Goal: Task Accomplishment & Management: Use online tool/utility

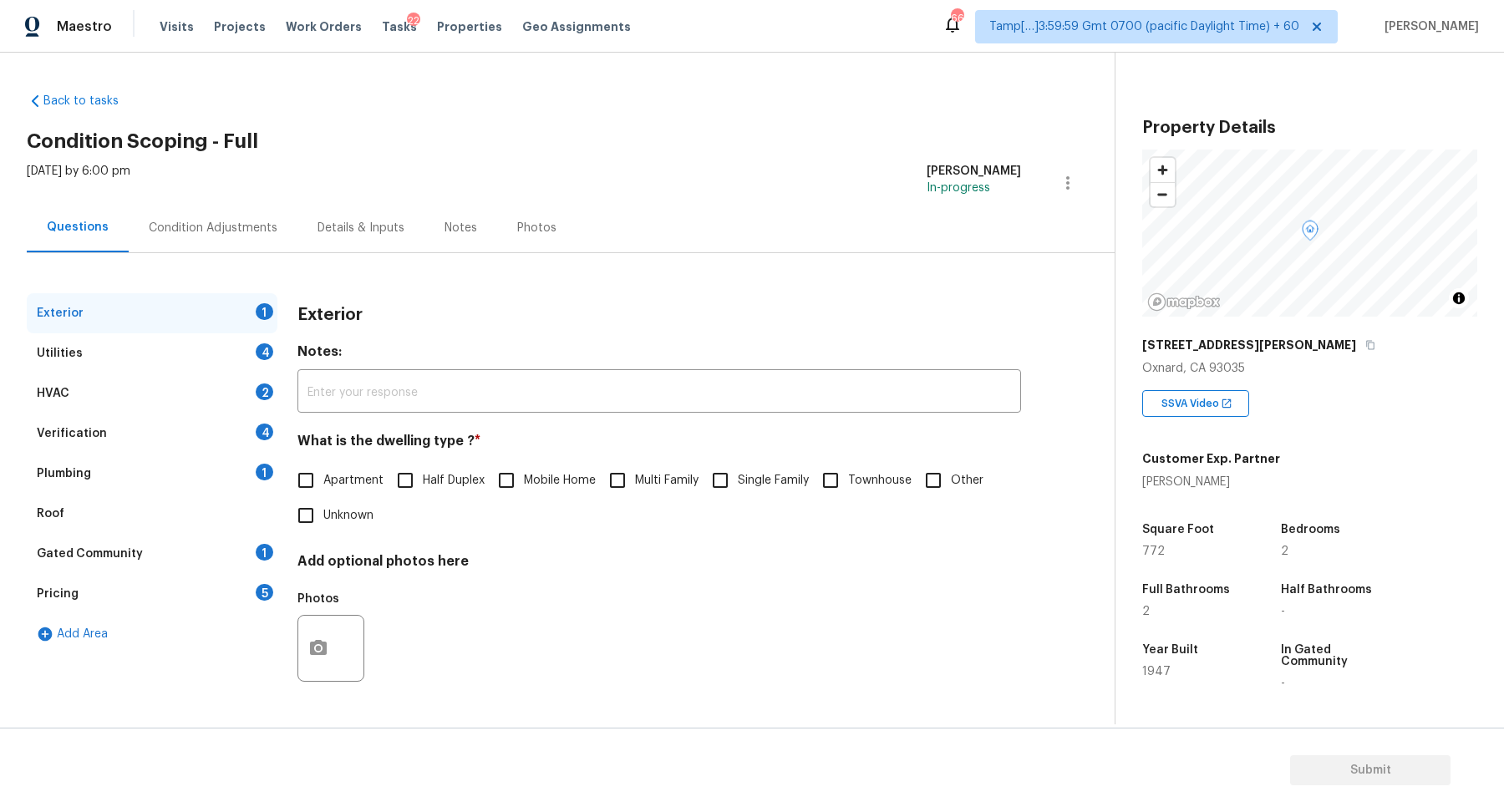
click at [723, 466] on input "Single Family" at bounding box center [721, 480] width 36 height 36
checkbox input "true"
click at [210, 347] on div "Utilities 4" at bounding box center [152, 353] width 251 height 40
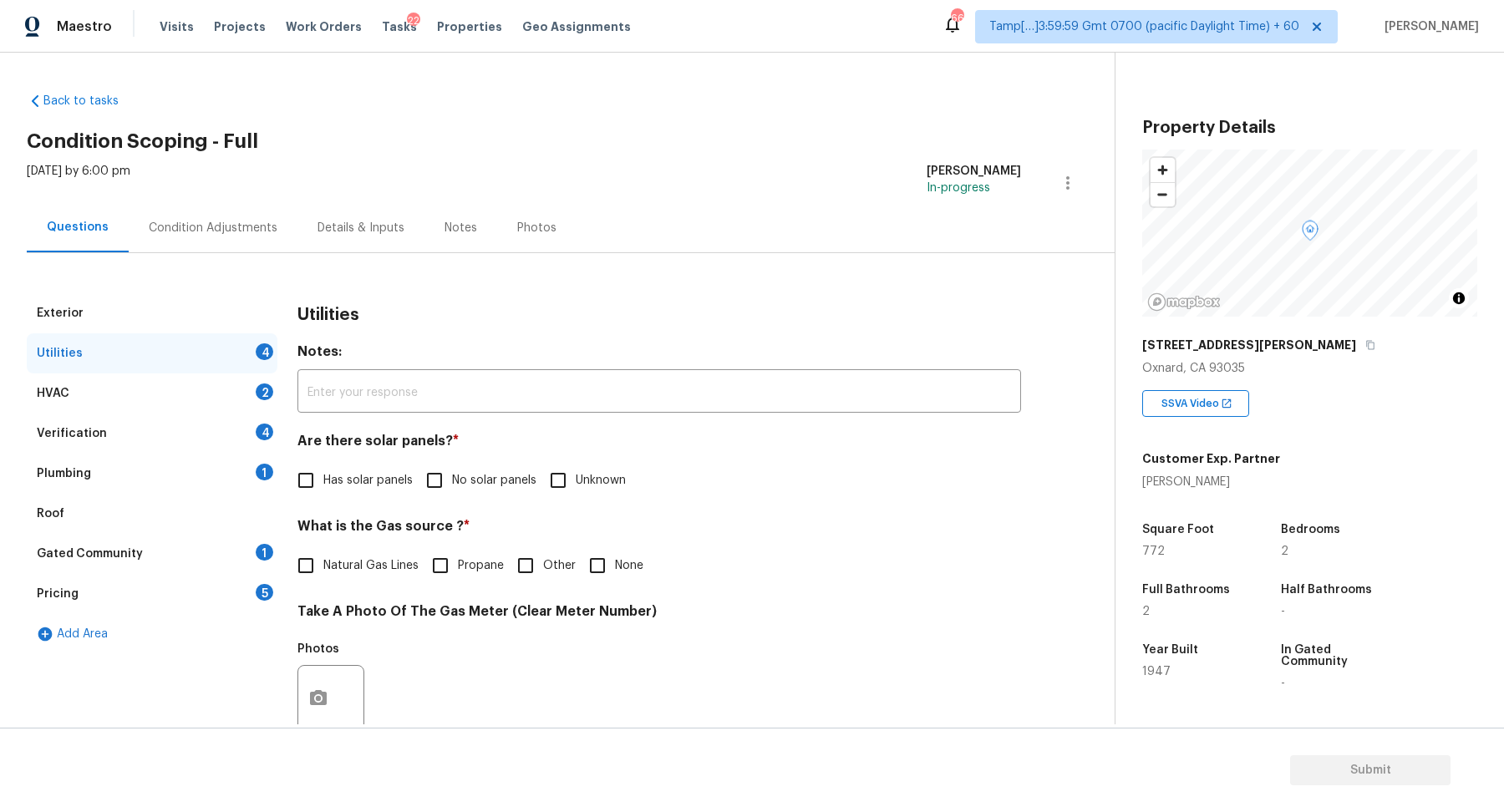
click at [483, 477] on span "No solar panels" at bounding box center [494, 480] width 84 height 18
click at [452, 477] on input "No solar panels" at bounding box center [435, 480] width 36 height 36
checkbox input "true"
click at [348, 580] on label "Natural Gas Lines" at bounding box center [352, 565] width 130 height 36
click at [323, 580] on input "Natural Gas Lines" at bounding box center [306, 565] width 36 height 36
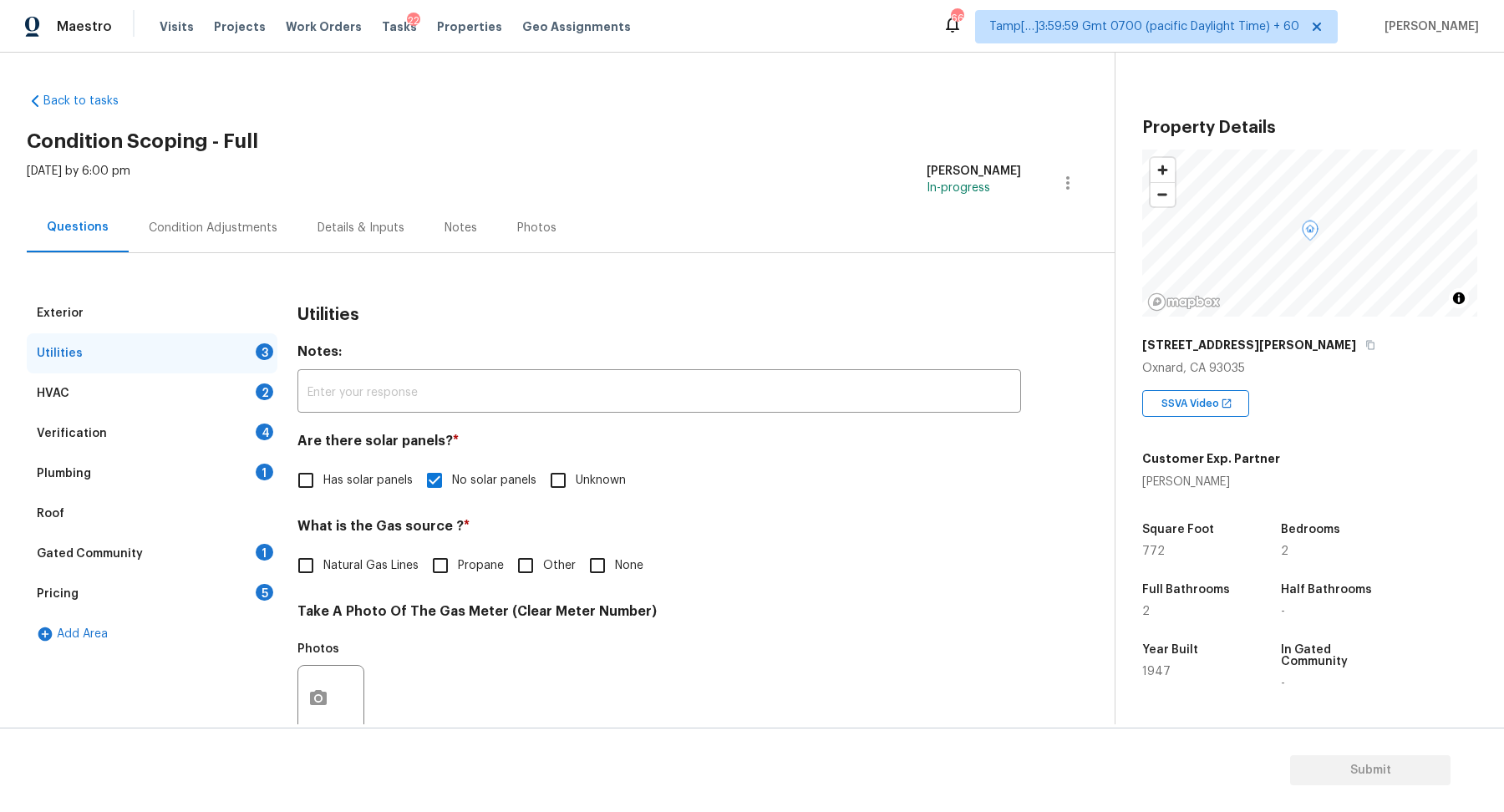
checkbox input "true"
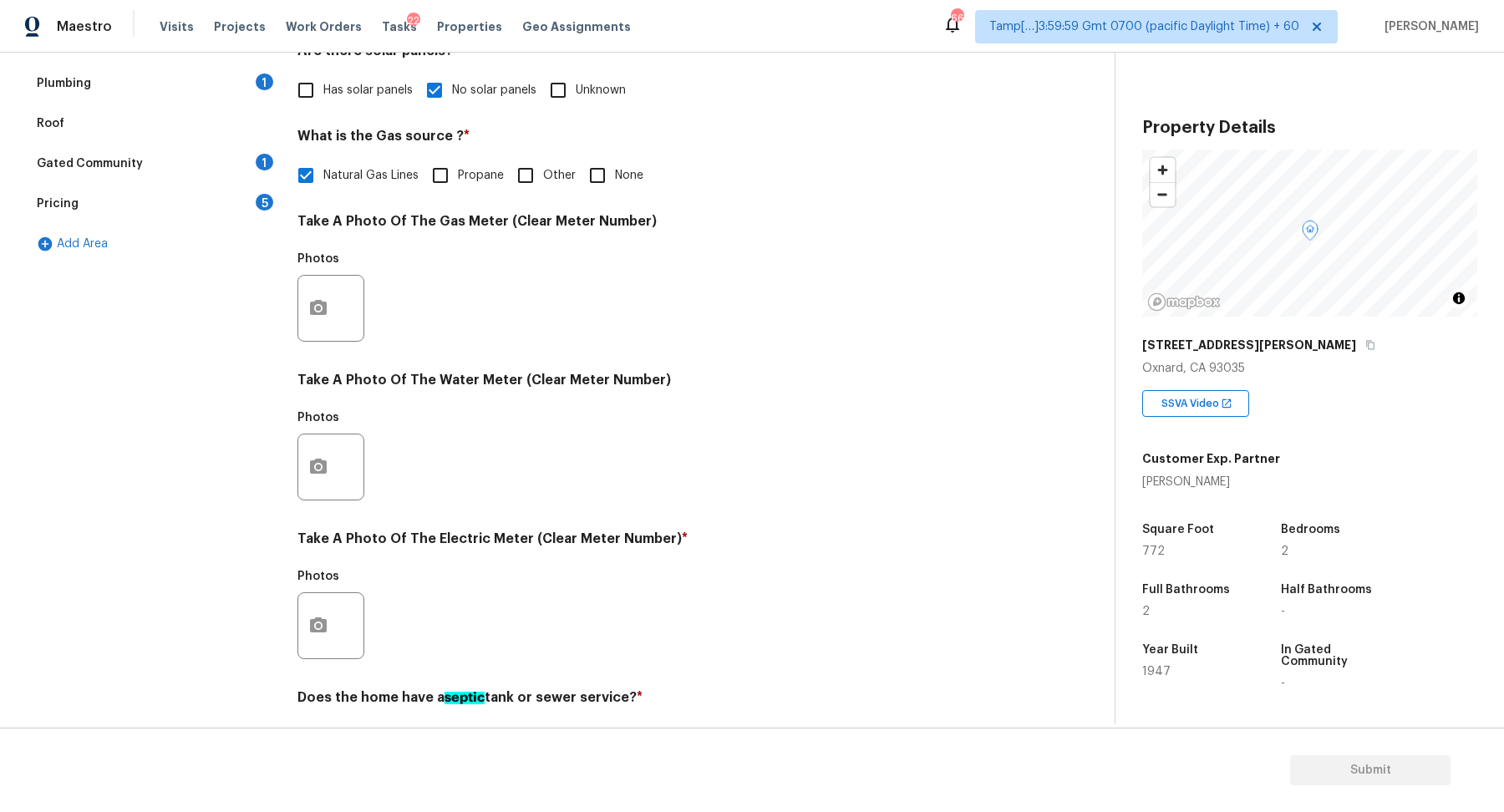
scroll to position [445, 0]
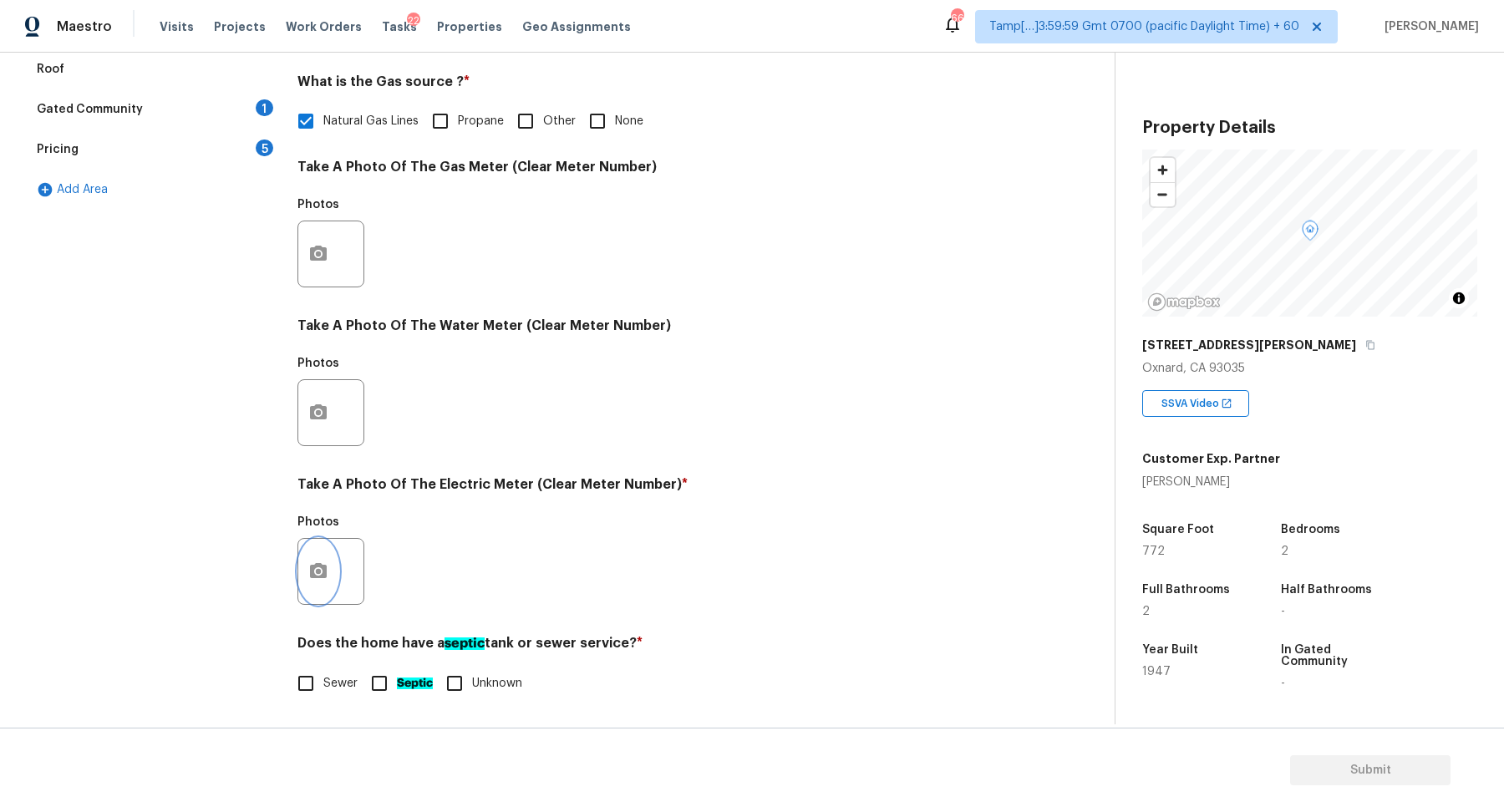
click at [325, 578] on icon "button" at bounding box center [318, 571] width 20 height 20
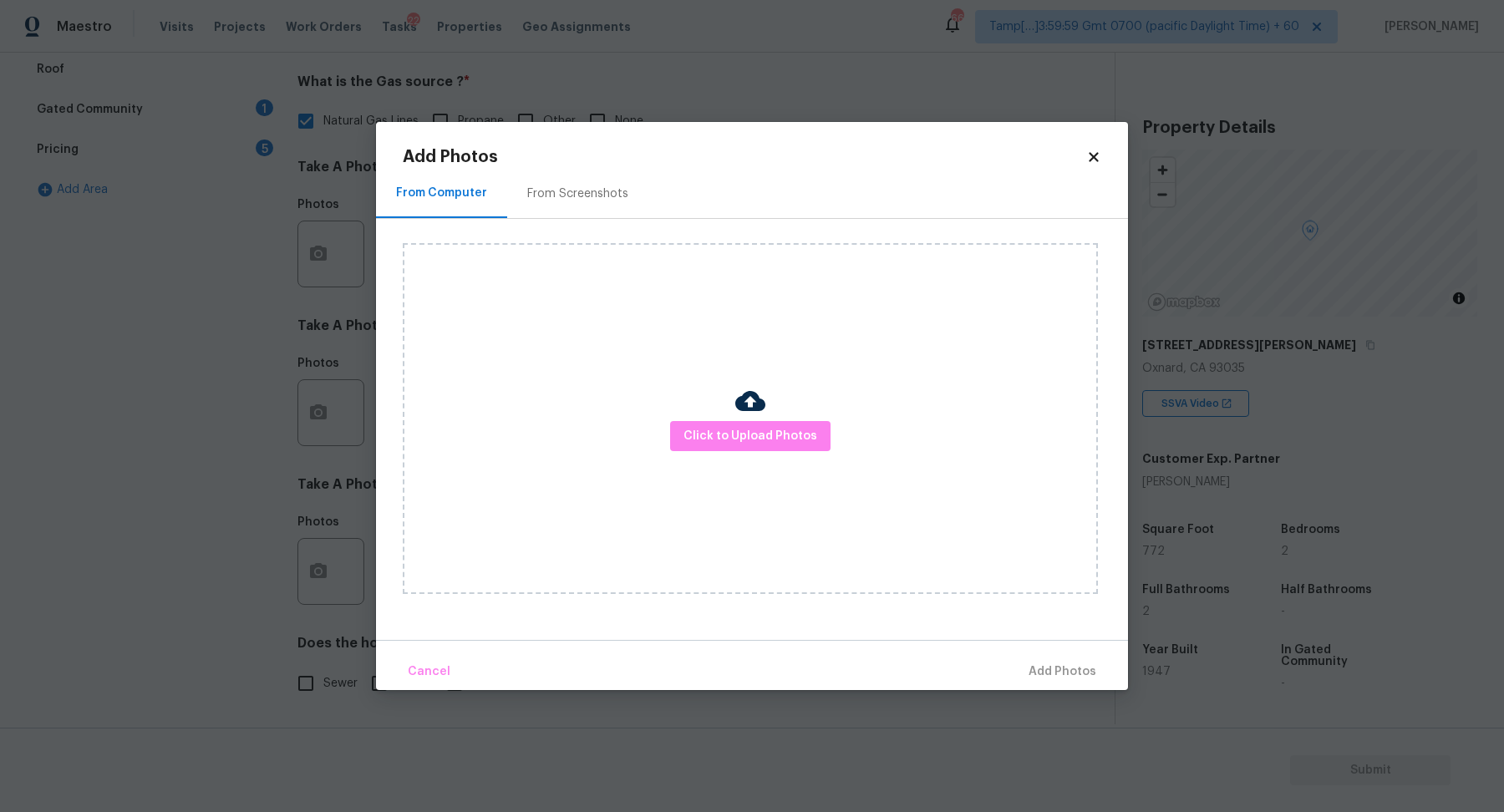
click at [764, 412] on img at bounding box center [751, 401] width 30 height 30
click at [764, 426] on span "Click to Upload Photos" at bounding box center [750, 436] width 134 height 21
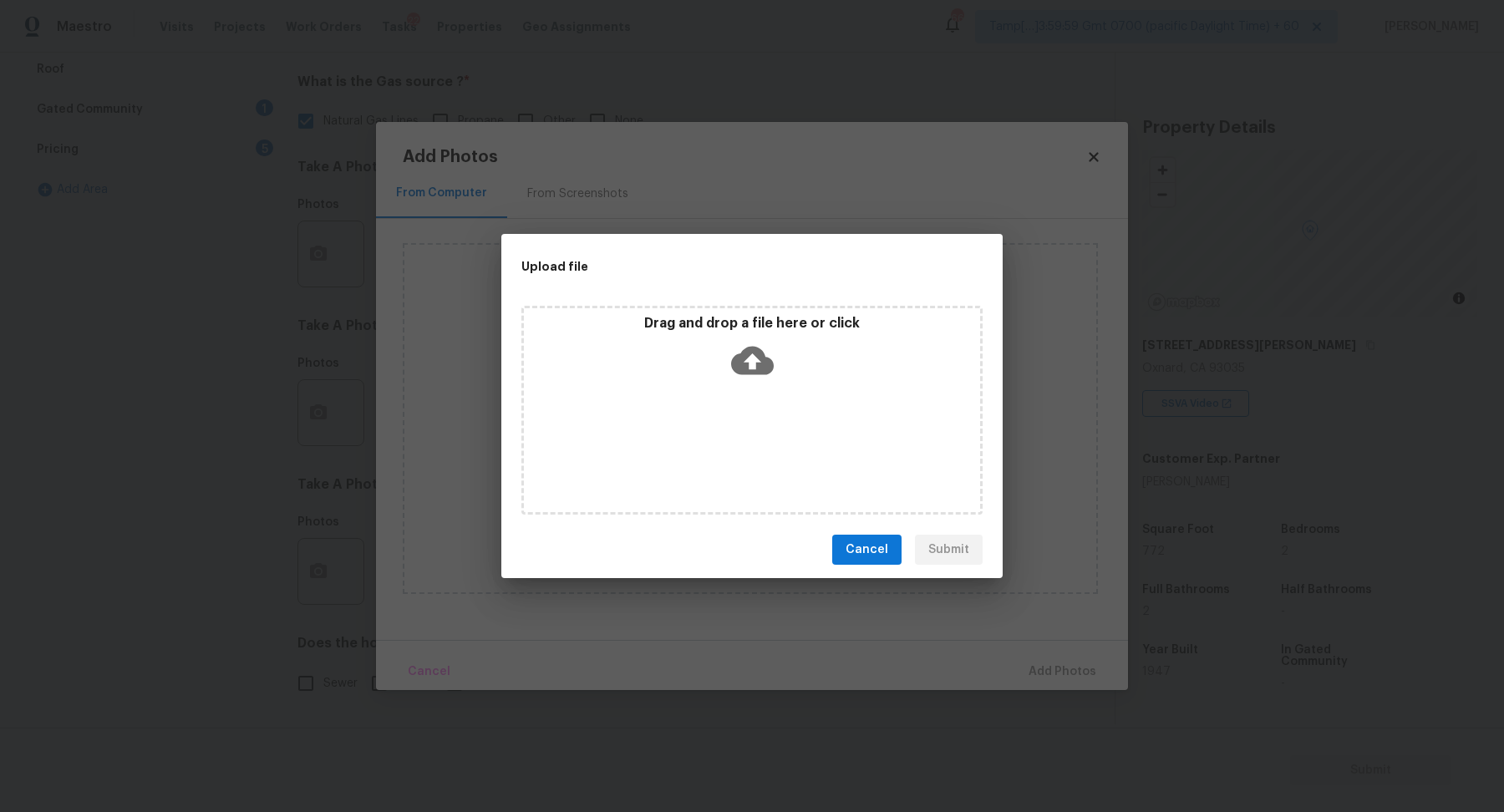
click at [781, 403] on div "Drag and drop a file here or click" at bounding box center [752, 409] width 461 height 208
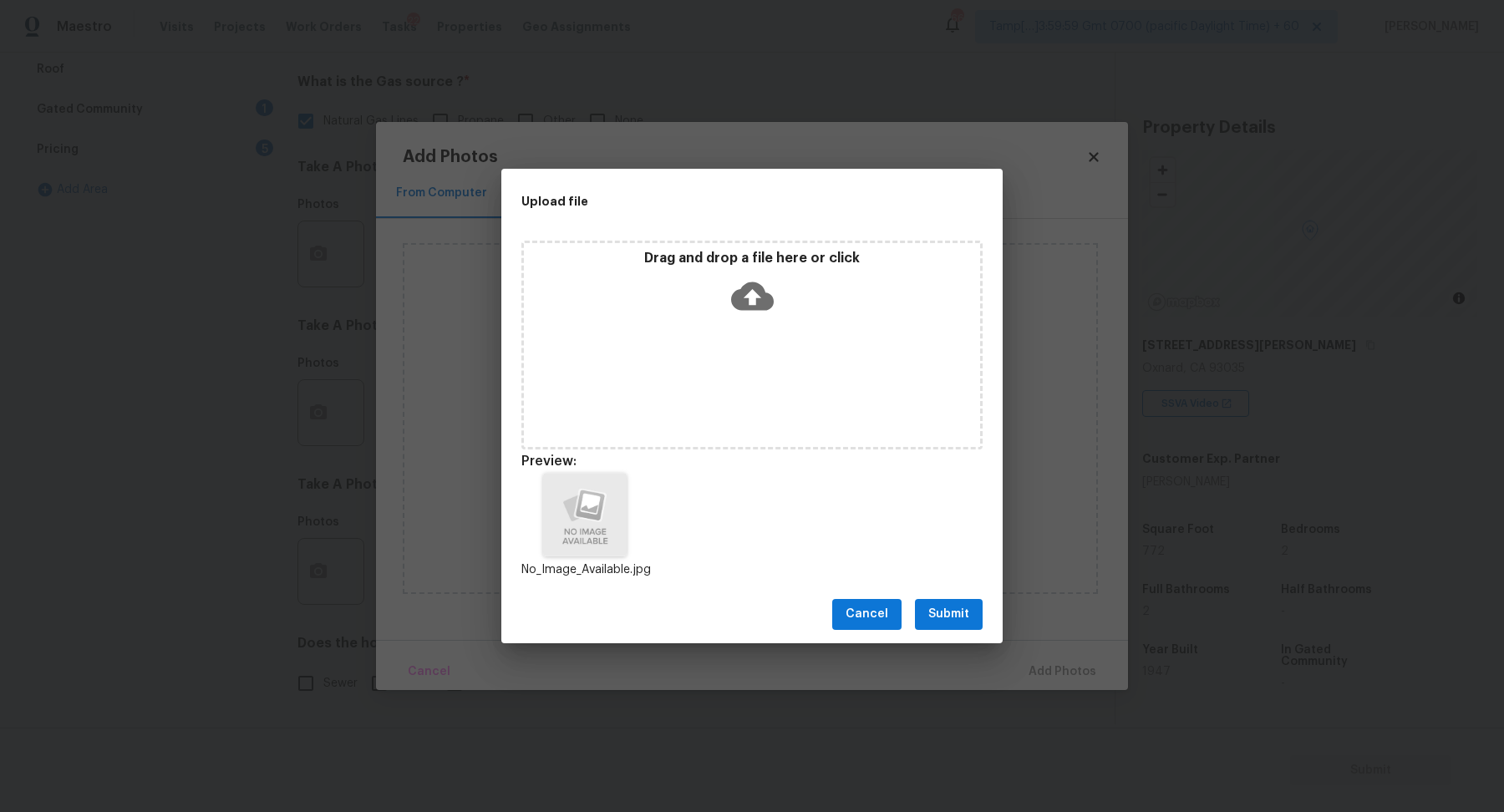
click at [960, 618] on span "Submit" at bounding box center [949, 614] width 41 height 21
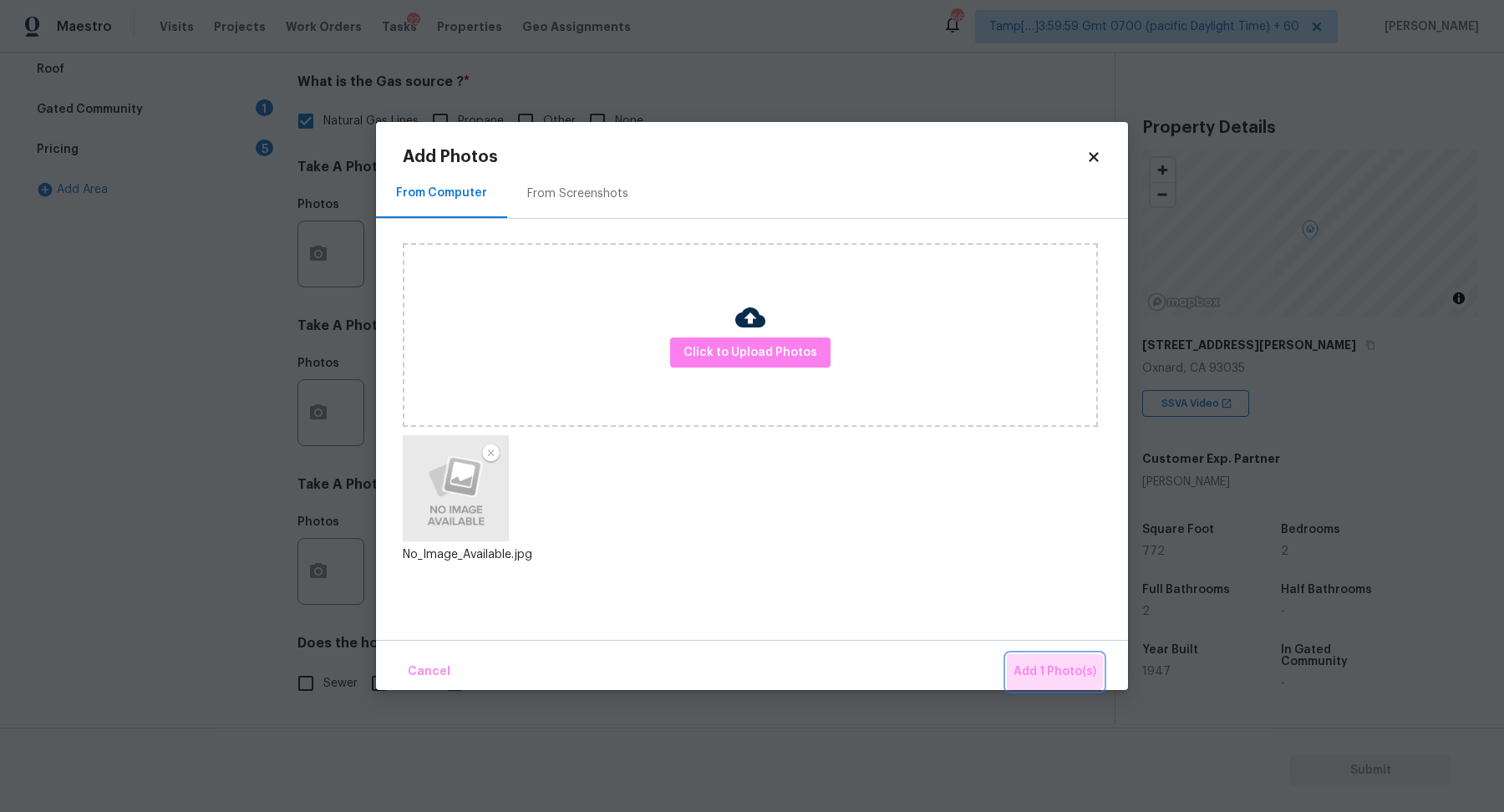
click at [1048, 661] on button "Add 1 Photo(s)" at bounding box center [1054, 672] width 96 height 36
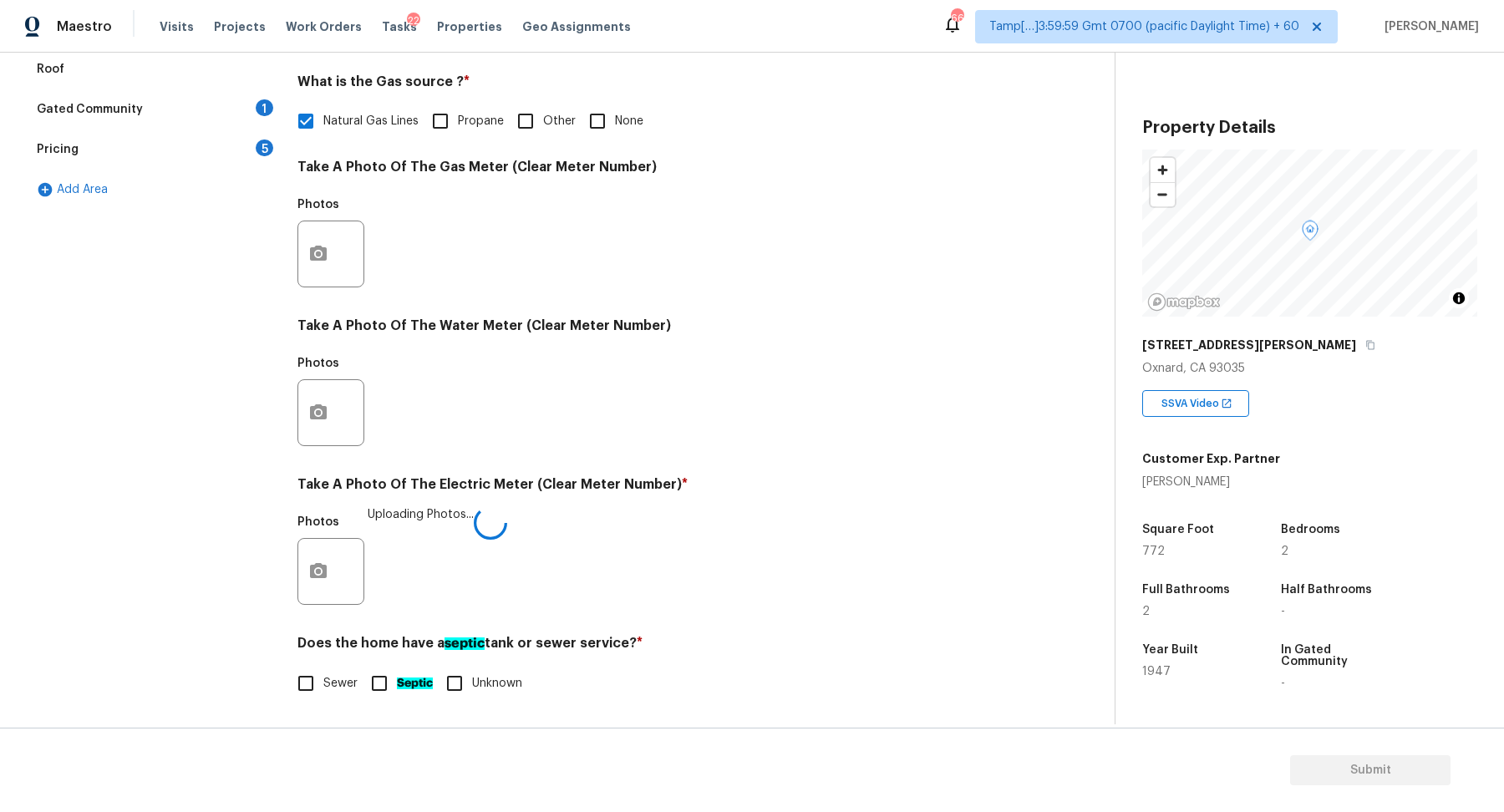
click at [338, 694] on label "Sewer" at bounding box center [322, 683] width 69 height 36
click at [323, 694] on input "Sewer" at bounding box center [306, 683] width 36 height 36
checkbox input "true"
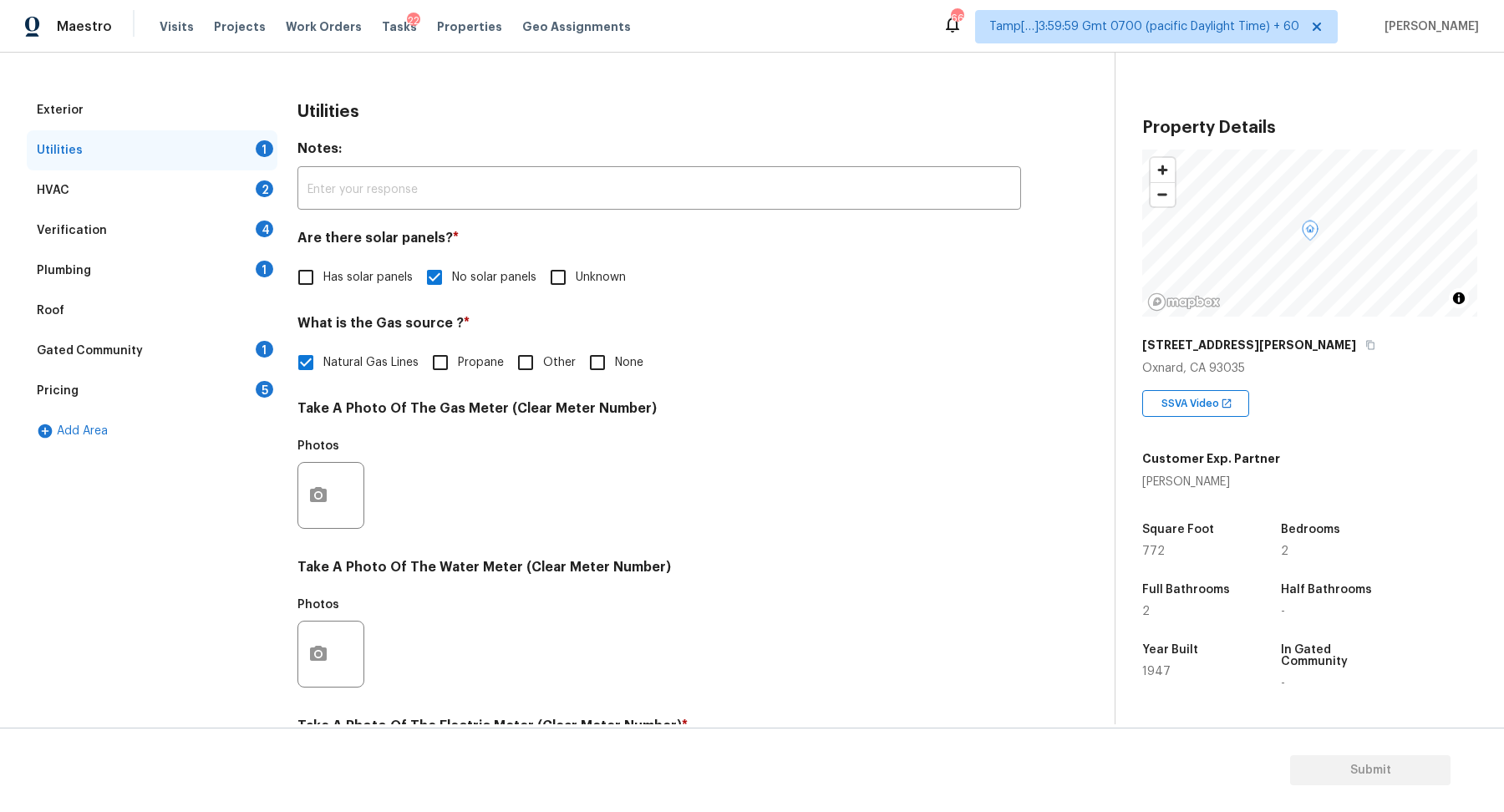
scroll to position [144, 0]
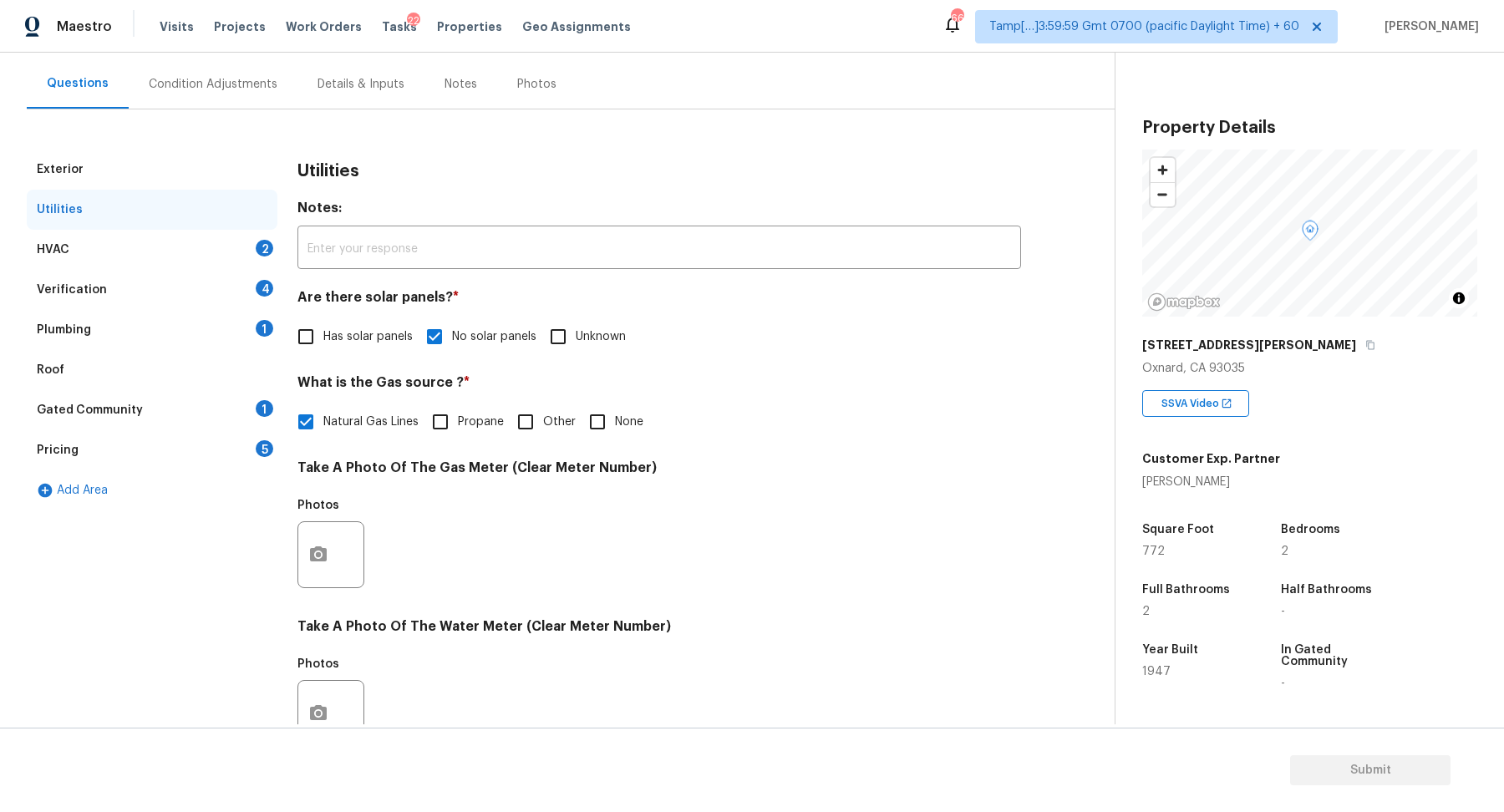
click at [240, 263] on div "HVAC 2" at bounding box center [152, 249] width 251 height 40
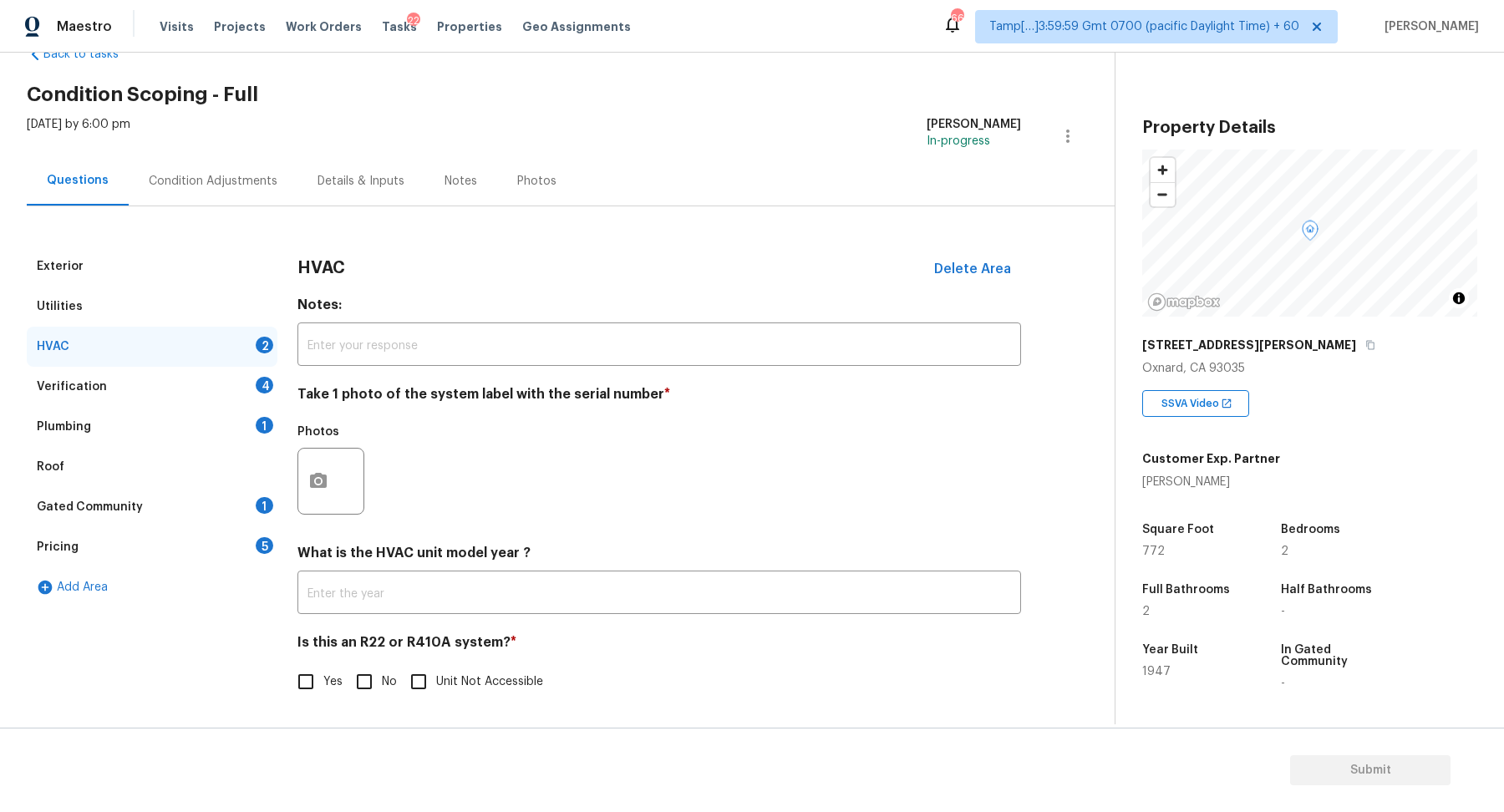
scroll to position [46, 0]
click at [313, 473] on icon "button" at bounding box center [318, 481] width 20 height 20
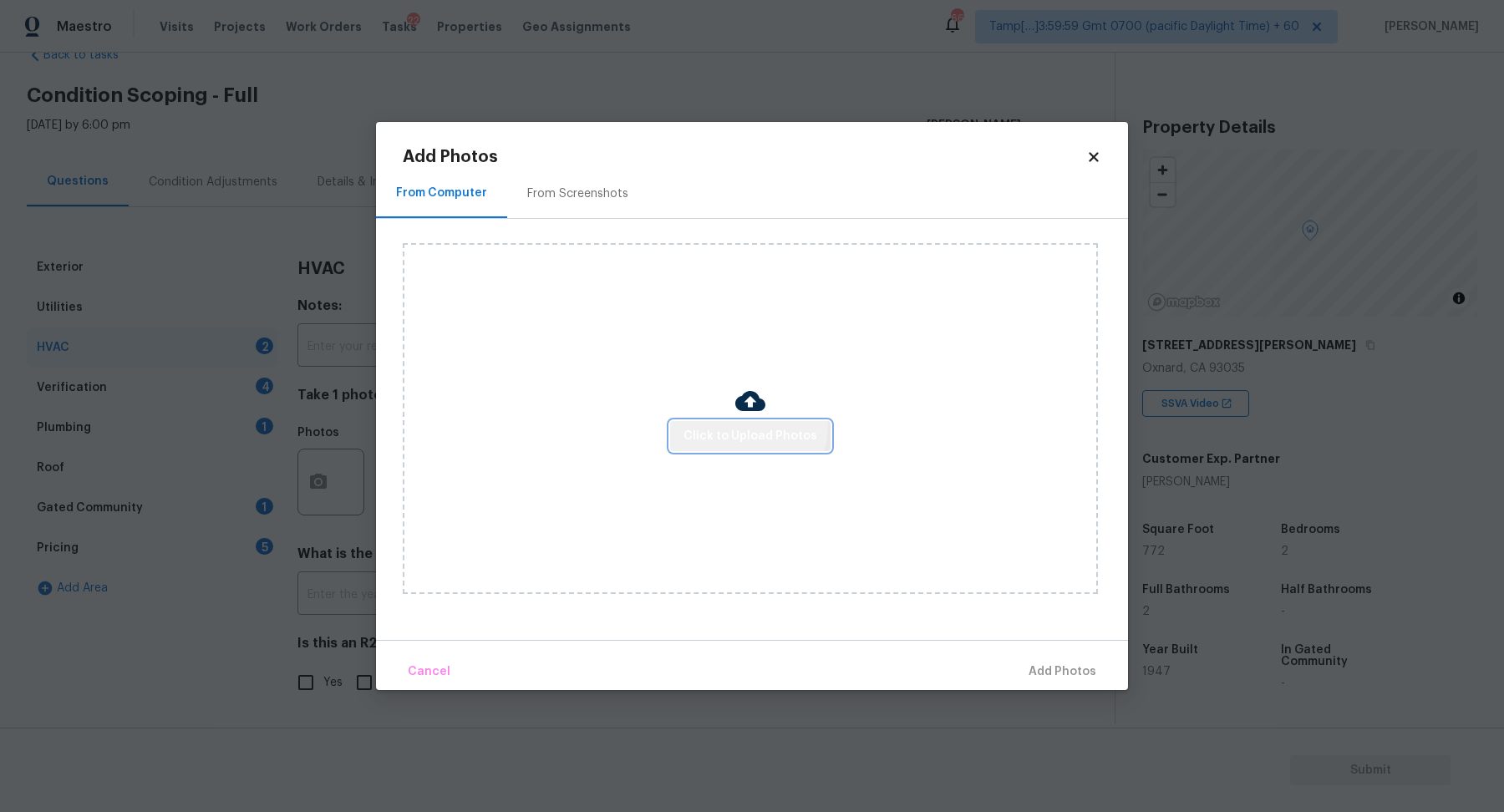
click at [746, 425] on button "Click to Upload Photos" at bounding box center [751, 436] width 161 height 31
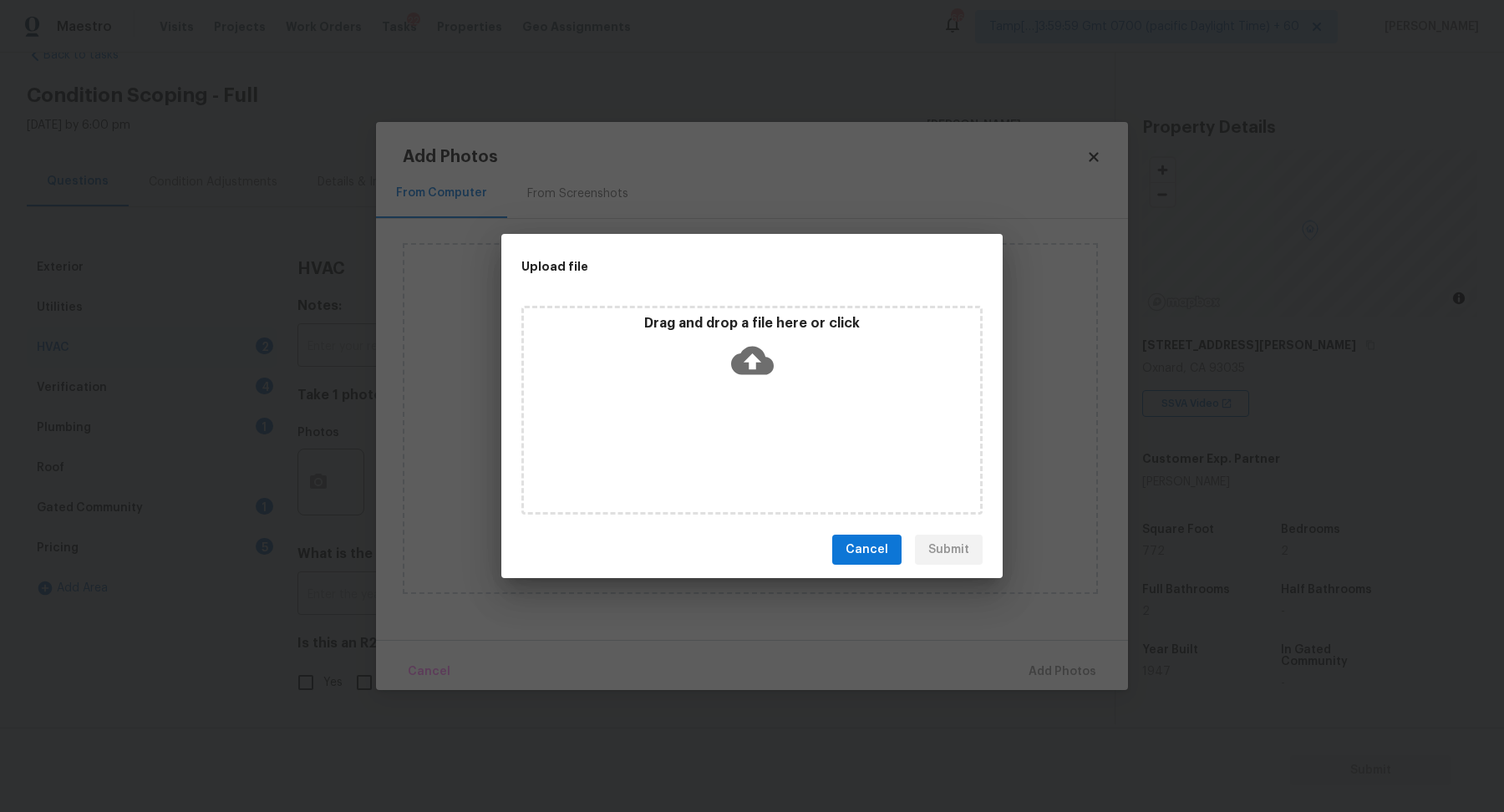
drag, startPoint x: 746, startPoint y: 425, endPoint x: 769, endPoint y: 392, distance: 40.2
click at [769, 392] on div "Drag and drop a file here or click" at bounding box center [752, 409] width 461 height 208
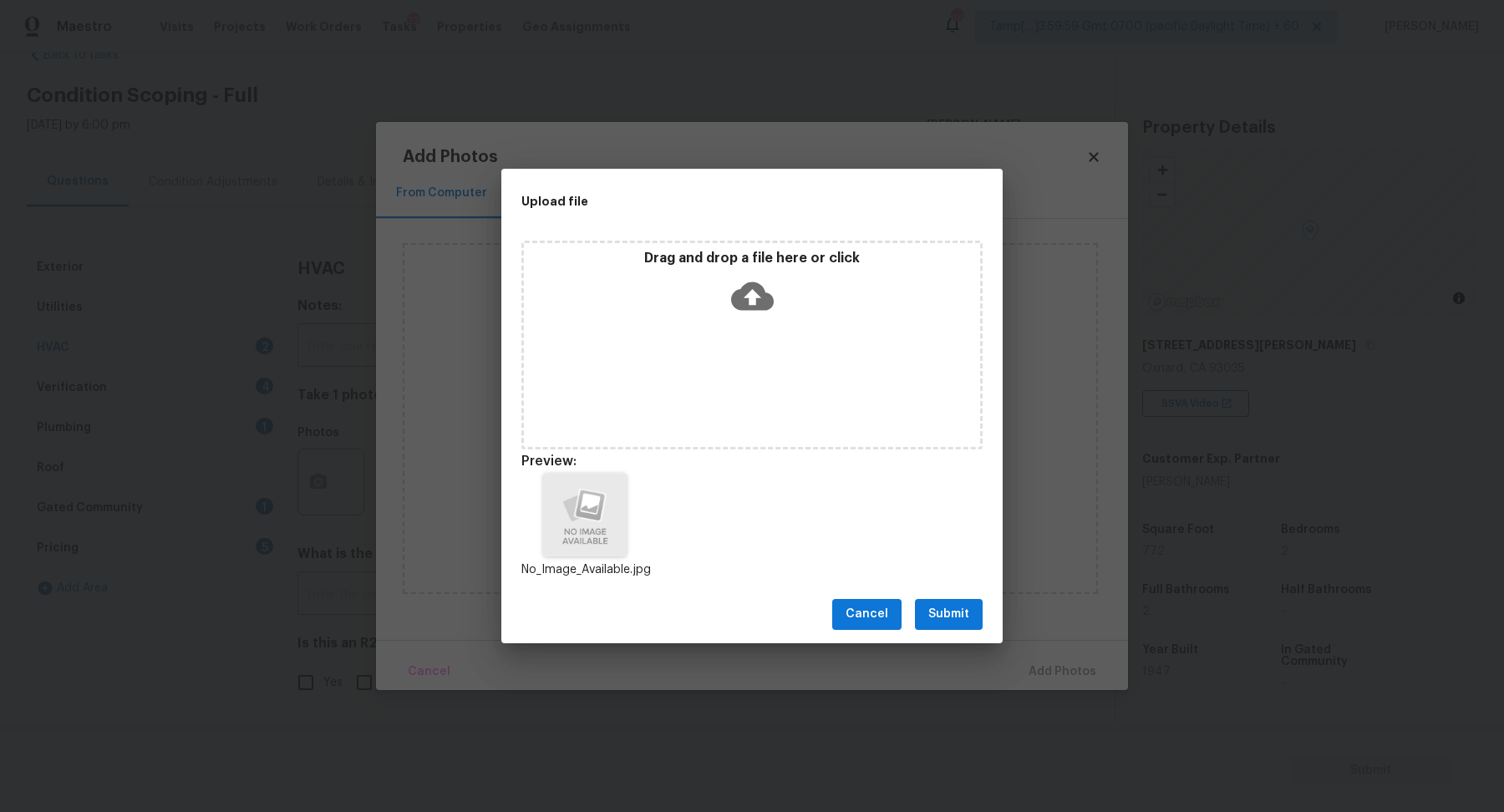
click at [948, 620] on span "Submit" at bounding box center [949, 614] width 41 height 21
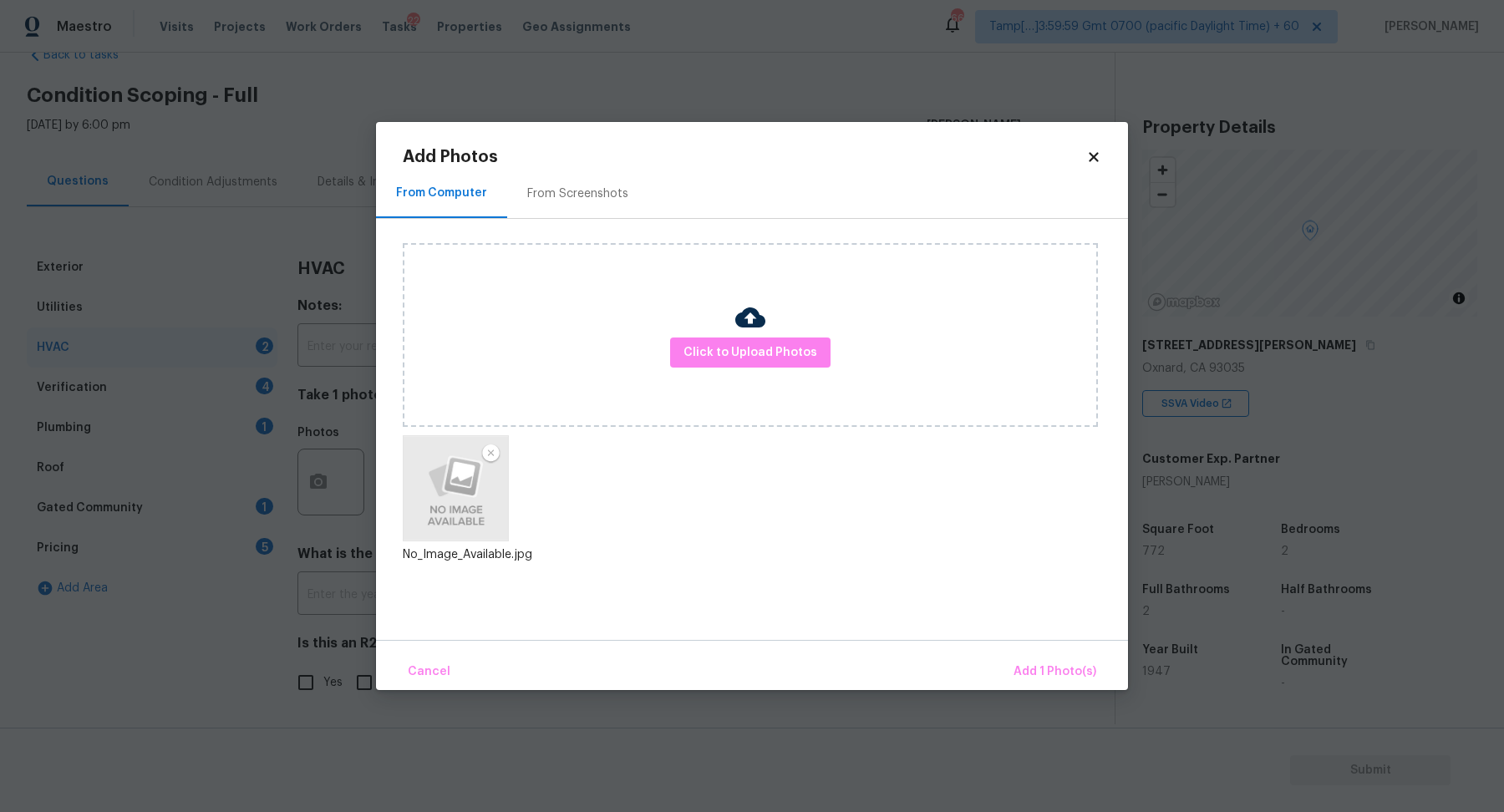
click at [1028, 646] on div "Cancel Add 1 Photo(s)" at bounding box center [752, 665] width 752 height 50
click at [1029, 658] on button "Add 1 Photo(s)" at bounding box center [1054, 672] width 96 height 36
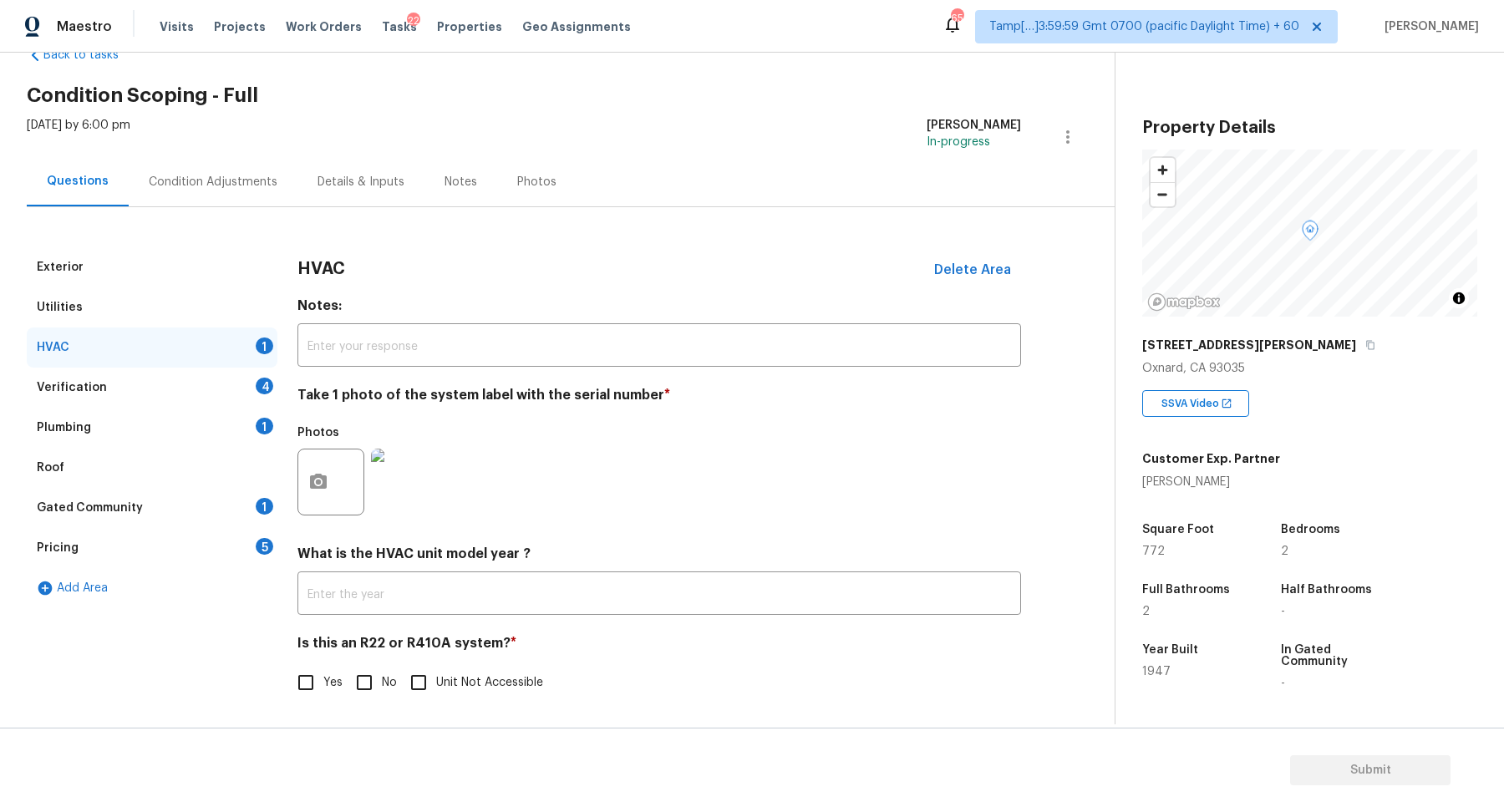
click at [1268, 354] on div "125 Santa Paula Ave" at bounding box center [1310, 345] width 335 height 30
click at [1366, 348] on icon "button" at bounding box center [1370, 345] width 10 height 10
click at [1366, 343] on icon "button" at bounding box center [1370, 345] width 10 height 10
click at [369, 679] on input "No" at bounding box center [365, 683] width 36 height 36
checkbox input "true"
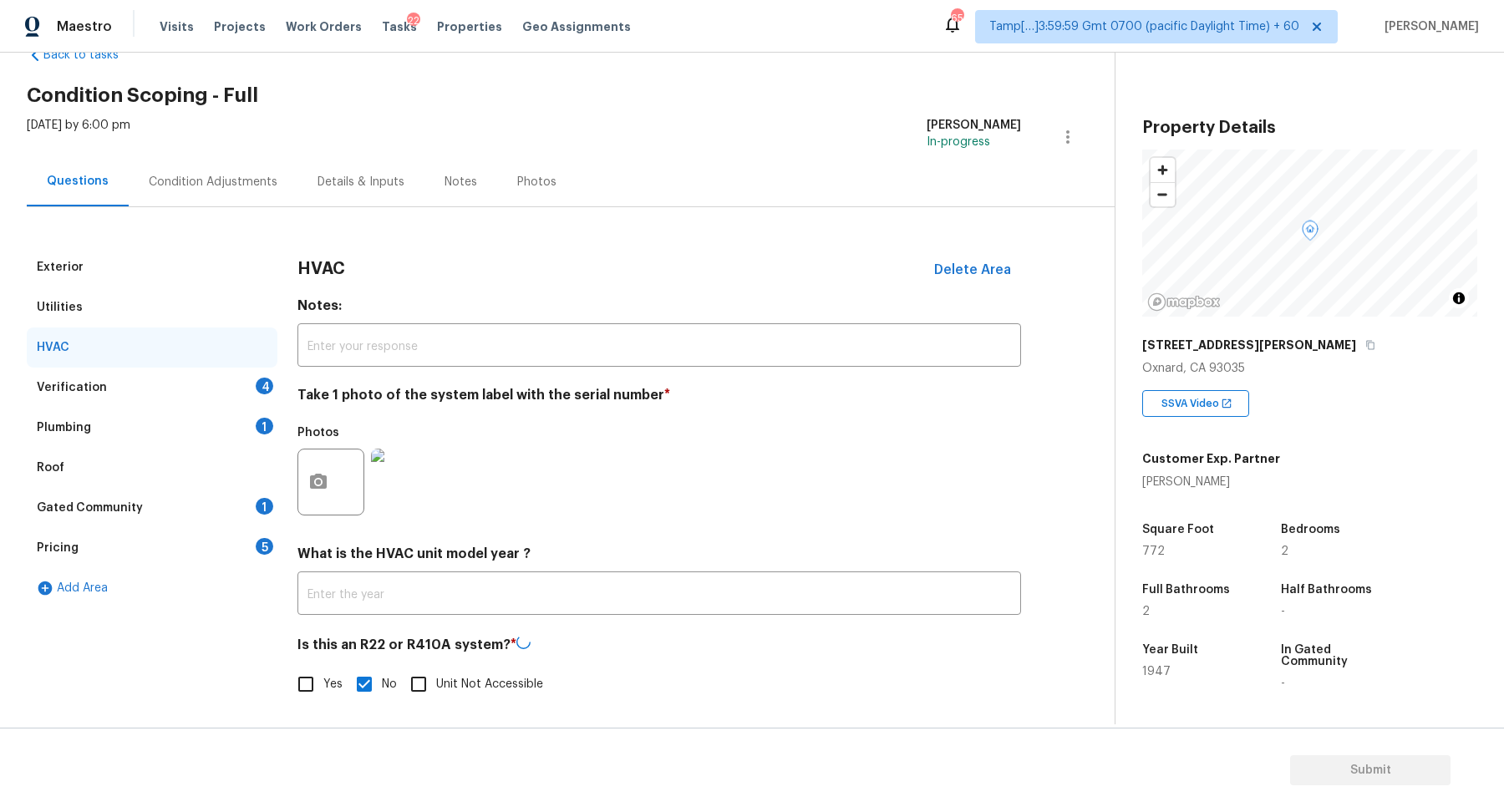
scroll to position [0, 0]
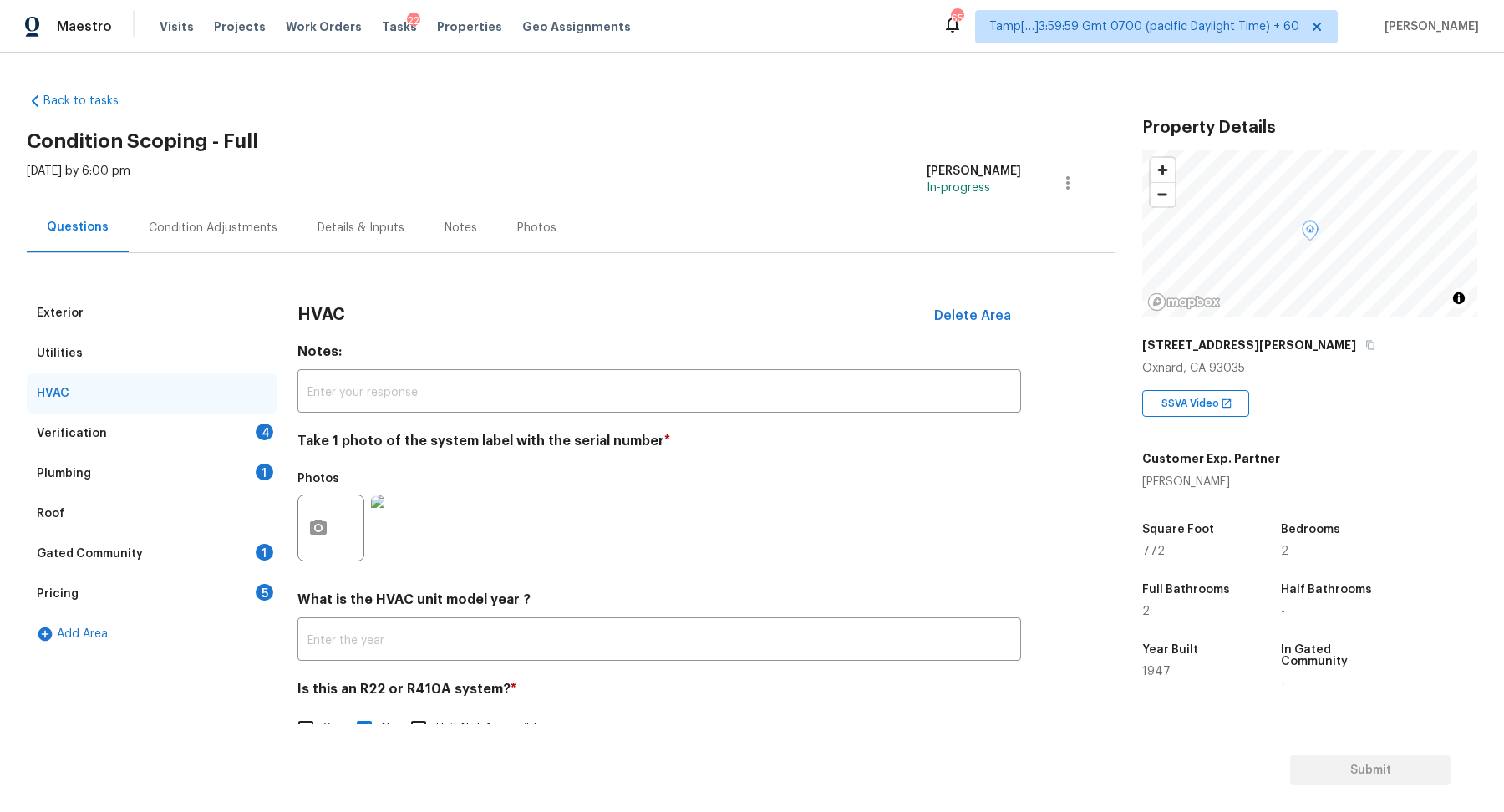
click at [242, 450] on div "Verification 4" at bounding box center [152, 433] width 251 height 40
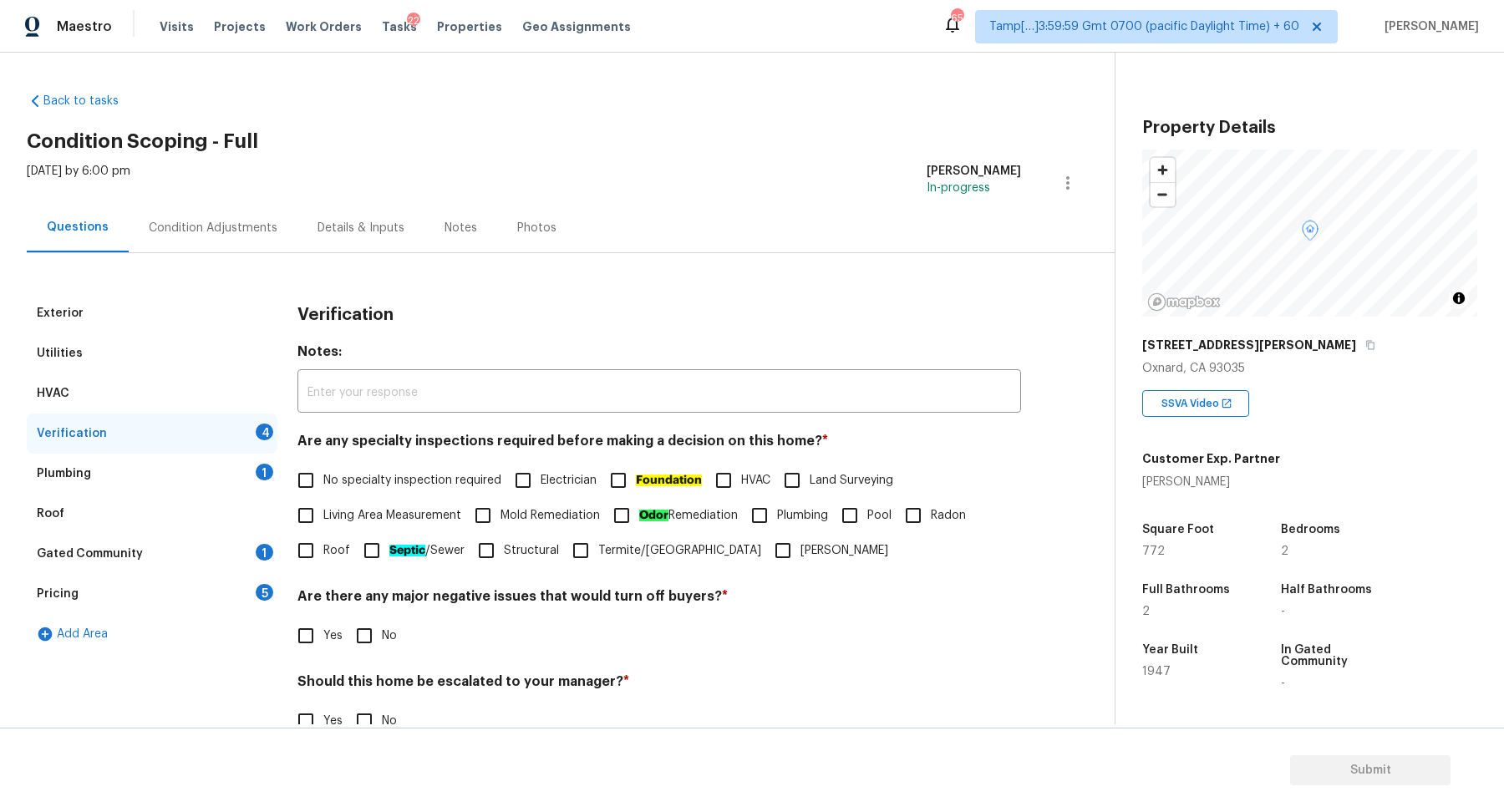
click at [441, 491] on label "No specialty inspection required" at bounding box center [394, 480] width 213 height 36
click at [323, 491] on input "No specialty inspection required" at bounding box center [306, 480] width 36 height 36
checkbox input "true"
click at [383, 621] on label "No" at bounding box center [372, 635] width 50 height 36
click at [382, 621] on input "No" at bounding box center [365, 635] width 36 height 36
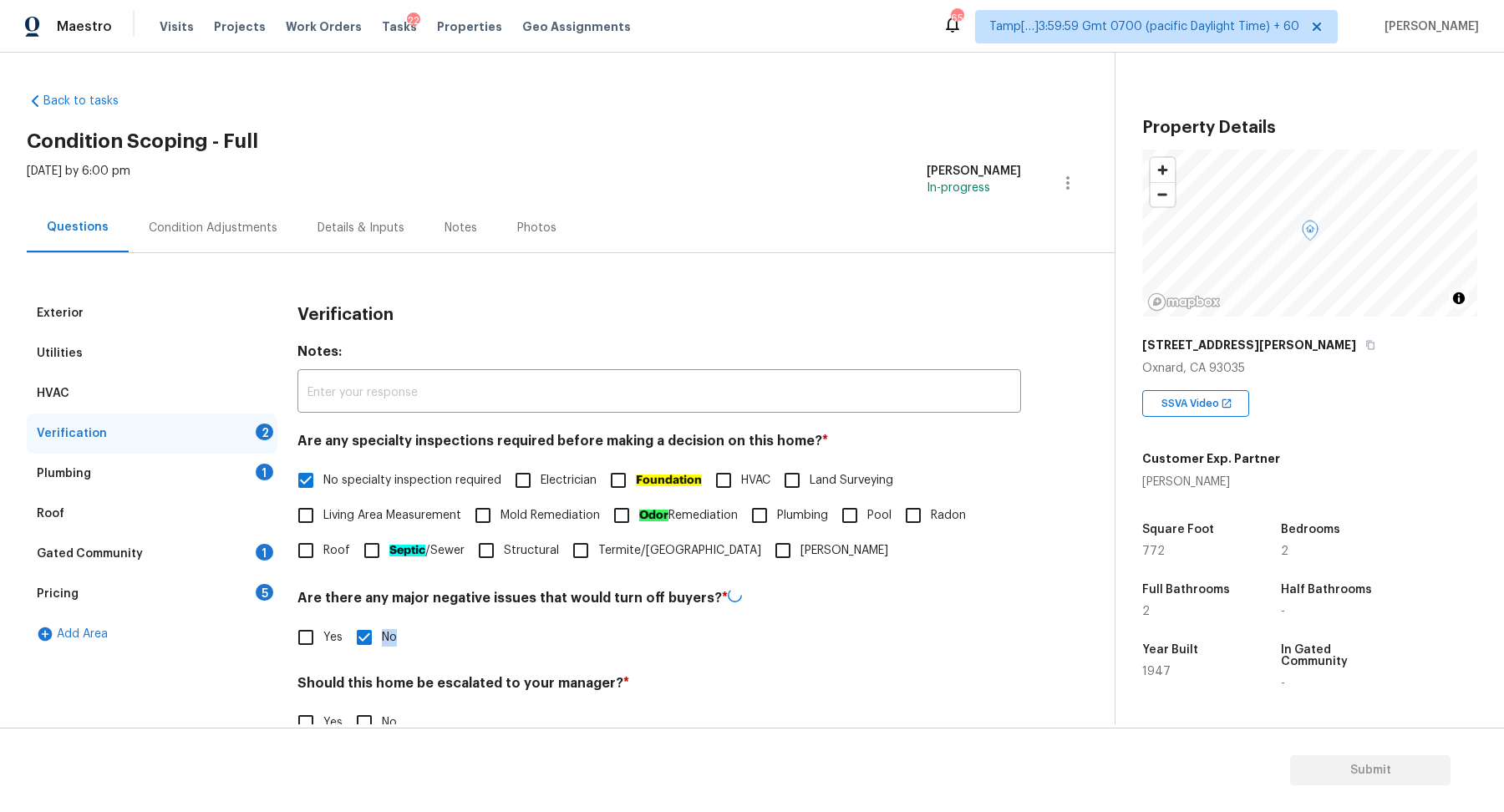
click at [383, 621] on label "No" at bounding box center [372, 637] width 50 height 36
click at [382, 621] on input "No" at bounding box center [365, 637] width 36 height 36
click at [361, 633] on input "No" at bounding box center [365, 635] width 36 height 36
checkbox input "true"
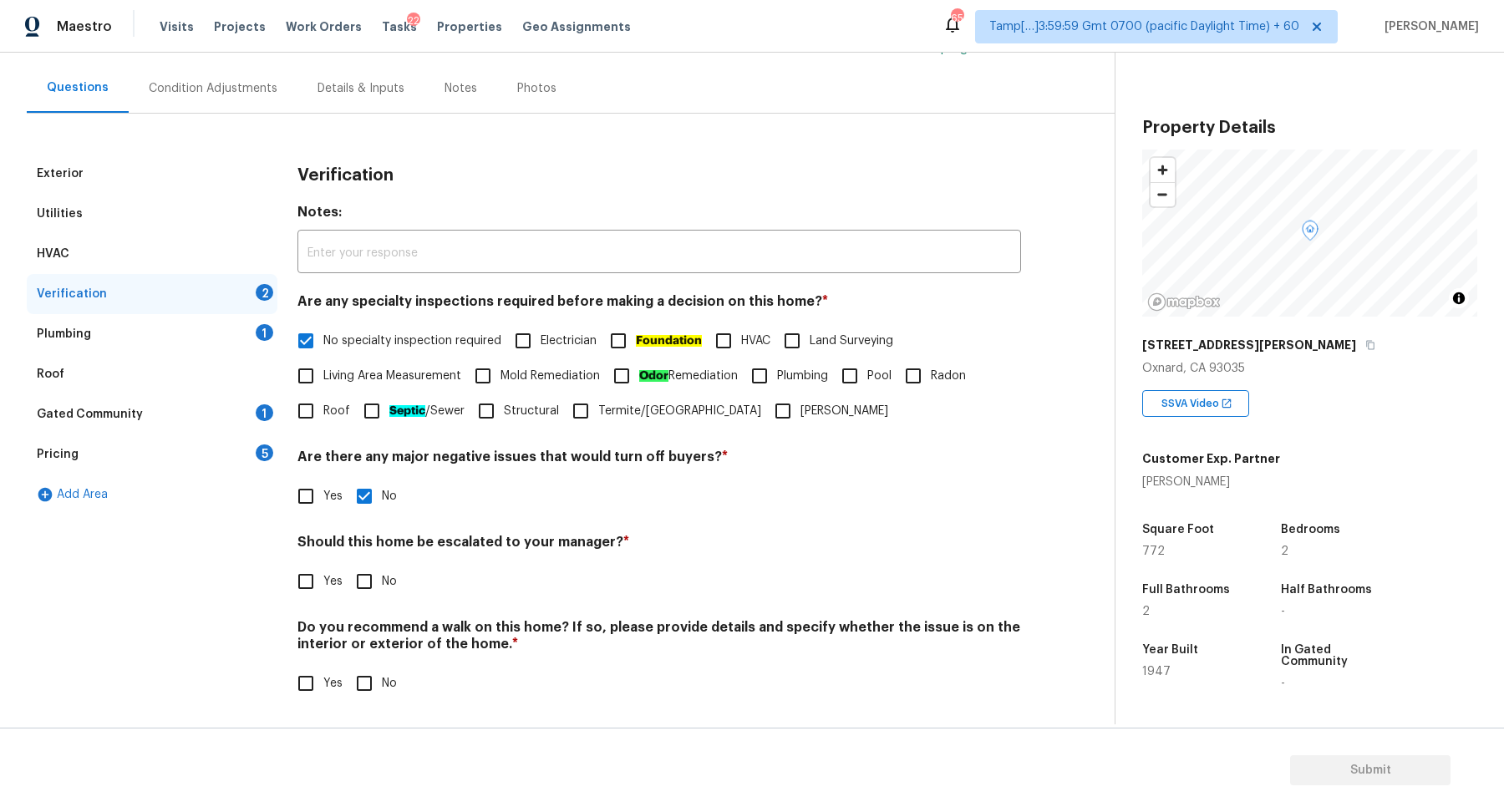
click at [382, 564] on label "No" at bounding box center [372, 581] width 50 height 36
click at [382, 564] on input "No" at bounding box center [365, 581] width 36 height 36
checkbox input "true"
click at [364, 696] on input "No" at bounding box center [365, 683] width 36 height 36
checkbox input "true"
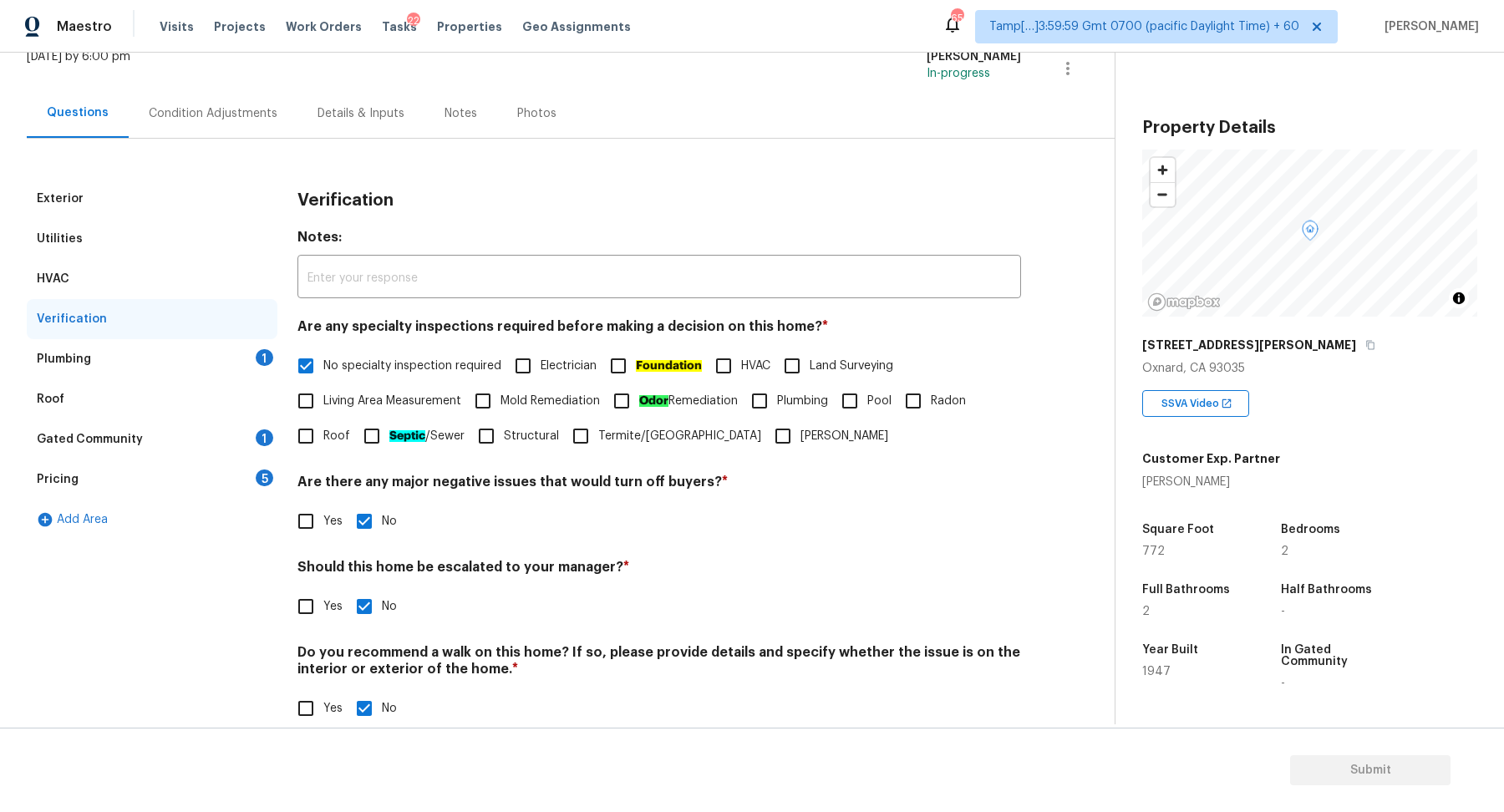
scroll to position [85, 0]
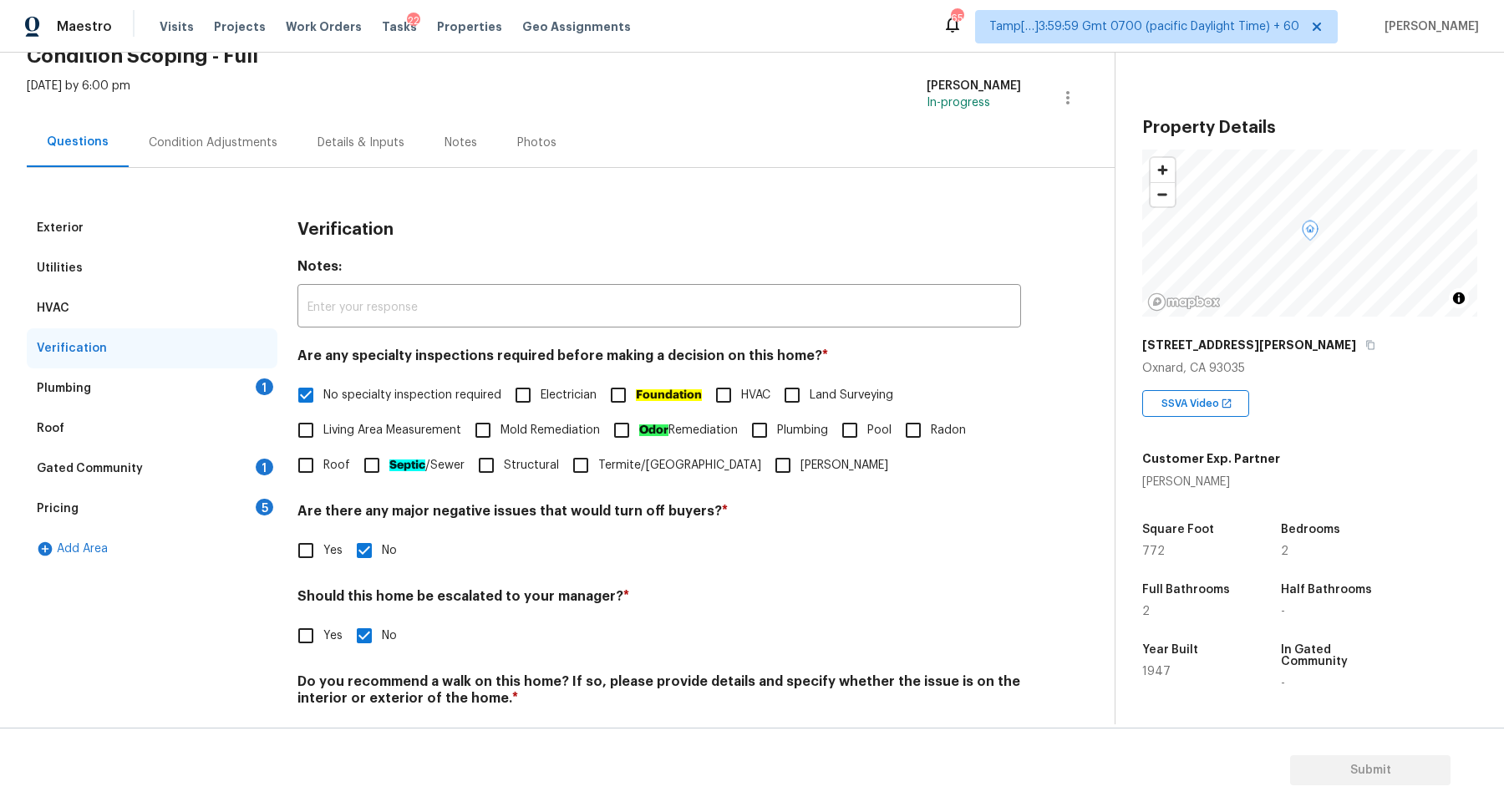
click at [265, 371] on div "Plumbing 1" at bounding box center [152, 388] width 251 height 40
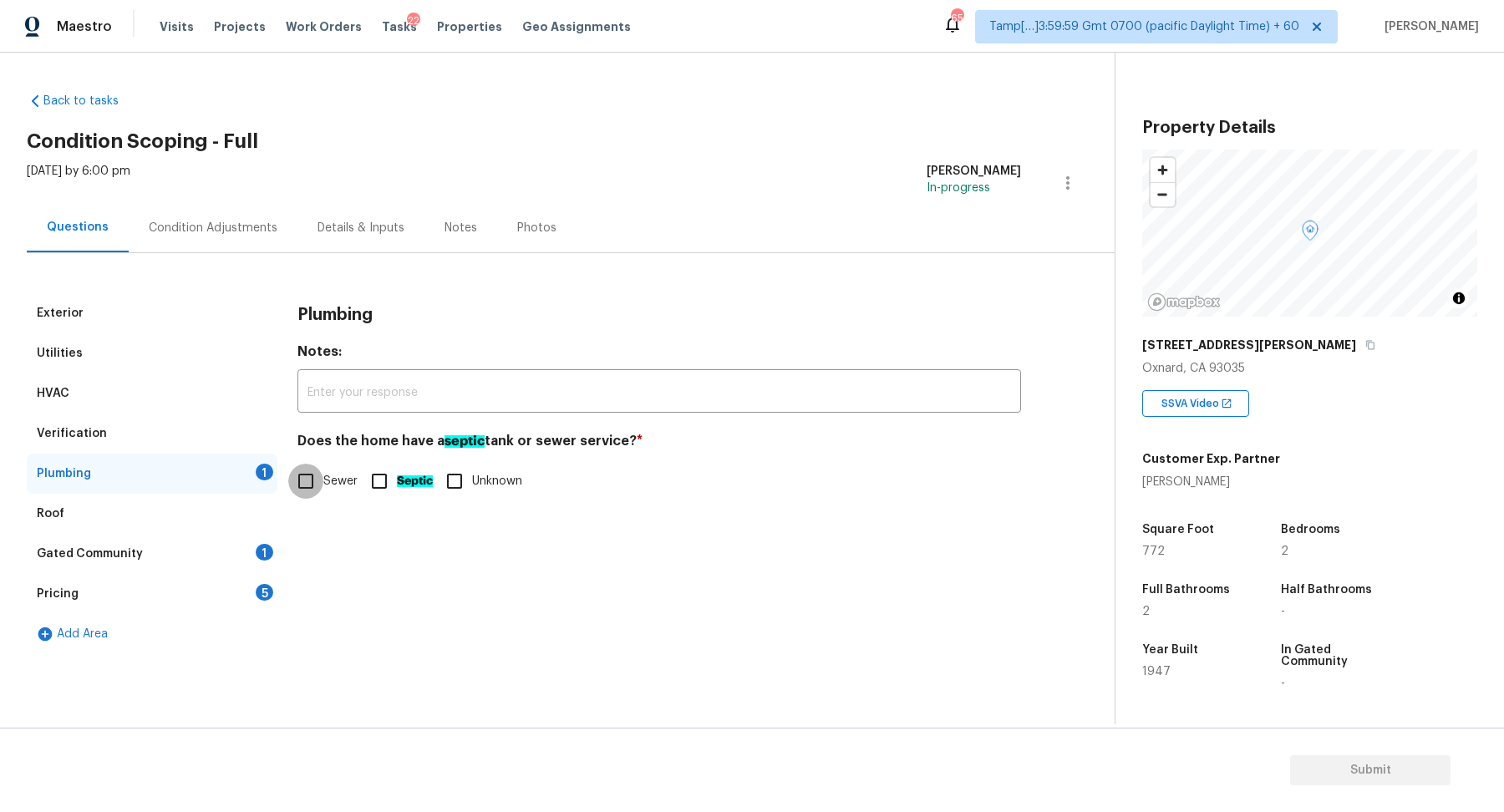
click at [316, 475] on input "Sewer" at bounding box center [306, 481] width 36 height 36
checkbox input "true"
click at [196, 549] on div "Gated Community 1" at bounding box center [152, 553] width 251 height 40
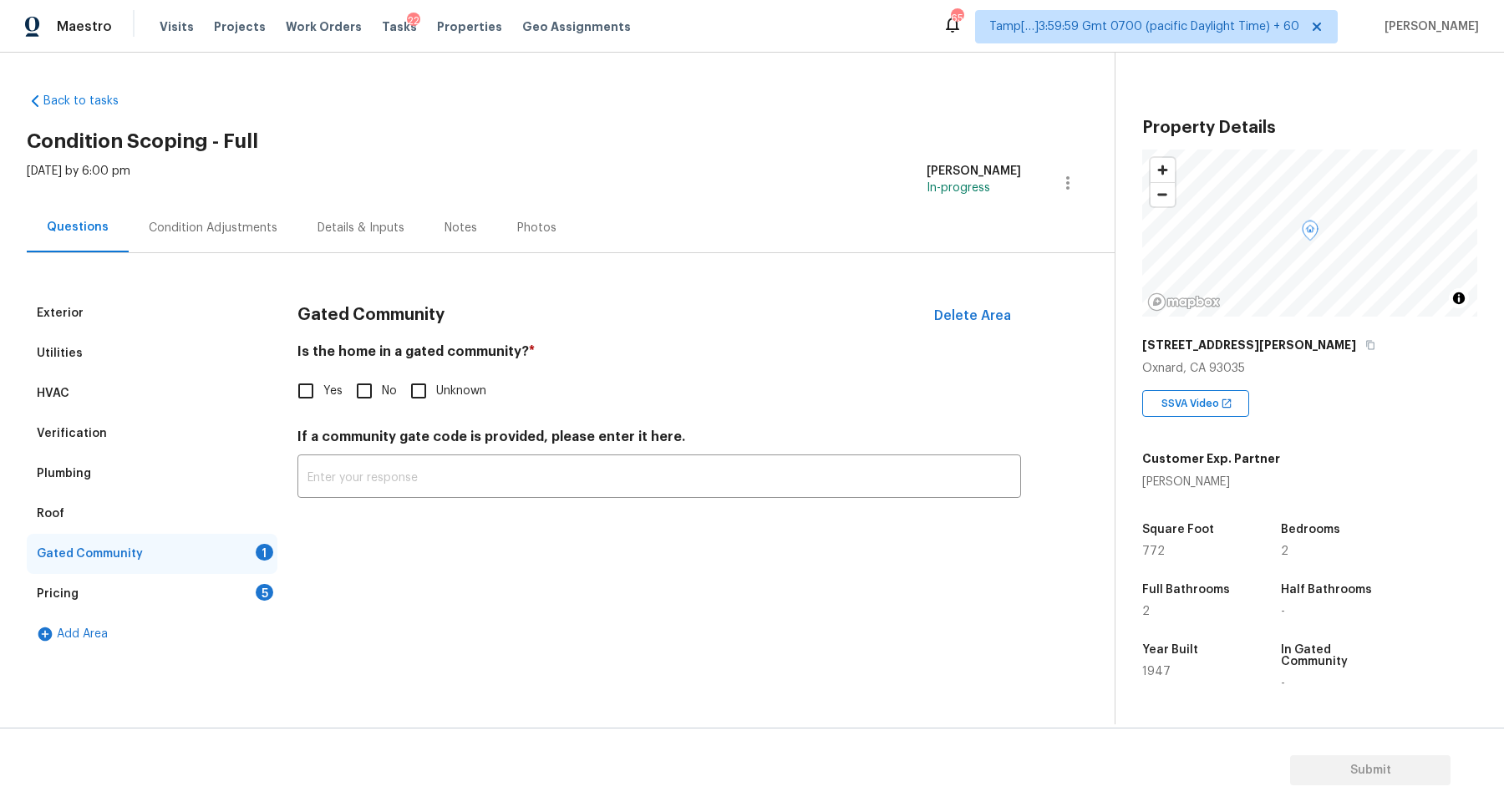
click at [379, 393] on input "No" at bounding box center [365, 392] width 36 height 36
checkbox input "true"
click at [220, 593] on div "Pricing 5" at bounding box center [152, 593] width 251 height 40
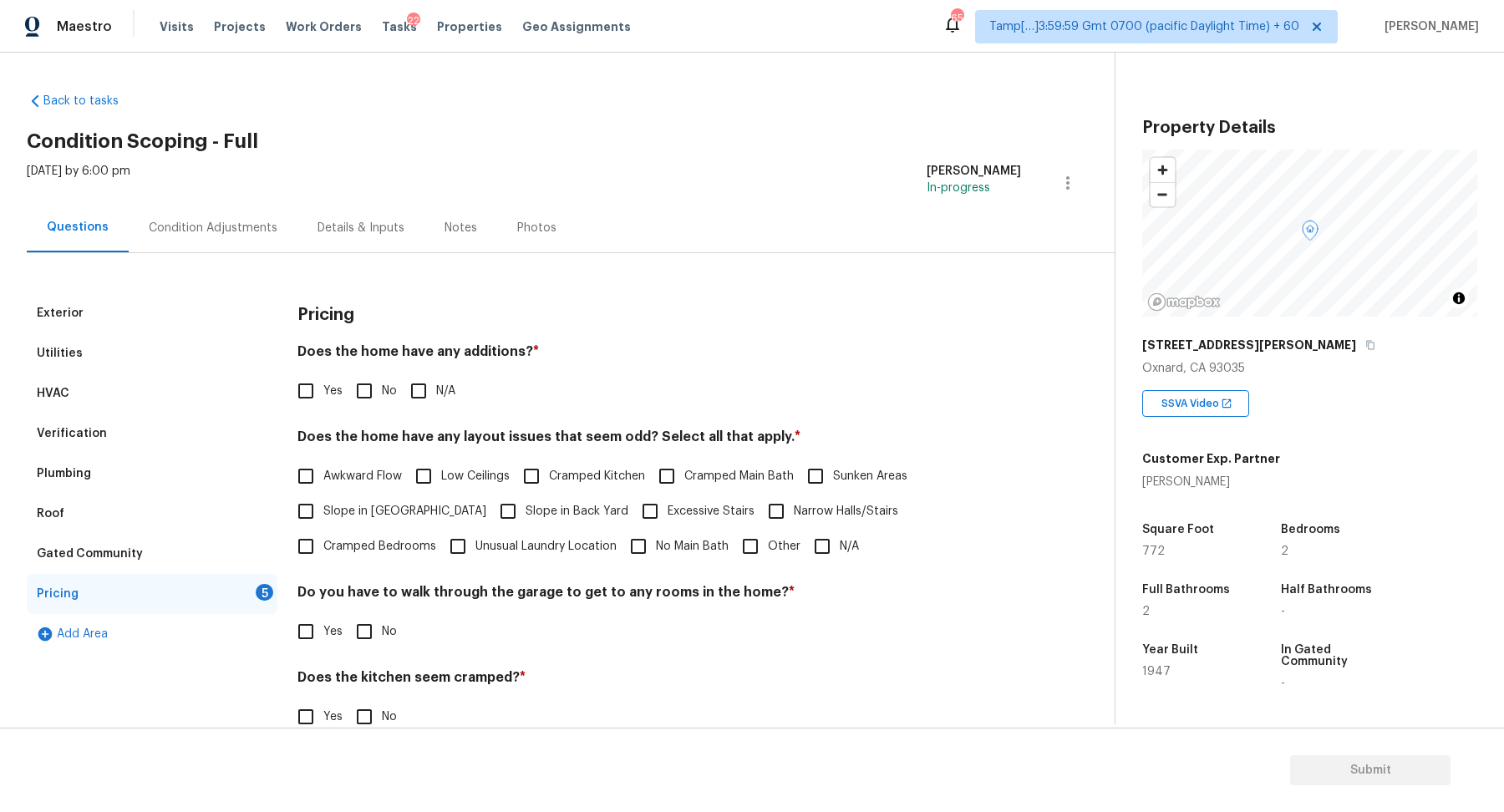
click at [370, 389] on input "No" at bounding box center [365, 392] width 36 height 36
checkbox input "true"
click at [310, 406] on input "Yes" at bounding box center [306, 392] width 36 height 36
checkbox input "true"
checkbox input "false"
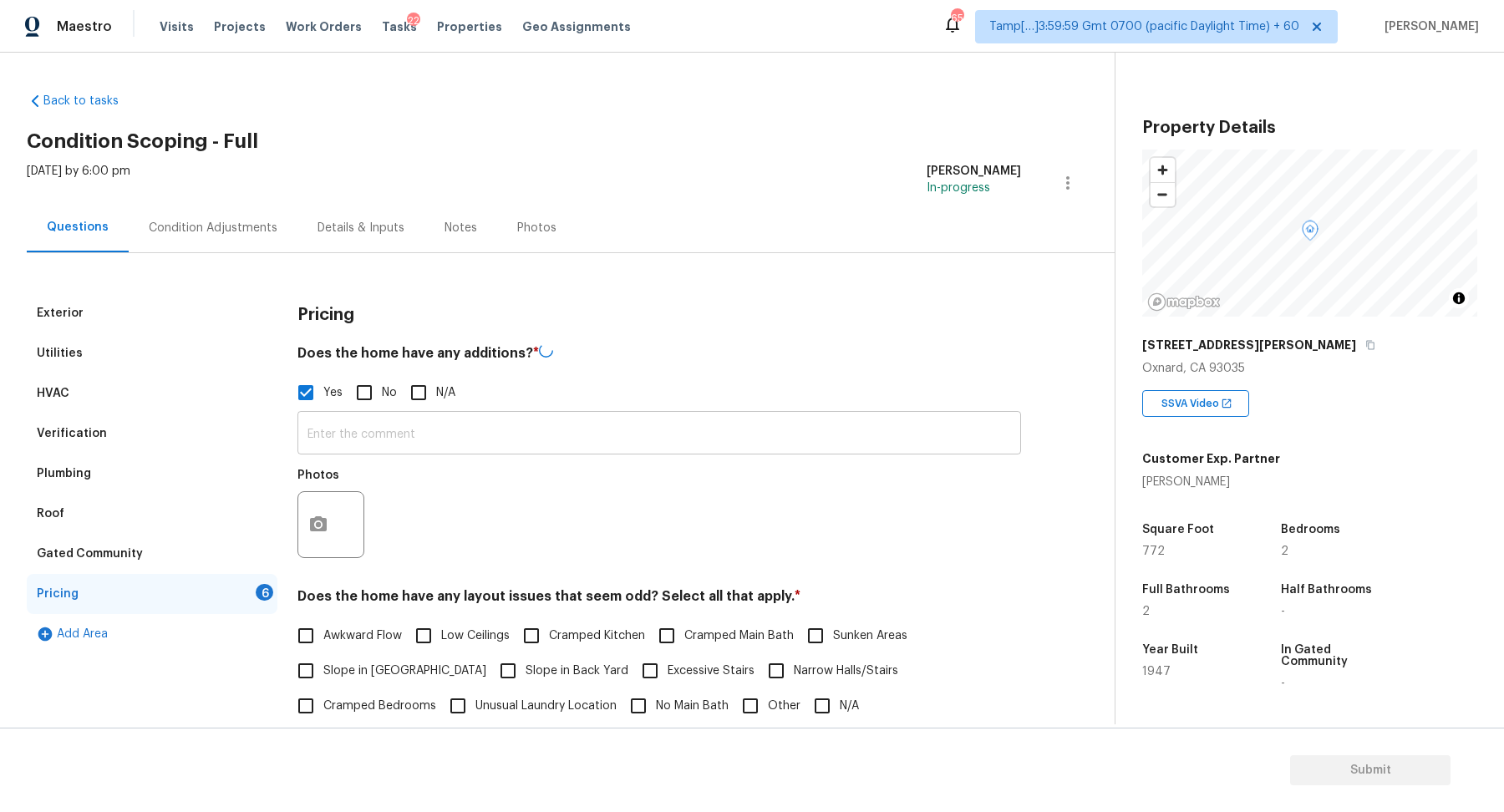
click at [422, 421] on input "text" at bounding box center [659, 434] width 723 height 39
click at [319, 527] on icon "button" at bounding box center [318, 524] width 20 height 20
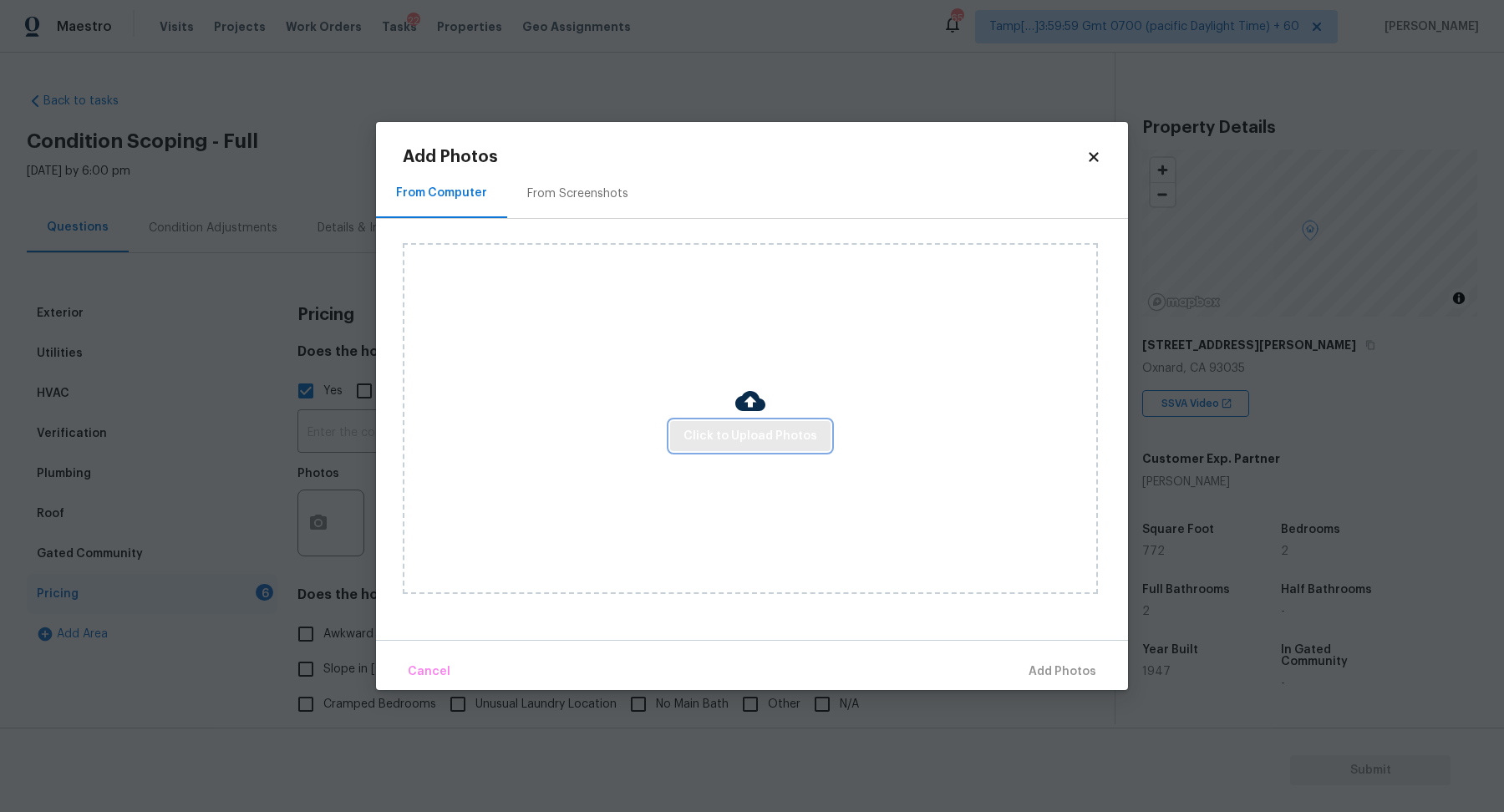
click at [773, 440] on span "Click to Upload Photos" at bounding box center [750, 436] width 134 height 21
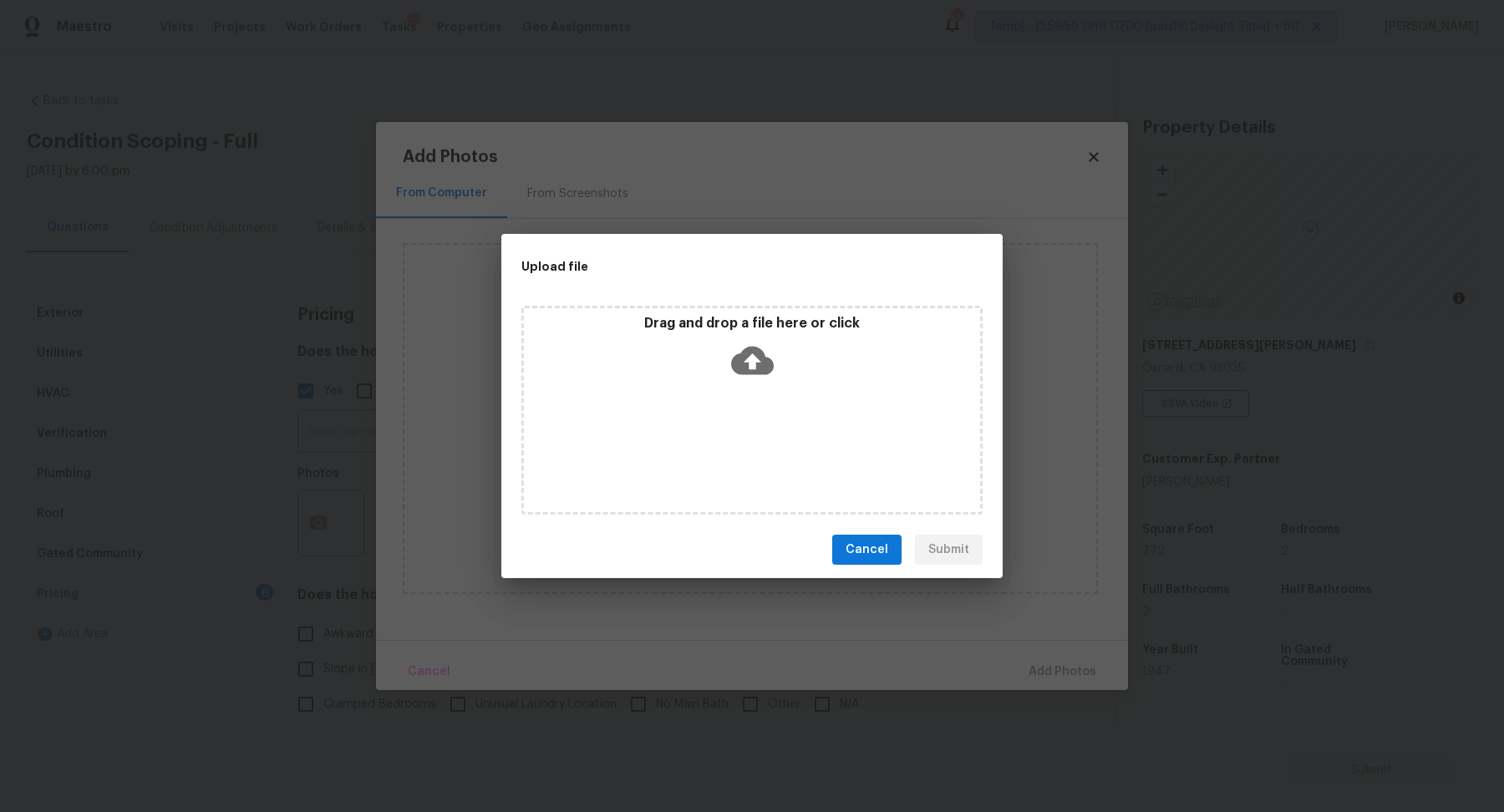
click at [765, 387] on div "Drag and drop a file here or click" at bounding box center [752, 409] width 461 height 208
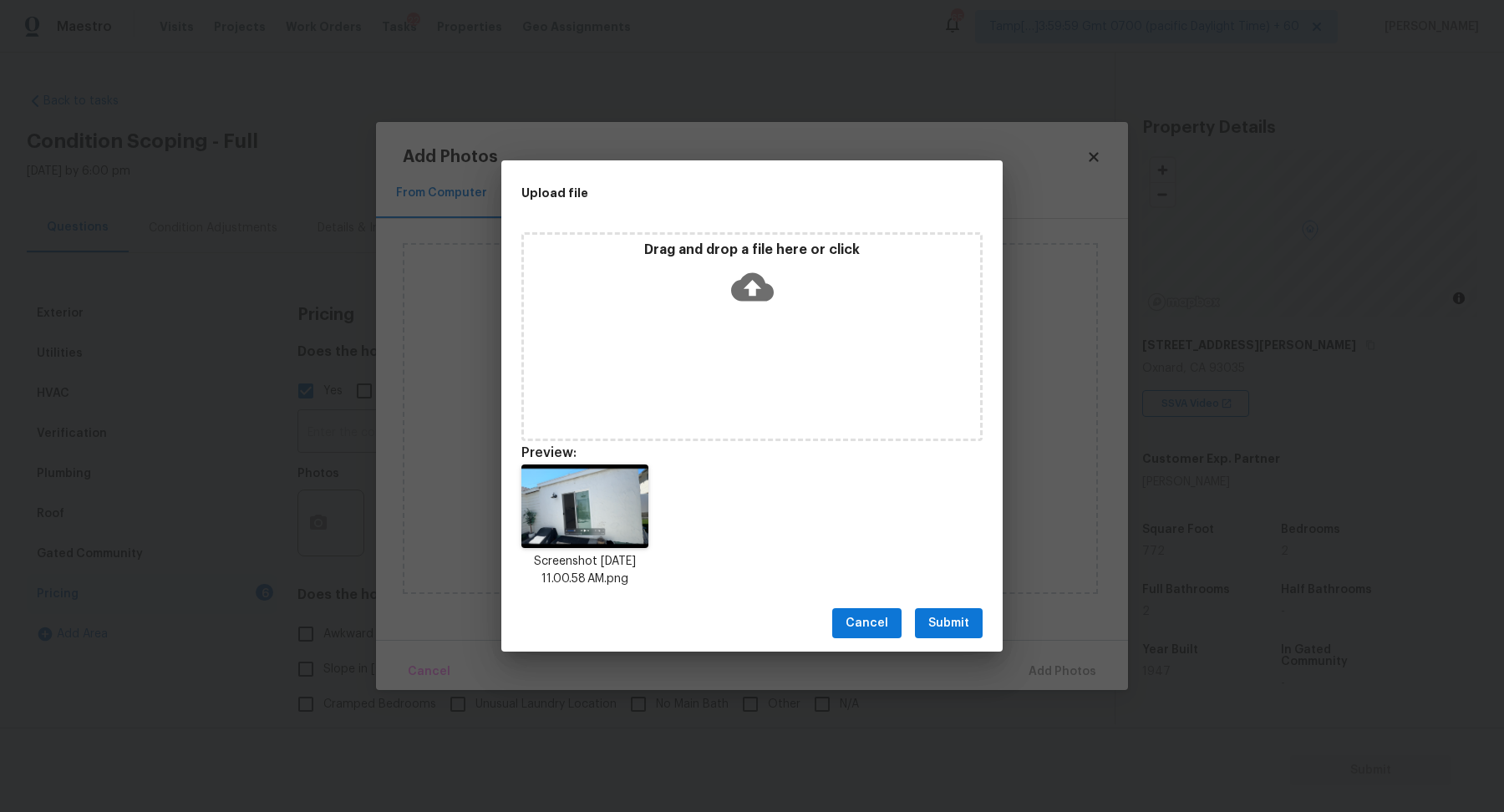
click at [937, 616] on span "Submit" at bounding box center [949, 623] width 41 height 21
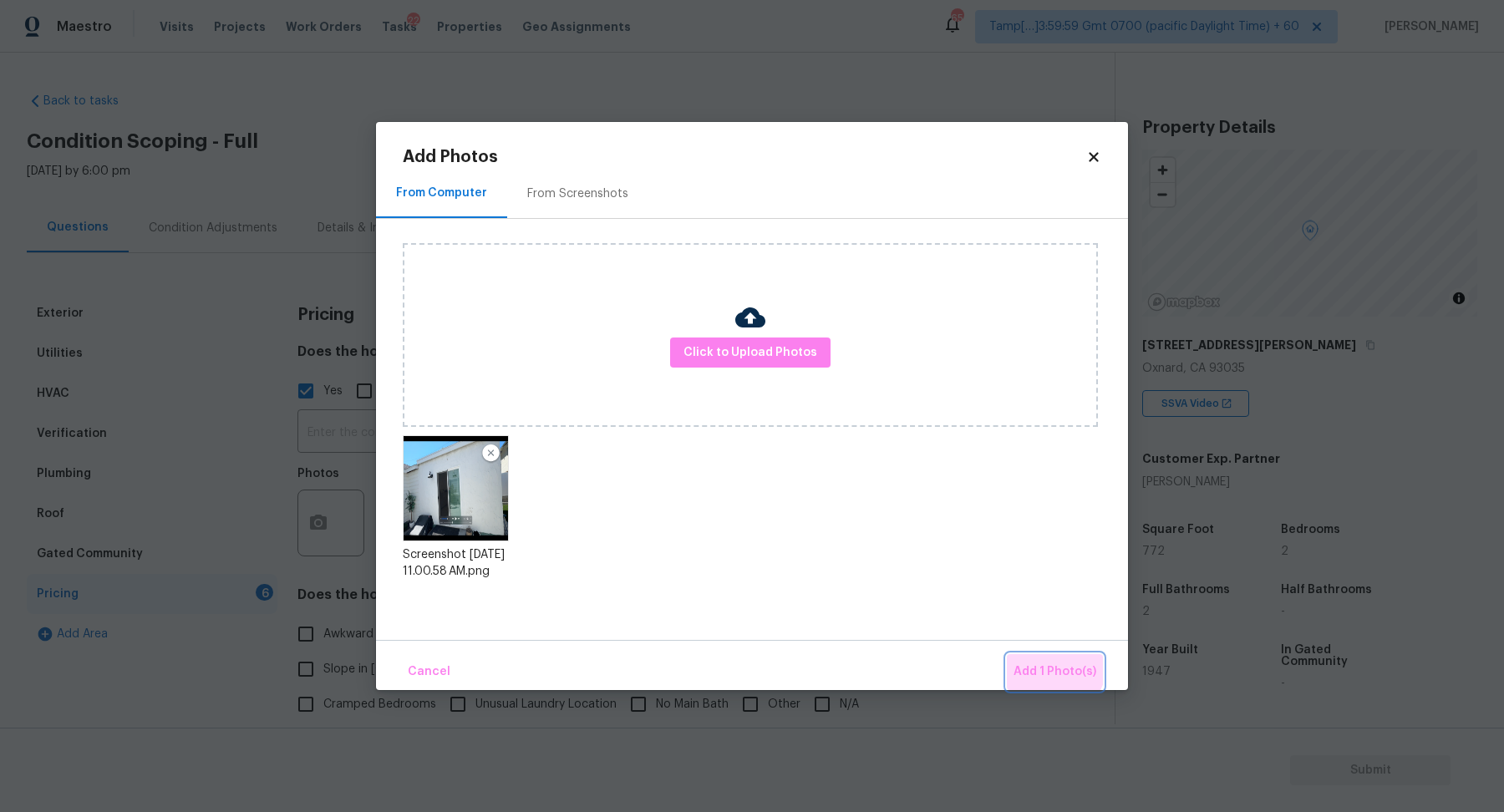
click at [1045, 662] on span "Add 1 Photo(s)" at bounding box center [1054, 672] width 82 height 21
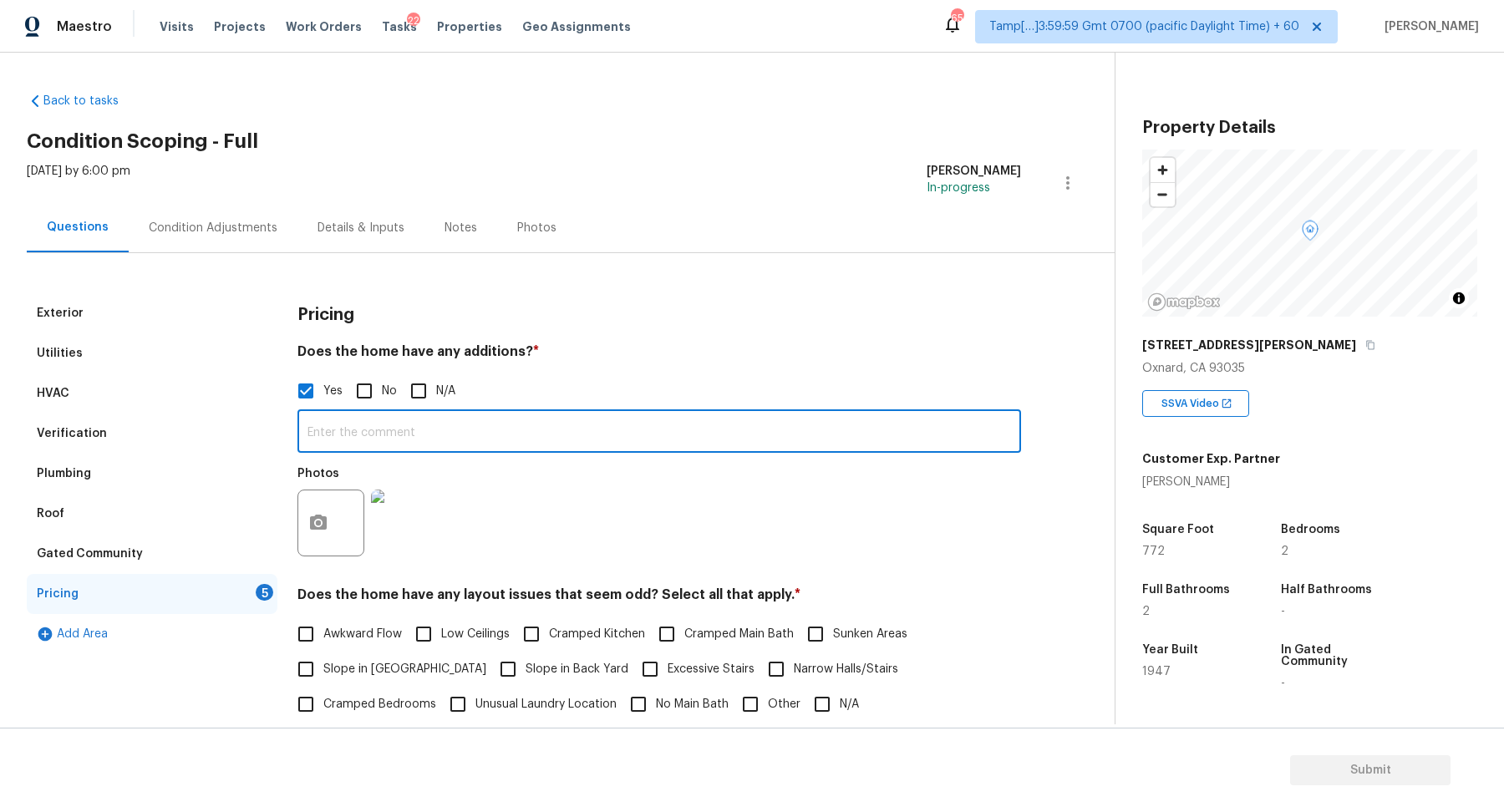
click at [424, 430] on input "text" at bounding box center [659, 433] width 723 height 39
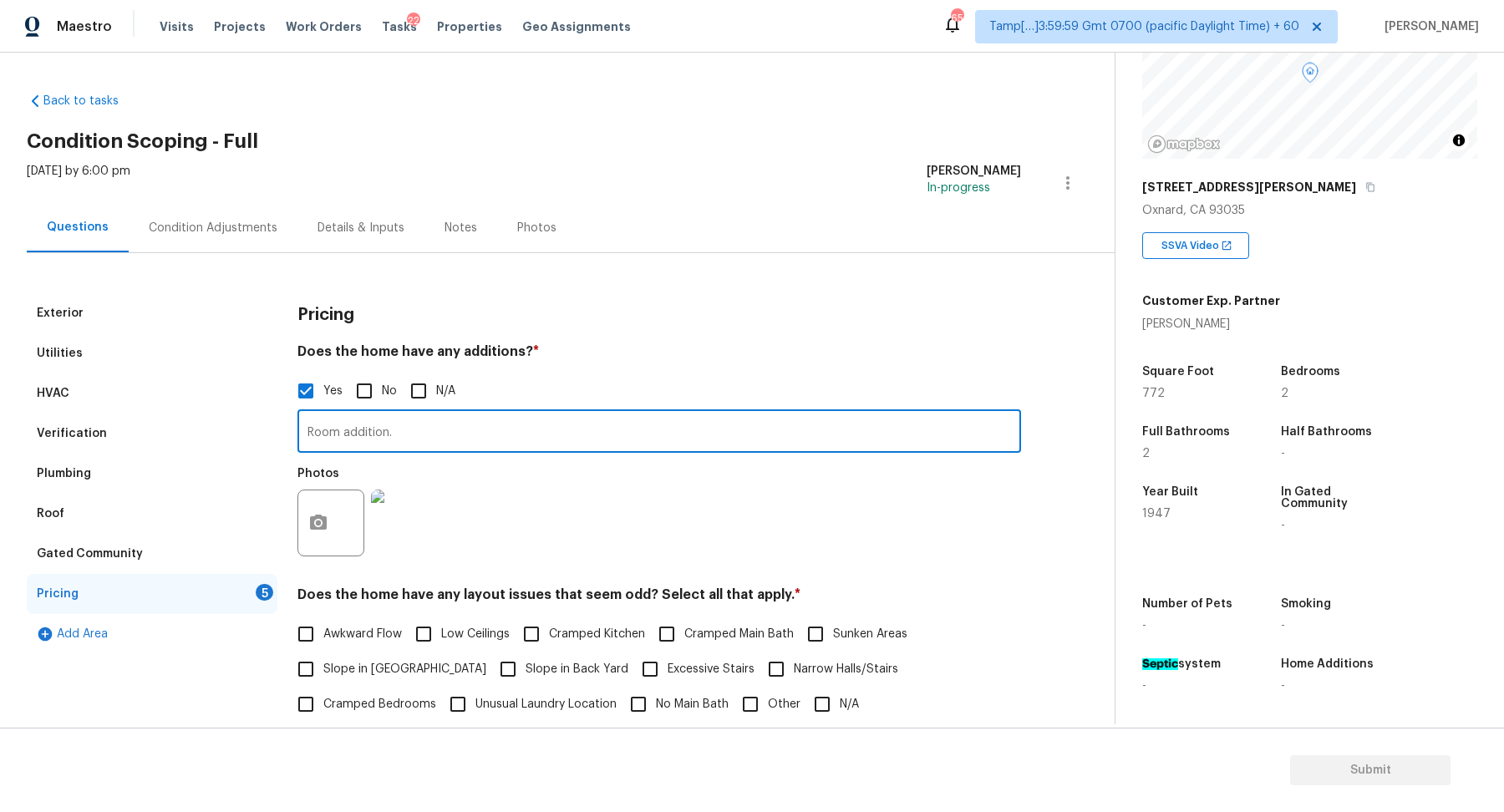
scroll to position [277, 0]
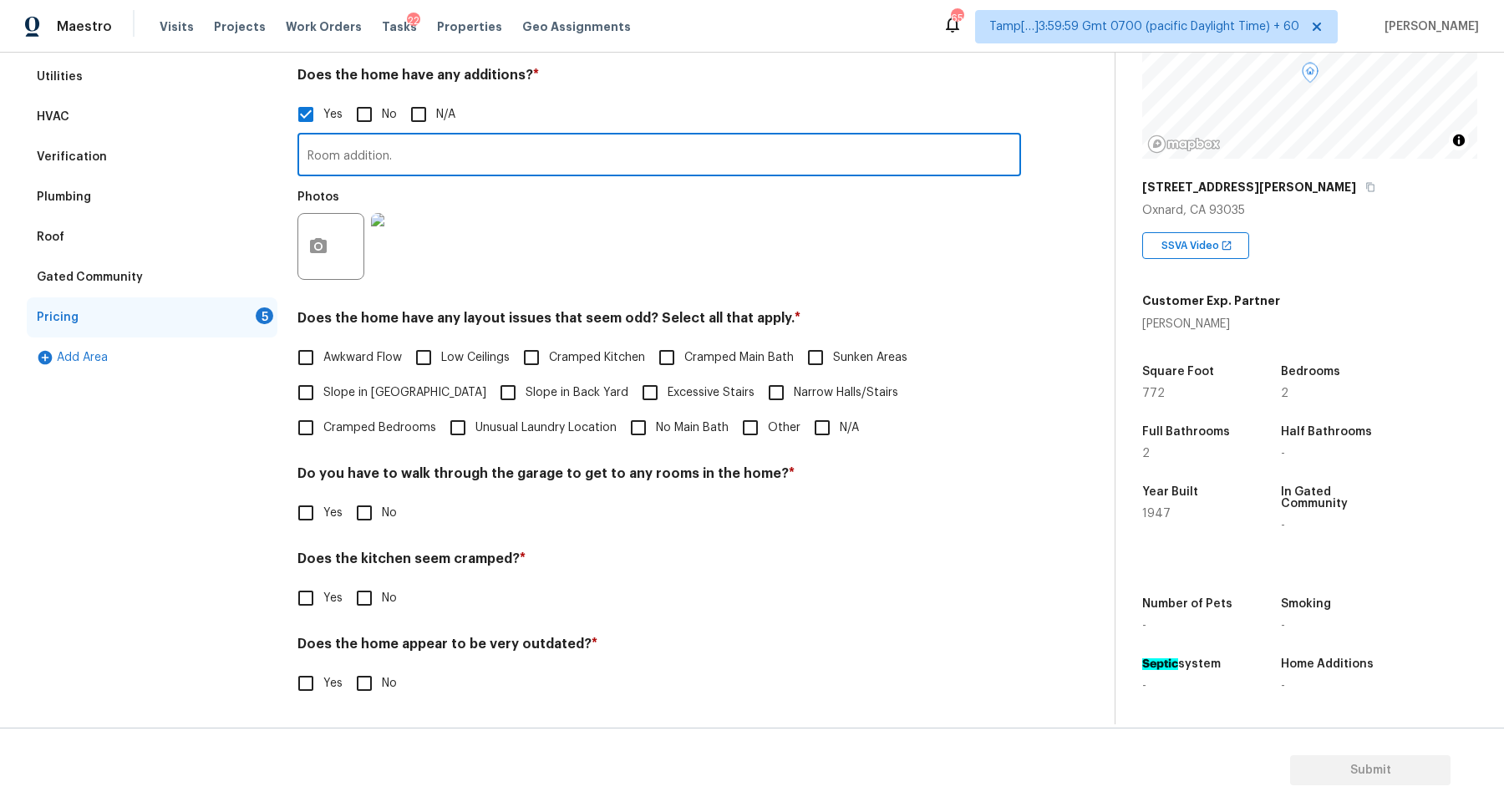
type input "Room addition."
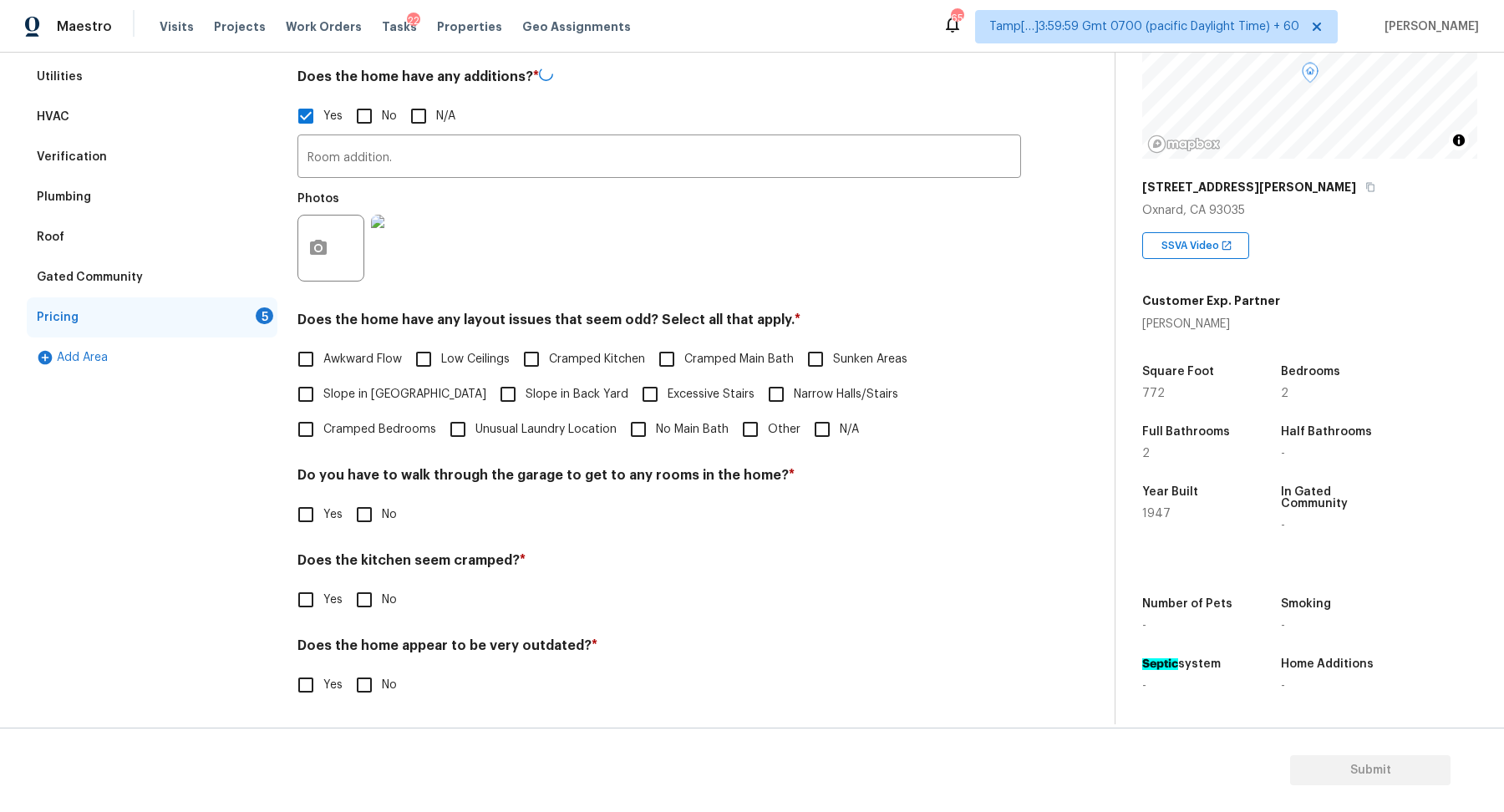
click at [363, 399] on span "Slope in Front Yard" at bounding box center [405, 394] width 163 height 18
click at [323, 399] on input "Slope in Front Yard" at bounding box center [306, 394] width 36 height 36
checkbox input "true"
click at [525, 399] on span "Slope in Back Yard" at bounding box center [577, 396] width 103 height 18
click at [516, 399] on input "Slope in Back Yard" at bounding box center [508, 396] width 36 height 36
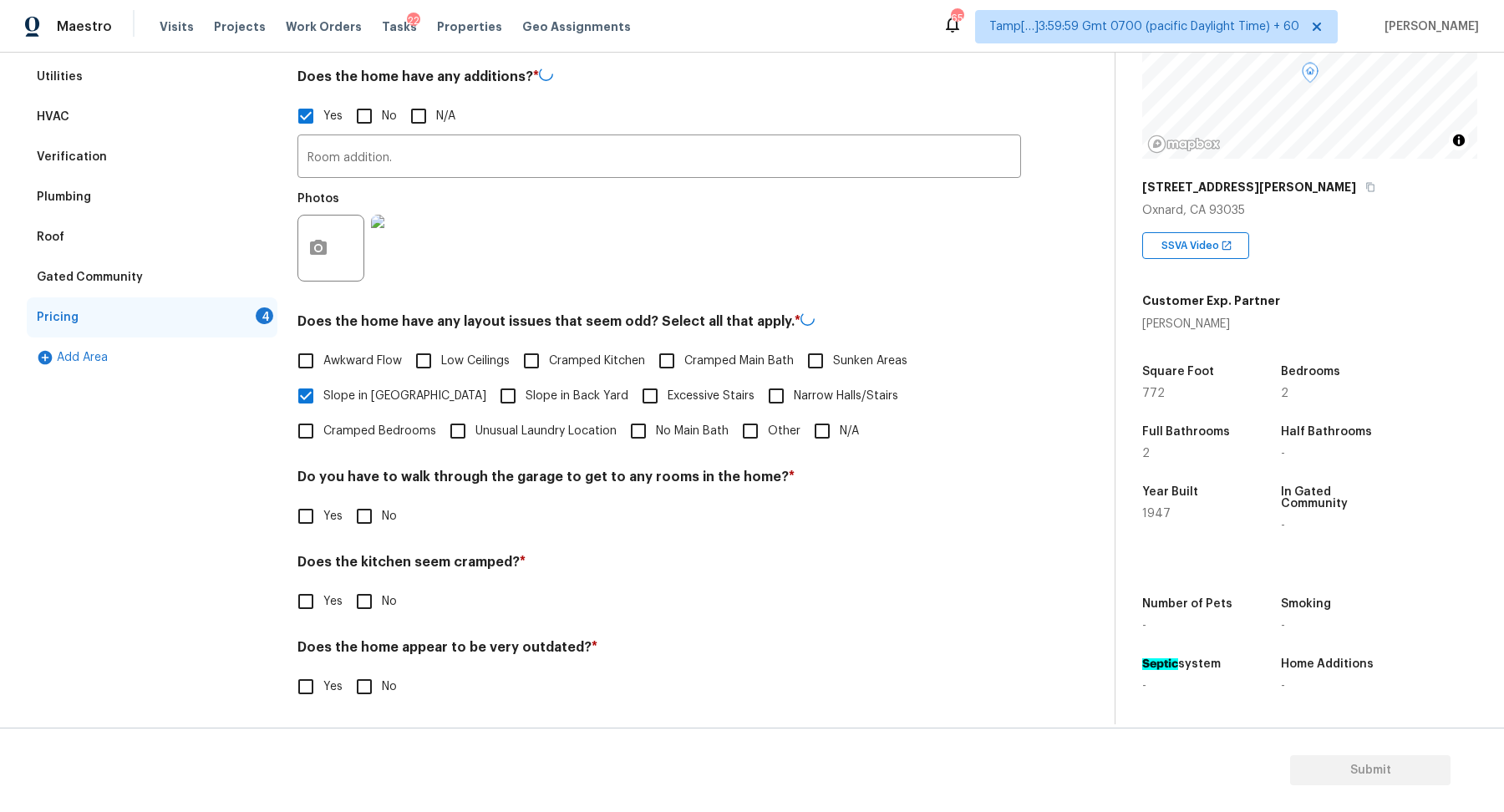
checkbox input "true"
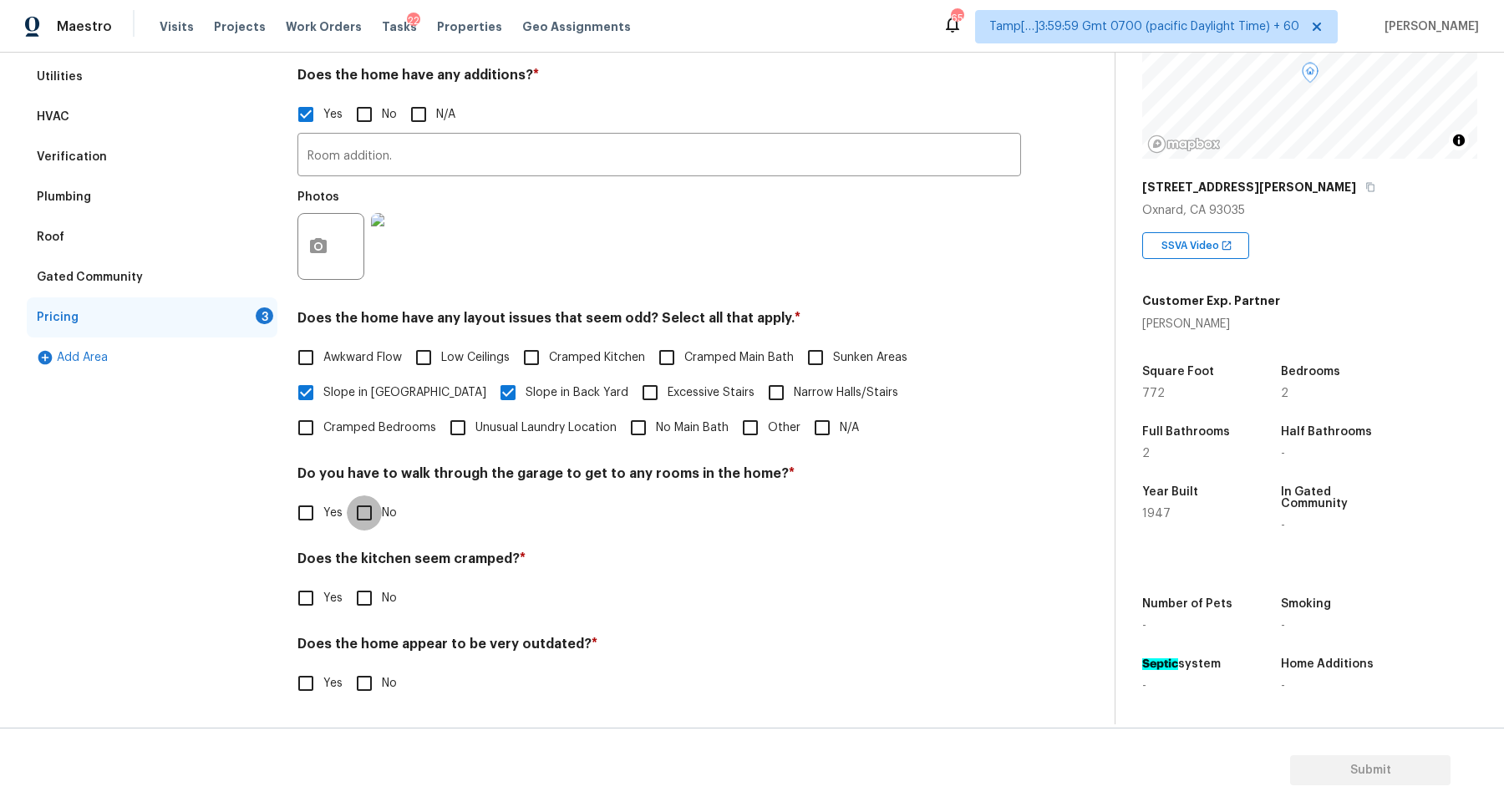
click at [366, 504] on input "No" at bounding box center [365, 513] width 36 height 36
checkbox input "true"
click at [347, 580] on input "No" at bounding box center [365, 598] width 36 height 36
checkbox input "true"
click at [347, 667] on input "No" at bounding box center [365, 685] width 36 height 36
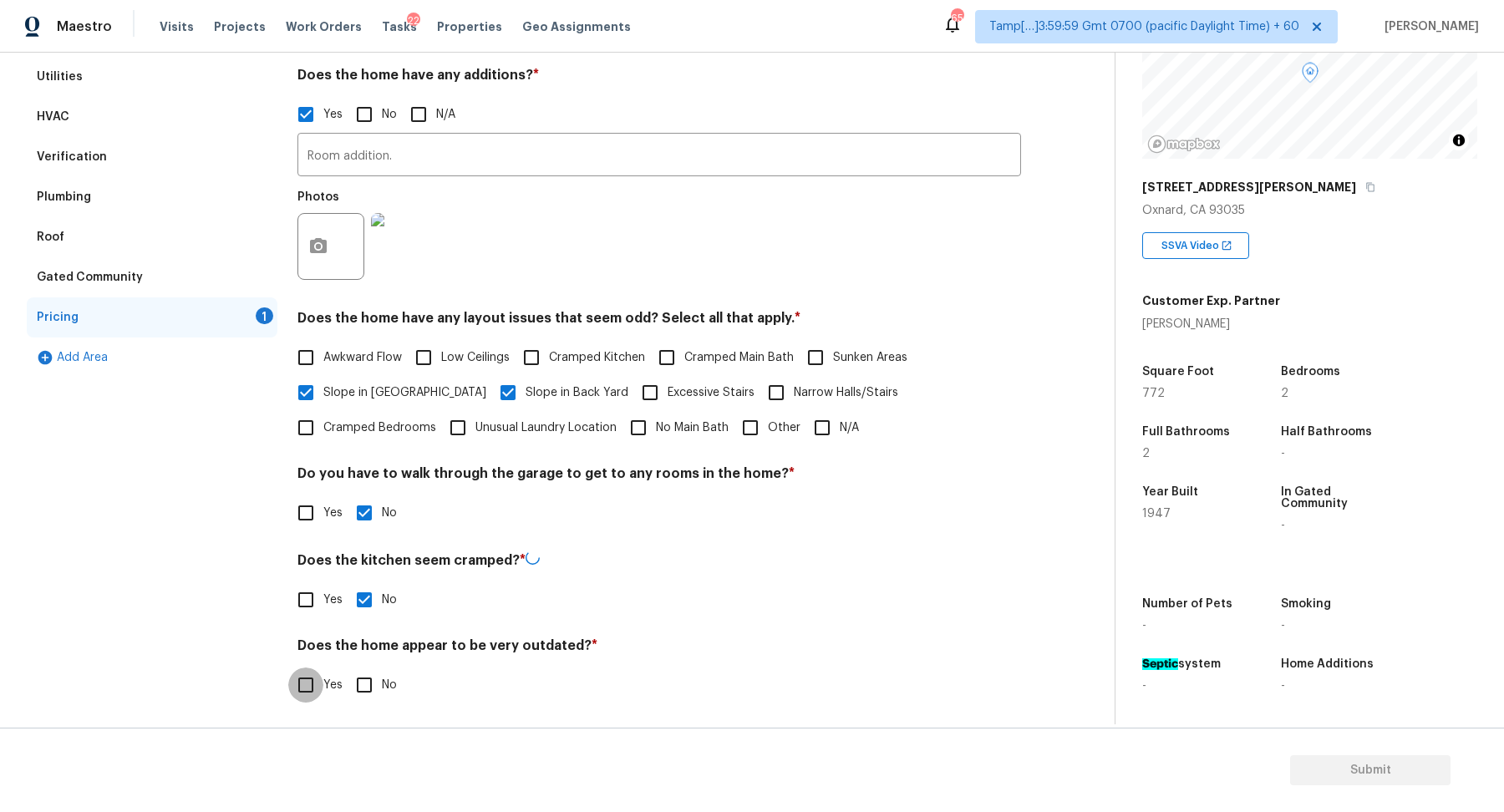
checkbox input "true"
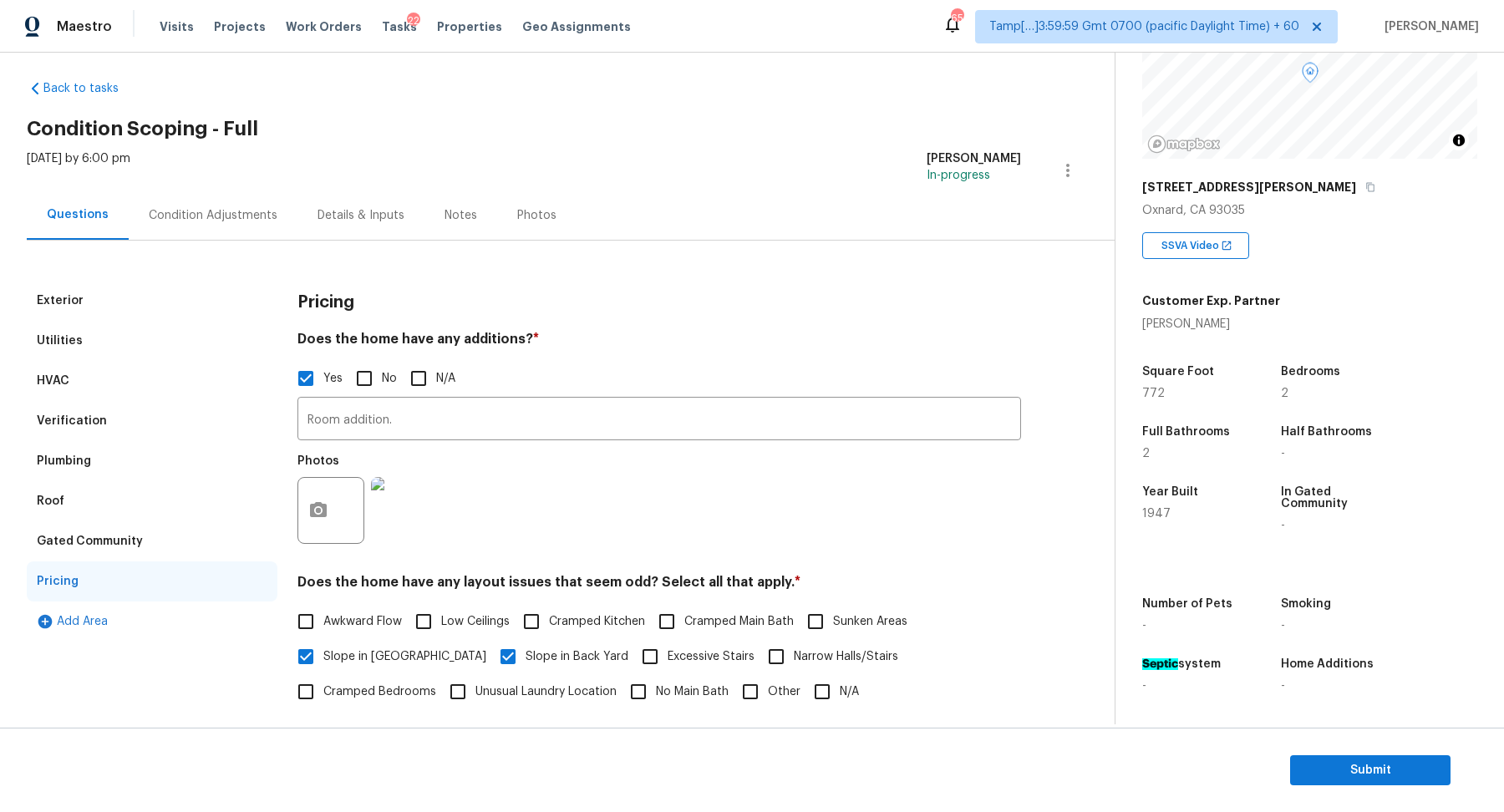
scroll to position [0, 0]
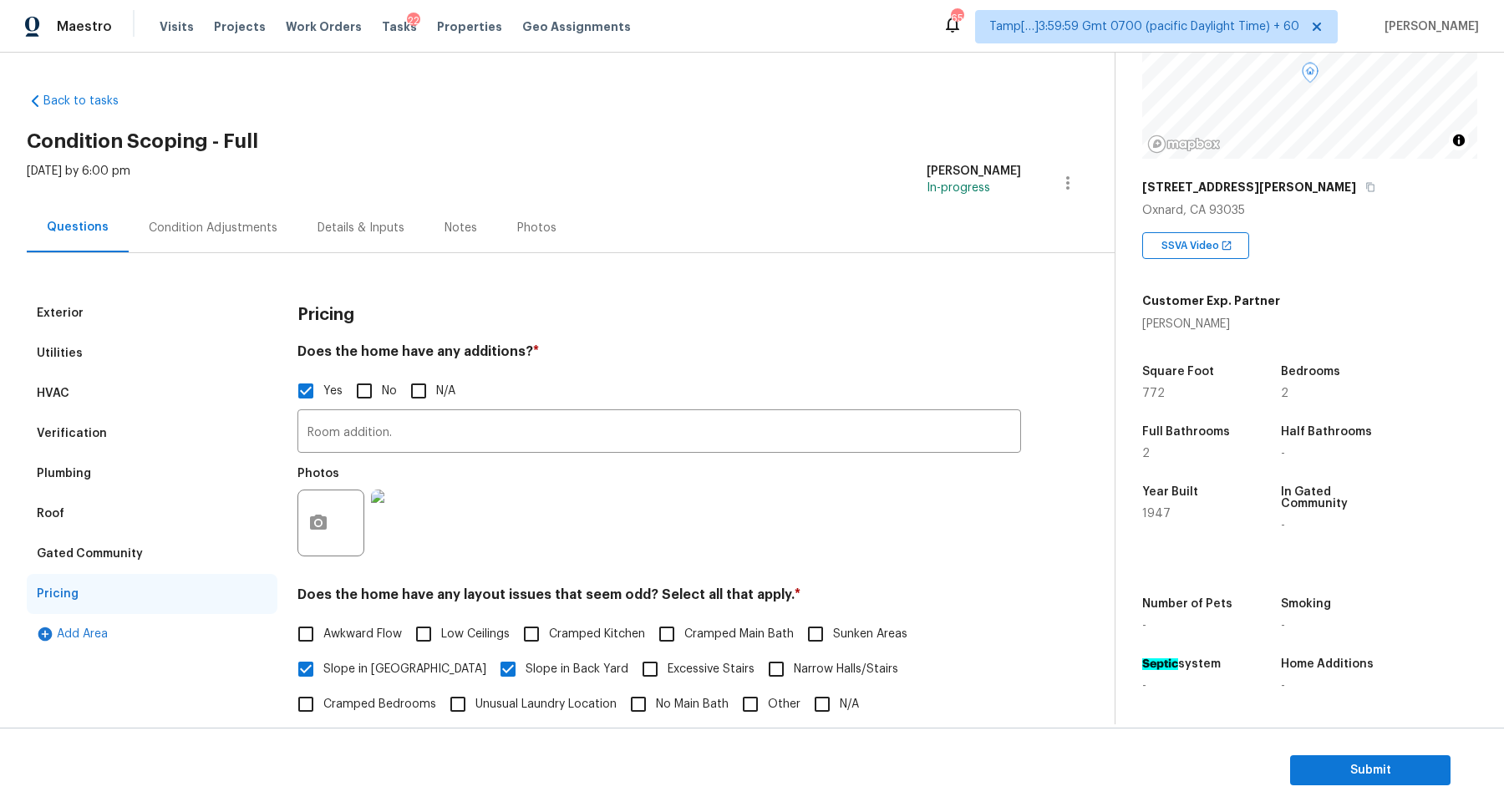
click at [274, 227] on div "Condition Adjustments" at bounding box center [213, 227] width 169 height 50
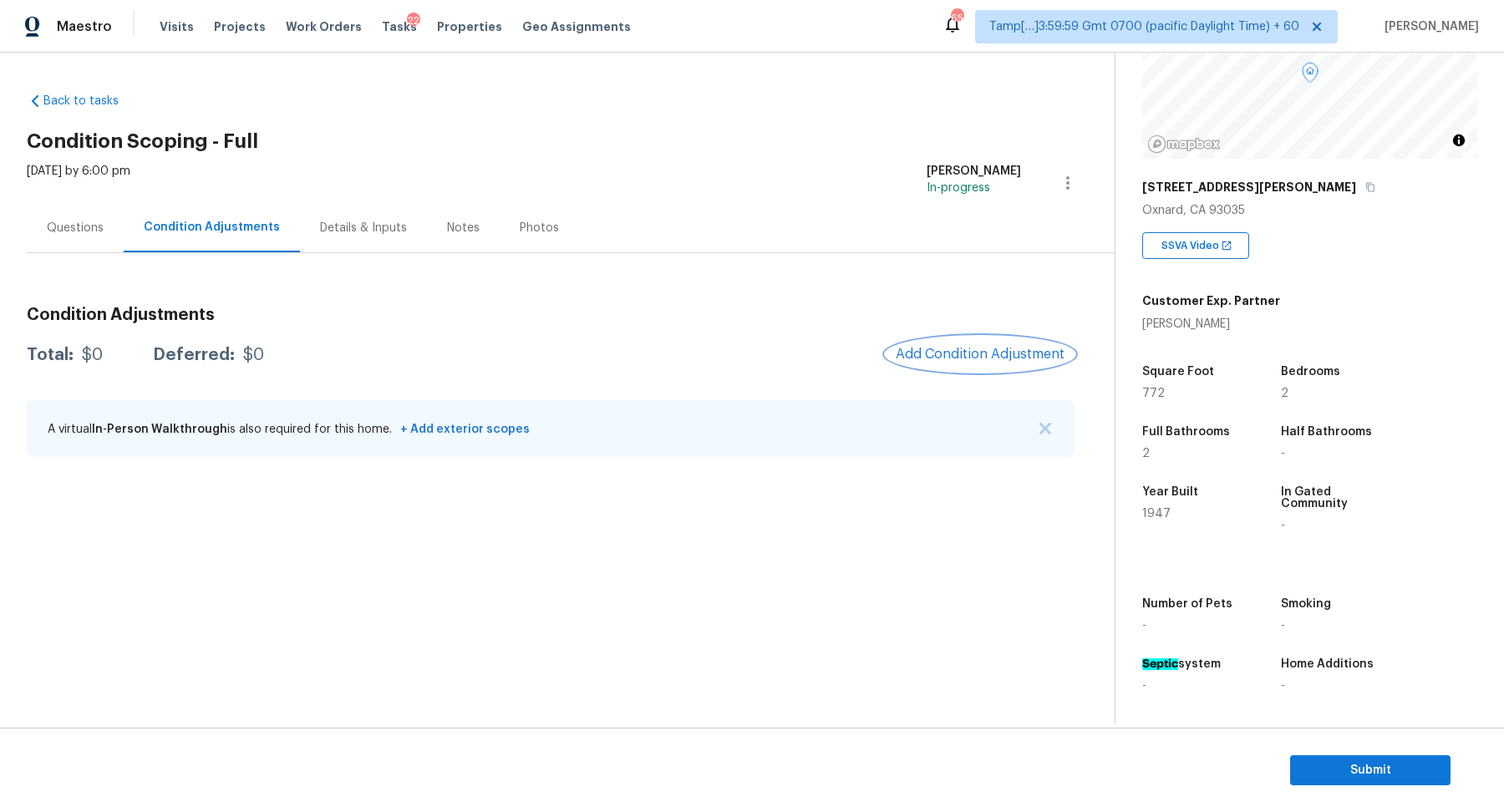
click at [974, 352] on span "Add Condition Adjustment" at bounding box center [980, 354] width 169 height 15
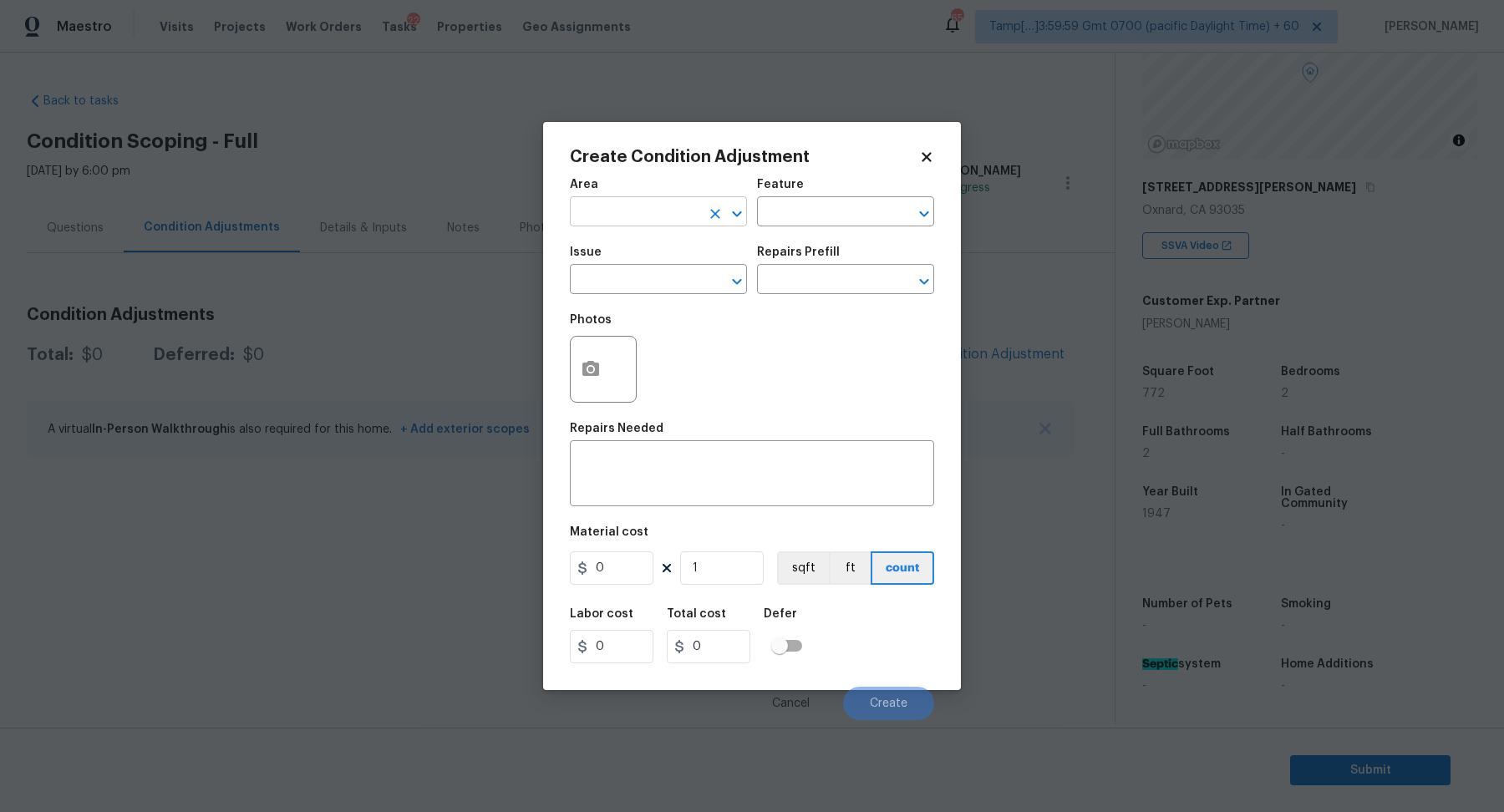
click at [616, 221] on input "text" at bounding box center [635, 214] width 130 height 26
click at [634, 292] on ul "Interior Addition Interior Overall" at bounding box center [659, 264] width 178 height 68
click at [644, 288] on li "Interior Overall" at bounding box center [659, 277] width 178 height 27
type input "Interior Overall"
click at [644, 288] on input "text" at bounding box center [635, 281] width 130 height 26
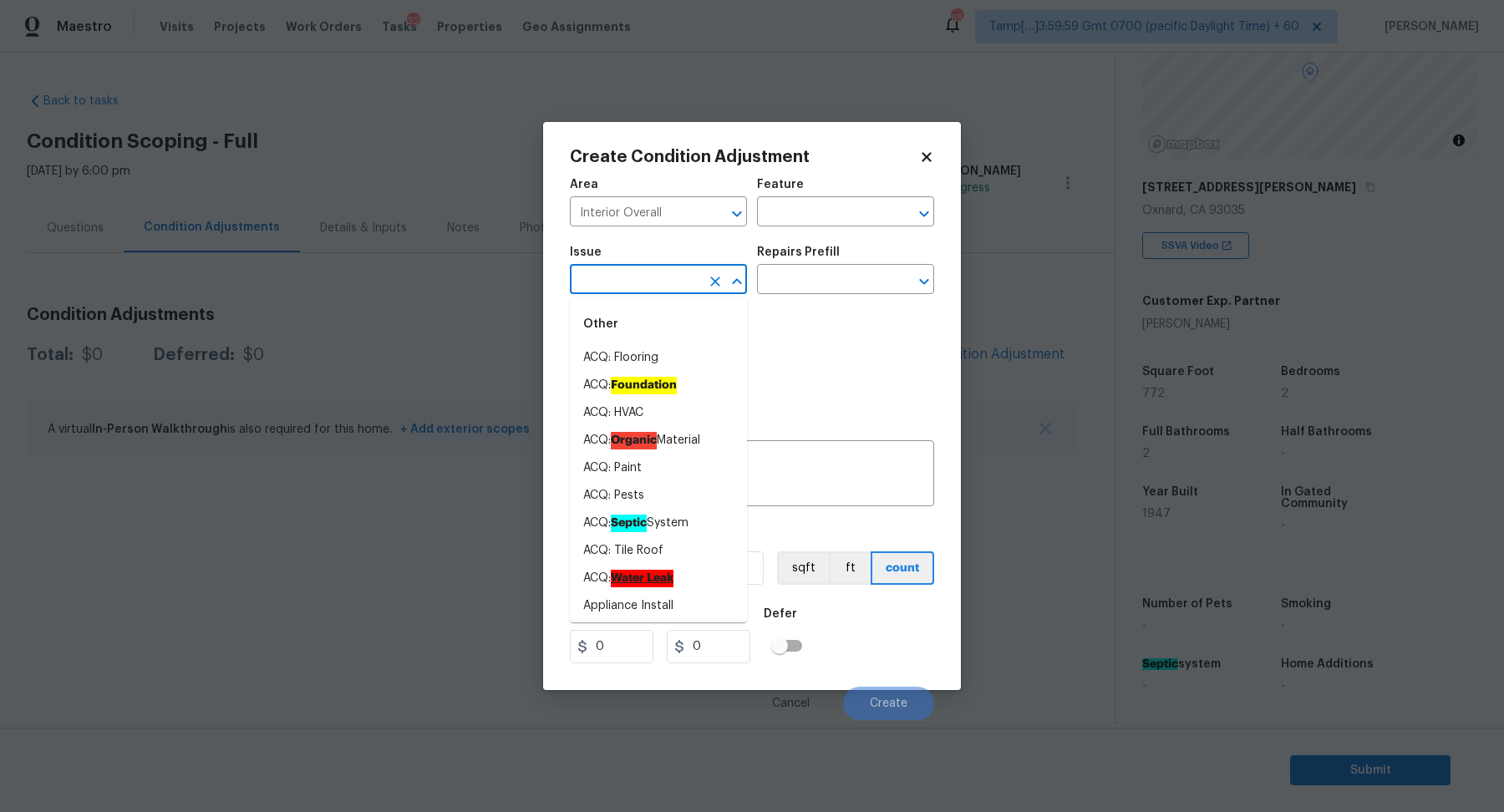
drag, startPoint x: 644, startPoint y: 288, endPoint x: 729, endPoint y: 333, distance: 96.2
click at [720, 330] on div "Area Interior Overall ​ Feature ​ Issue ​ Repairs Prefill ​ Photos Repairs Need…" at bounding box center [752, 445] width 365 height 551
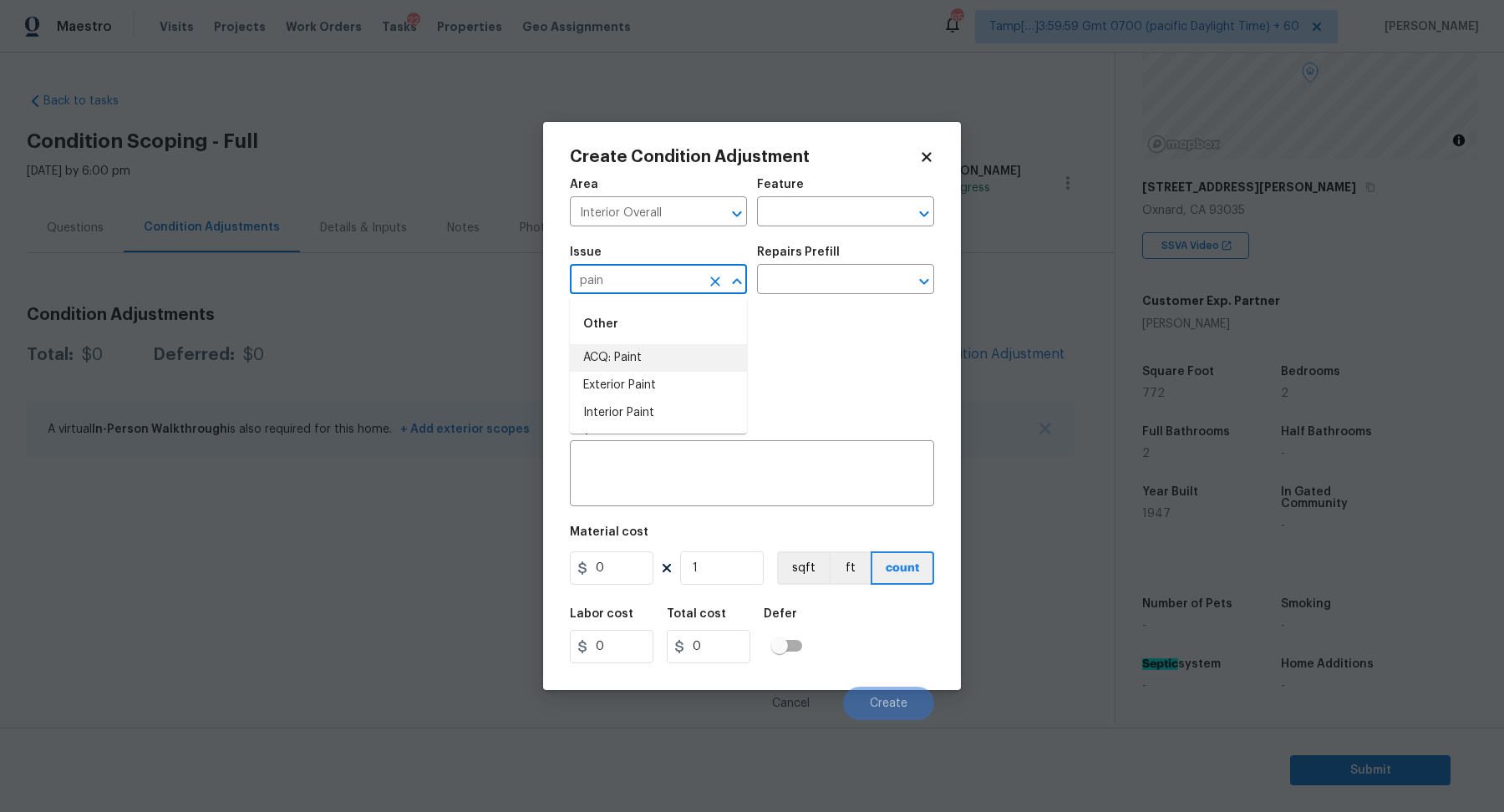
click at [639, 355] on li "ACQ: Paint" at bounding box center [659, 357] width 178 height 27
type input "ACQ: Paint"
click at [867, 269] on input "text" at bounding box center [822, 281] width 130 height 26
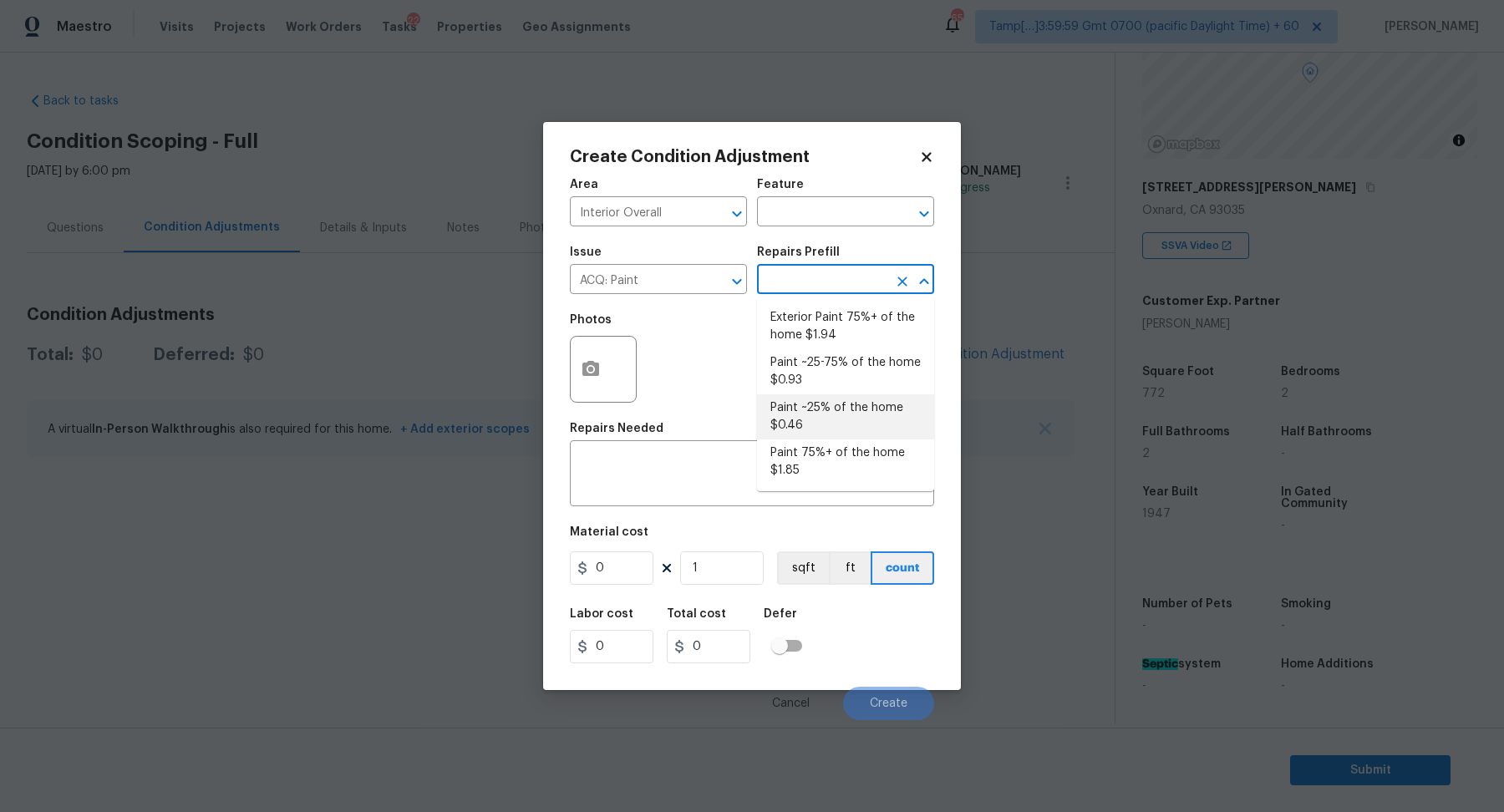
click at [856, 421] on li "Paint ~25% of the home $0.46" at bounding box center [846, 417] width 178 height 45
type input "Acquisition"
type textarea "Acquisition Scope: ~25% of the home needs interior paint"
type input "0.46"
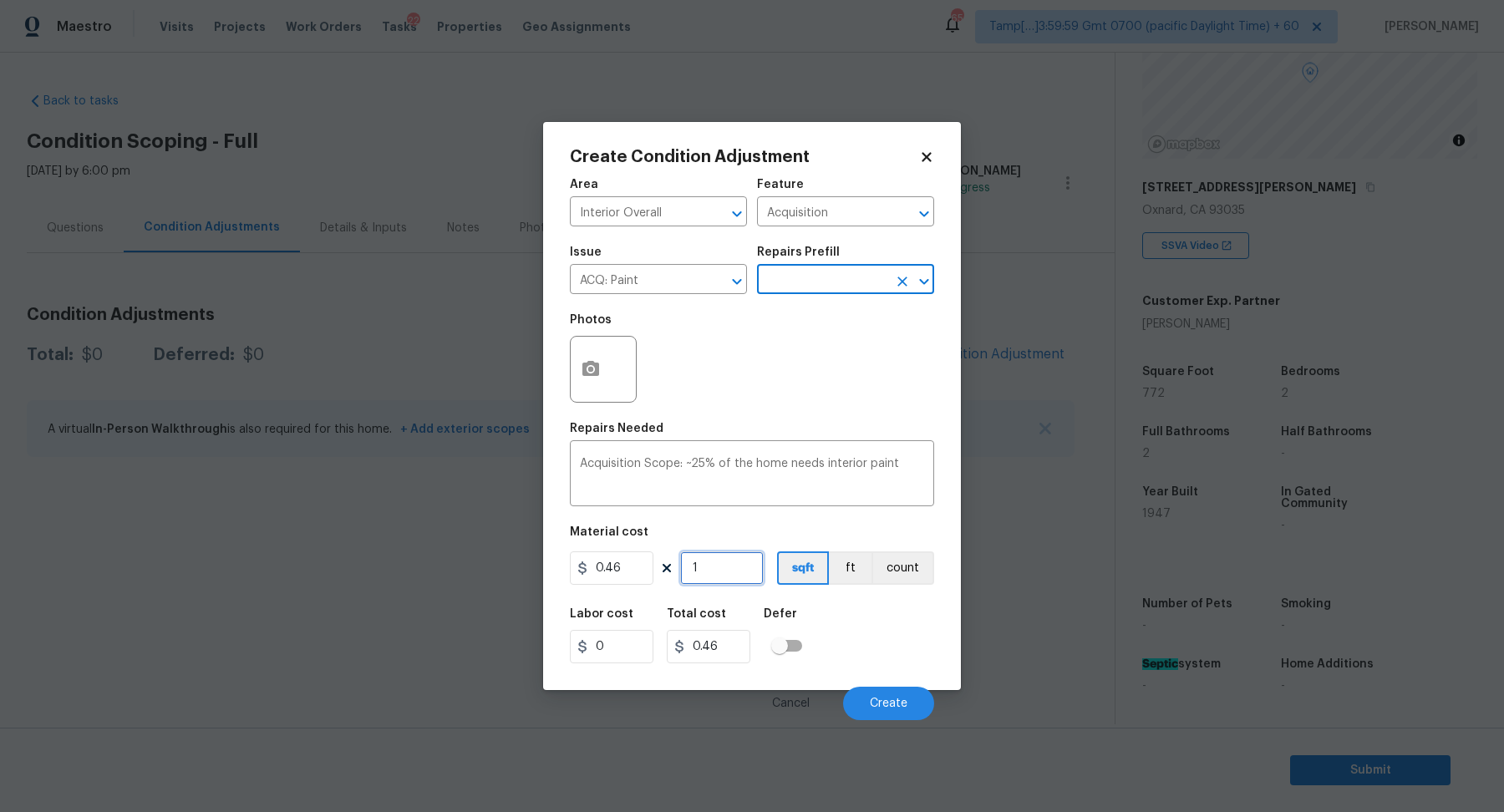
click at [712, 572] on input "1" at bounding box center [722, 568] width 83 height 34
type input "7"
type input "3.22"
type input "77"
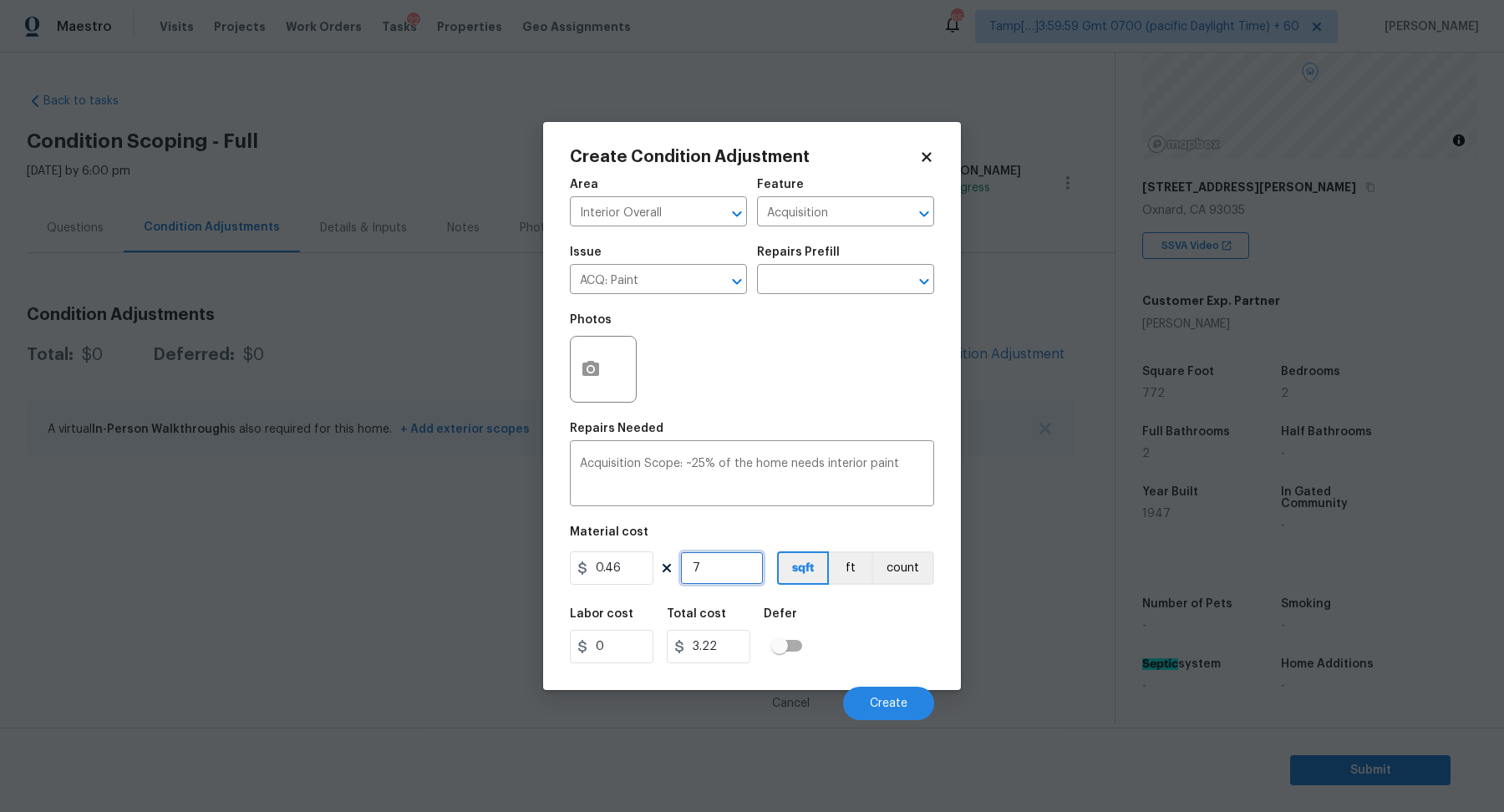
type input "35.42"
type input "772"
type input "355.12"
type input "772"
click at [868, 704] on button "Create" at bounding box center [888, 704] width 91 height 34
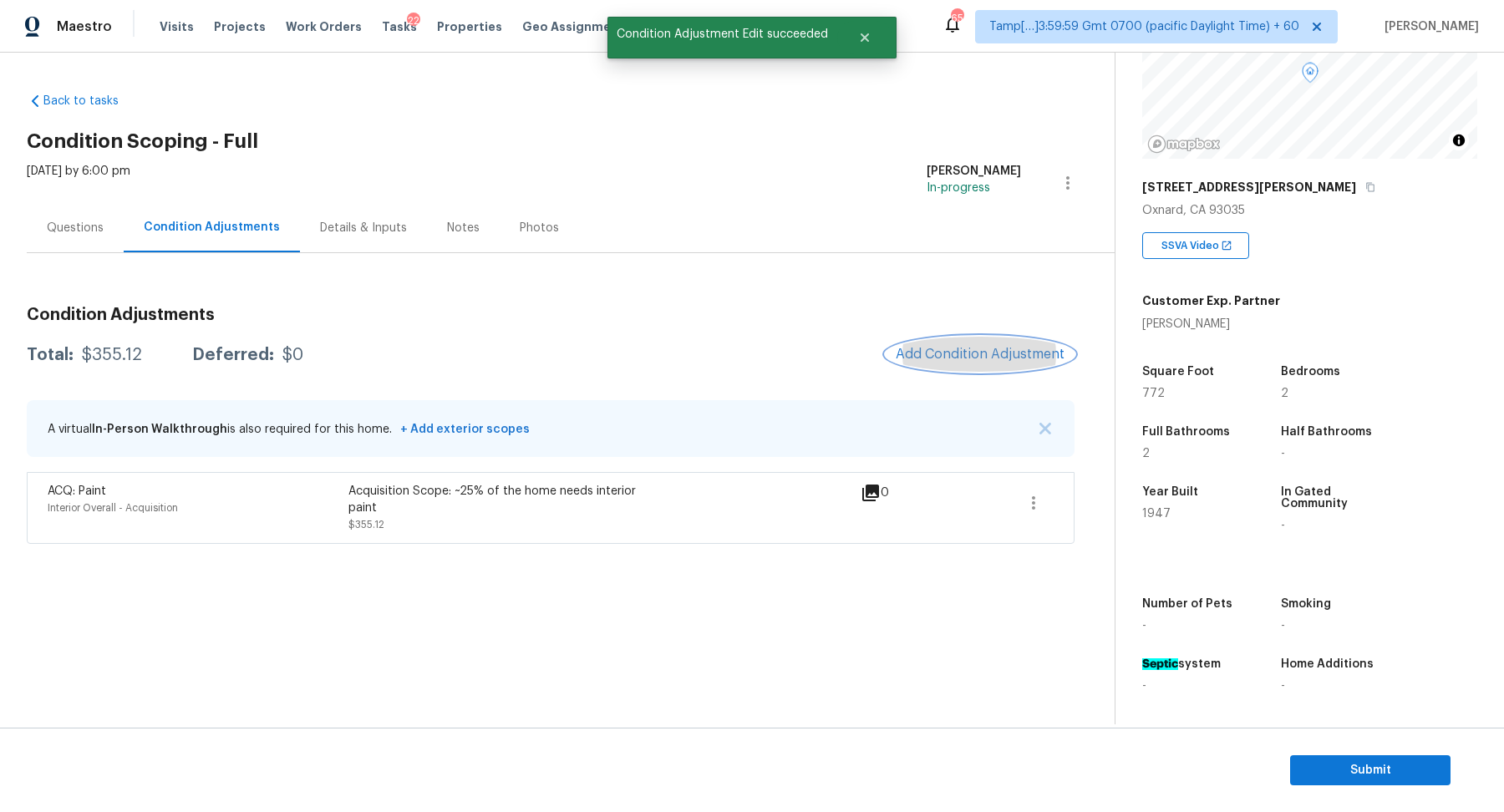
click at [977, 355] on span "Add Condition Adjustment" at bounding box center [980, 354] width 169 height 15
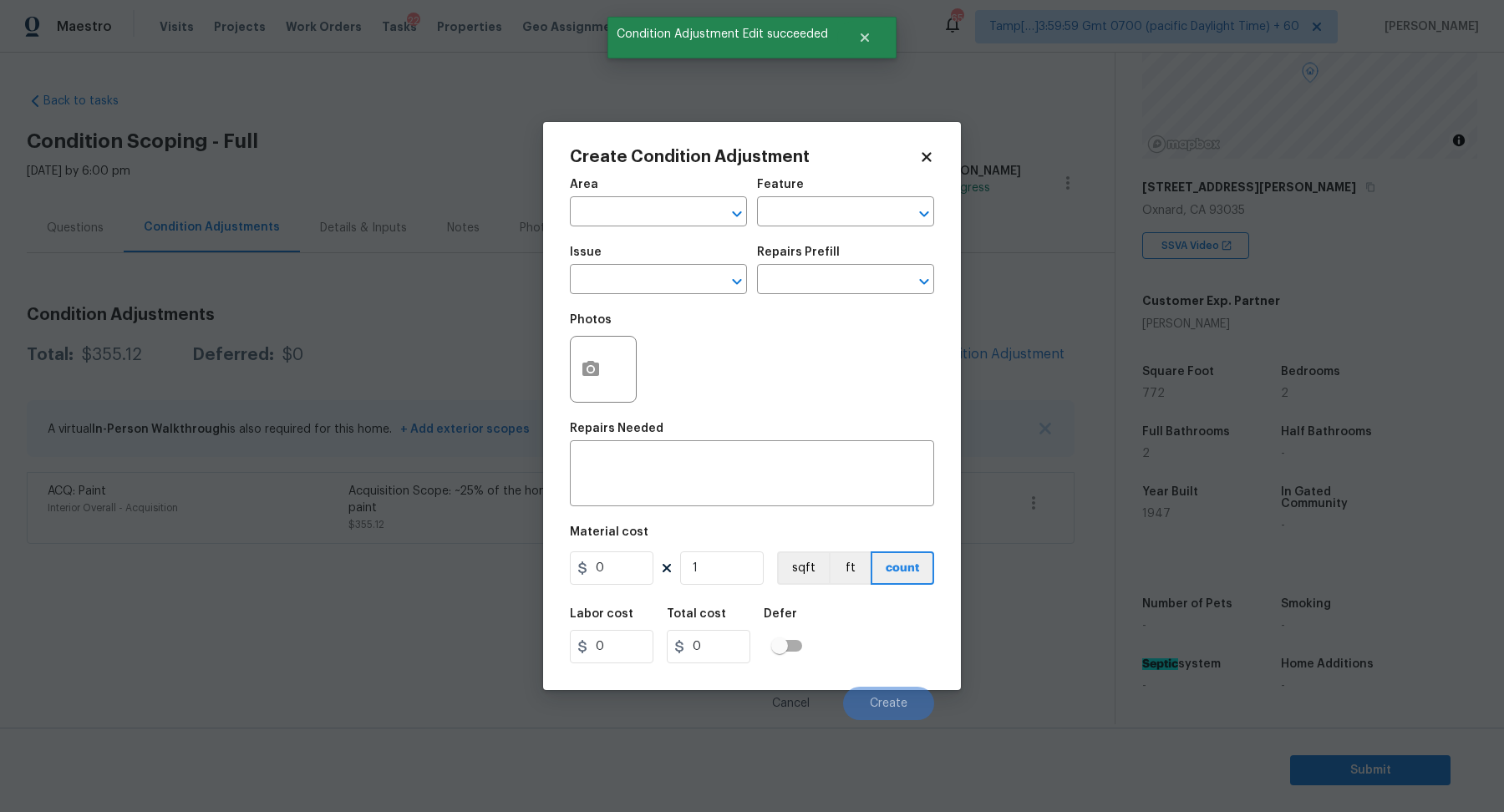
click at [977, 355] on body "Maestro Visits Projects Work Orders Tasks 22 Properties Geo Assignments 656 Tam…" at bounding box center [752, 406] width 1504 height 812
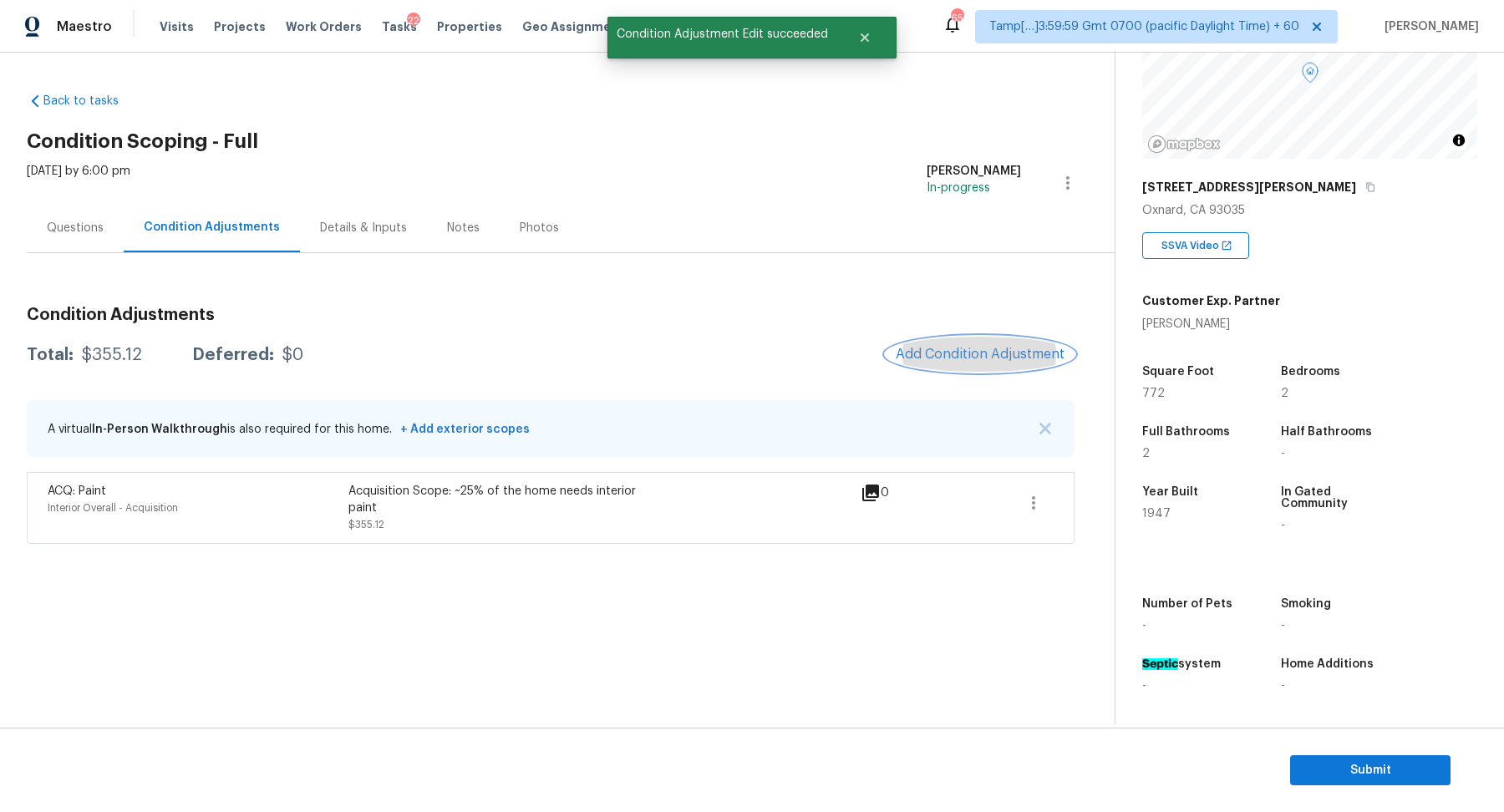
click at [952, 348] on span "Add Condition Adjustment" at bounding box center [980, 354] width 169 height 15
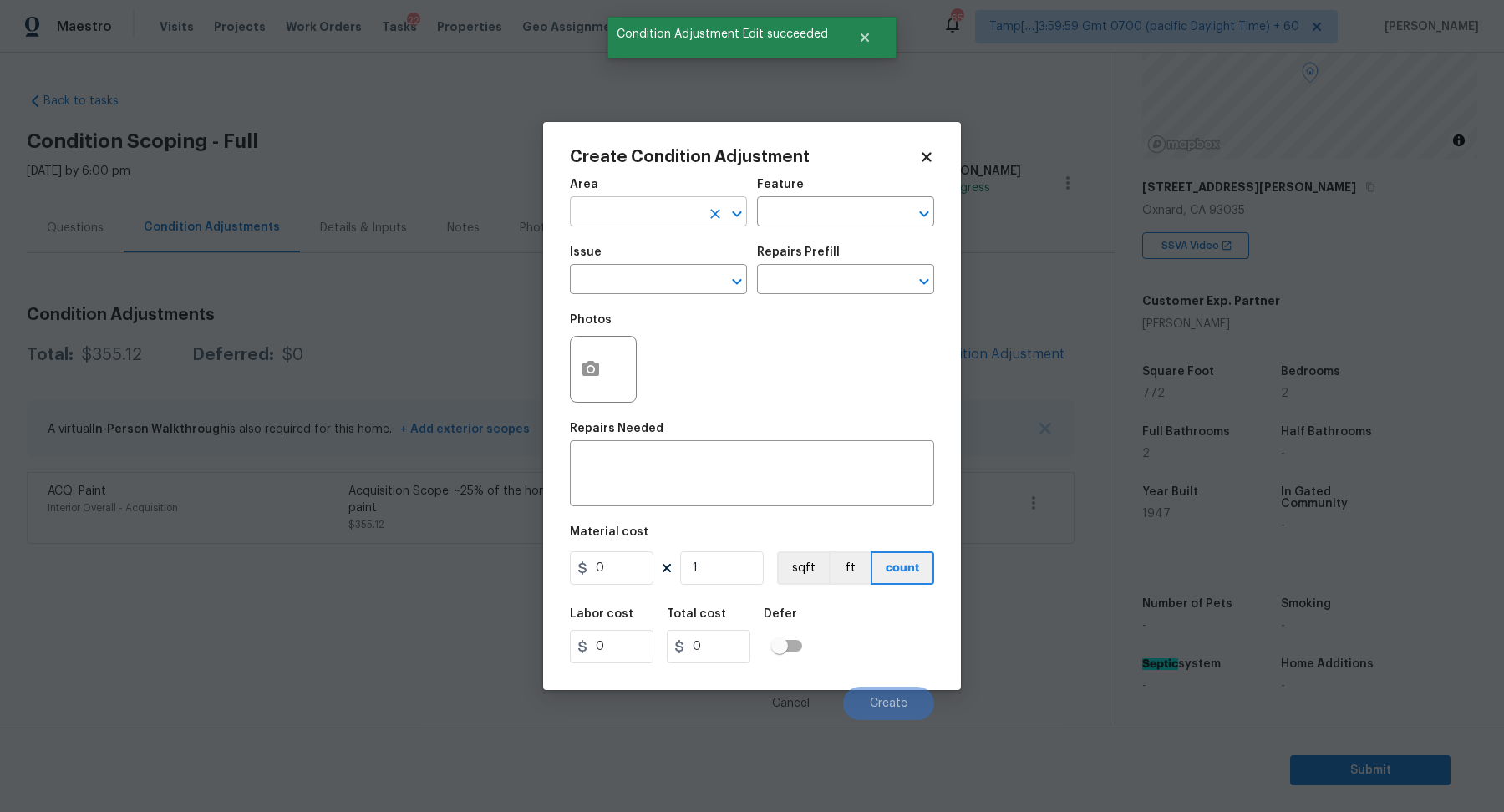
click at [692, 204] on input "text" at bounding box center [635, 214] width 130 height 26
click at [648, 285] on li "Interior Overall" at bounding box center [659, 277] width 178 height 27
type input "Interior Overall"
click at [648, 285] on input "text" at bounding box center [635, 281] width 130 height 26
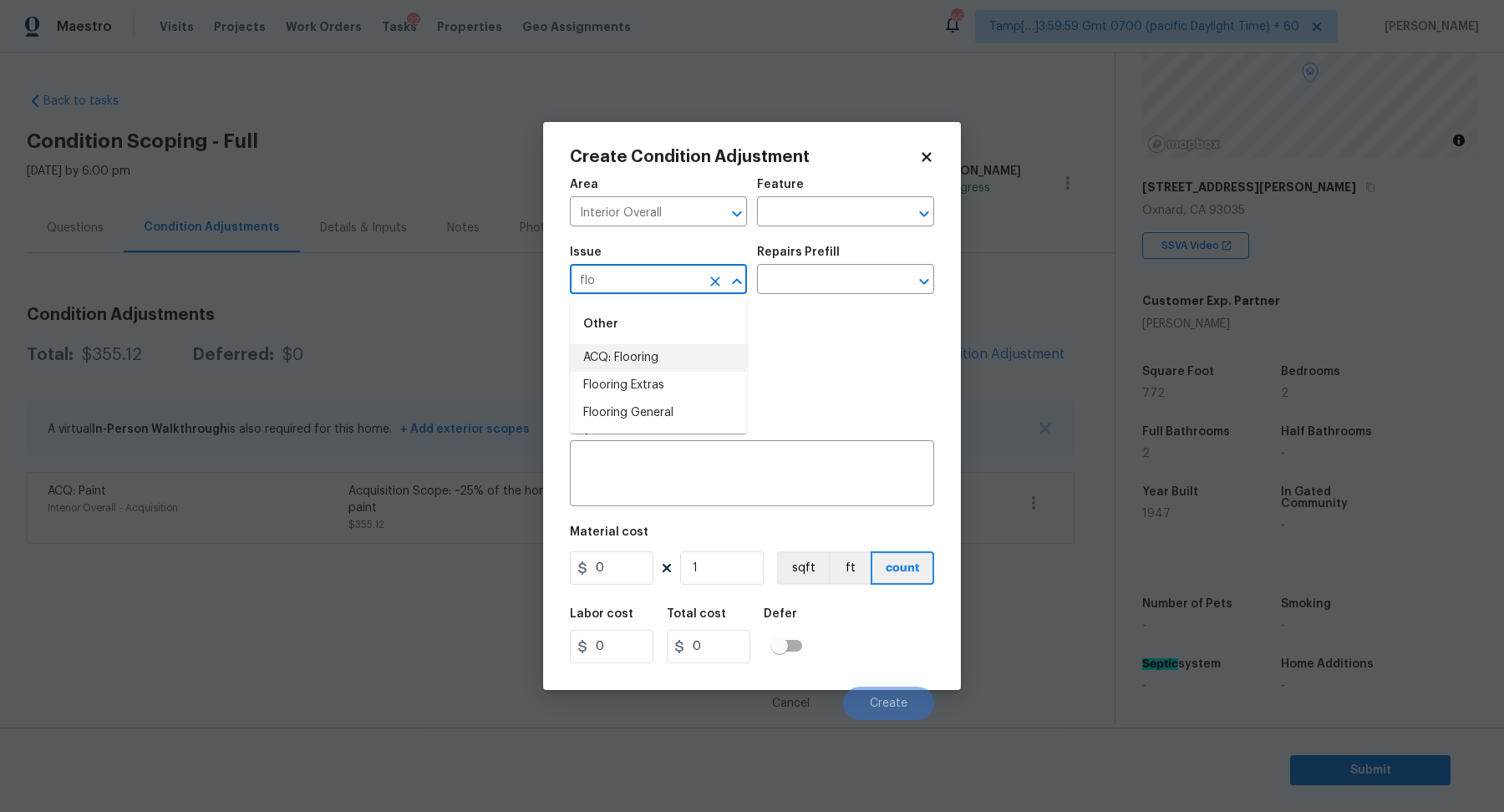
click at [650, 354] on li "ACQ: Flooring" at bounding box center [659, 357] width 178 height 27
type input "ACQ: Flooring"
click at [834, 287] on input "text" at bounding box center [822, 281] width 130 height 26
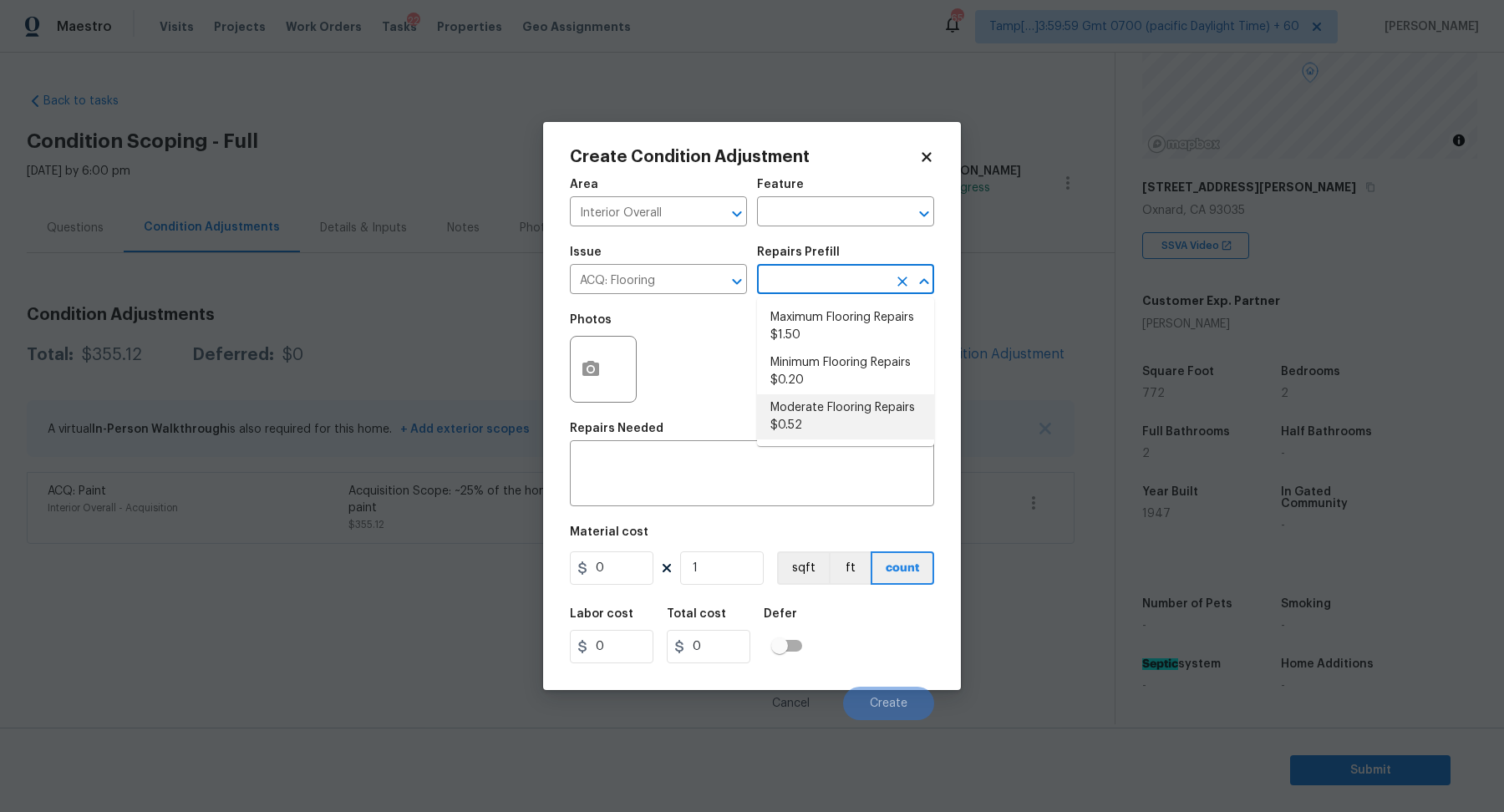
click at [834, 426] on li "Moderate Flooring Repairs $0.52" at bounding box center [846, 417] width 178 height 45
type input "Acquisition"
type textarea "Acquisition Scope: Moderate flooring repairs"
type input "0.52"
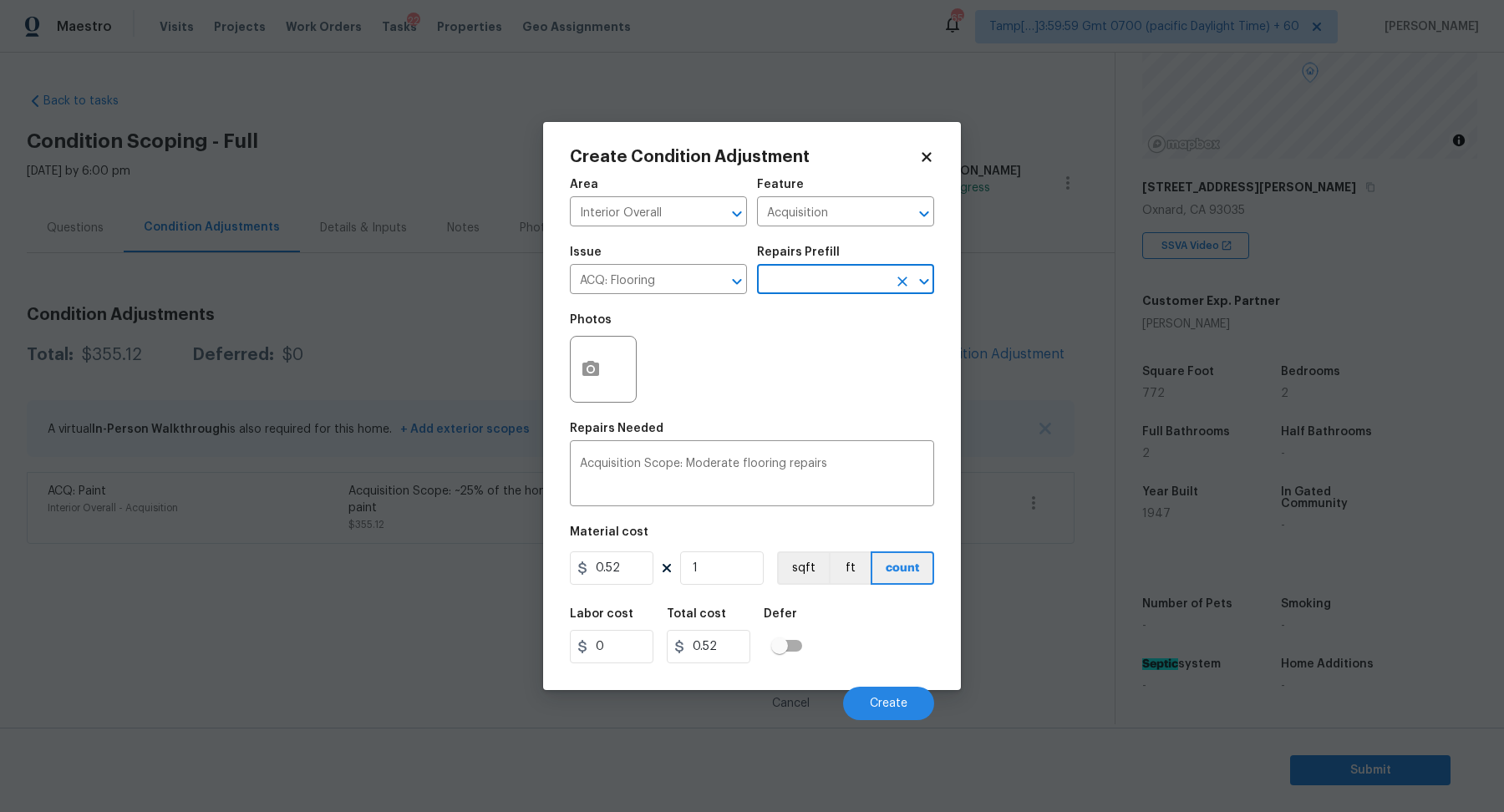
click at [849, 288] on input "text" at bounding box center [822, 281] width 130 height 26
click at [849, 368] on li "Minimum Flooring Repairs $0.20" at bounding box center [846, 372] width 178 height 45
type textarea "Acquisition Scope: Minimum flooring repairs"
type input "0.2"
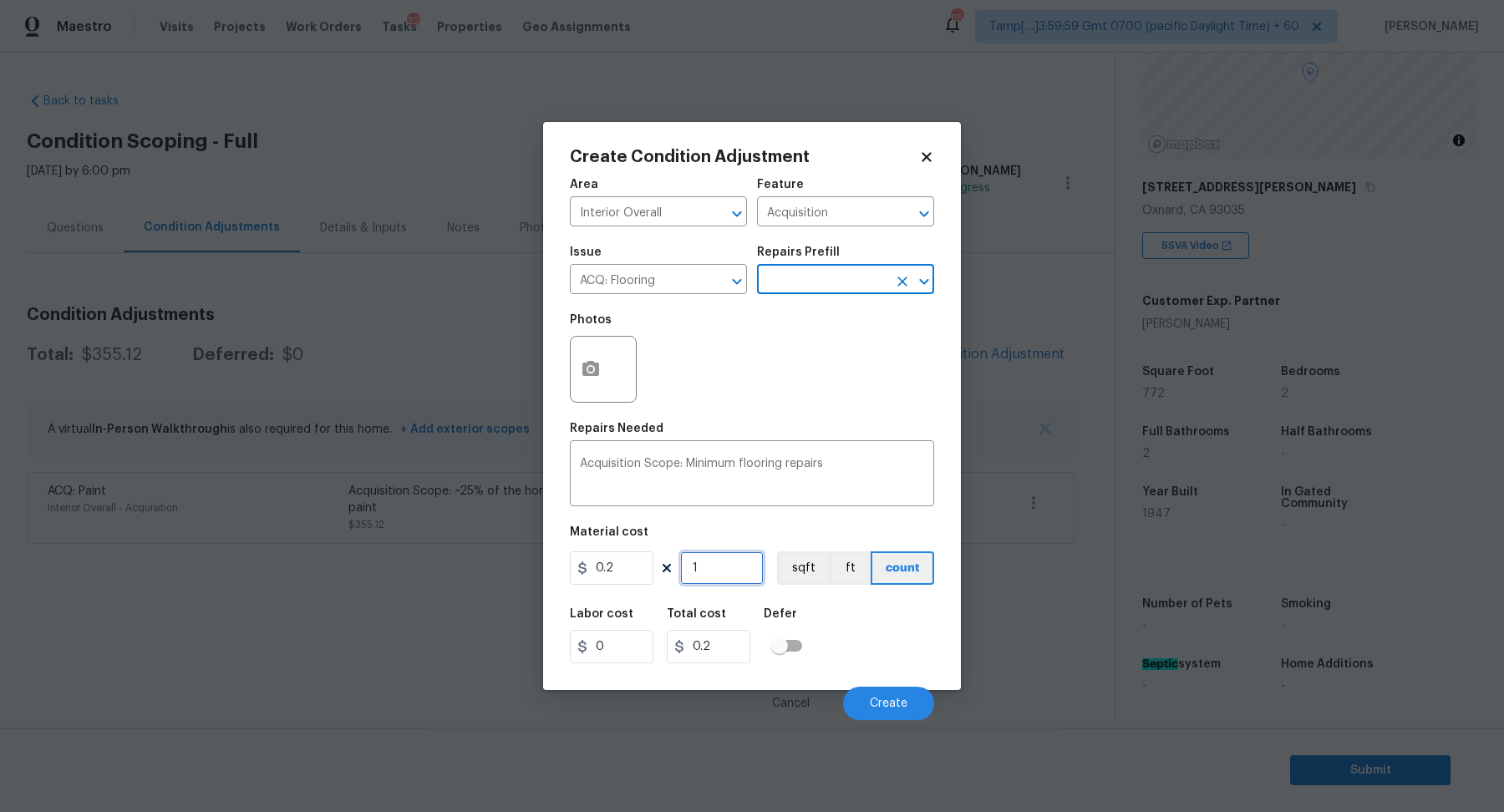
click at [708, 554] on input "1" at bounding box center [722, 568] width 83 height 34
type input "7"
type input "1.4"
type input "77"
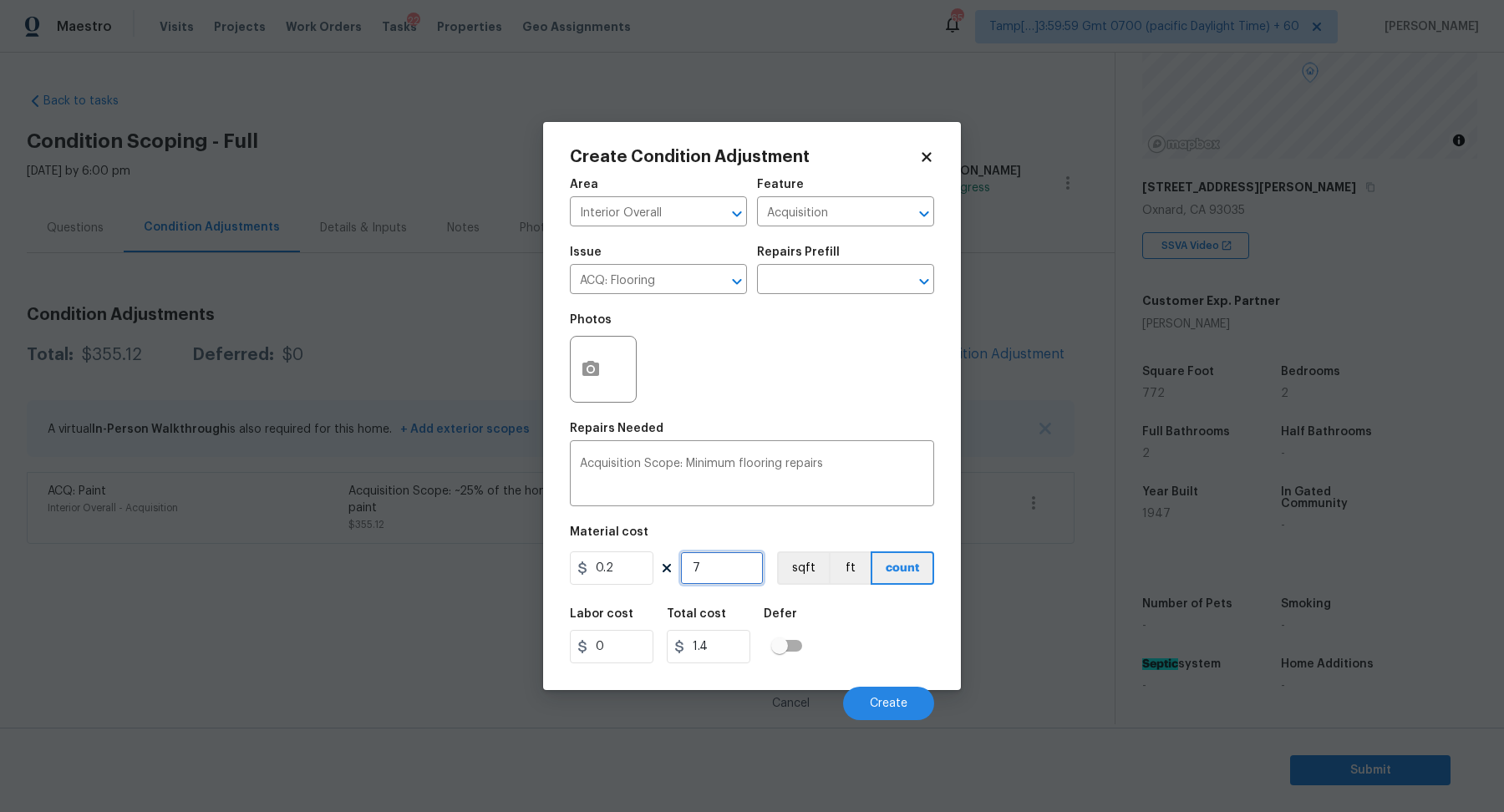
type input "15.4"
type input "772"
type input "154.4"
type input "772"
click at [858, 694] on button "Create" at bounding box center [888, 704] width 91 height 34
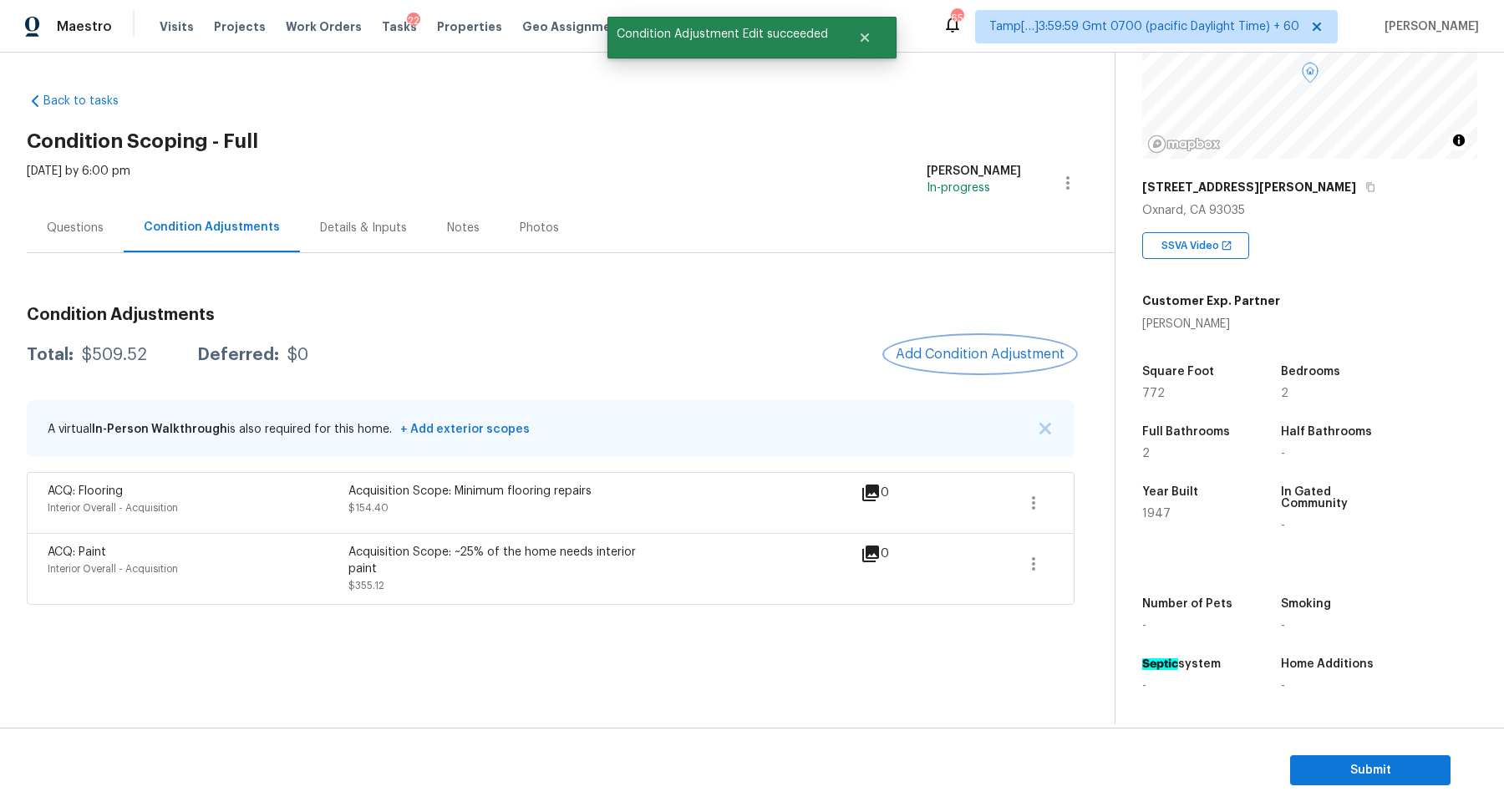
click at [986, 345] on button "Add Condition Adjustment" at bounding box center [981, 354] width 189 height 36
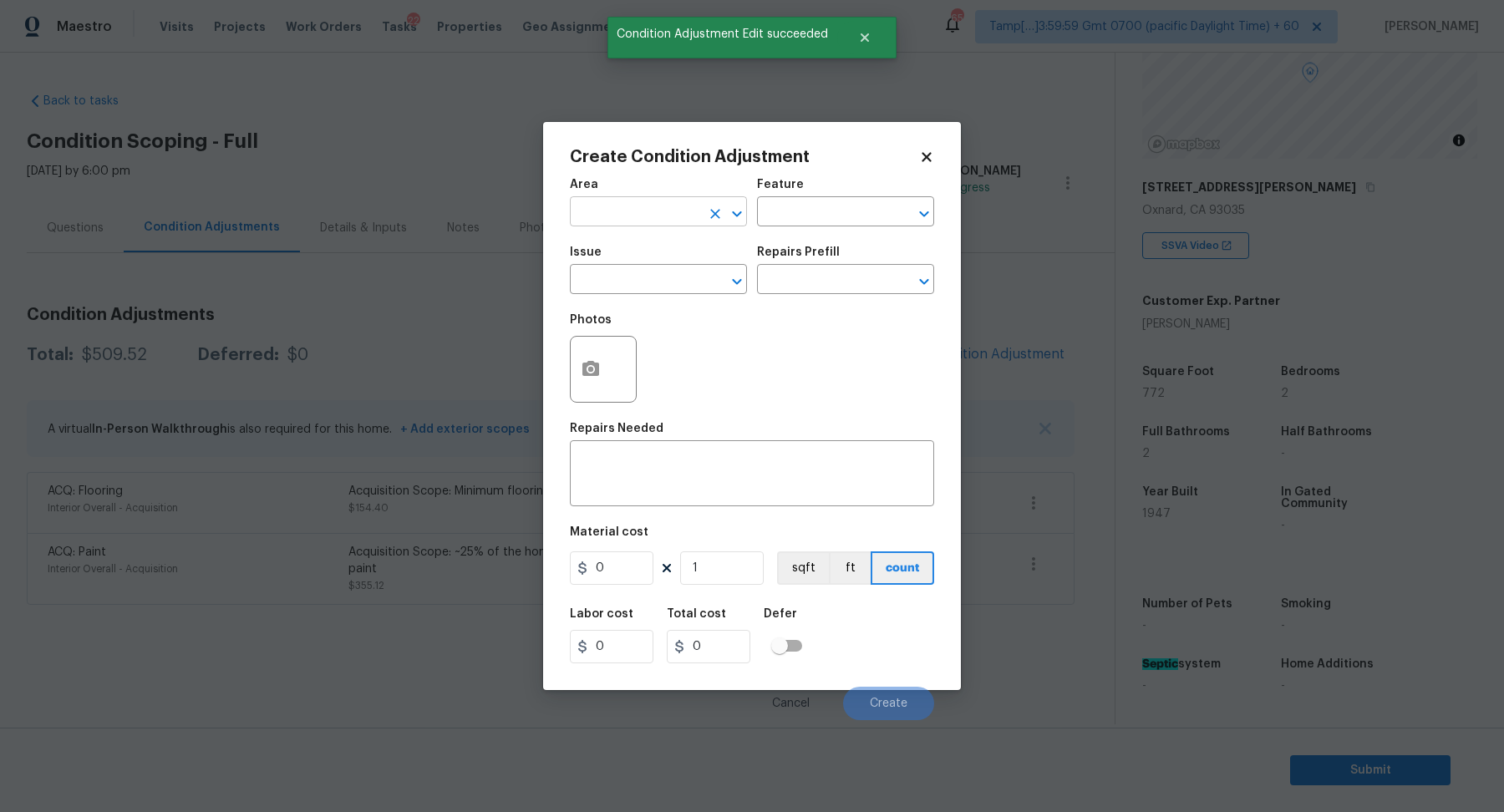
click at [608, 224] on input "text" at bounding box center [635, 214] width 130 height 26
click at [647, 286] on li "Exterior Overall" at bounding box center [659, 277] width 178 height 27
type input "Exterior Overall"
click at [647, 286] on input "text" at bounding box center [635, 281] width 130 height 26
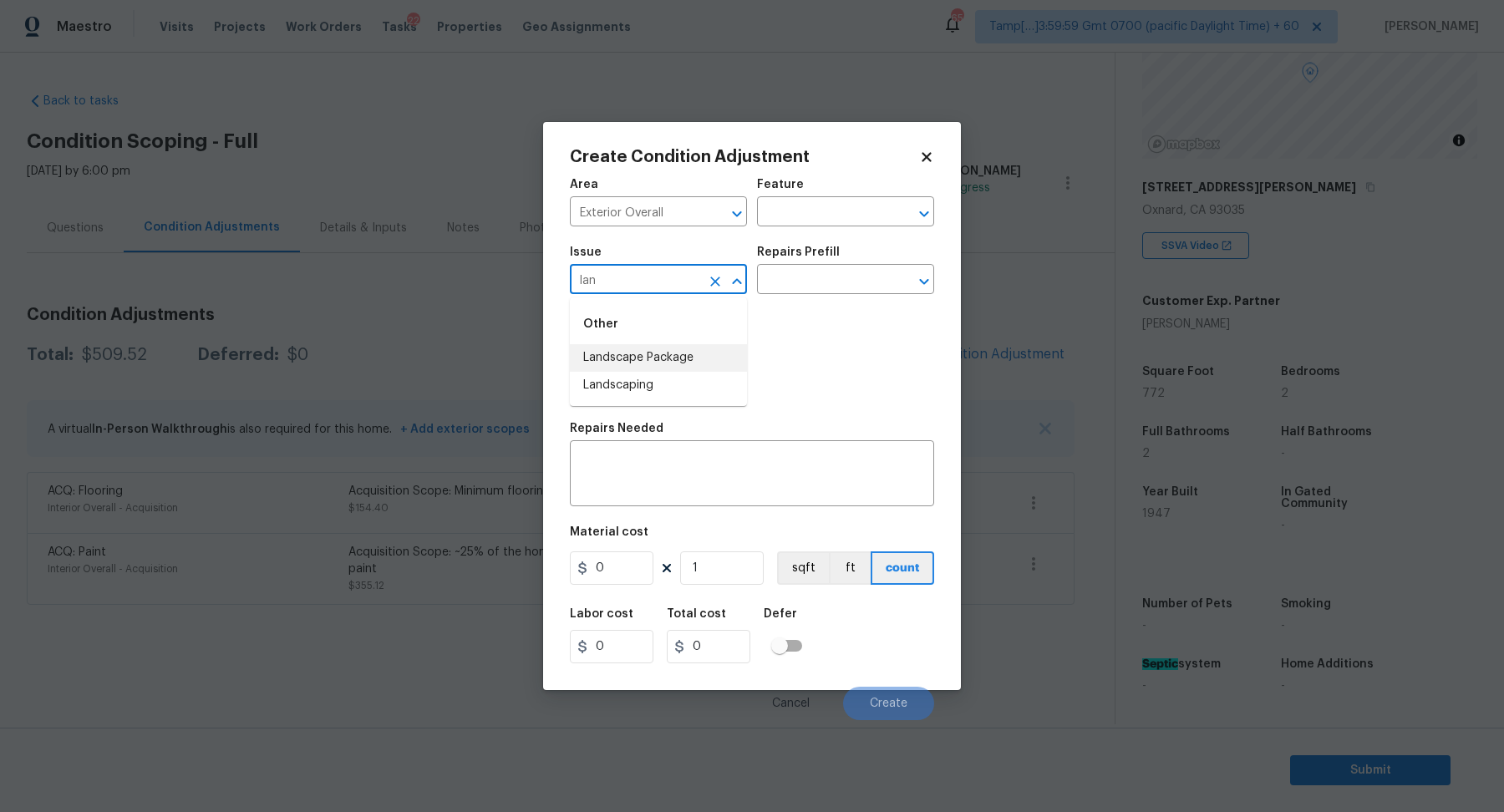
click at [648, 363] on li "Landscape Package" at bounding box center [659, 357] width 178 height 27
type input "Landscape Package"
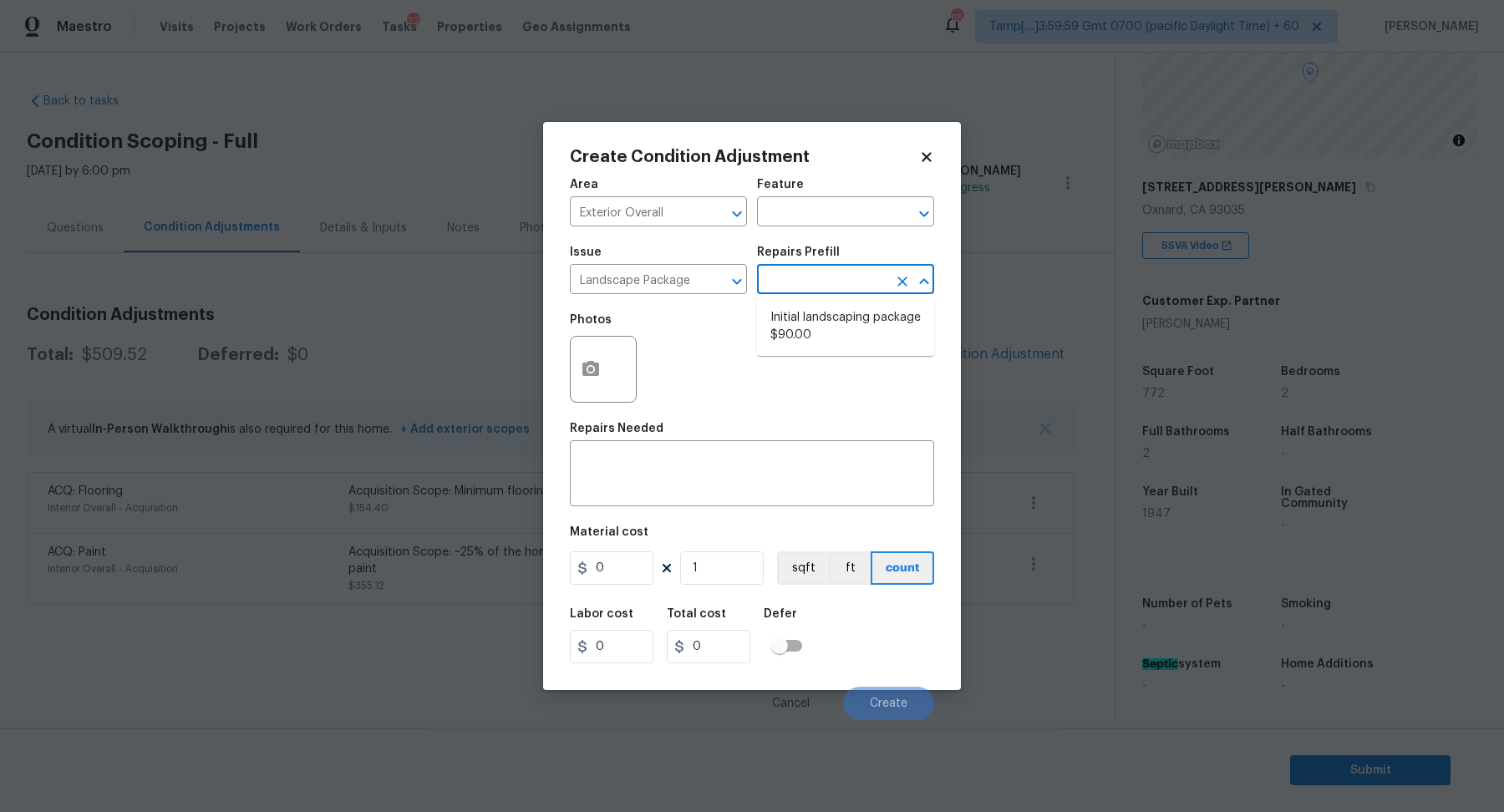
click at [810, 278] on input "text" at bounding box center [822, 281] width 130 height 26
click at [810, 335] on li "Initial landscaping package $90.00" at bounding box center [846, 326] width 178 height 45
type input "Home Readiness Packages"
type textarea "Mowing of grass up to 6" in height. Mow, edge along driveways & sidewalks, trim…"
type input "90"
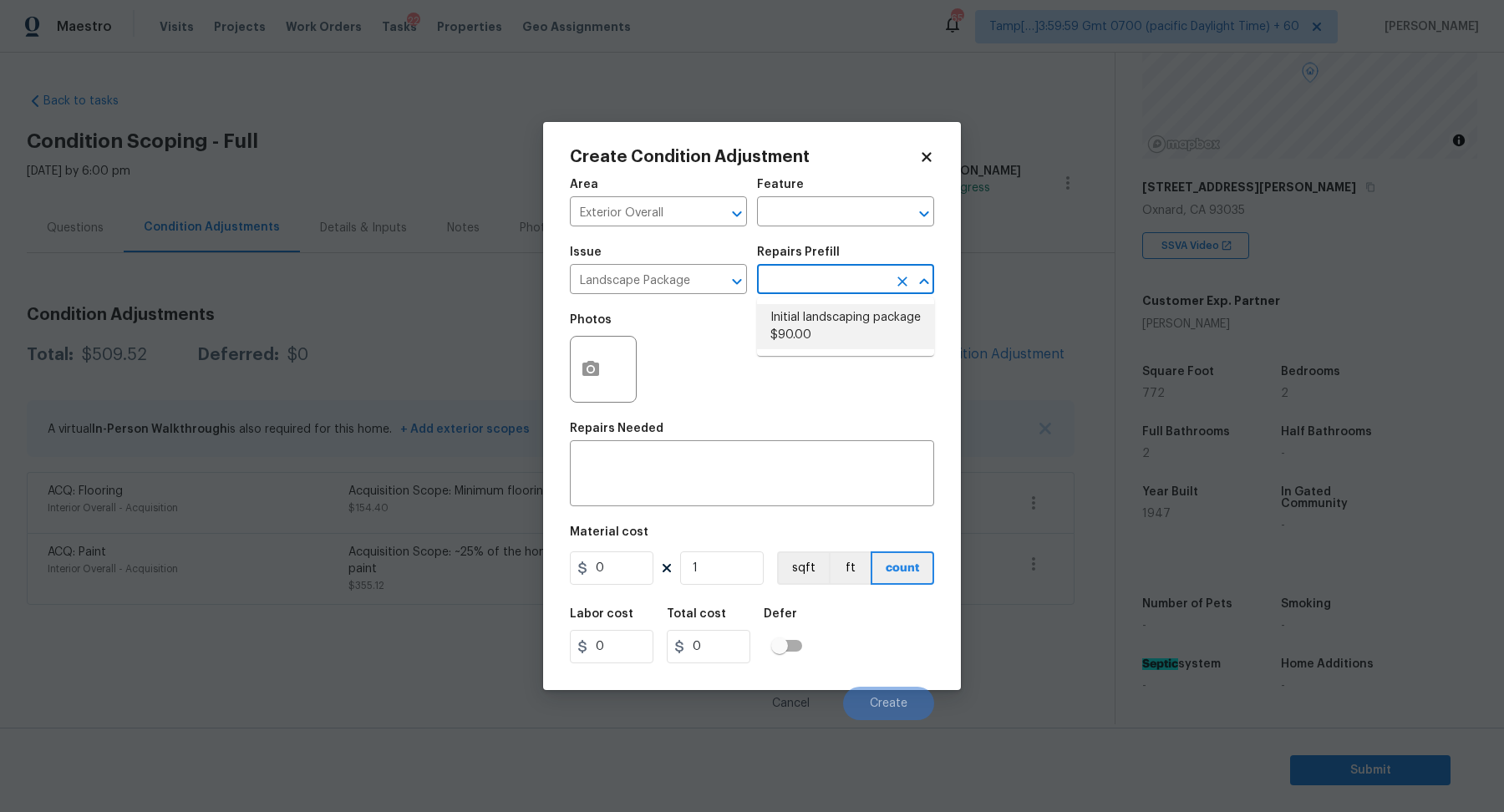
type input "90"
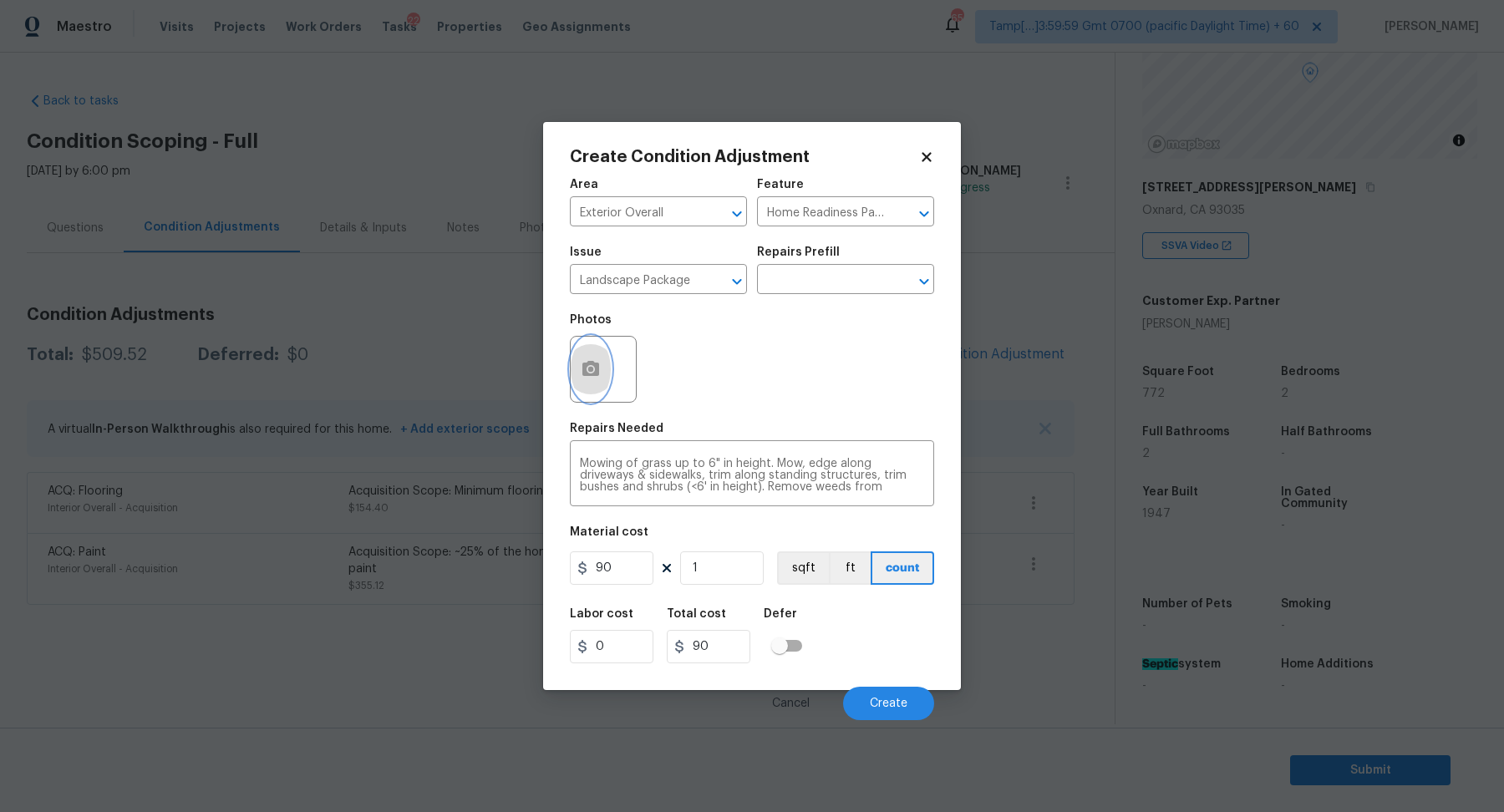
click at [586, 374] on icon "button" at bounding box center [591, 368] width 17 height 15
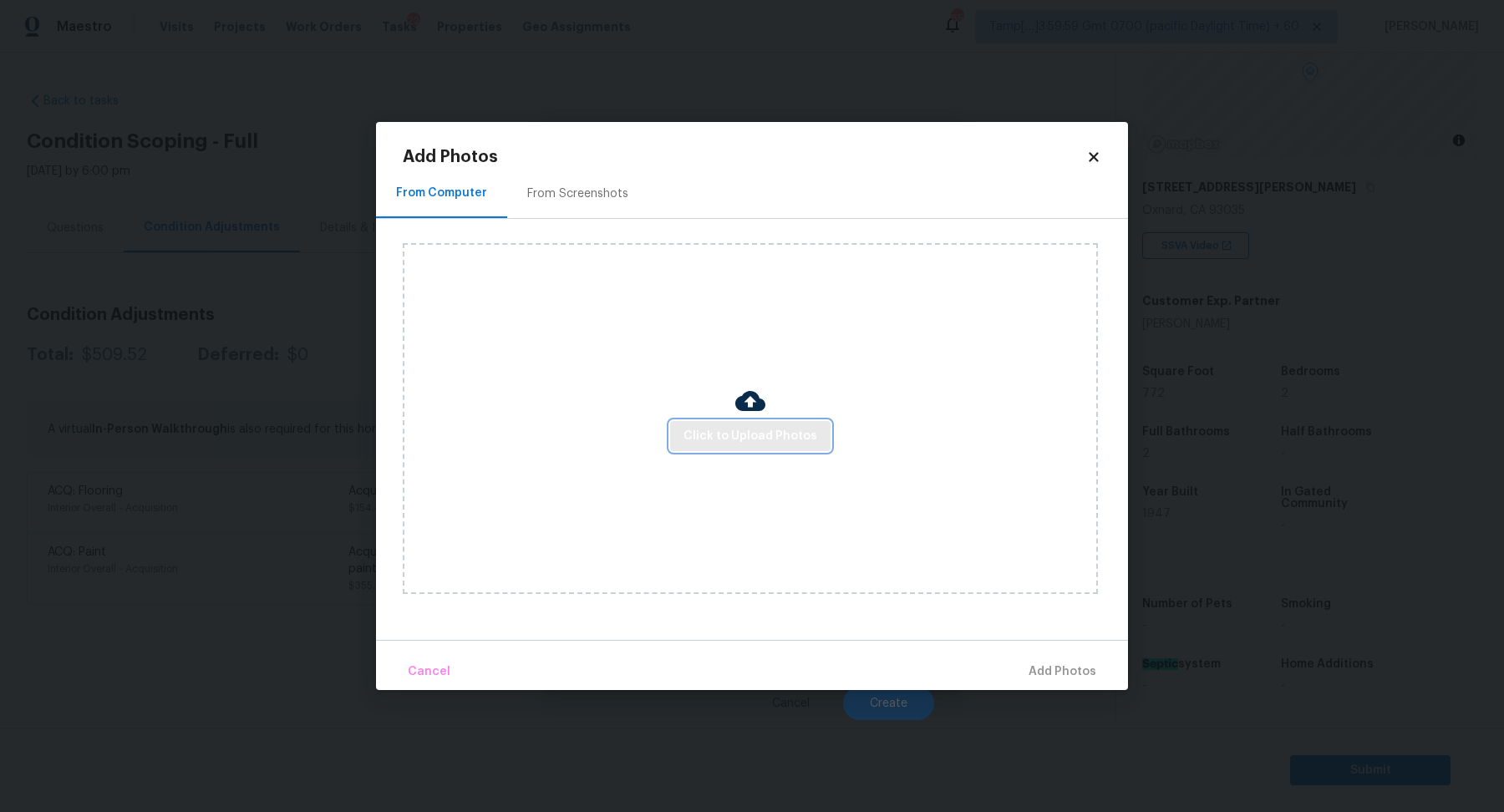
click at [715, 440] on span "Click to Upload Photos" at bounding box center [750, 436] width 134 height 21
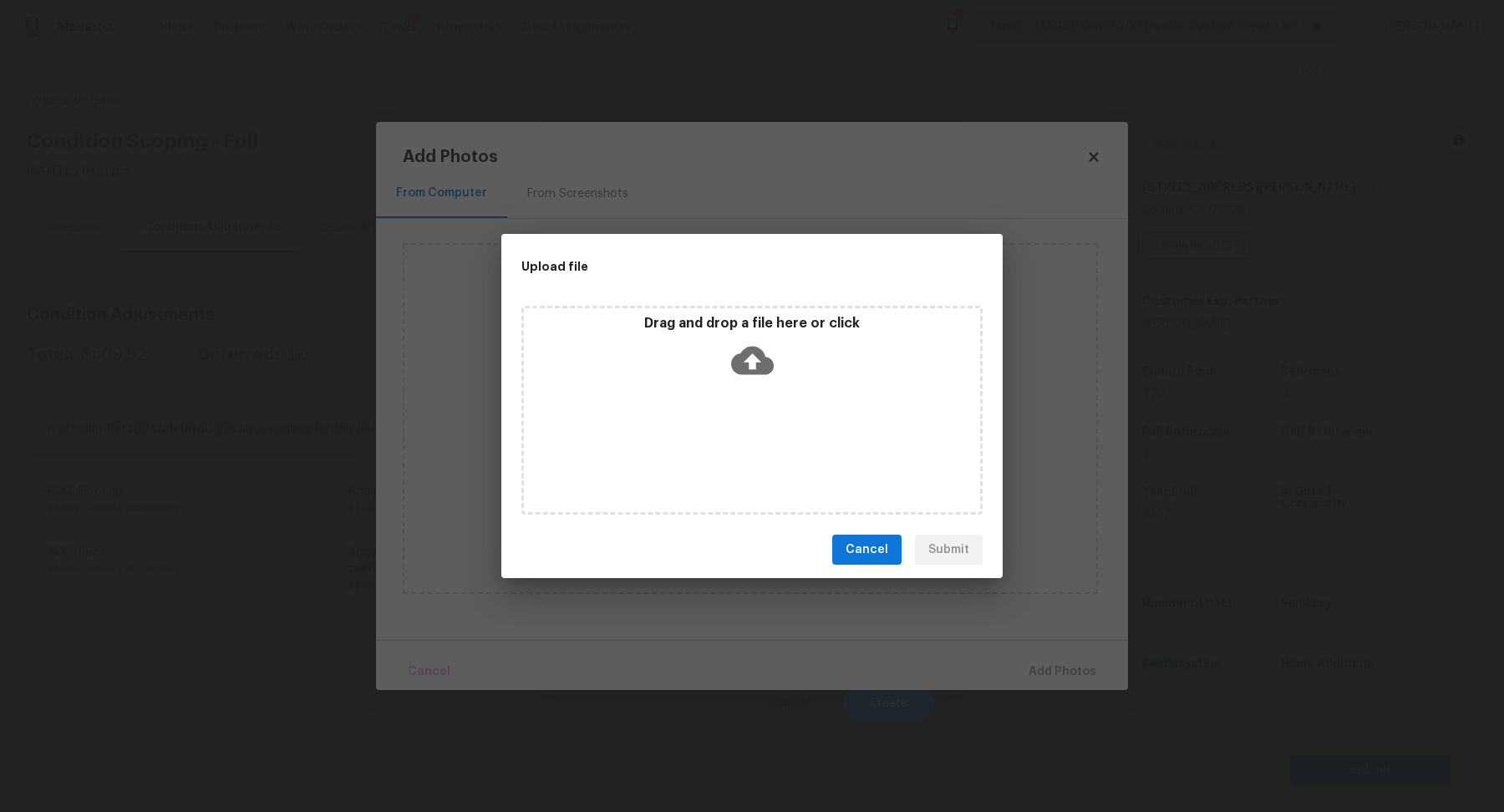
click at [765, 358] on icon at bounding box center [752, 361] width 43 height 28
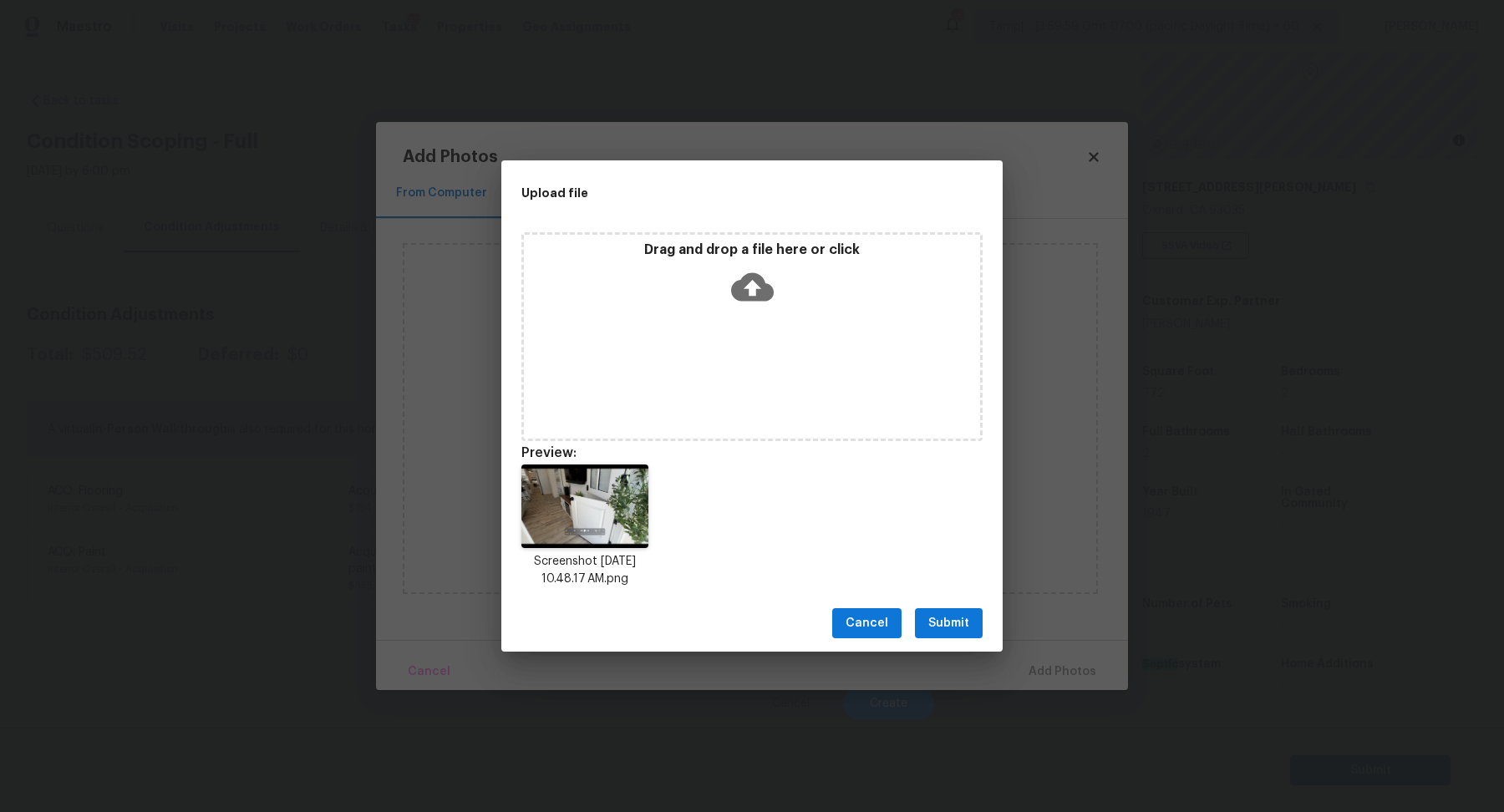
click at [940, 621] on span "Submit" at bounding box center [949, 623] width 41 height 21
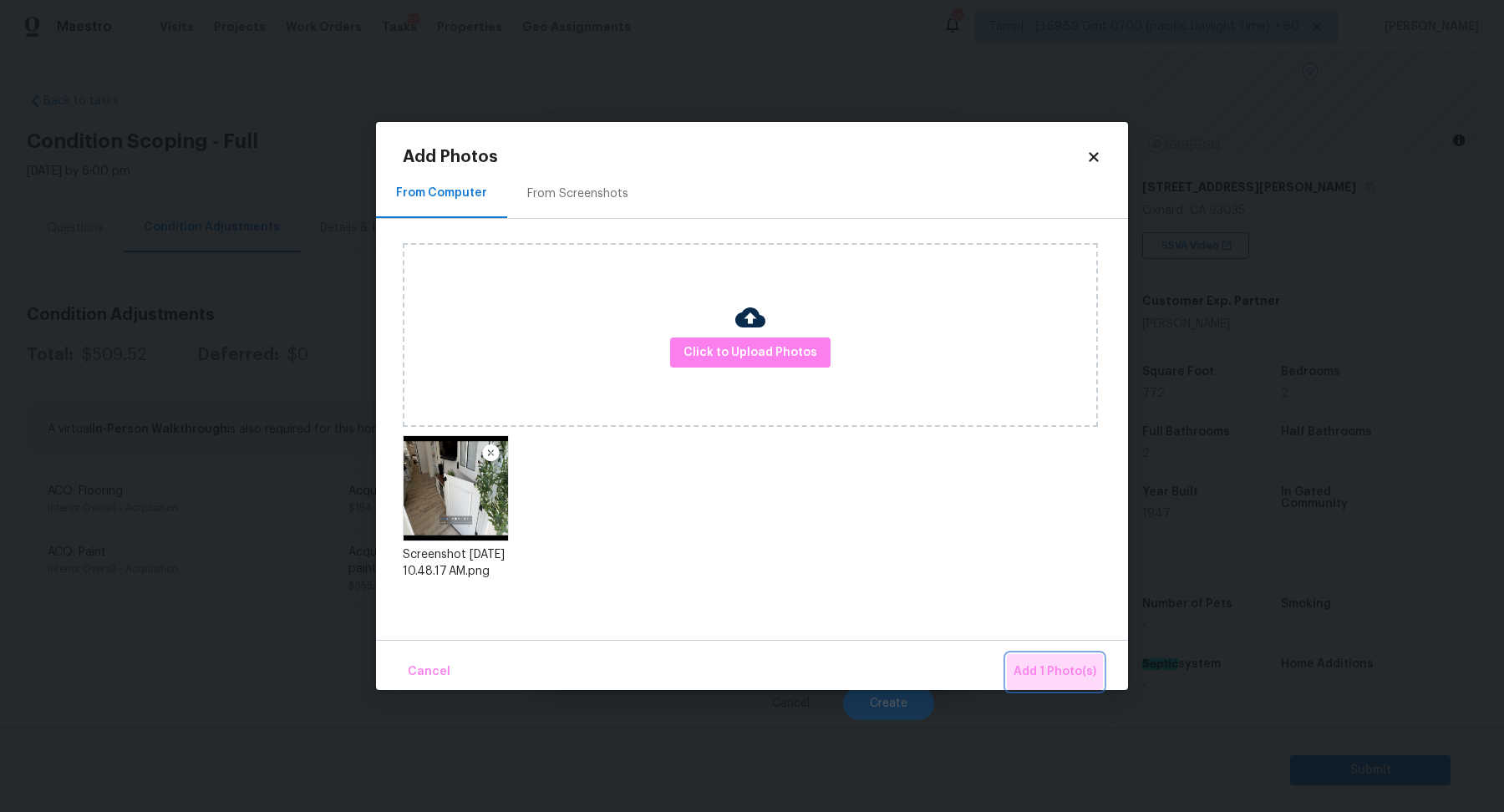
click at [1081, 674] on span "Add 1 Photo(s)" at bounding box center [1054, 672] width 82 height 21
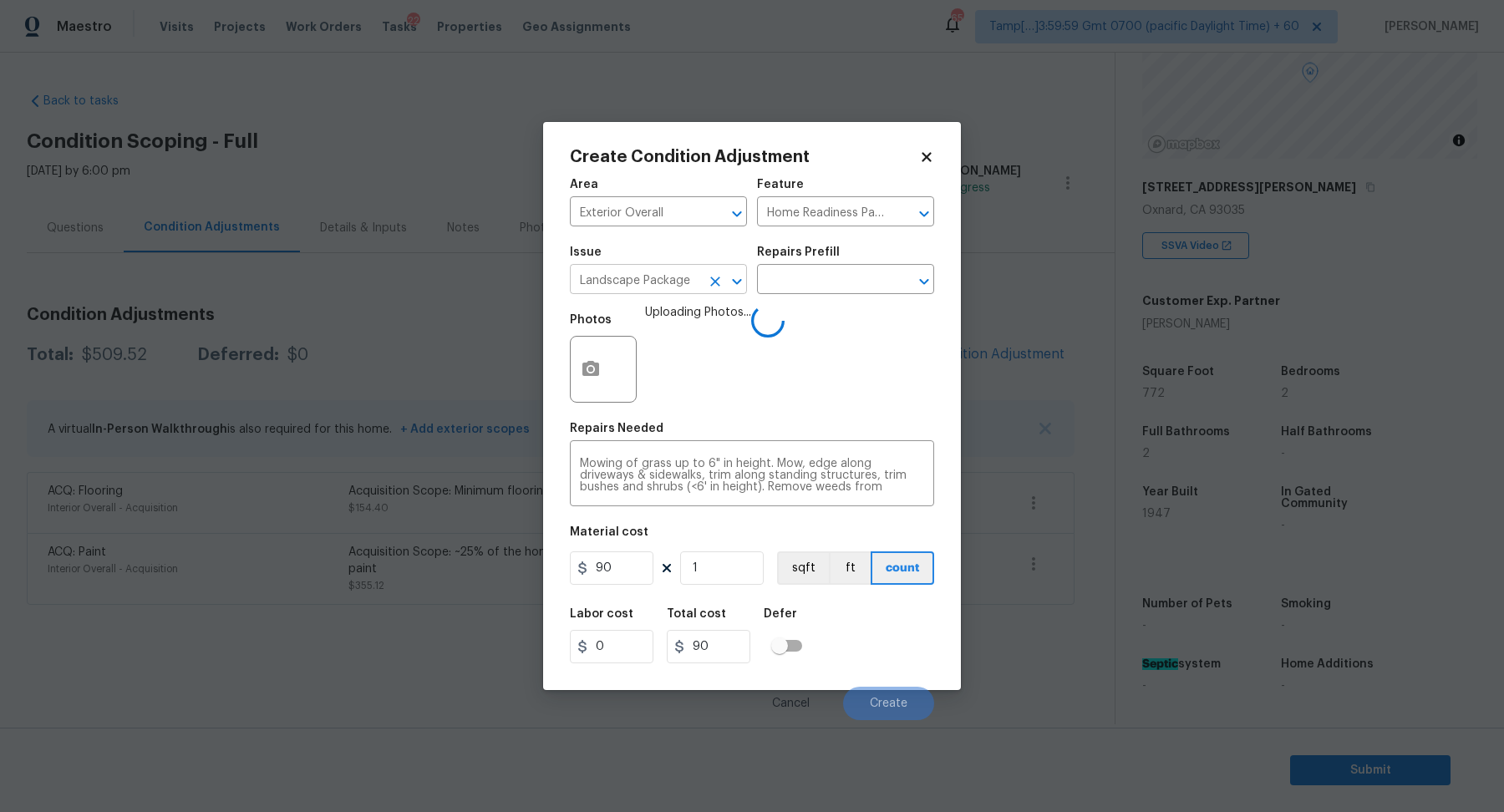
click at [673, 281] on input "Landscape Package" at bounding box center [635, 281] width 130 height 26
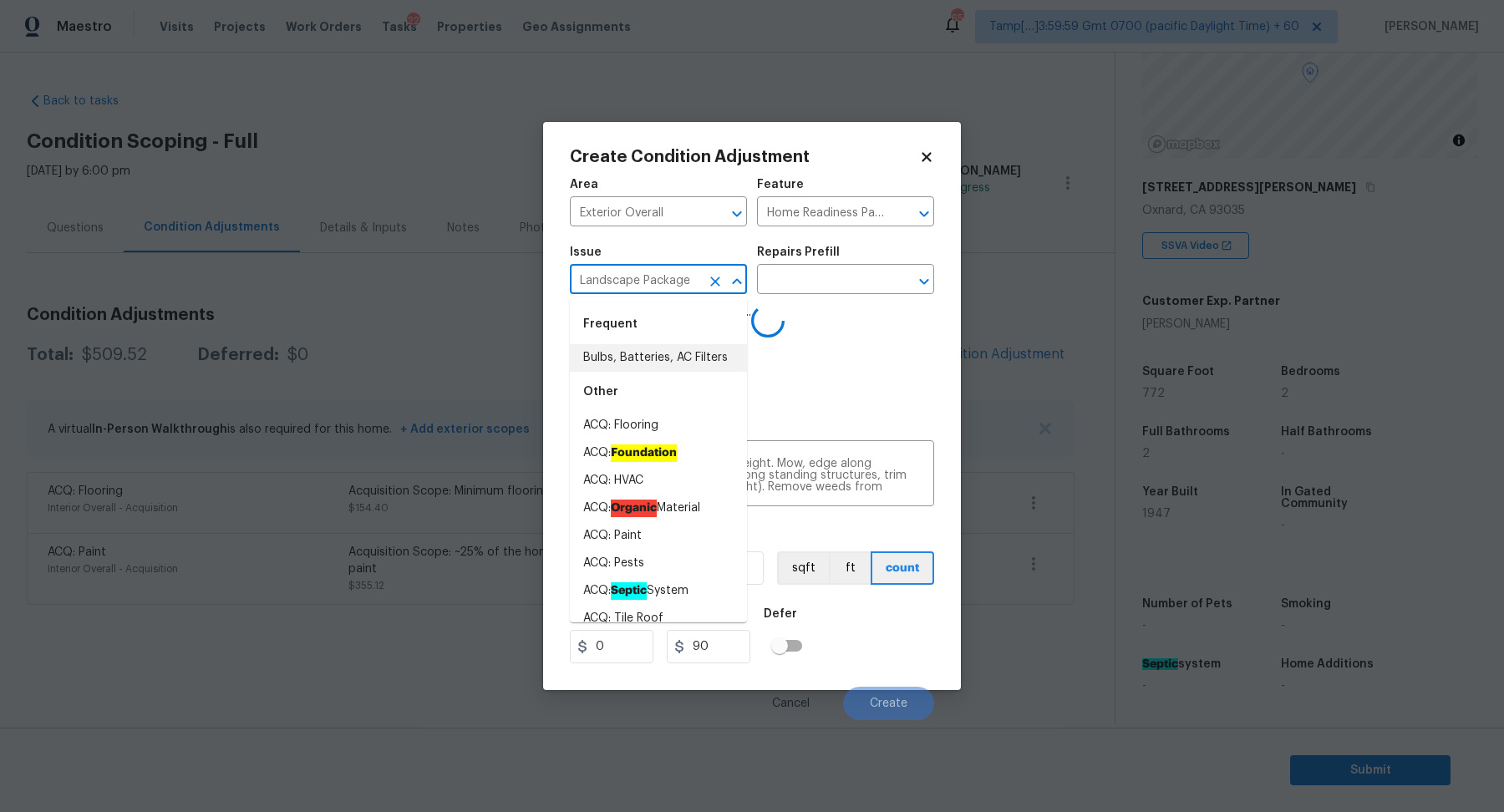
click at [673, 281] on input "Landscape Package" at bounding box center [635, 281] width 130 height 26
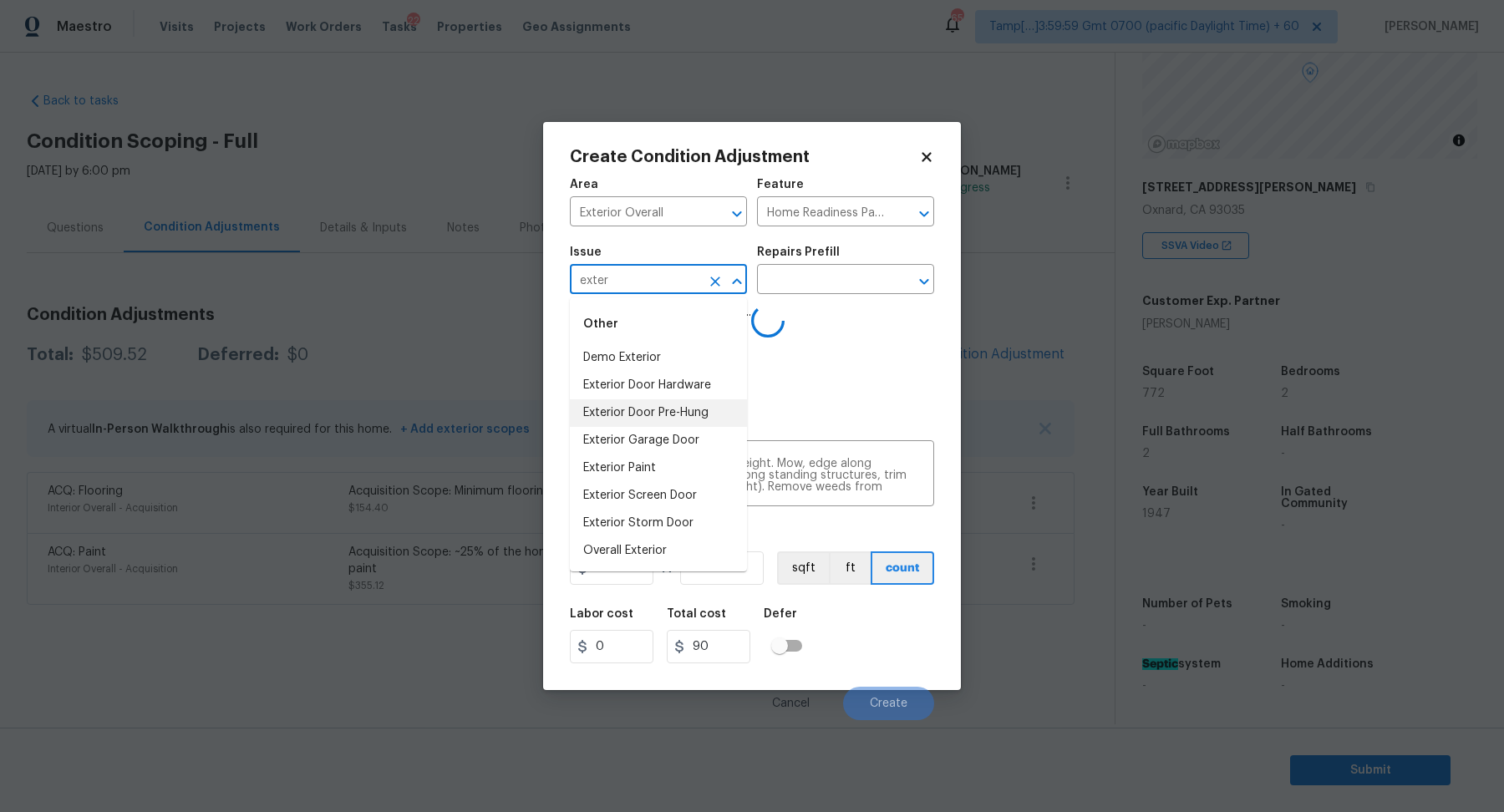
click at [655, 413] on li "Exterior Door Pre-Hung" at bounding box center [659, 412] width 178 height 27
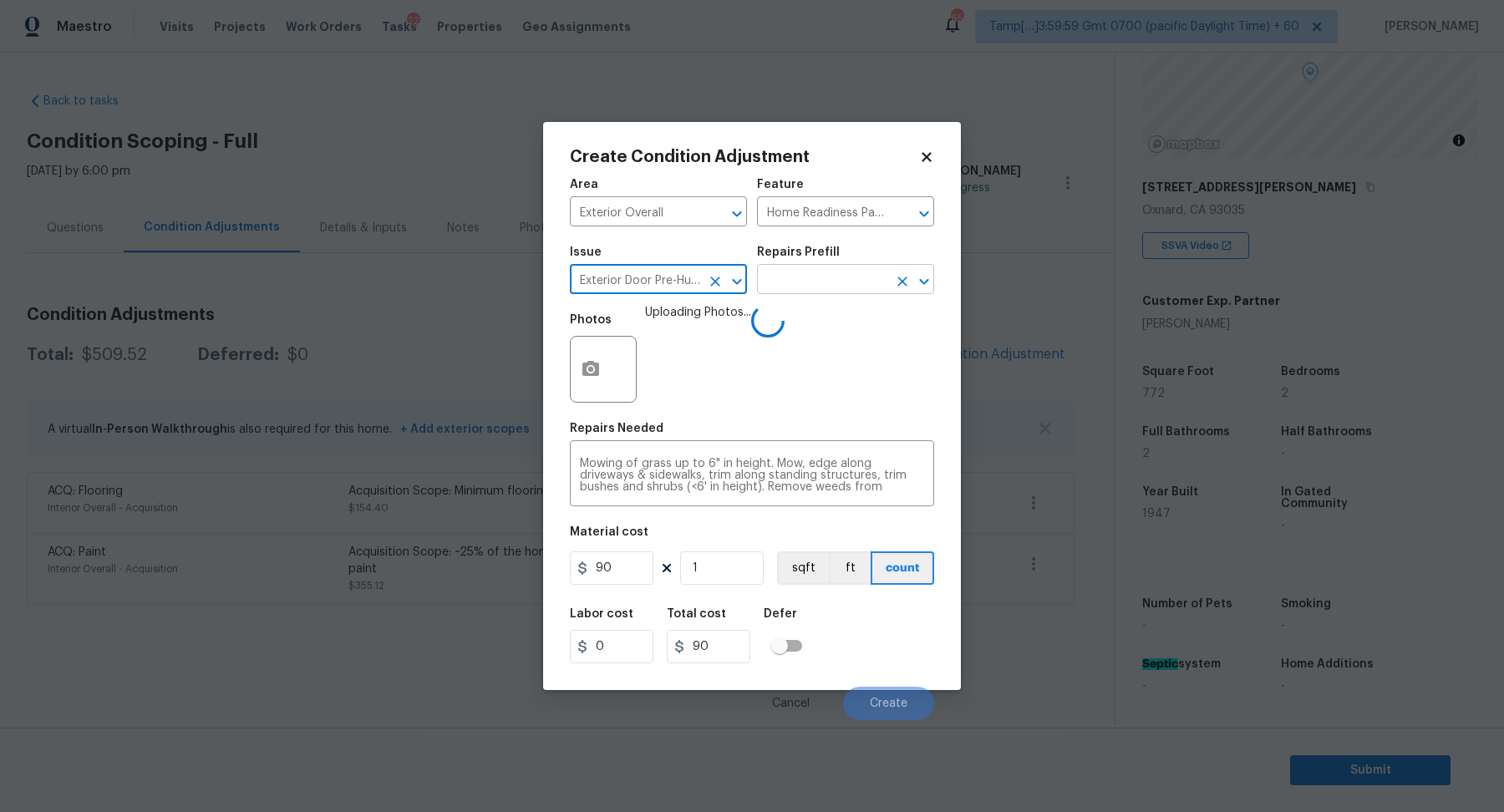
type input "Exterior Door Pre-Hung"
click at [825, 279] on input "text" at bounding box center [822, 281] width 130 height 26
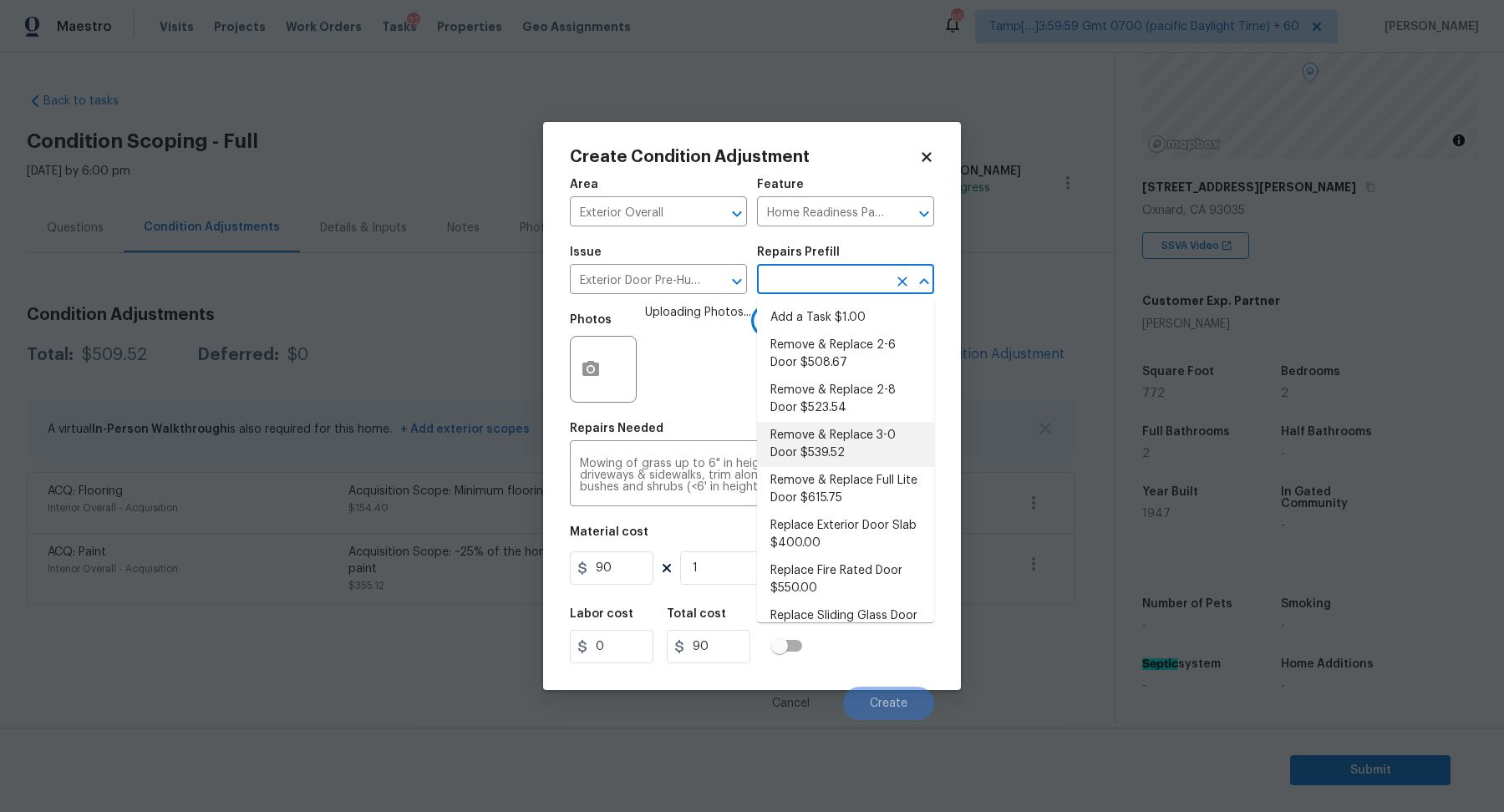
click at [845, 457] on li "Remove & Replace 3-0 Door $539.52" at bounding box center [846, 444] width 178 height 45
type input "Interior Door"
type textarea "Remove the existing exterior door, prep the opening and install a new 3-0 steel…"
type input "539.52"
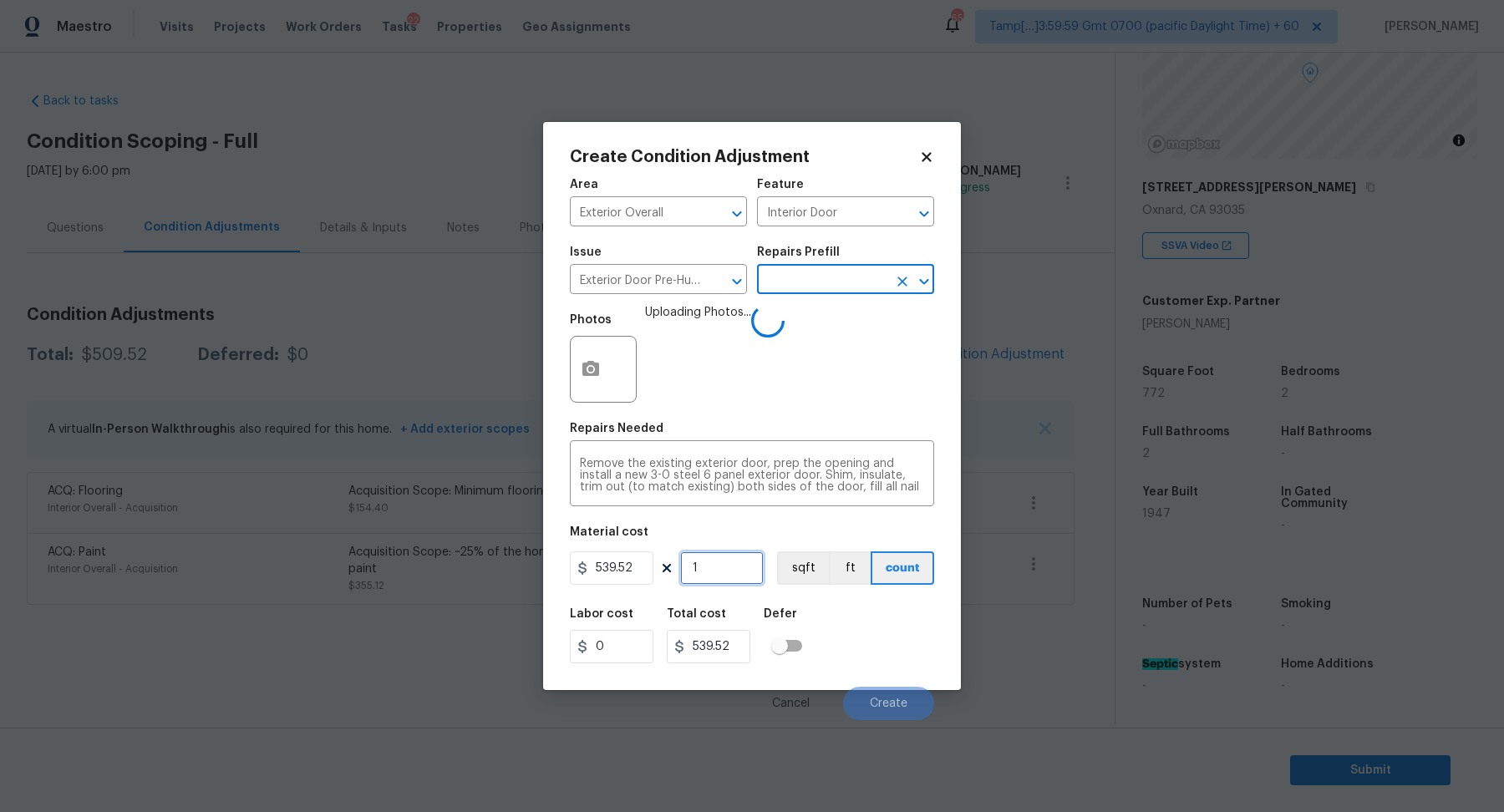
click at [718, 564] on input "1" at bounding box center [722, 568] width 83 height 34
click at [845, 619] on div "Labor cost 0 Total cost 539.52 Defer" at bounding box center [752, 635] width 365 height 75
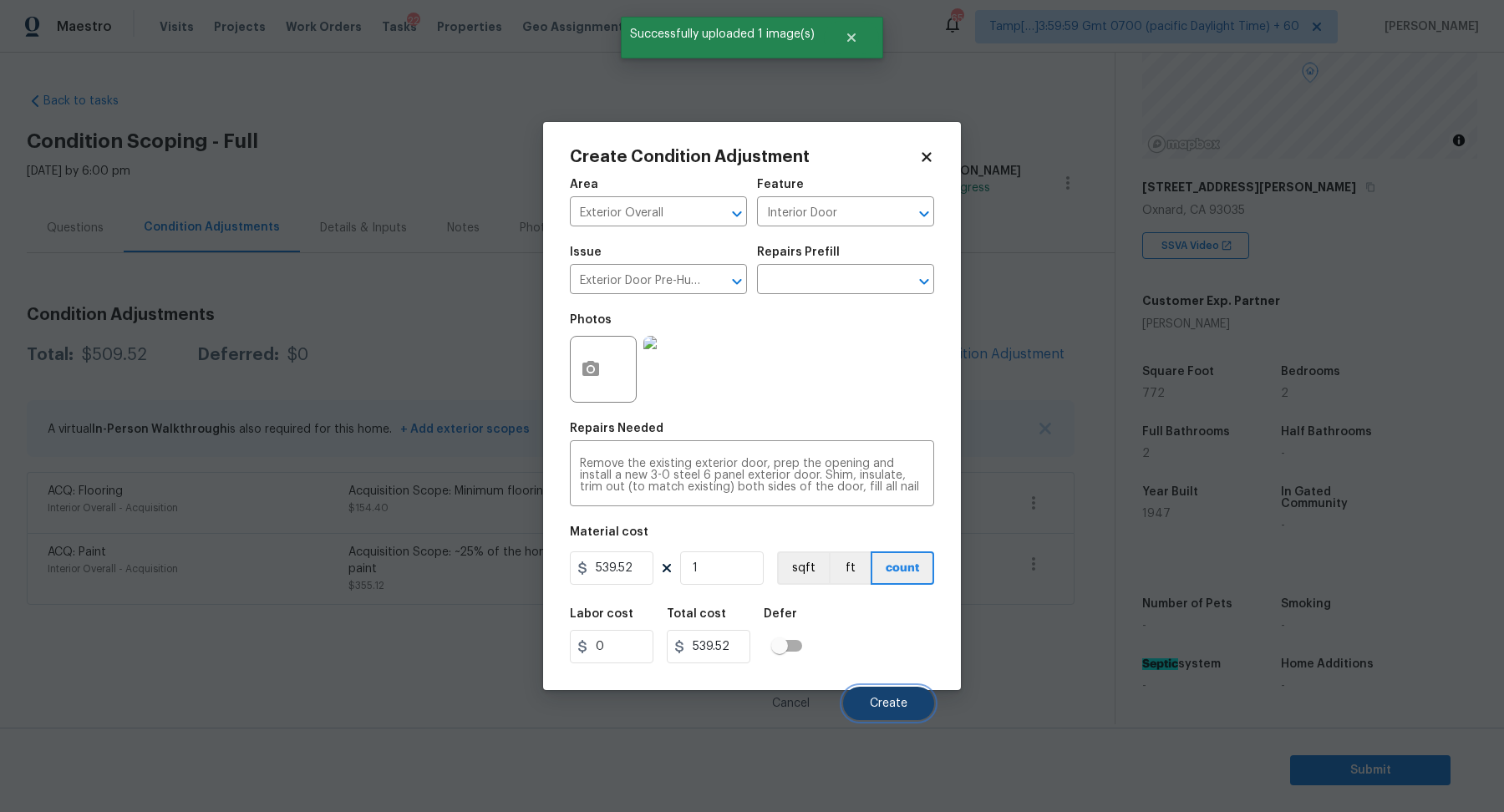
click at [886, 696] on button "Create" at bounding box center [888, 704] width 91 height 34
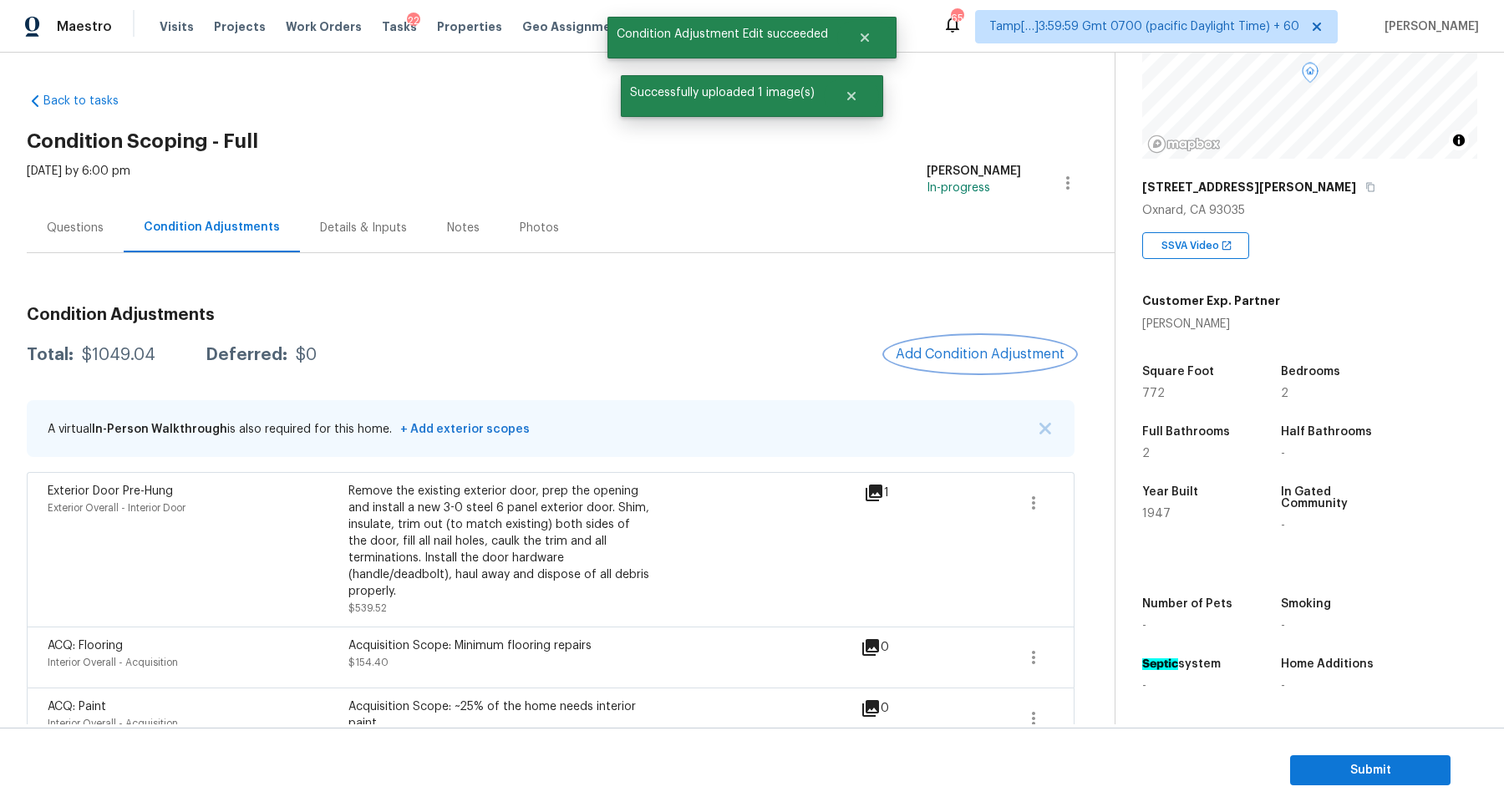
click at [940, 352] on span "Add Condition Adjustment" at bounding box center [980, 354] width 169 height 15
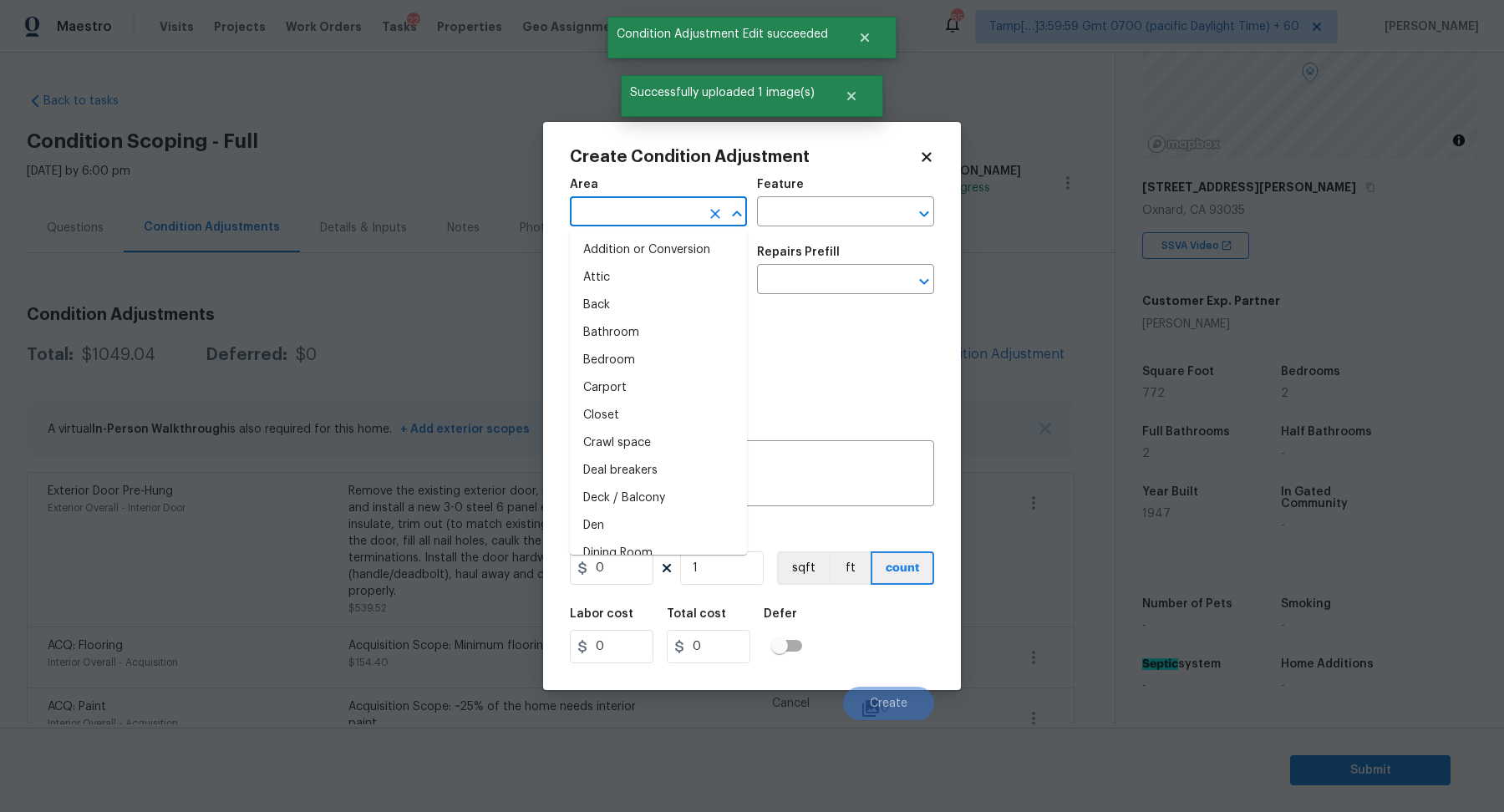
click at [623, 212] on input "text" at bounding box center [635, 214] width 130 height 26
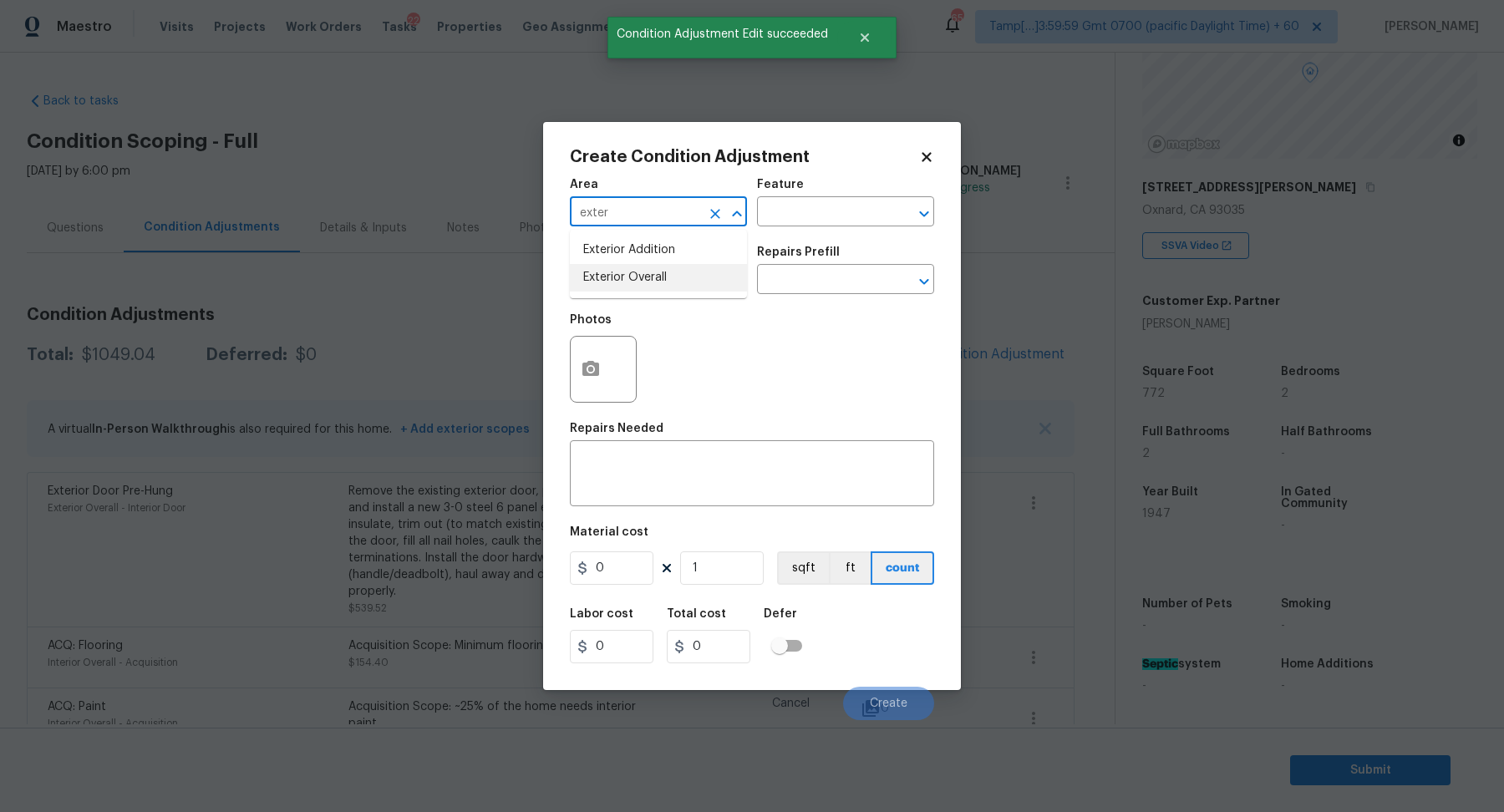
click at [595, 269] on li "Exterior Overall" at bounding box center [659, 277] width 178 height 27
type input "Exterior Overall"
click at [595, 272] on input "text" at bounding box center [635, 281] width 130 height 26
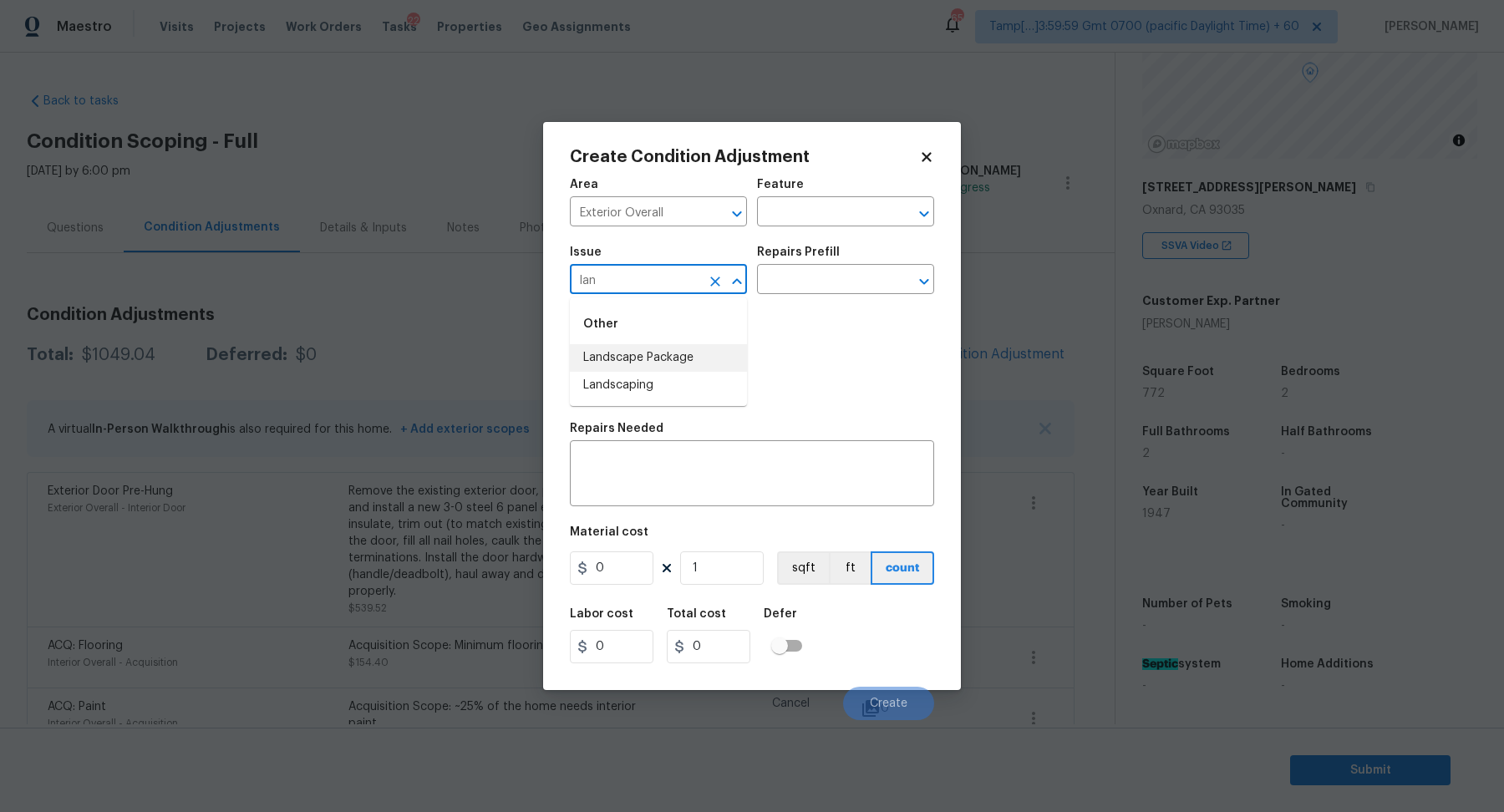
click at [662, 364] on li "Landscape Package" at bounding box center [659, 357] width 178 height 27
type input "Landscape Package"
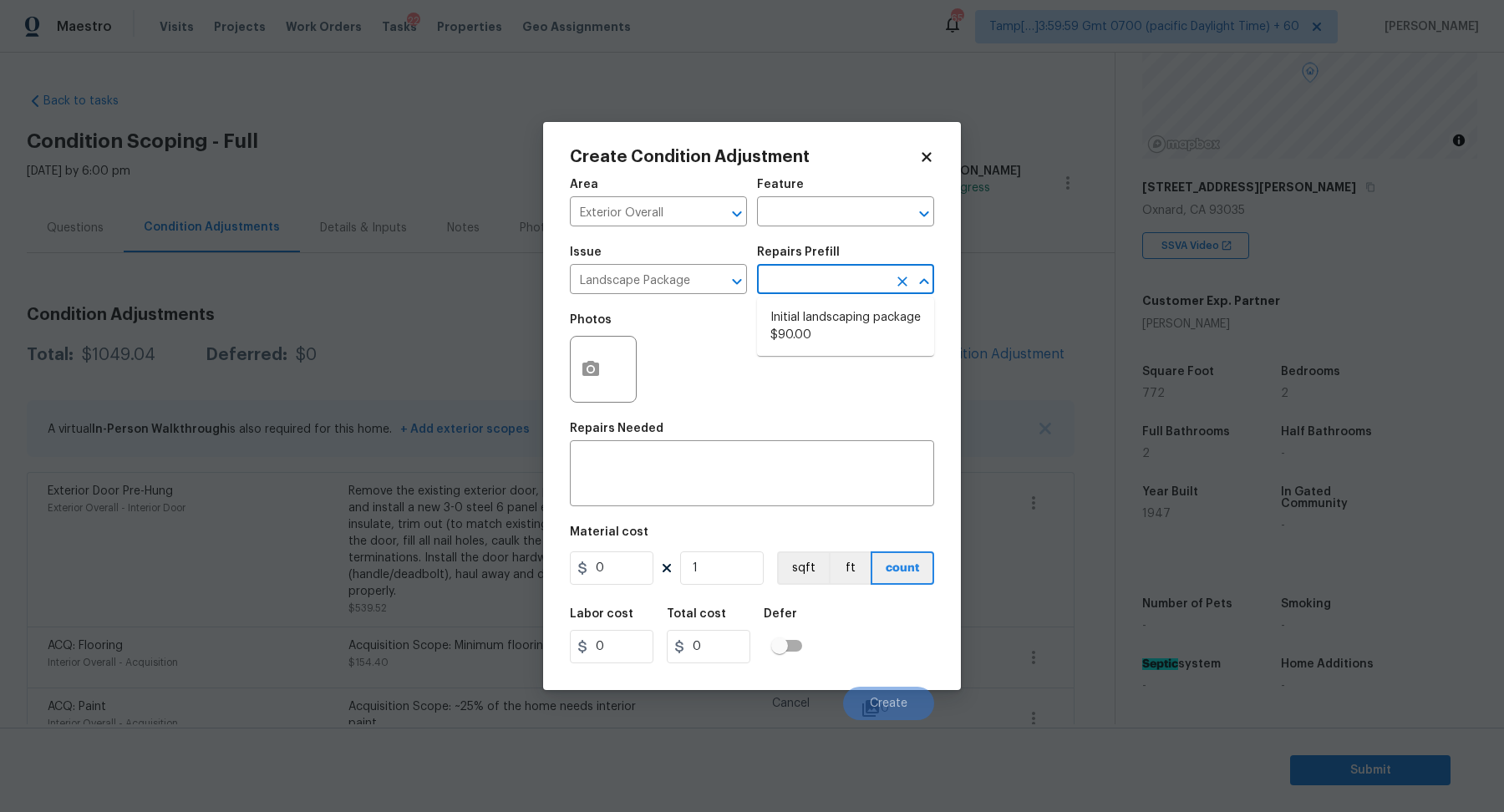
click at [854, 285] on input "text" at bounding box center [822, 281] width 130 height 26
click at [841, 332] on li "Initial landscaping package $90.00" at bounding box center [846, 326] width 178 height 45
type input "Home Readiness Packages"
type textarea "Mowing of grass up to 6" in height. Mow, edge along driveways & sidewalks, trim…"
type input "90"
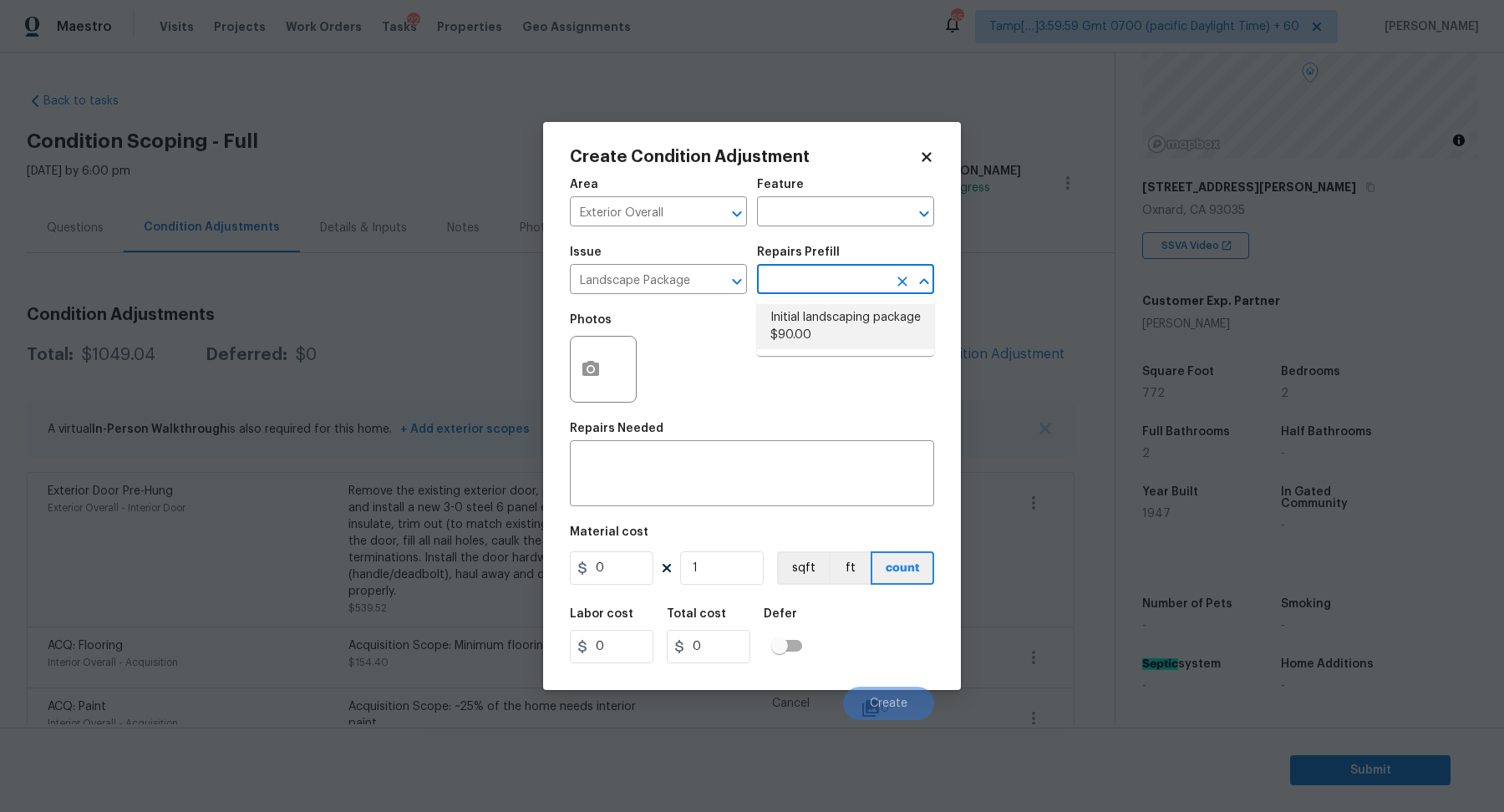
type input "90"
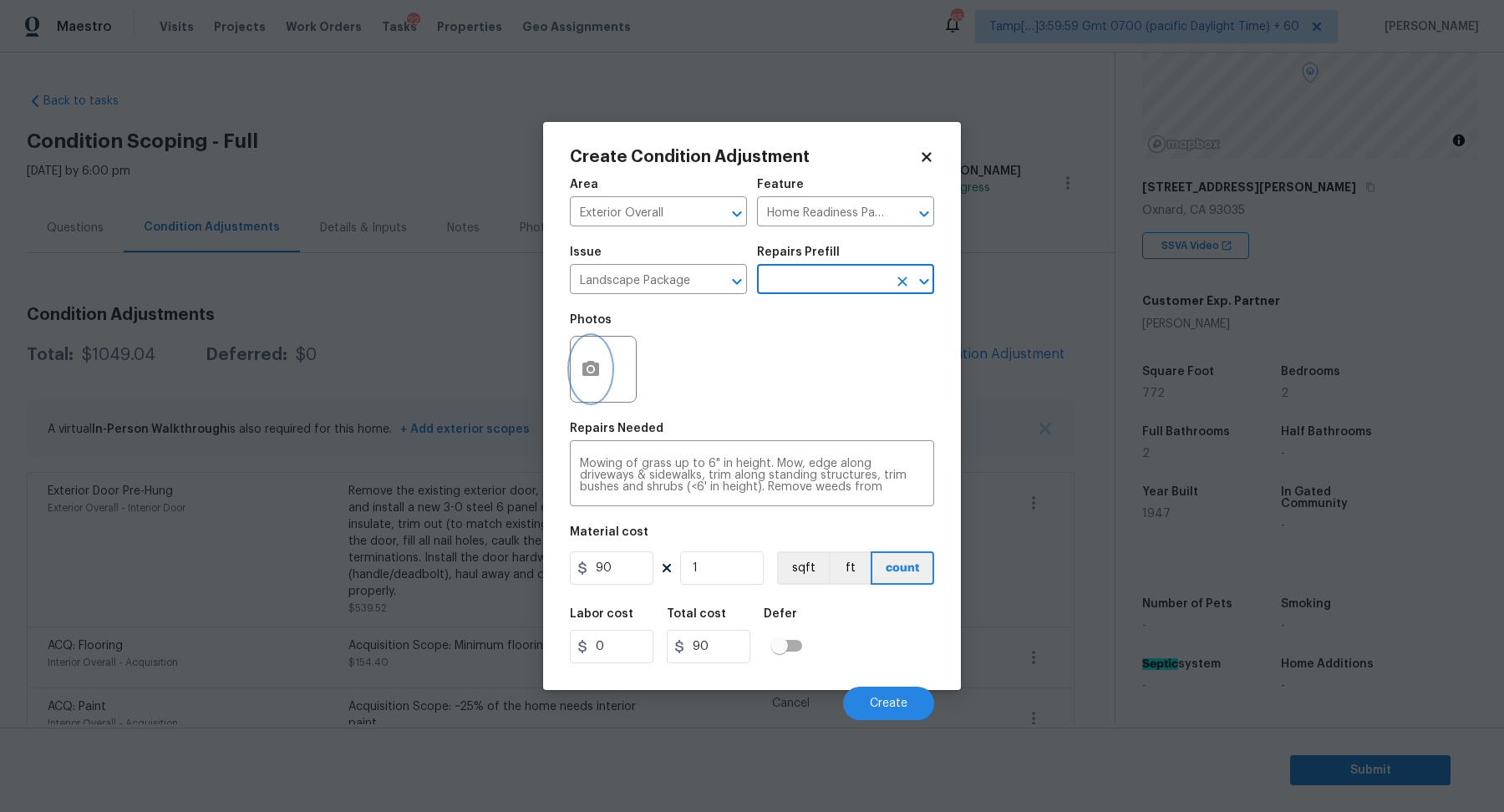
click at [578, 373] on button "button" at bounding box center [591, 369] width 40 height 65
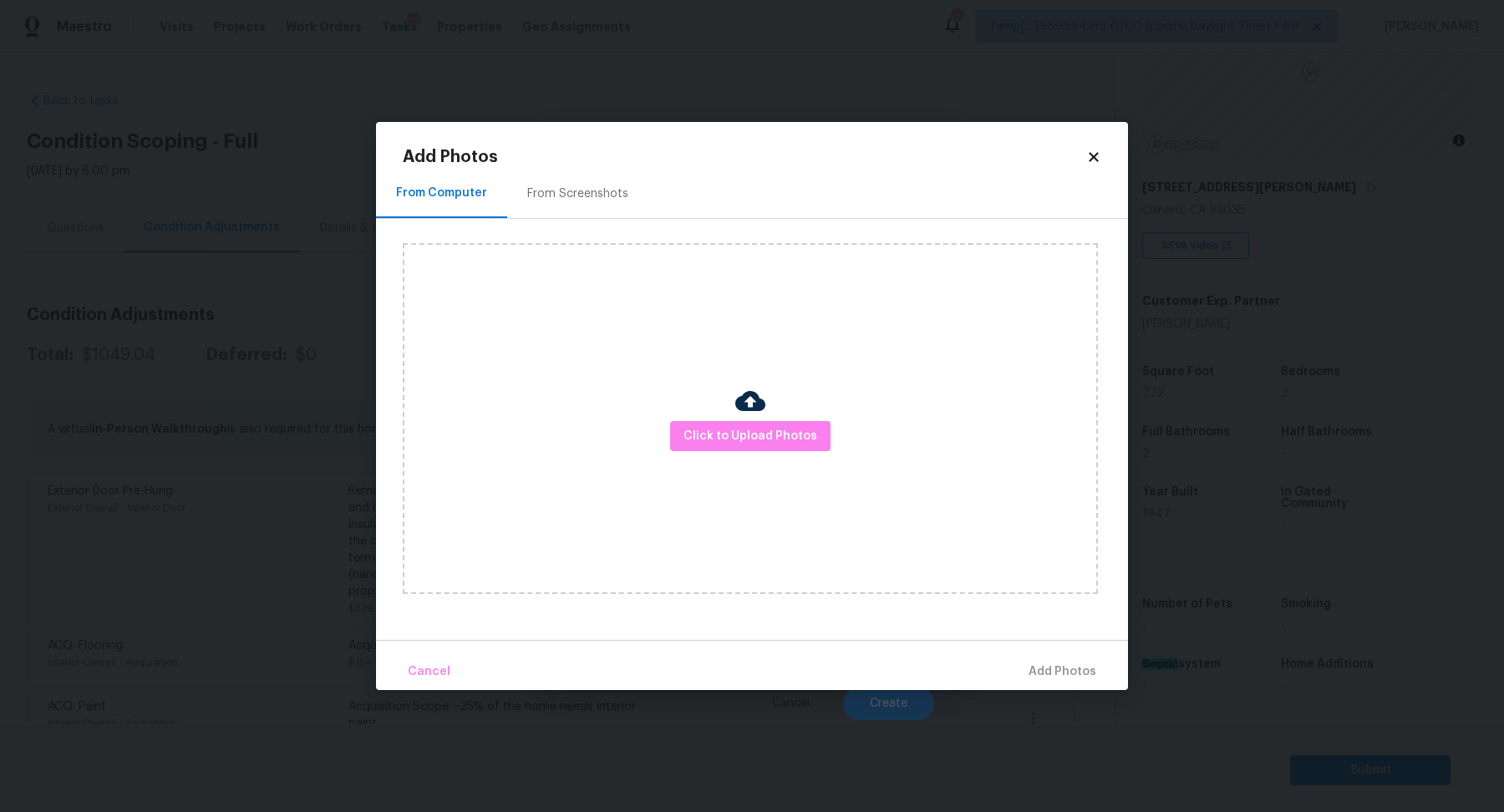
click at [773, 482] on div "Click to Upload Photos" at bounding box center [751, 418] width 695 height 350
click at [773, 461] on div "Click to Upload Photos" at bounding box center [751, 418] width 695 height 350
click at [776, 427] on span "Click to Upload Photos" at bounding box center [750, 436] width 134 height 21
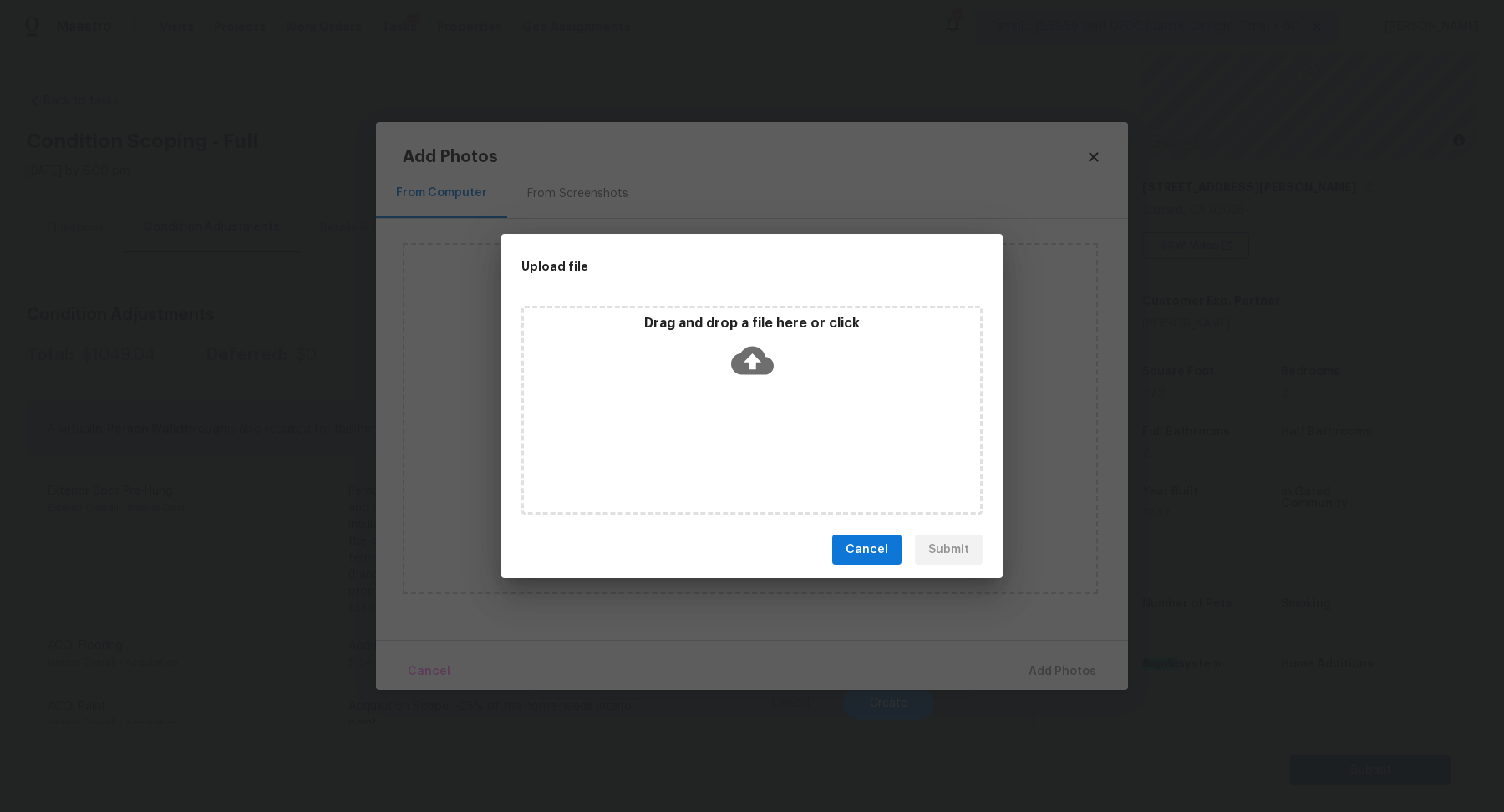
click at [782, 378] on div "Drag and drop a file here or click" at bounding box center [752, 350] width 456 height 72
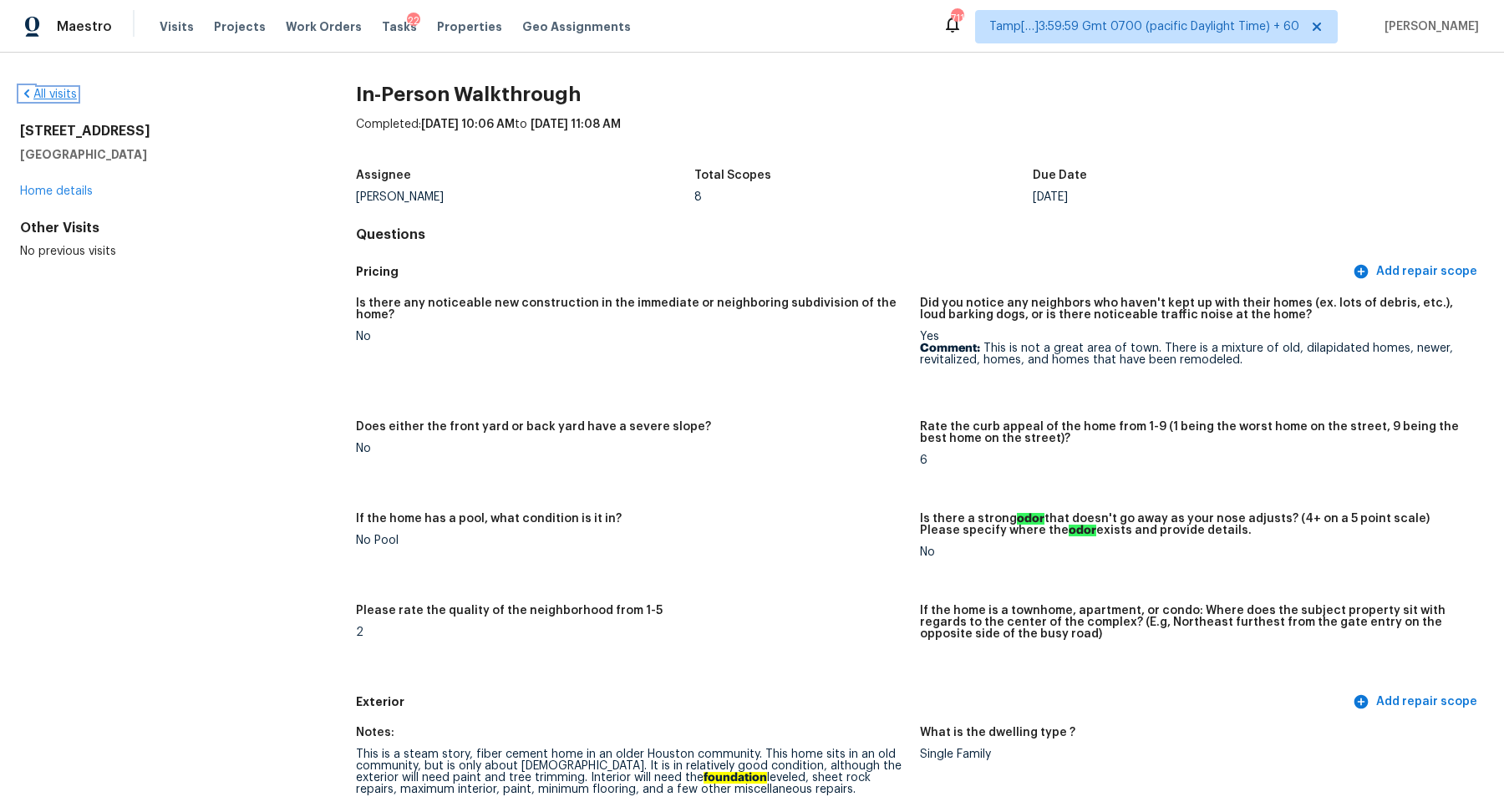
click at [30, 93] on icon at bounding box center [26, 93] width 13 height 13
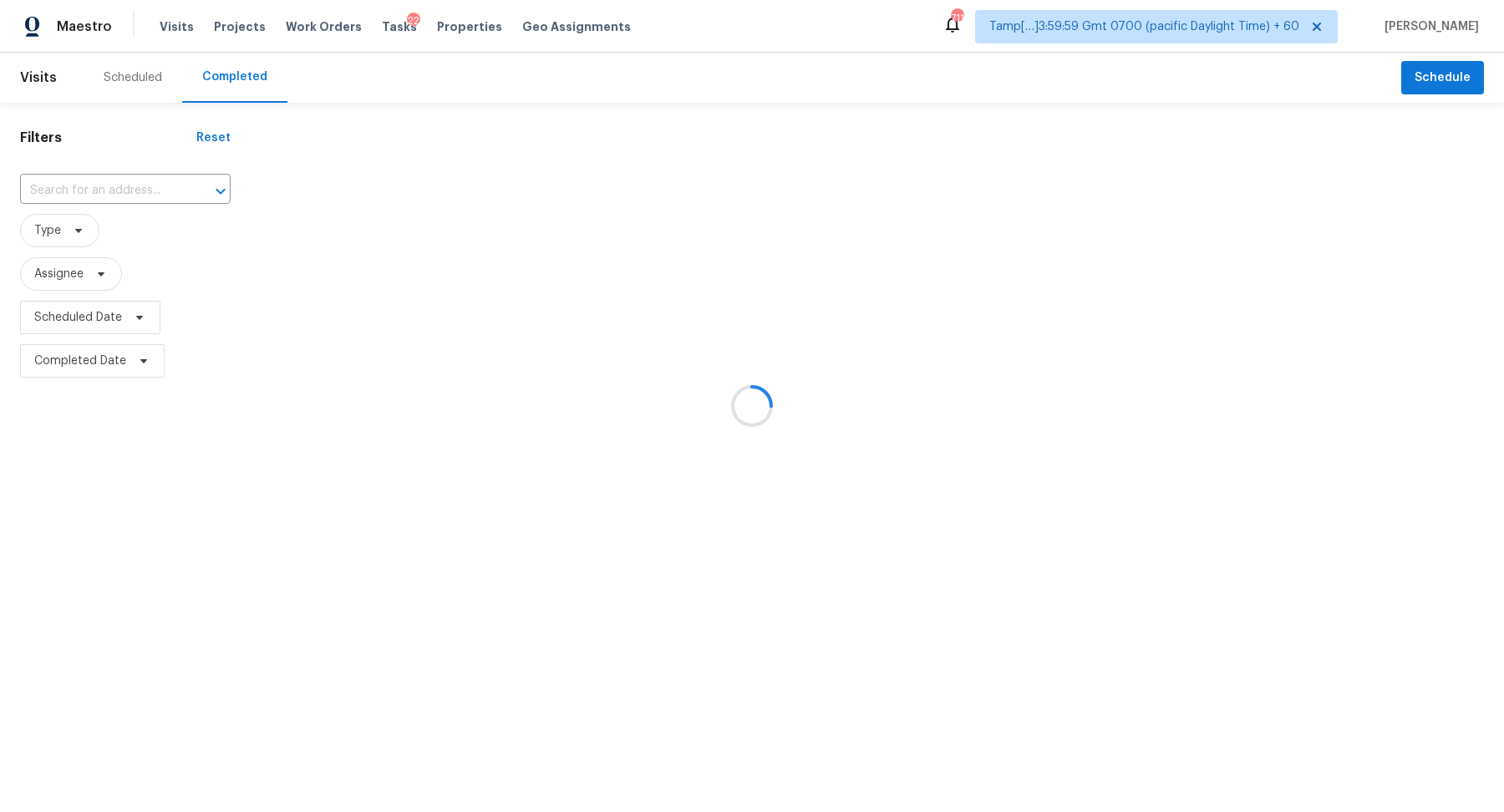
click at [49, 178] on div at bounding box center [752, 406] width 1504 height 812
click at [81, 181] on div at bounding box center [752, 406] width 1504 height 812
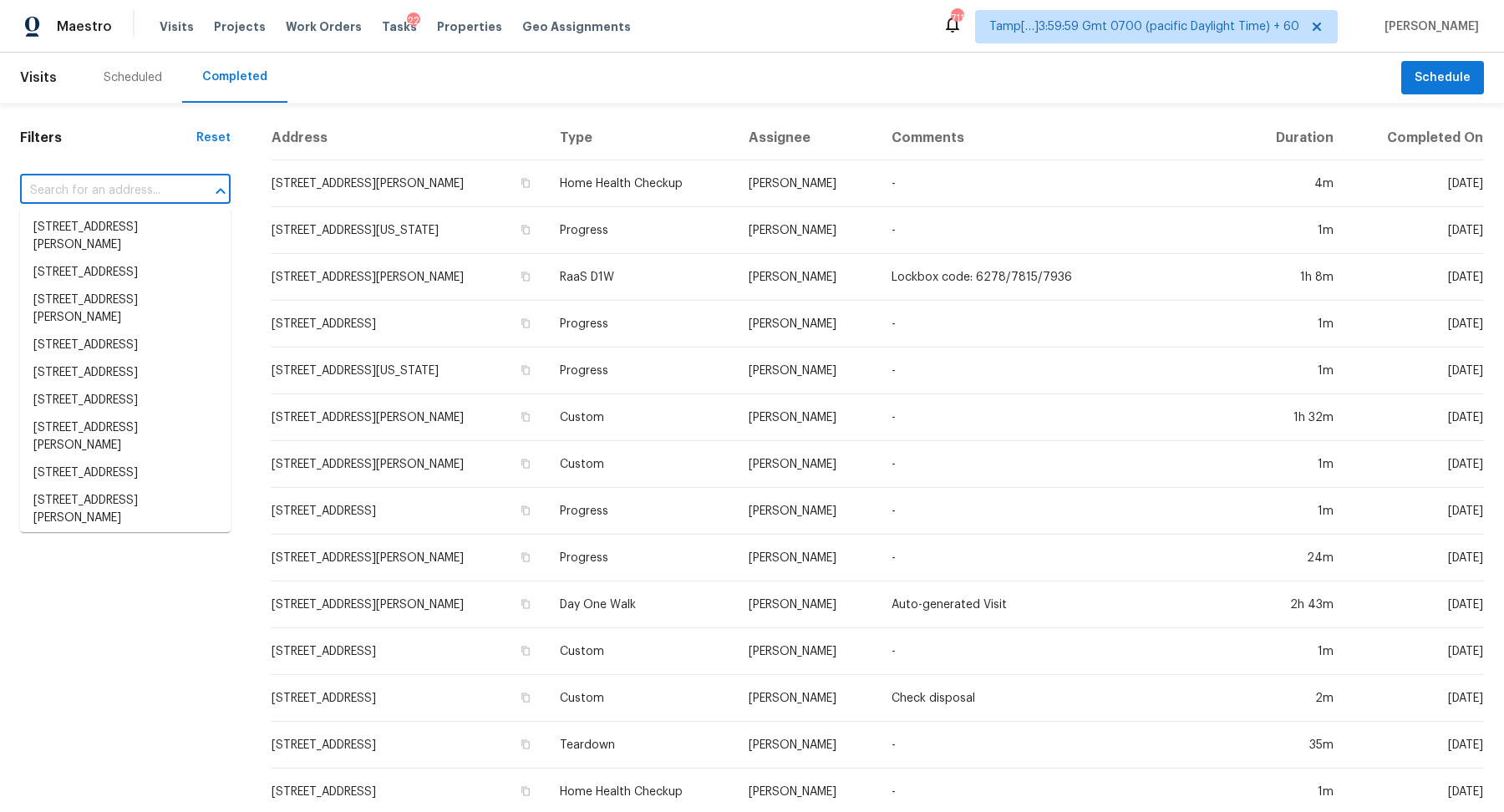
click at [143, 195] on input "text" at bounding box center [101, 191] width 164 height 26
paste input "2541 W Park Ave Chandler AZ 85224"
type input "2541 W Park Ave Chandler AZ 85224"
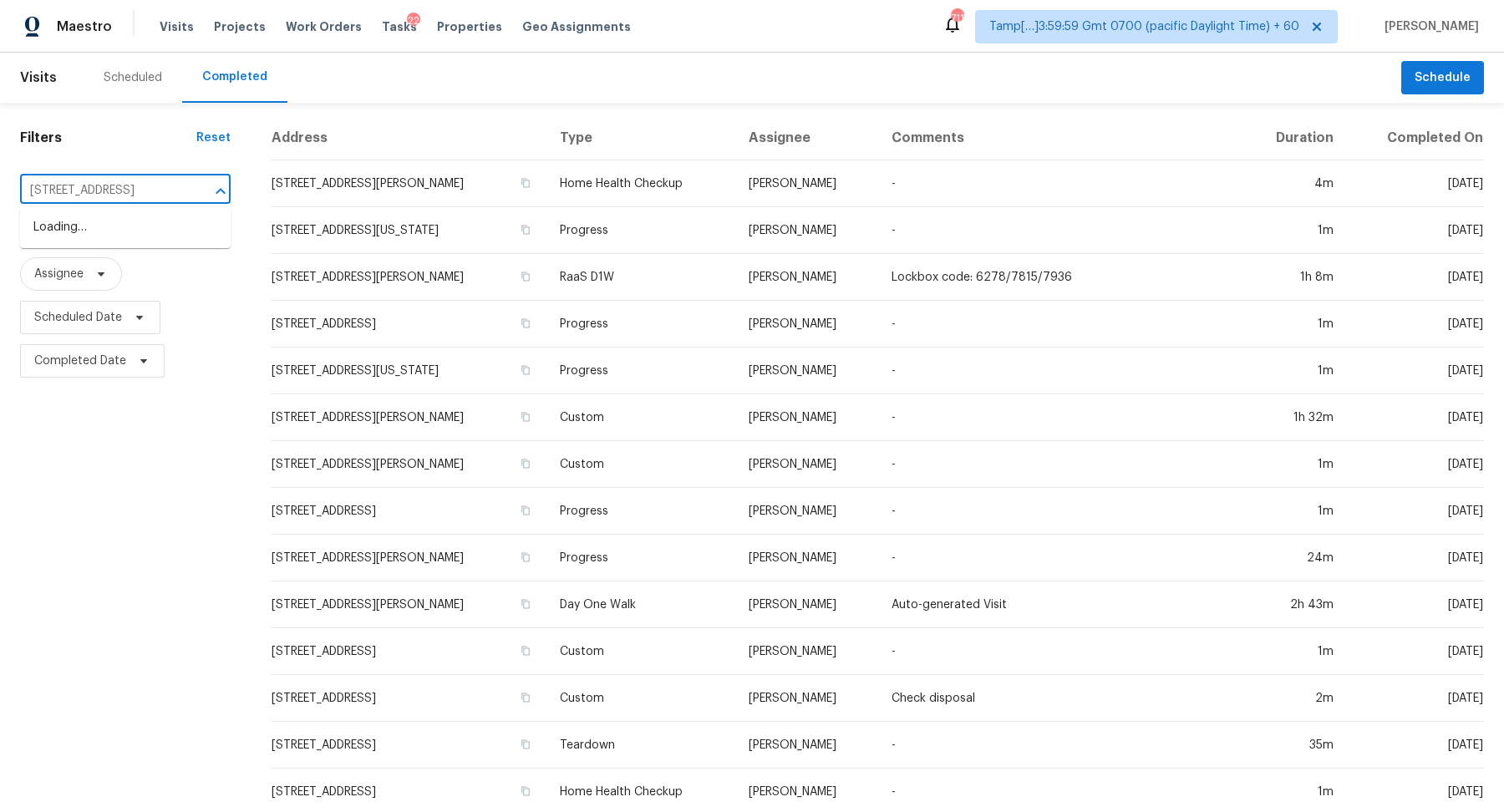
scroll to position [0, 43]
click at [215, 224] on li "2541 W Park Ave, Chandler, AZ 85224" at bounding box center [124, 227] width 210 height 27
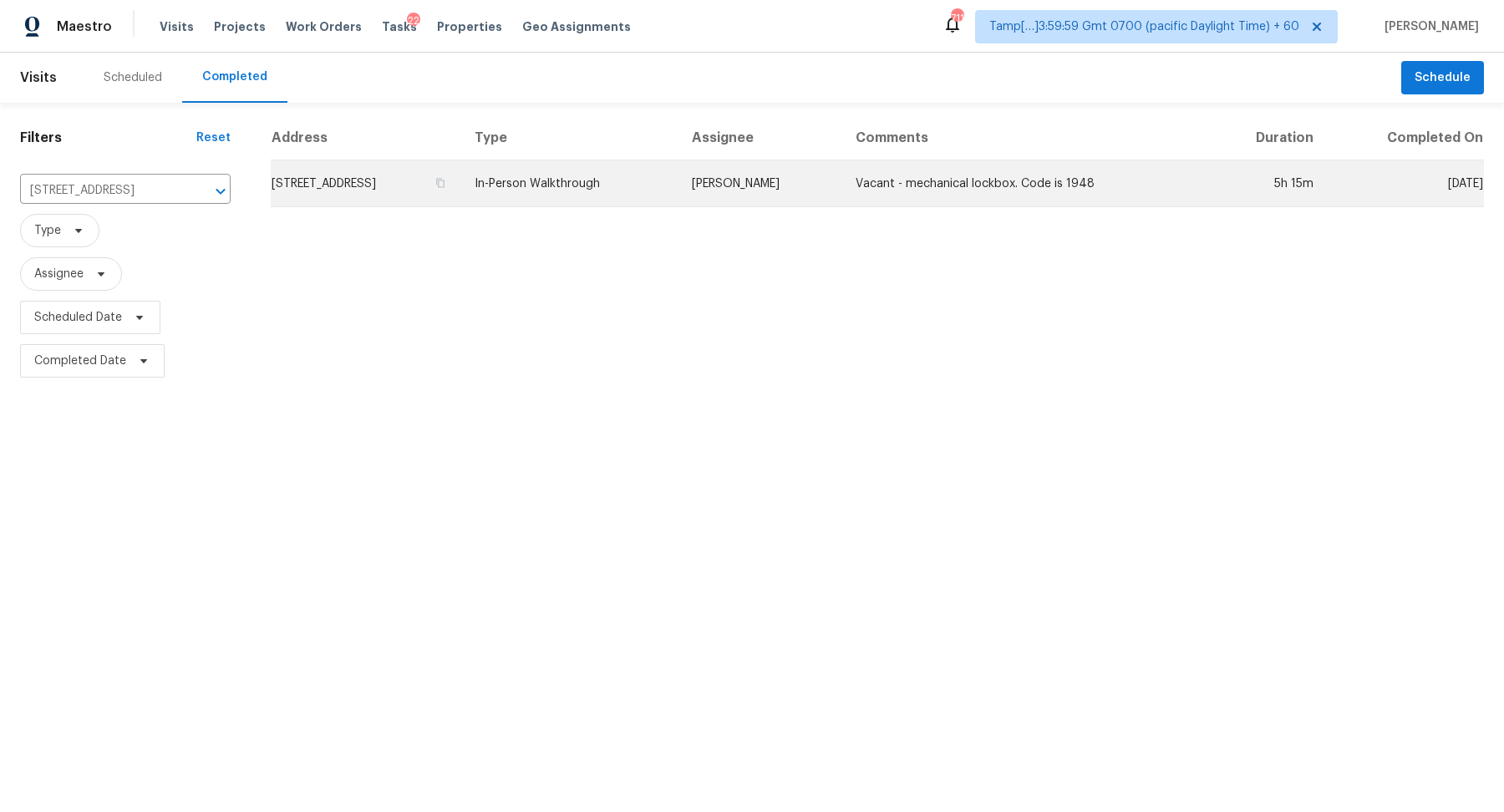
click at [461, 189] on td "2541 W Park Ave, Chandler, AZ 85224" at bounding box center [366, 184] width 191 height 47
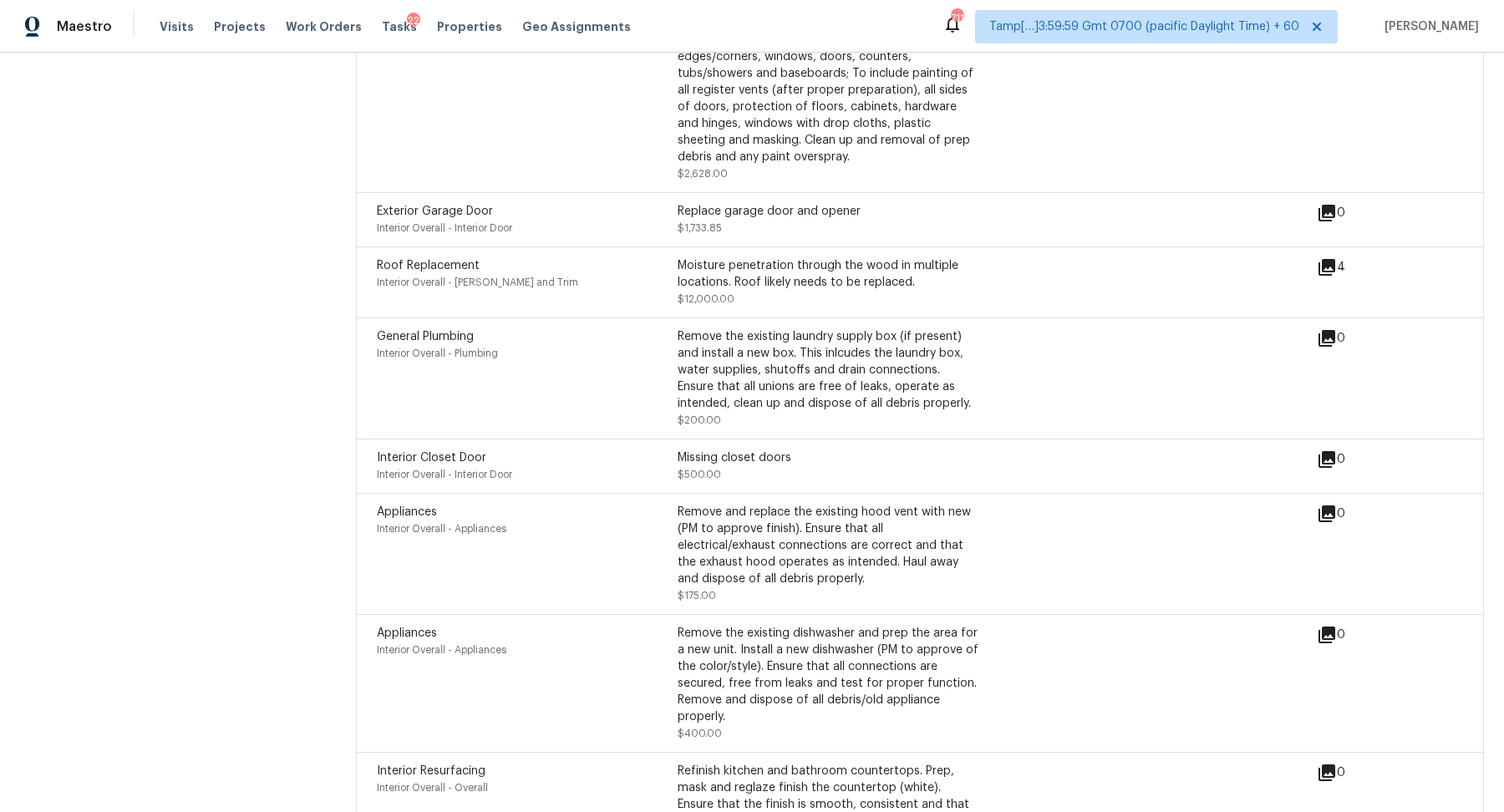
scroll to position [4767, 0]
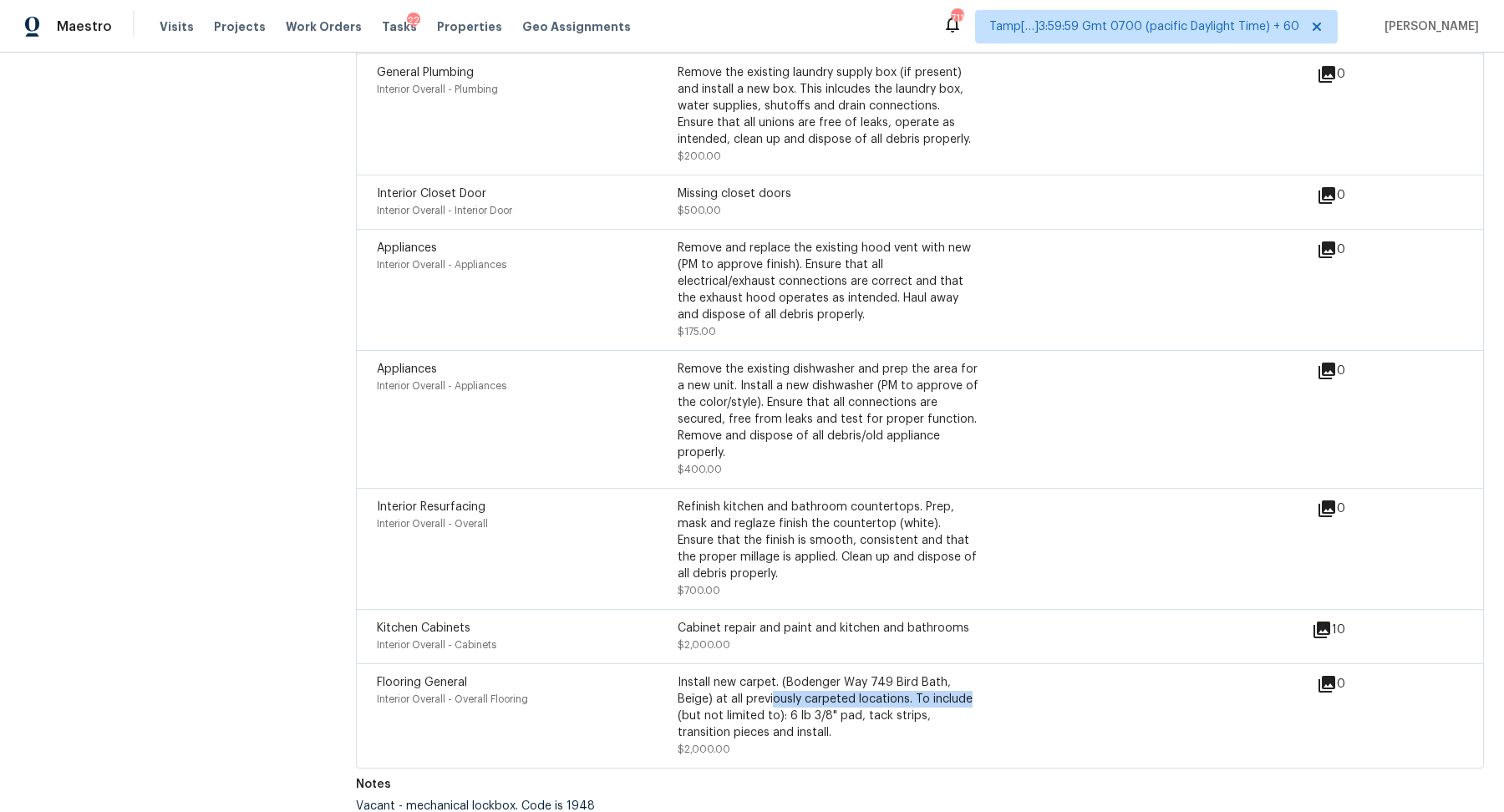
drag, startPoint x: 774, startPoint y: 697, endPoint x: 1084, endPoint y: 697, distance: 310.0
click at [1084, 697] on div "Flooring General Interior Overall - Overall Flooring Install new carpet. (Boden…" at bounding box center [847, 715] width 940 height 83
drag, startPoint x: 773, startPoint y: 610, endPoint x: 1059, endPoint y: 620, distance: 286.2
click at [1054, 620] on div "Kitchen Cabinets Interior Overall - Cabinets Cabinet repair and paint and kitch…" at bounding box center [844, 636] width 935 height 34
drag, startPoint x: 786, startPoint y: 520, endPoint x: 1125, endPoint y: 521, distance: 339.0
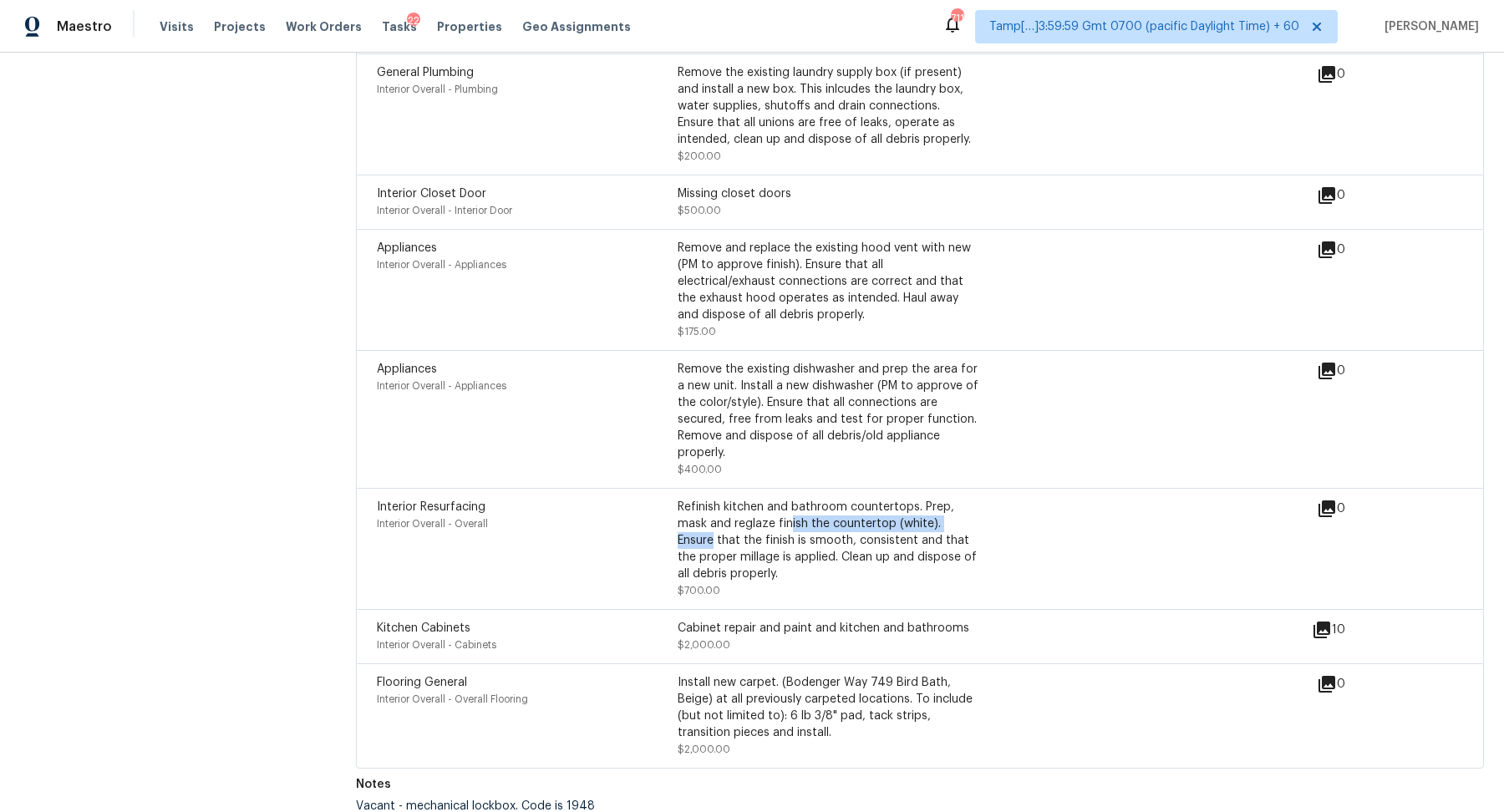
click at [1125, 521] on div "Interior Resurfacing Interior Overall - Overall Refinish kitchen and bathroom c…" at bounding box center [847, 548] width 940 height 100
drag, startPoint x: 790, startPoint y: 399, endPoint x: 1013, endPoint y: 402, distance: 223.0
click at [911, 399] on div "Remove the existing dishwasher and prep the area for a new unit. Install a new …" at bounding box center [828, 410] width 301 height 100
drag, startPoint x: 816, startPoint y: 292, endPoint x: 1033, endPoint y: 326, distance: 219.6
click at [941, 295] on div "Remove and replace the existing hood vent with new (PM to approve finish). Ensu…" at bounding box center [828, 281] width 301 height 83
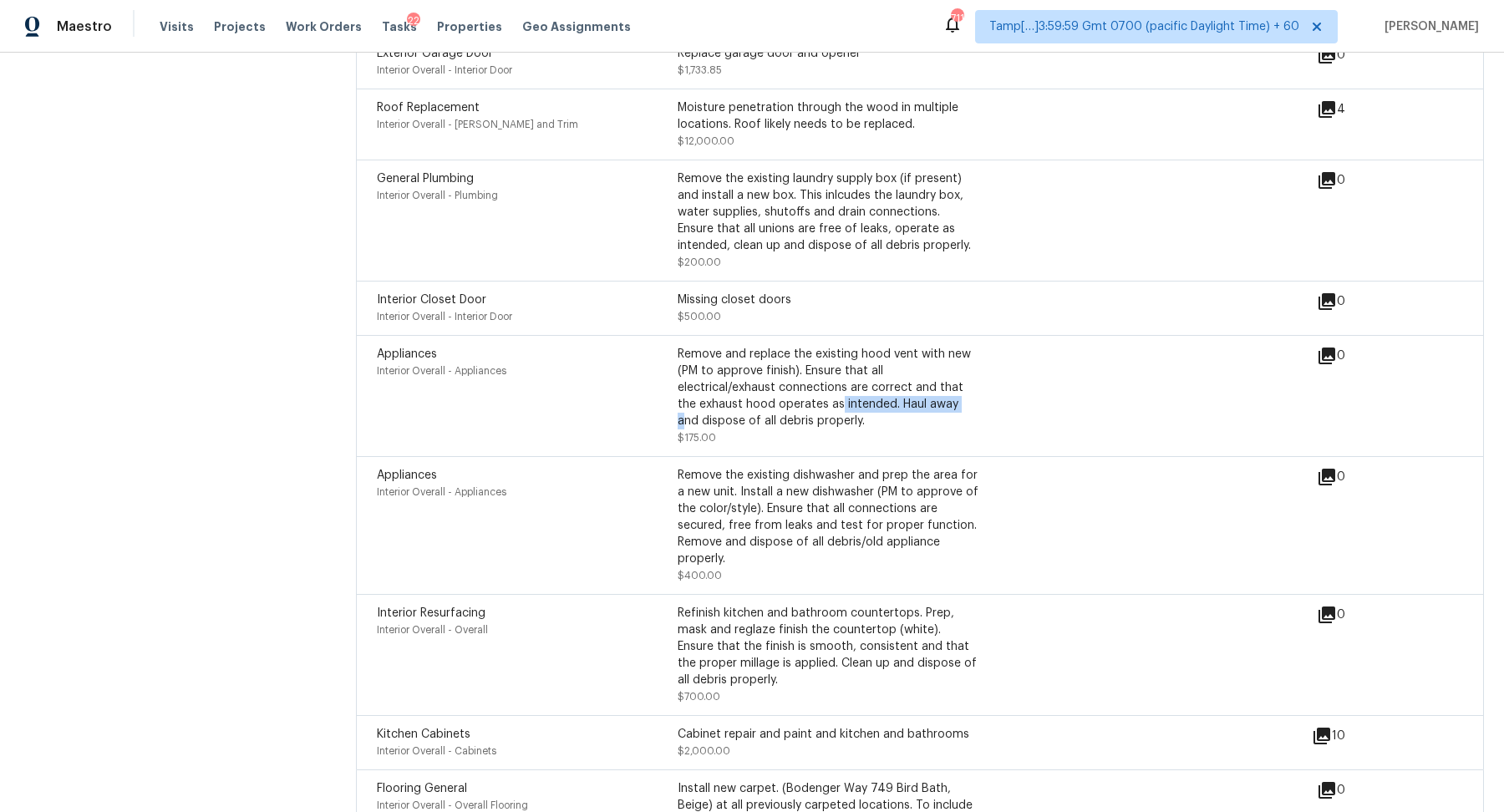
scroll to position [4552, 0]
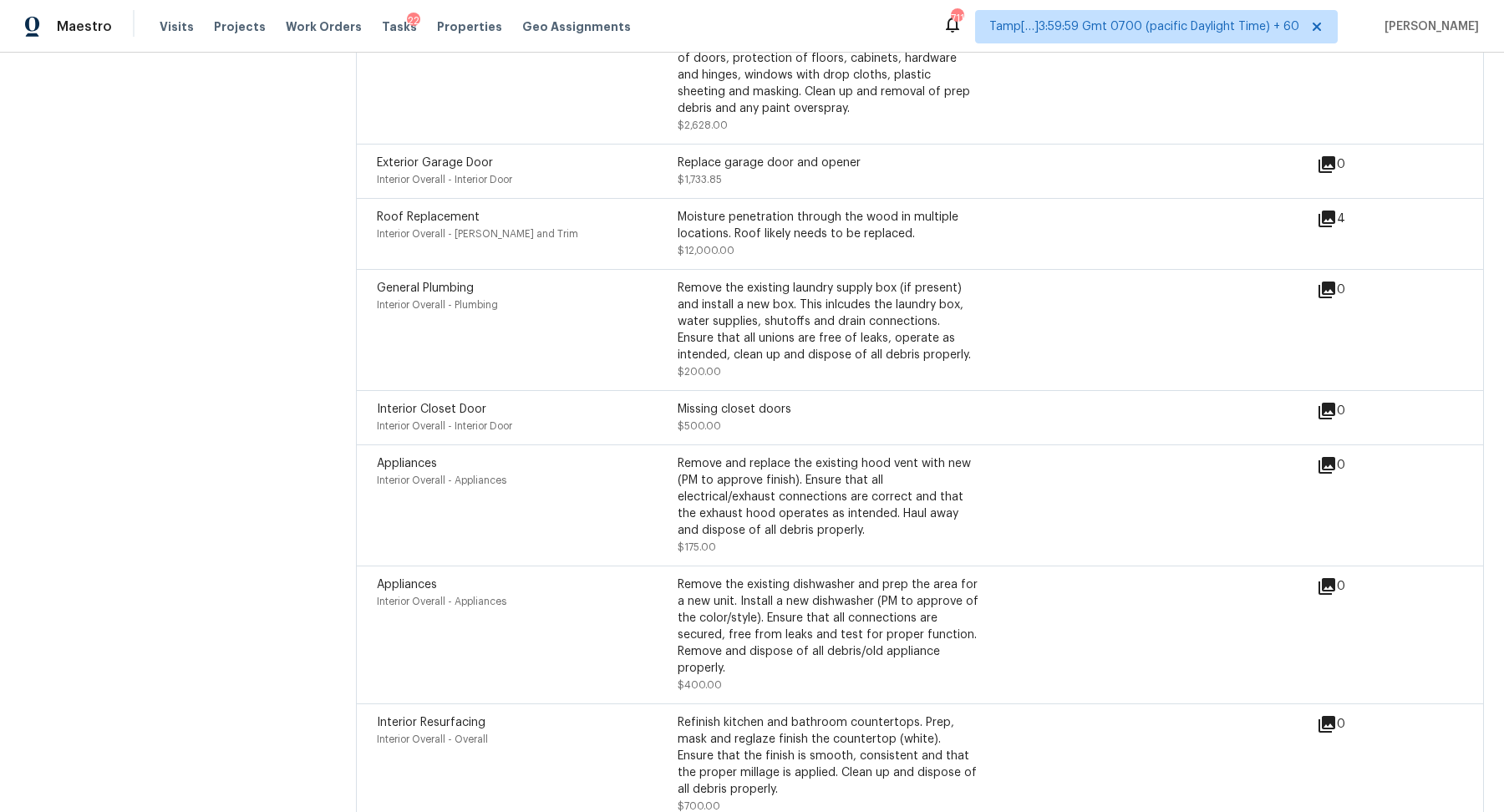
drag, startPoint x: 770, startPoint y: 325, endPoint x: 1038, endPoint y: 344, distance: 268.7
click at [867, 325] on div "Remove the existing laundry supply box (if present) and install a new box. This…" at bounding box center [828, 321] width 301 height 83
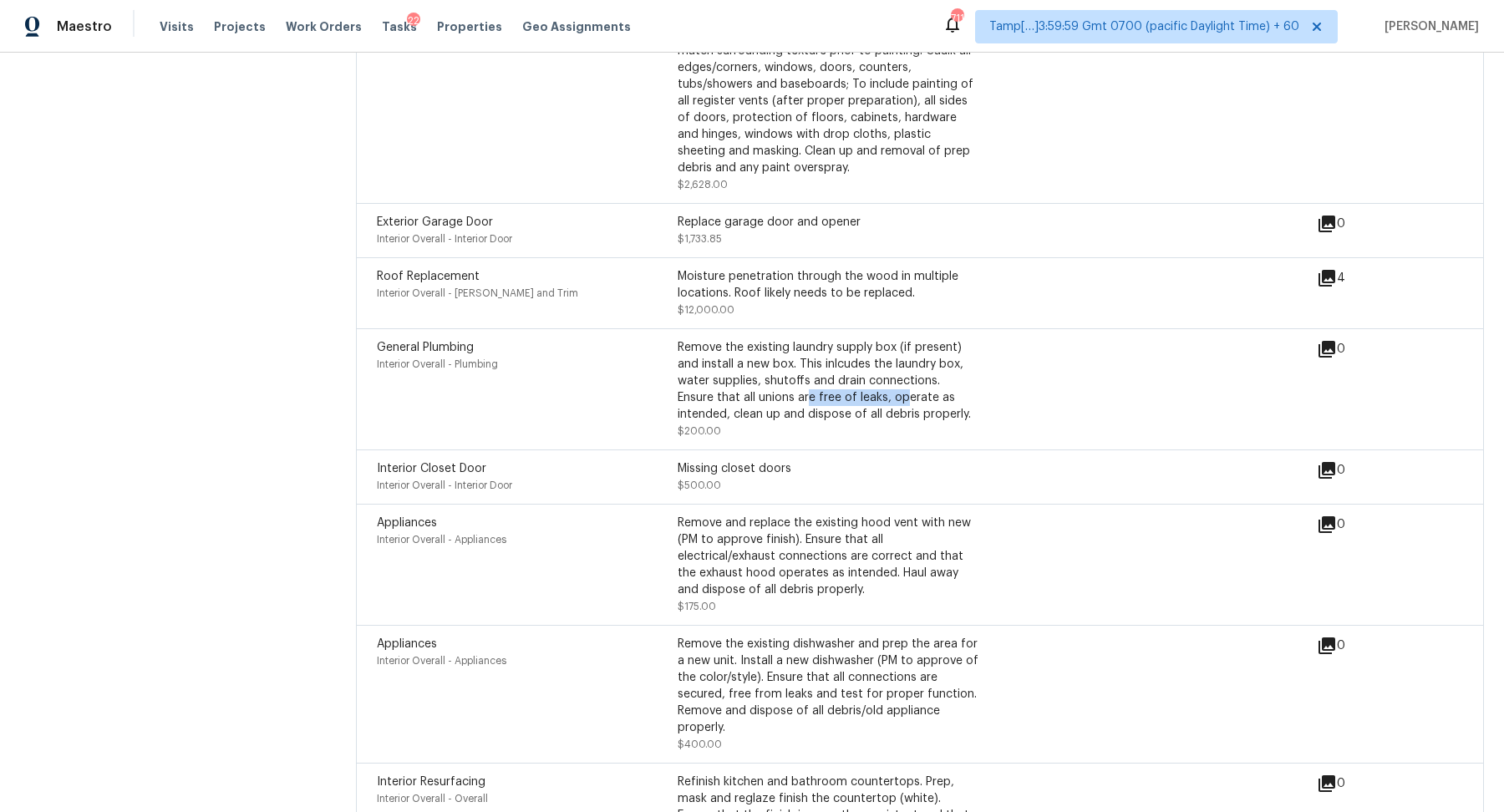
scroll to position [4431, 0]
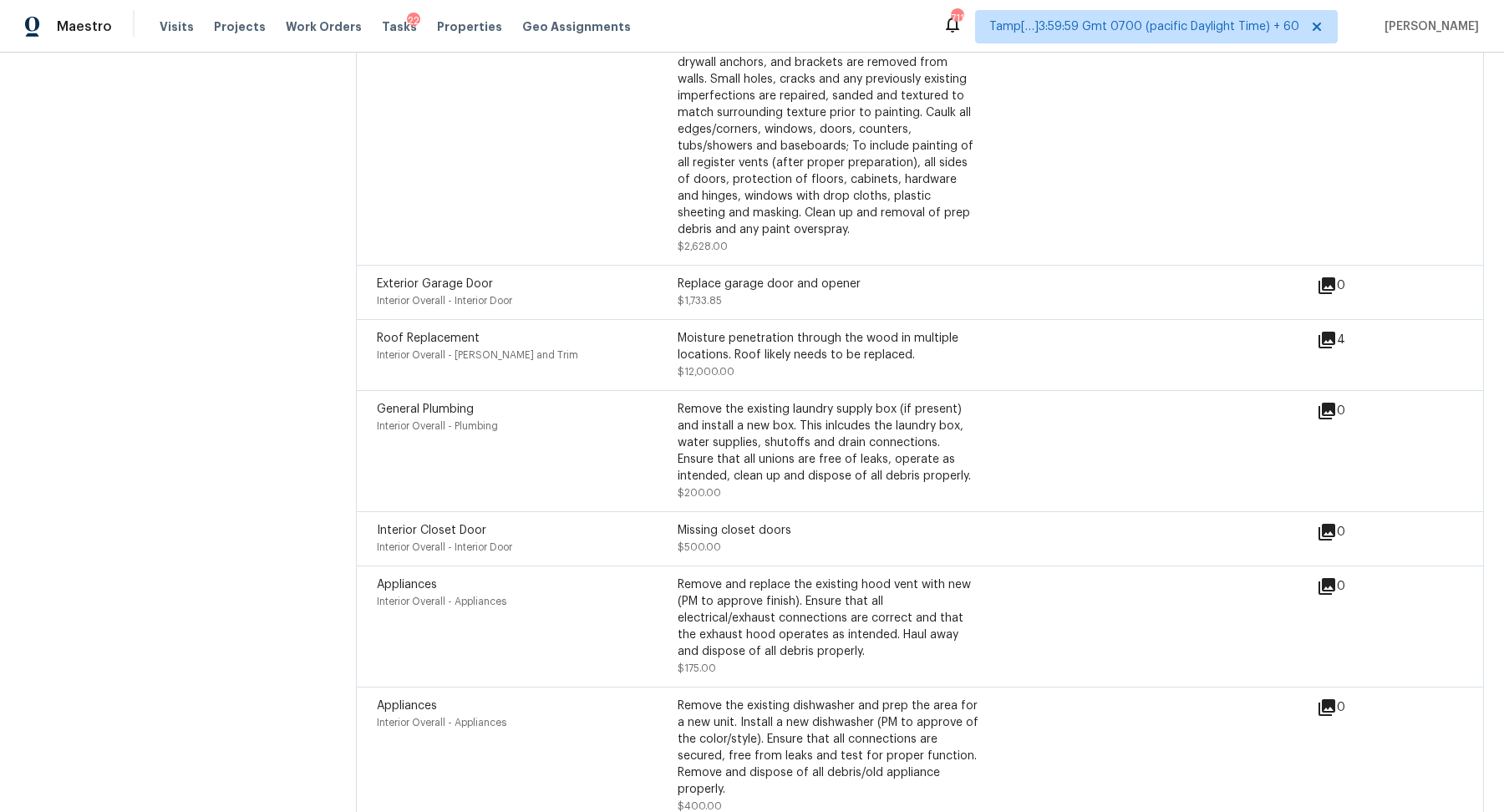
click at [786, 276] on div "Replace garage door and opener" at bounding box center [828, 284] width 301 height 17
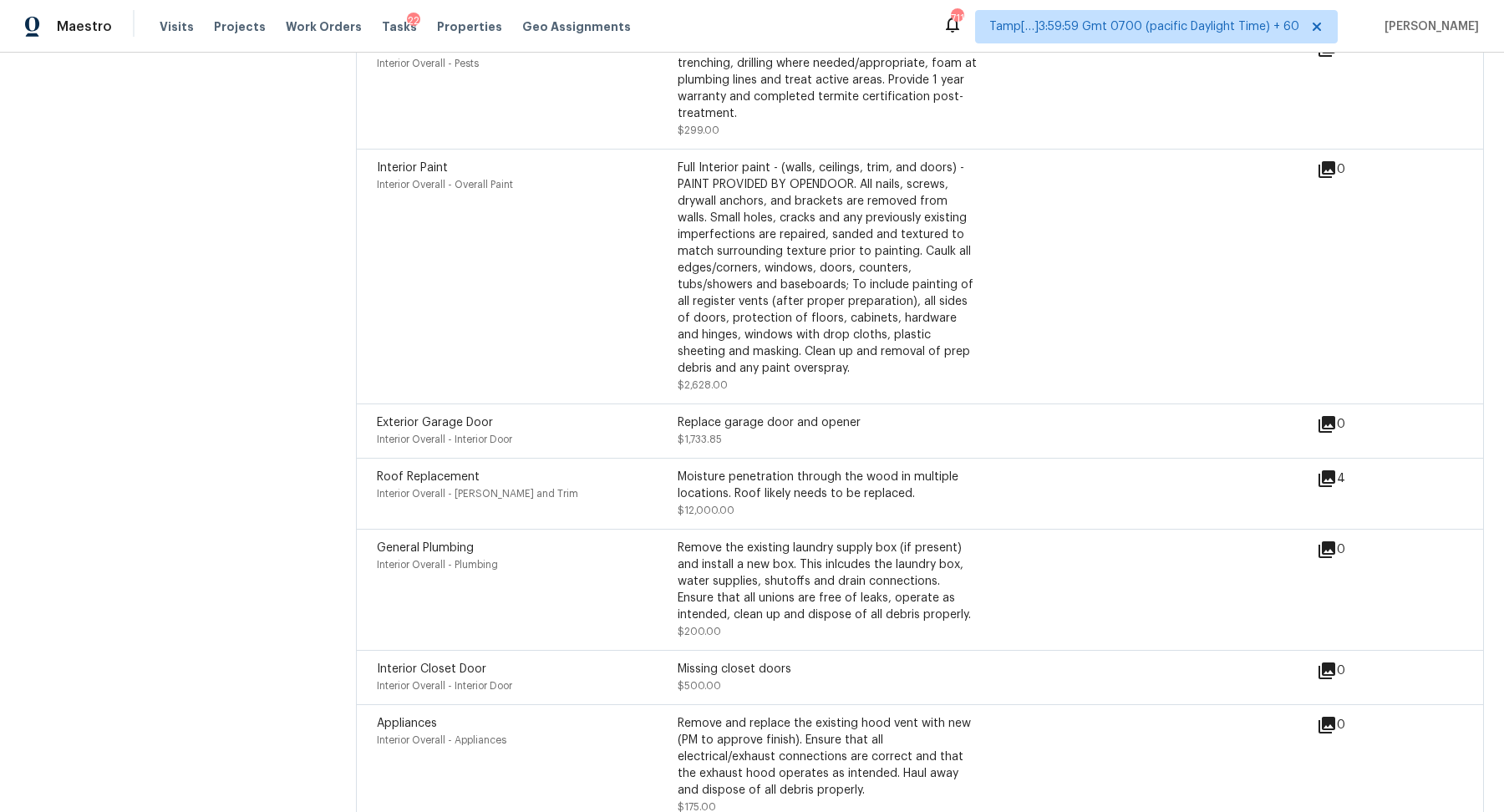
scroll to position [4247, 0]
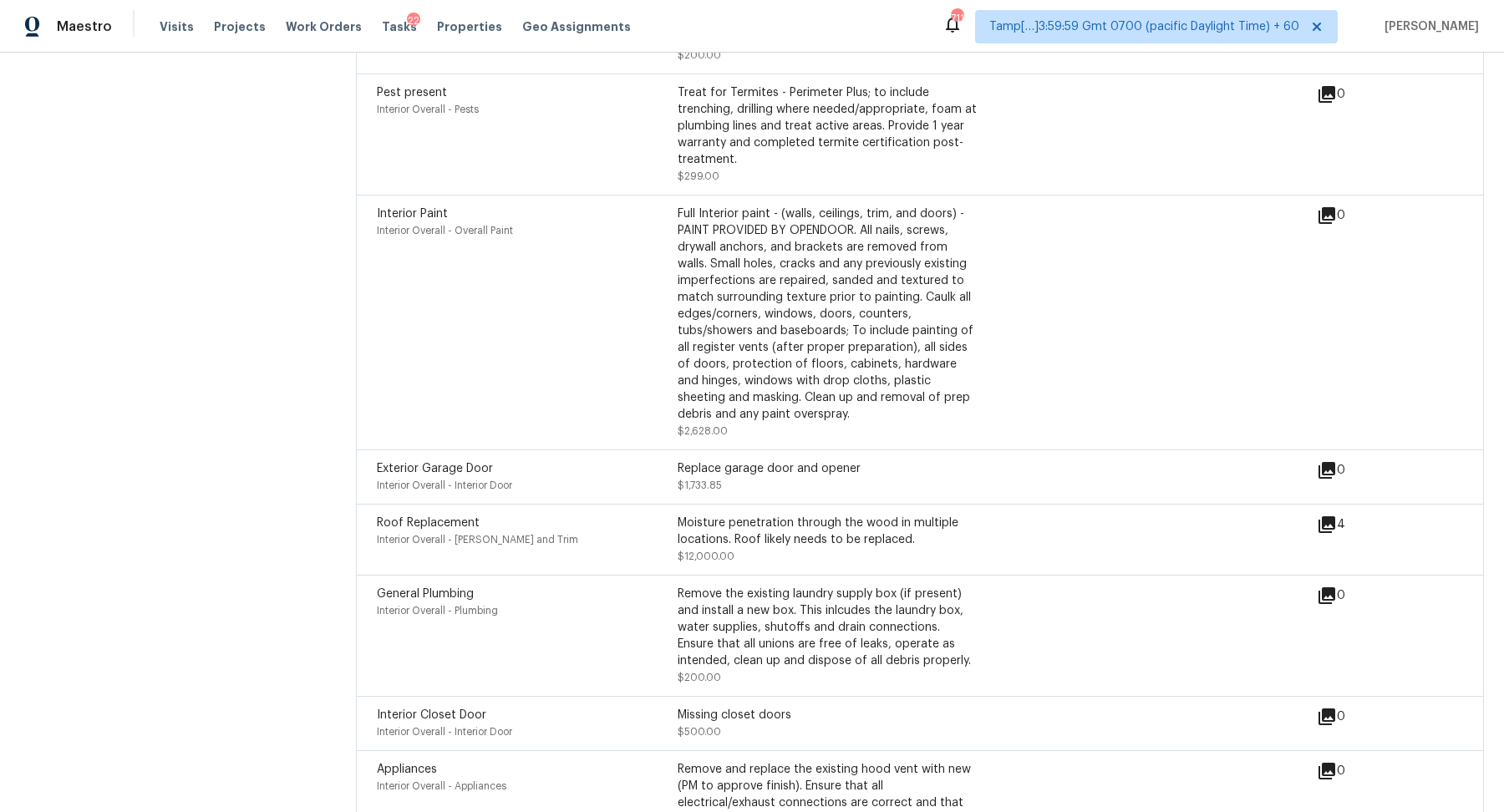
drag, startPoint x: 824, startPoint y: 301, endPoint x: 947, endPoint y: 301, distance: 123.0
click at [883, 301] on div "Full Interior paint - (walls, ceilings, trim, and doors) - PAINT PROVIDED BY OP…" at bounding box center [828, 314] width 301 height 217
click at [1010, 350] on div "Interior Paint Interior Overall - Overall Paint Full Interior paint - (walls, c…" at bounding box center [847, 322] width 940 height 234
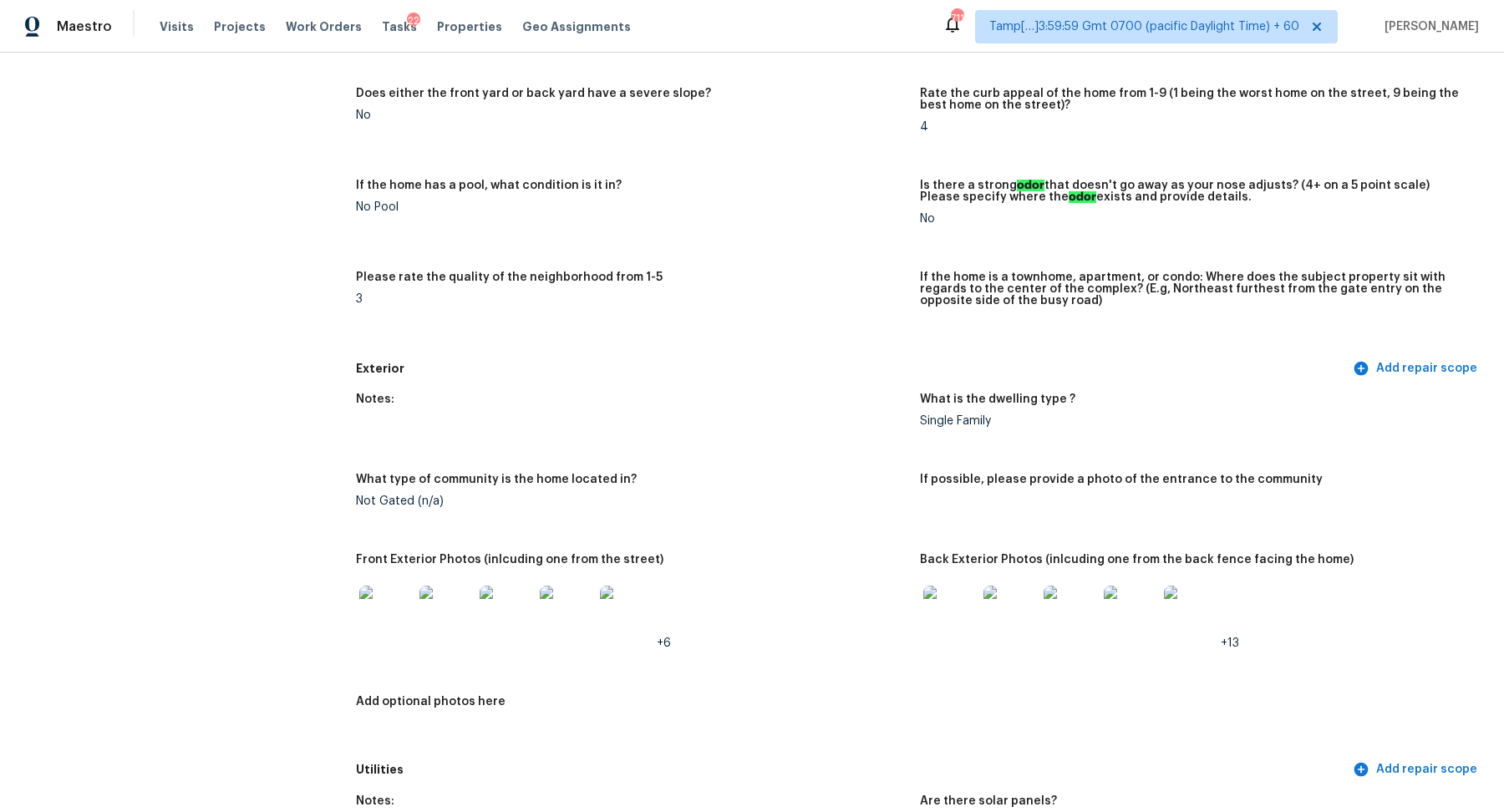
scroll to position [463, 0]
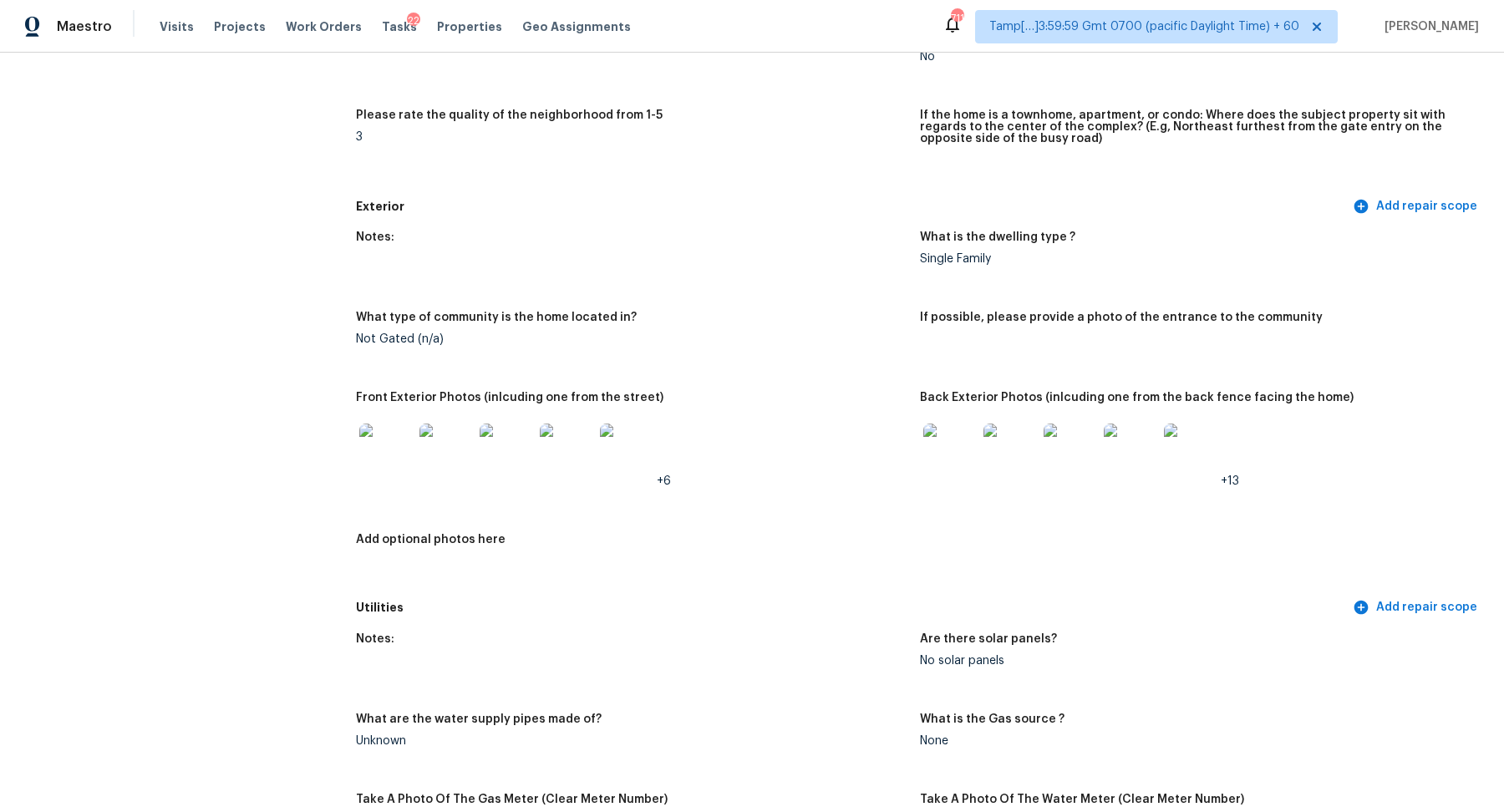
click at [405, 440] on img at bounding box center [385, 449] width 53 height 53
click at [949, 449] on img at bounding box center [950, 449] width 53 height 53
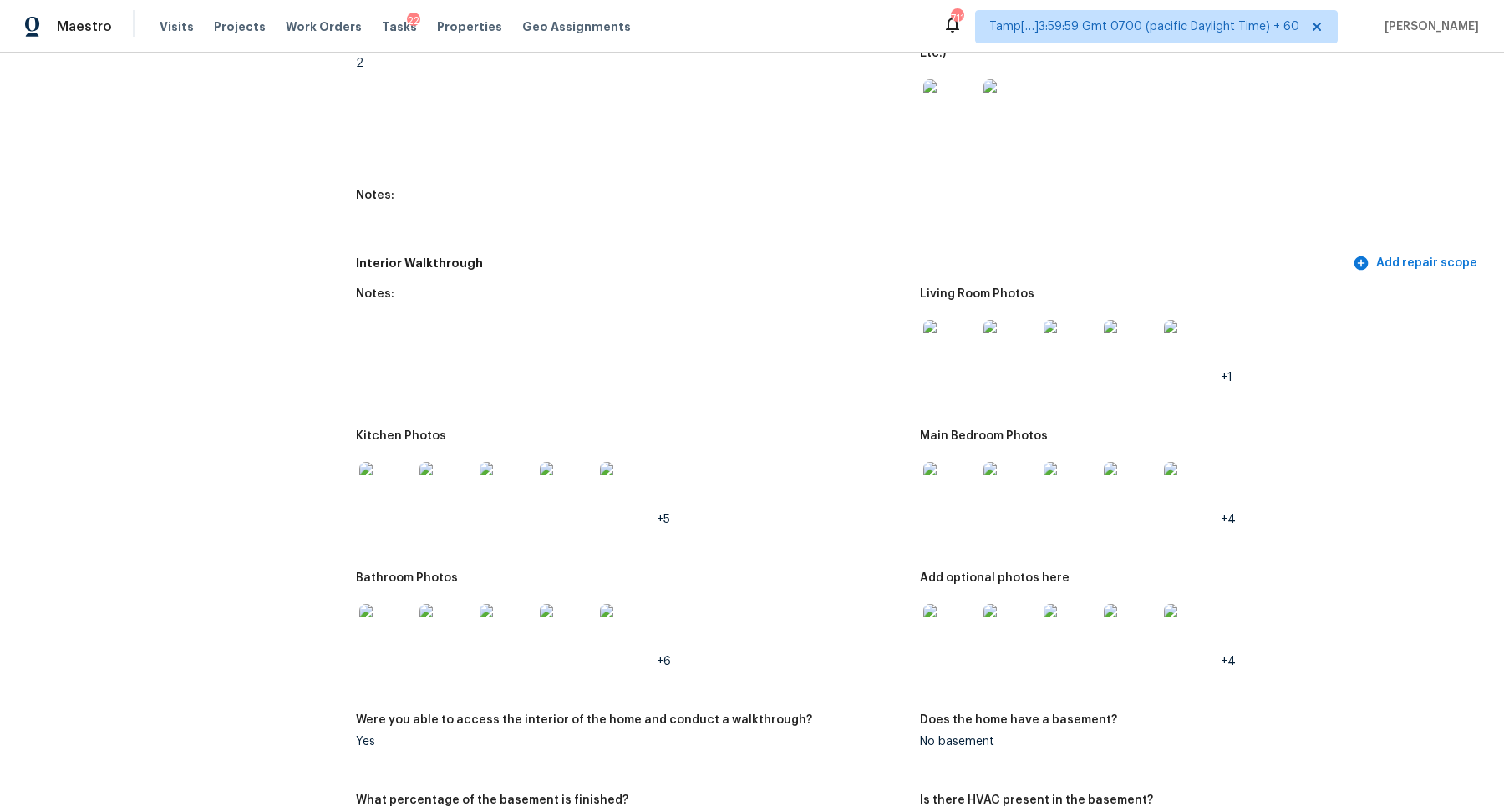
scroll to position [1578, 0]
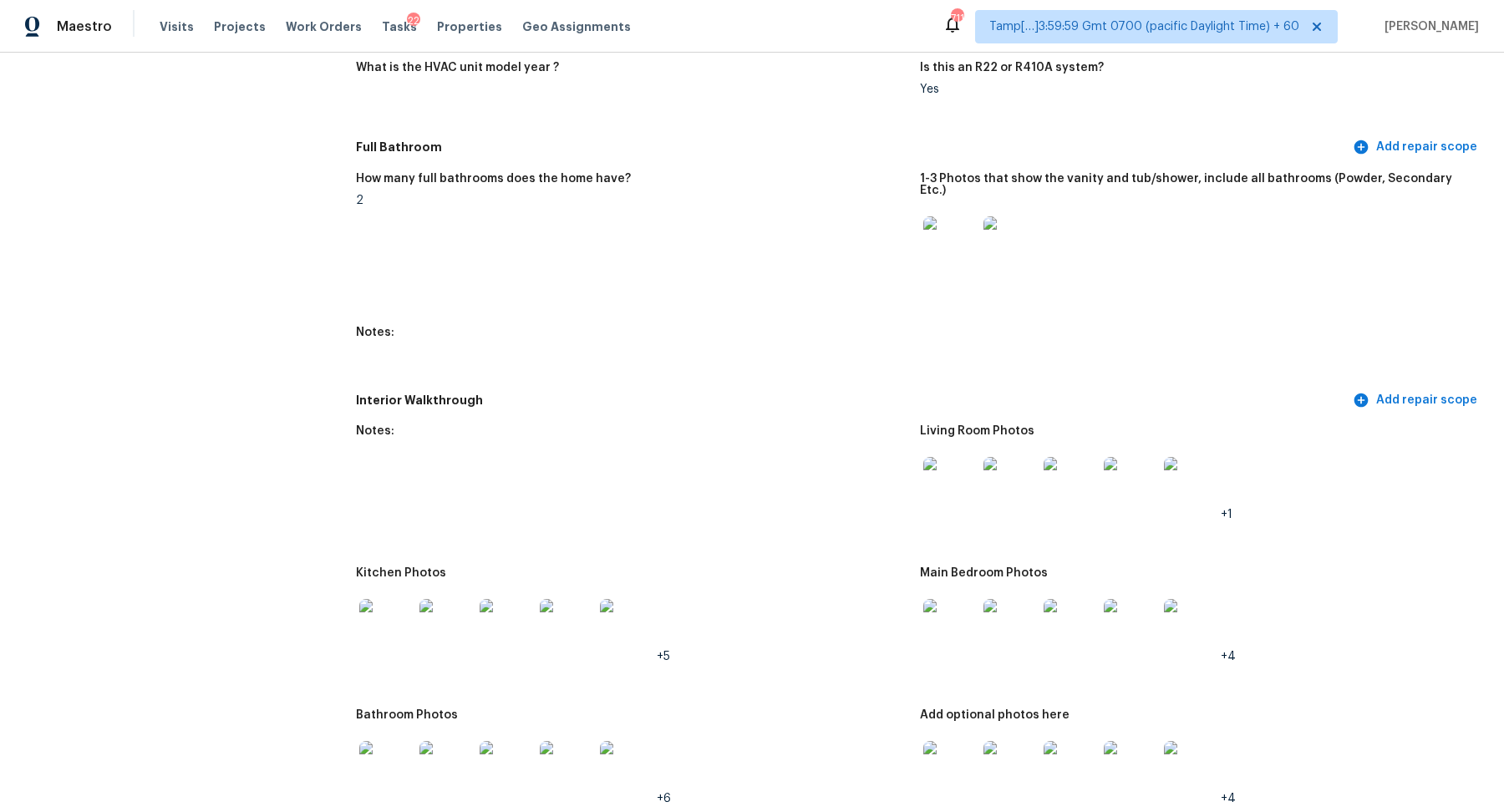
click at [924, 250] on img at bounding box center [950, 243] width 53 height 53
click at [968, 485] on img at bounding box center [950, 483] width 53 height 53
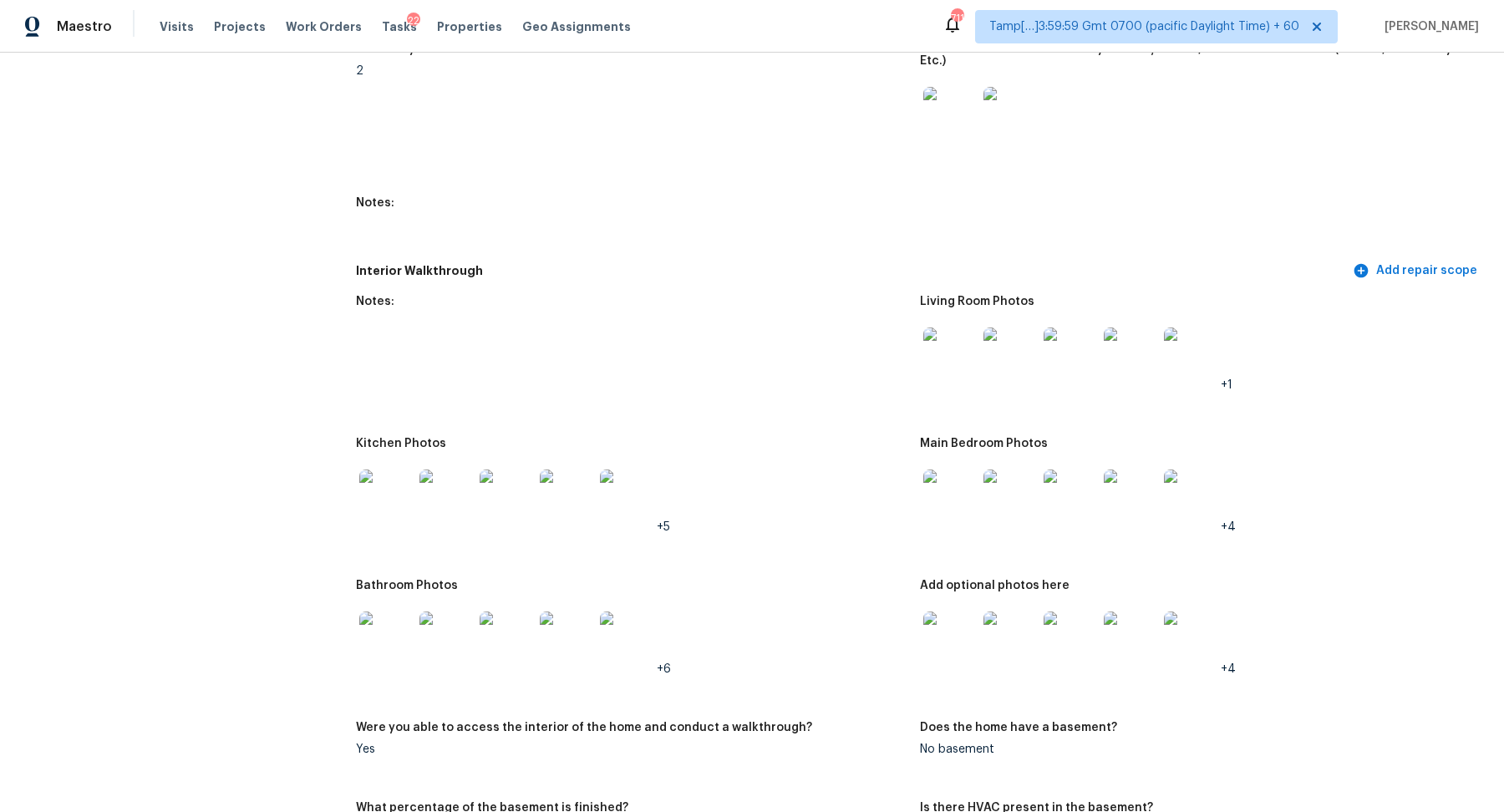
click at [396, 487] on img at bounding box center [385, 495] width 53 height 53
click at [957, 479] on img at bounding box center [950, 495] width 53 height 53
click at [382, 637] on img at bounding box center [385, 637] width 53 height 53
click at [966, 658] on div at bounding box center [950, 638] width 60 height 74
click at [965, 646] on img at bounding box center [950, 637] width 53 height 53
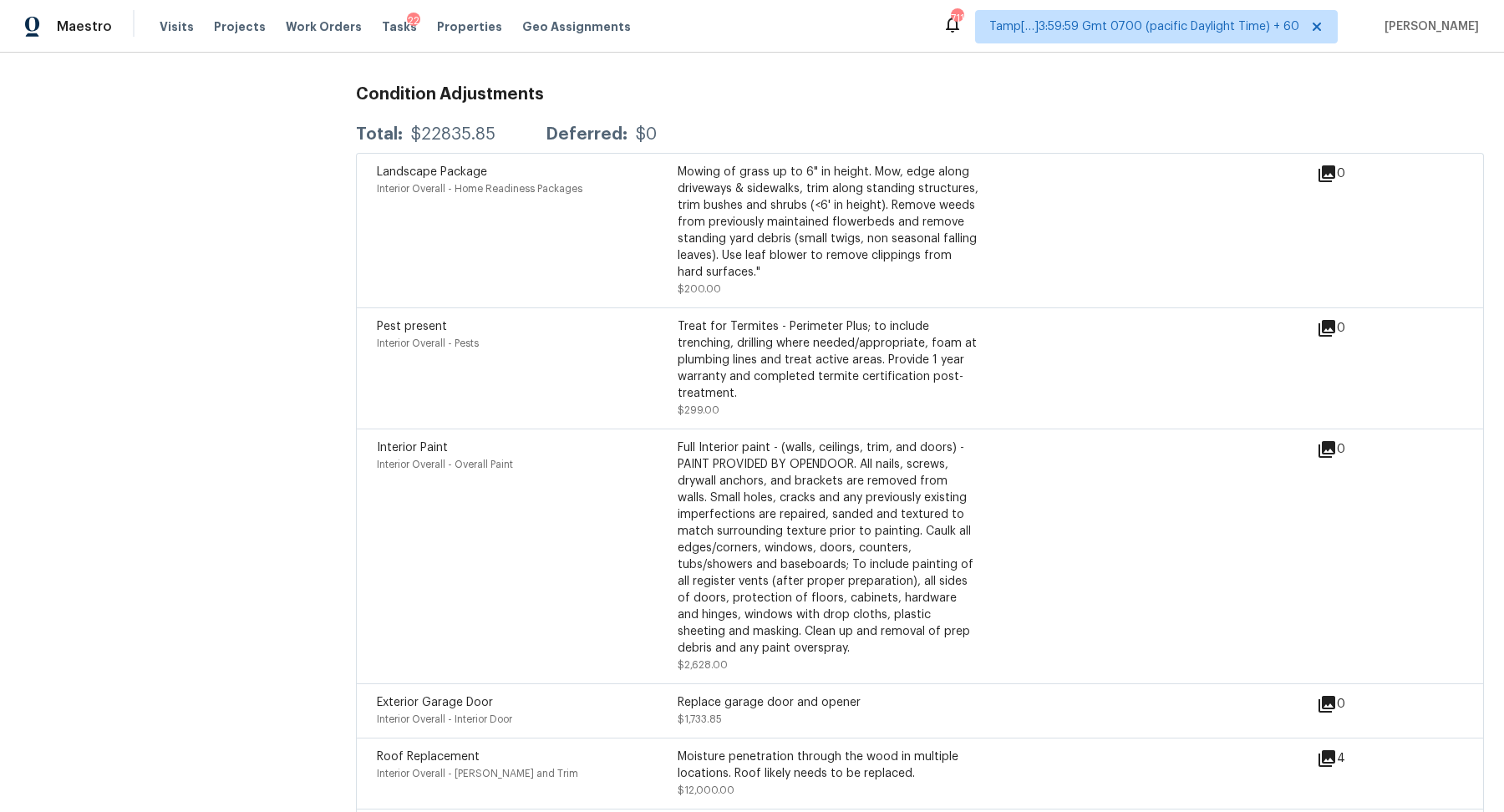
scroll to position [4193, 0]
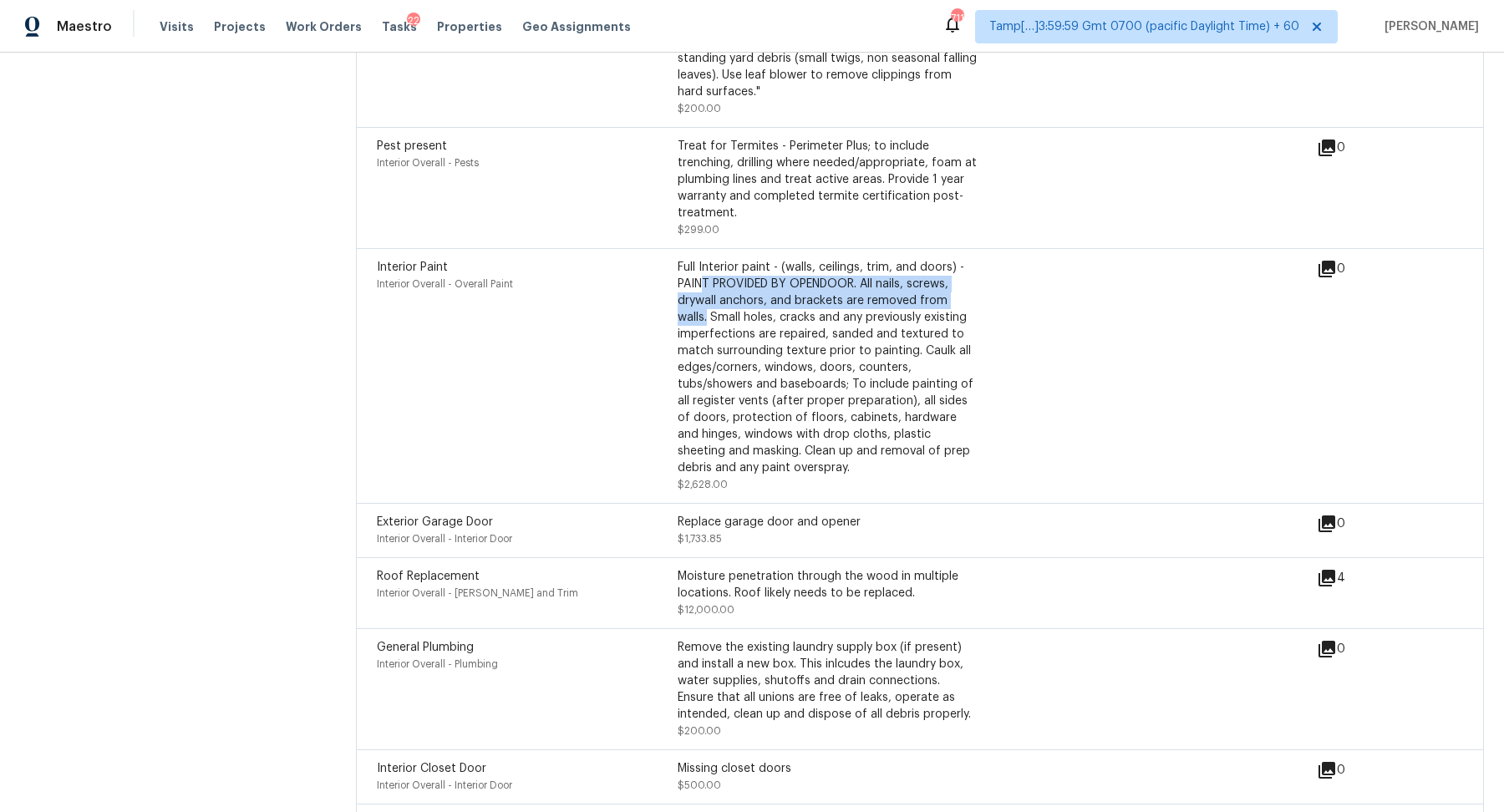
drag, startPoint x: 699, startPoint y: 279, endPoint x: 1006, endPoint y: 295, distance: 307.4
click at [1008, 295] on div "Interior Paint Interior Overall - Overall Paint Full Interior paint - (walls, c…" at bounding box center [847, 376] width 940 height 234
click at [923, 360] on div "Full Interior paint - (walls, ceilings, trim, and doors) - PAINT PROVIDED BY OP…" at bounding box center [828, 367] width 301 height 217
drag, startPoint x: 744, startPoint y: 264, endPoint x: 873, endPoint y: 273, distance: 129.3
click at [877, 273] on div "Full Interior paint - (walls, ceilings, trim, and doors) - PAINT PROVIDED BY OP…" at bounding box center [828, 367] width 301 height 217
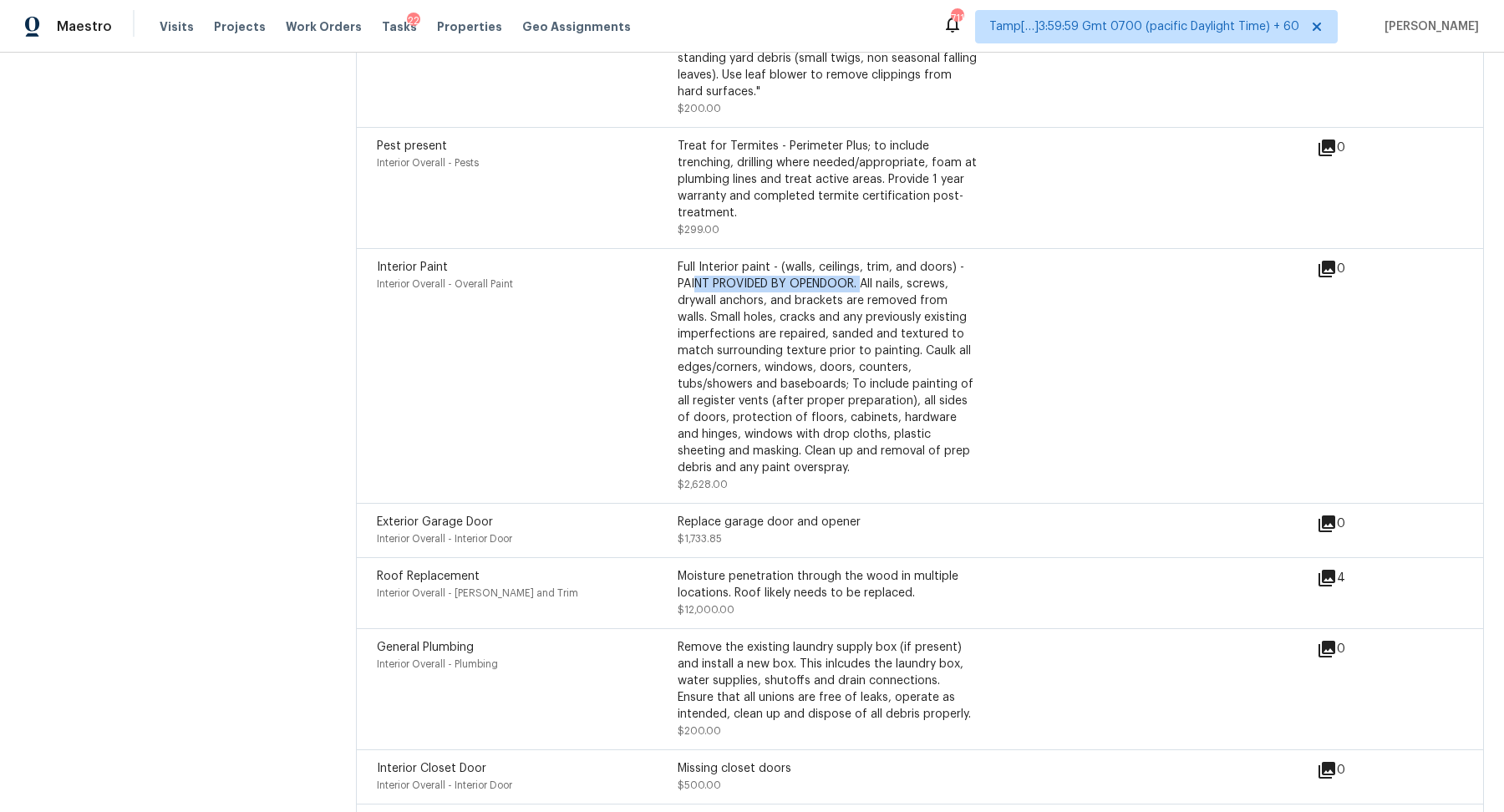
drag, startPoint x: 697, startPoint y: 270, endPoint x: 865, endPoint y: 267, distance: 168.0
click at [865, 267] on div "Full Interior paint - (walls, ceilings, trim, and doors) - PAINT PROVIDED BY OP…" at bounding box center [828, 367] width 301 height 217
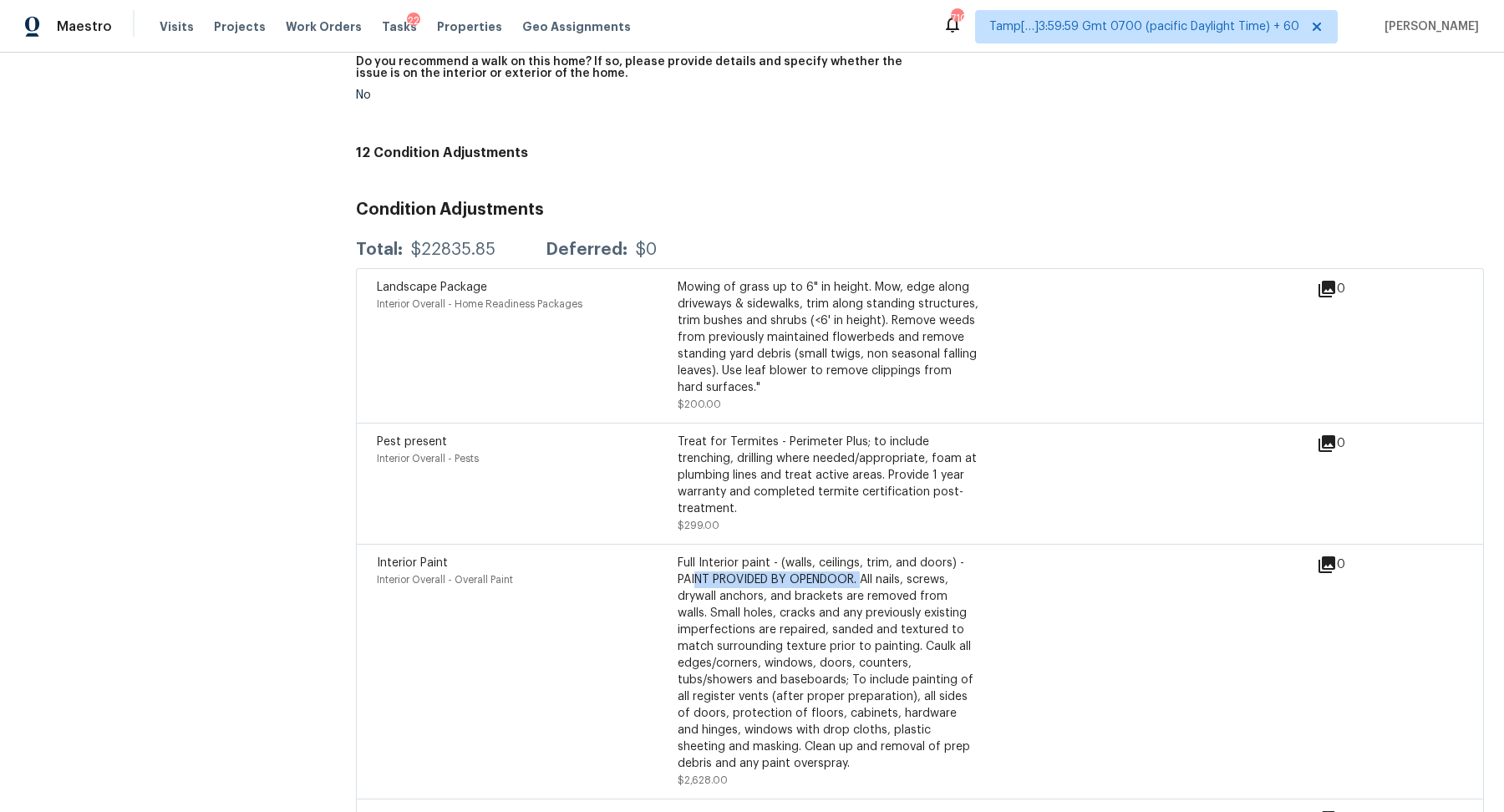
scroll to position [4051, 0]
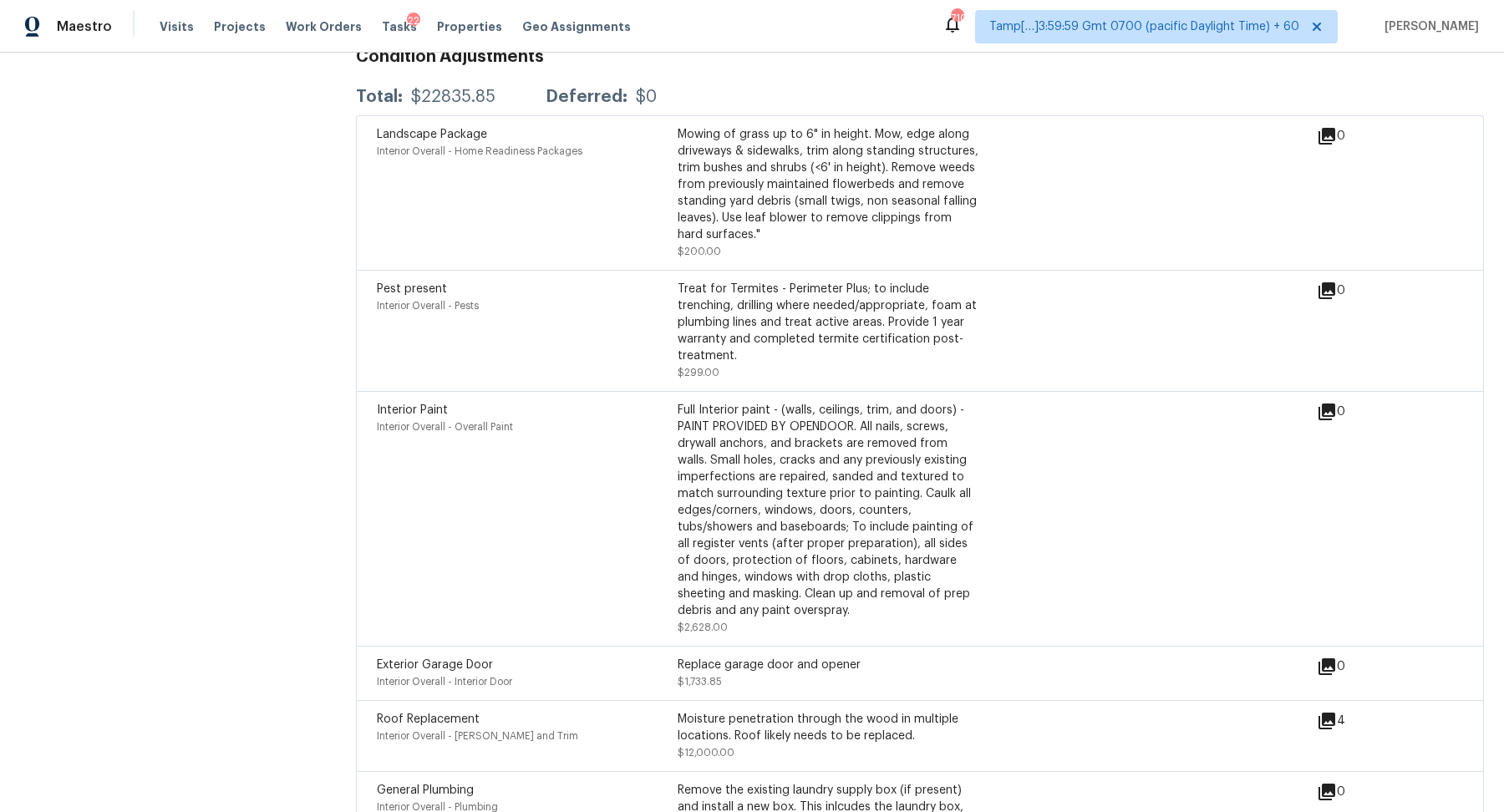
click at [777, 431] on div "Full Interior paint - (walls, ceilings, trim, and doors) - PAINT PROVIDED BY OP…" at bounding box center [828, 510] width 301 height 217
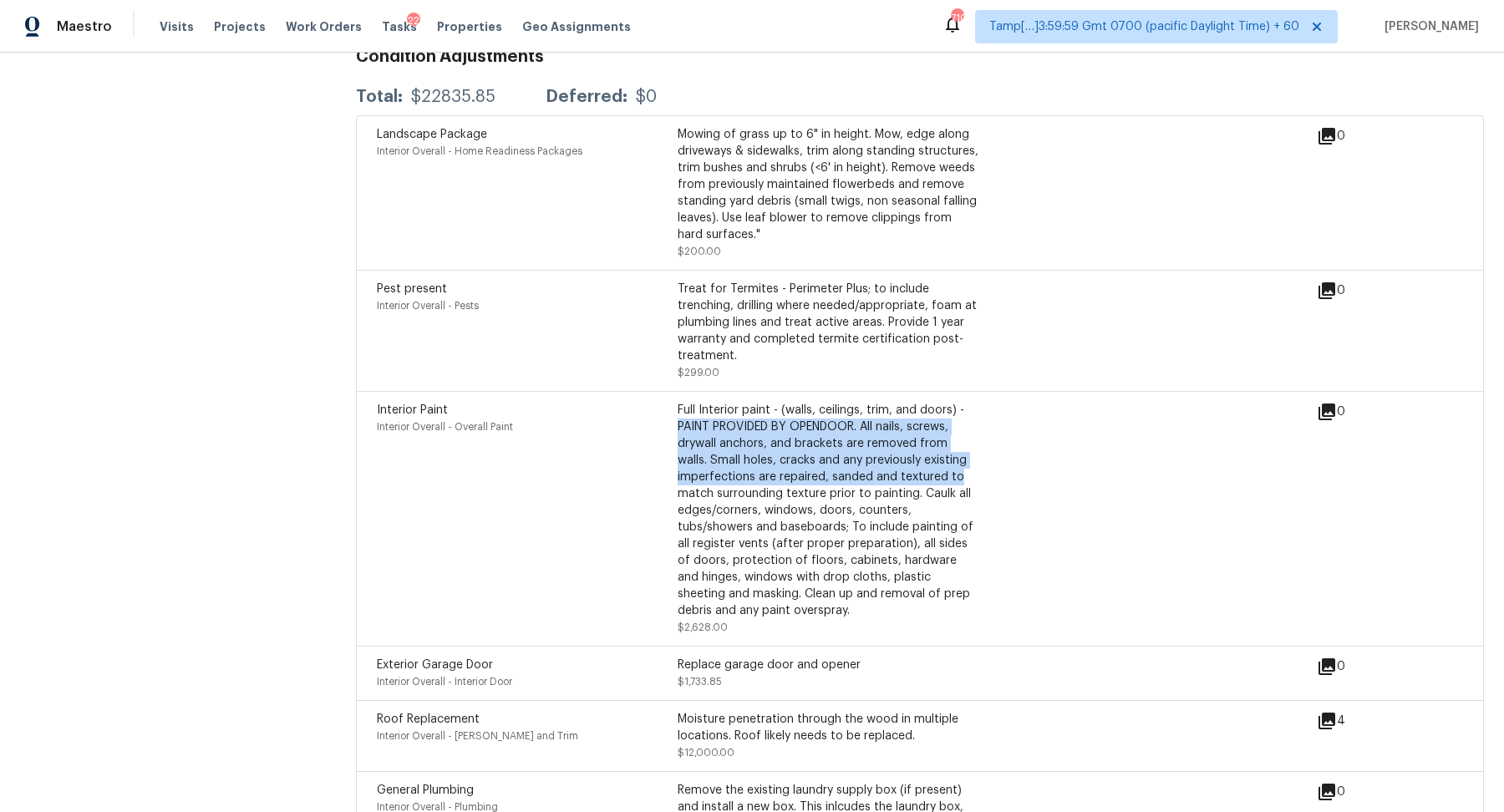
drag, startPoint x: 679, startPoint y: 414, endPoint x: 981, endPoint y: 471, distance: 307.3
click at [981, 471] on div "Interior Paint Interior Overall - Overall Paint Full Interior paint - (walls, c…" at bounding box center [847, 519] width 940 height 234
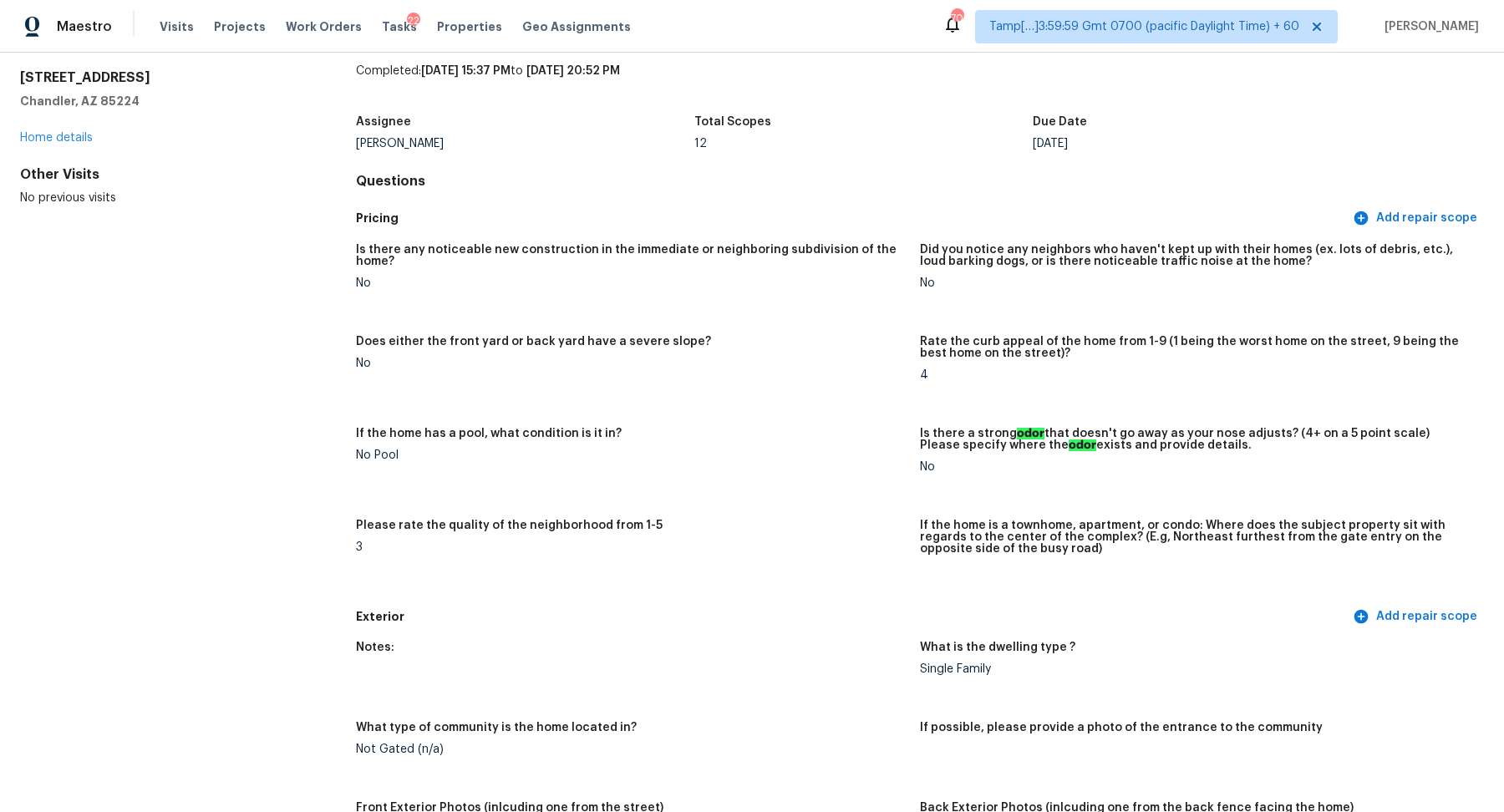
scroll to position [0, 0]
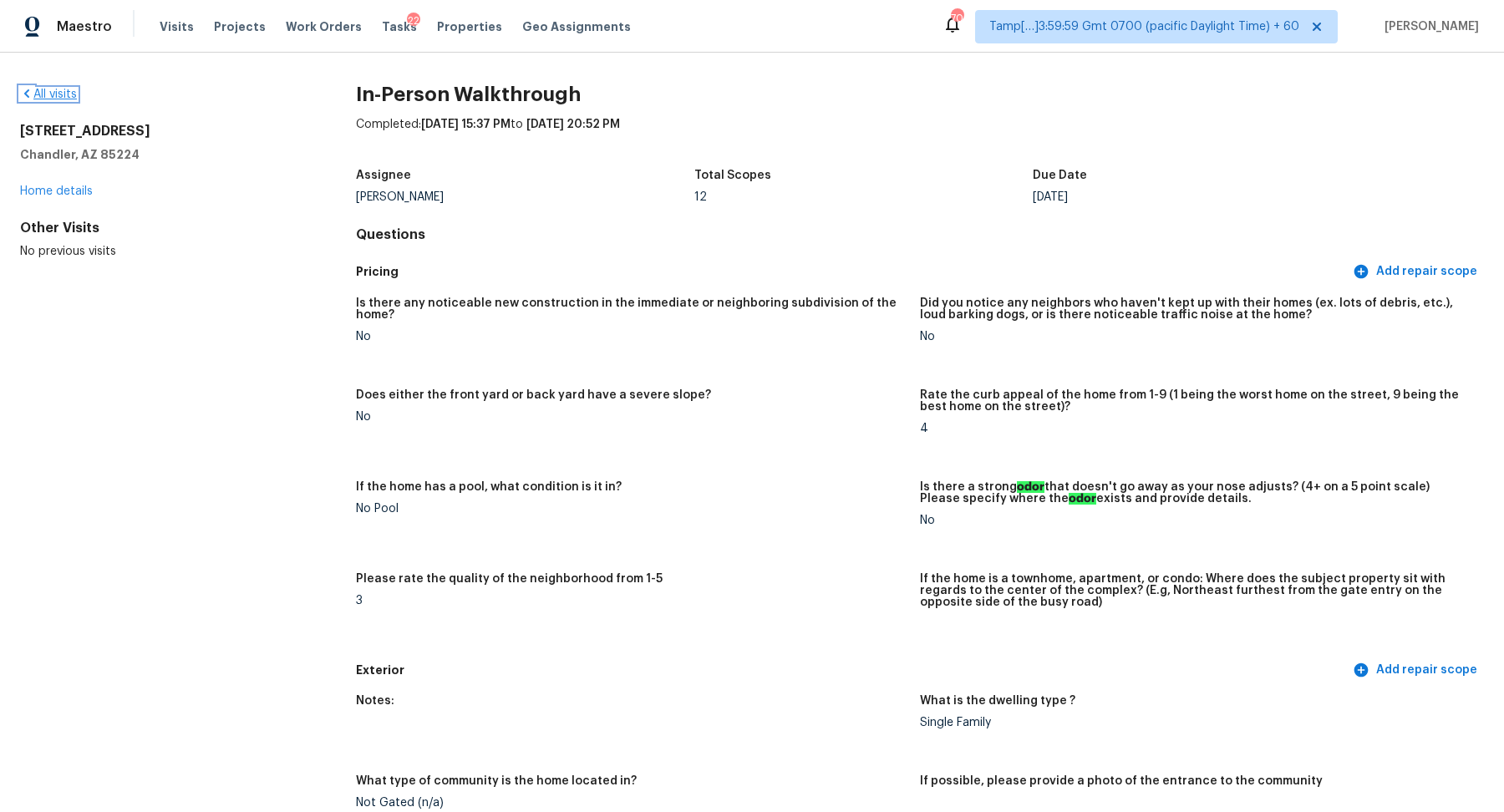
click at [59, 90] on link "All visits" at bounding box center [48, 94] width 57 height 12
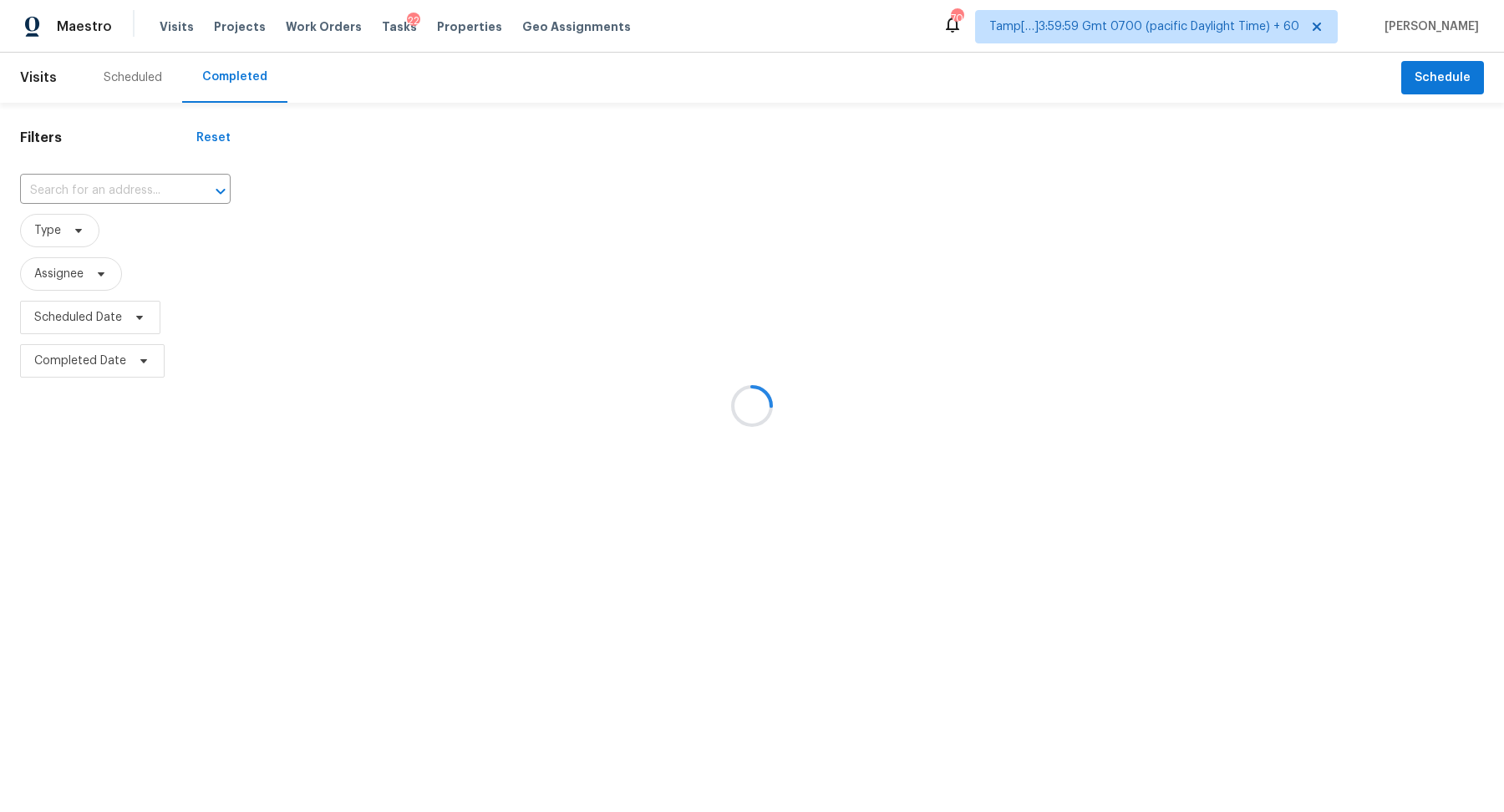
click at [119, 203] on div at bounding box center [752, 406] width 1504 height 812
click at [136, 189] on div at bounding box center [752, 406] width 1504 height 812
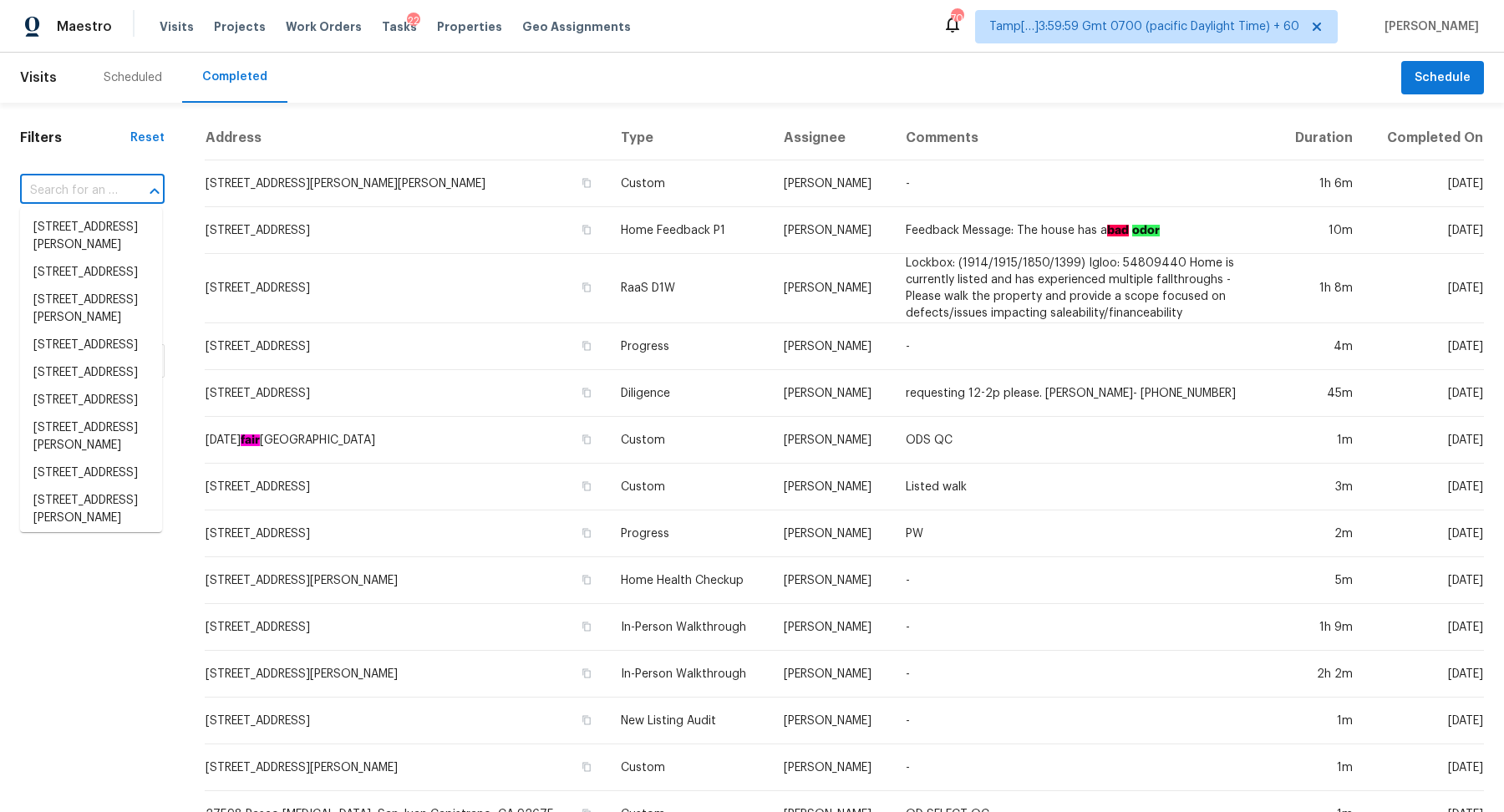
click at [97, 185] on input "text" at bounding box center [68, 191] width 98 height 26
paste input "3407 SE 172nd Ave Vancouver WA 98683"
type input "3407 SE 172nd Ave Vancouver WA 98683"
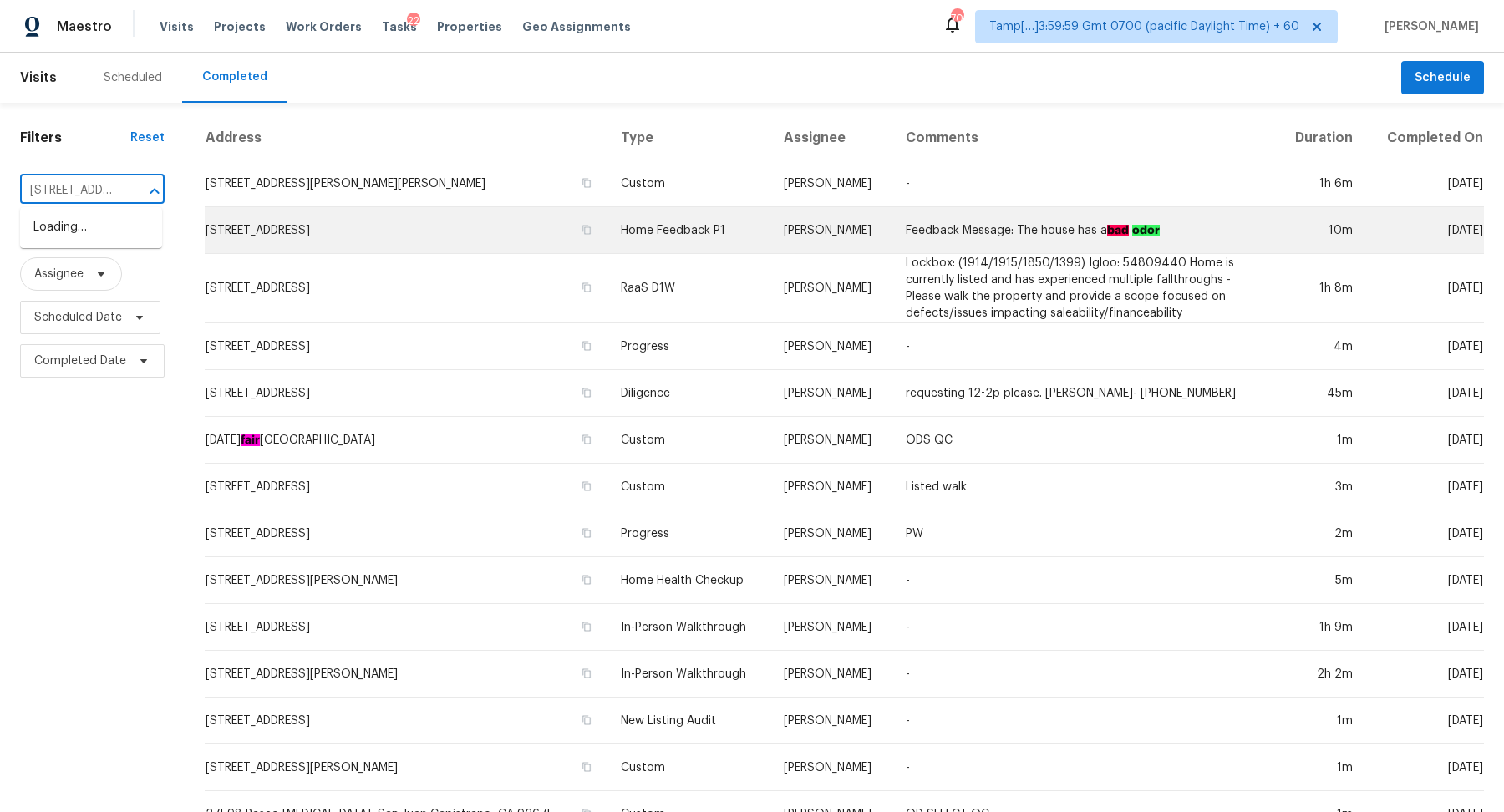
scroll to position [0, 138]
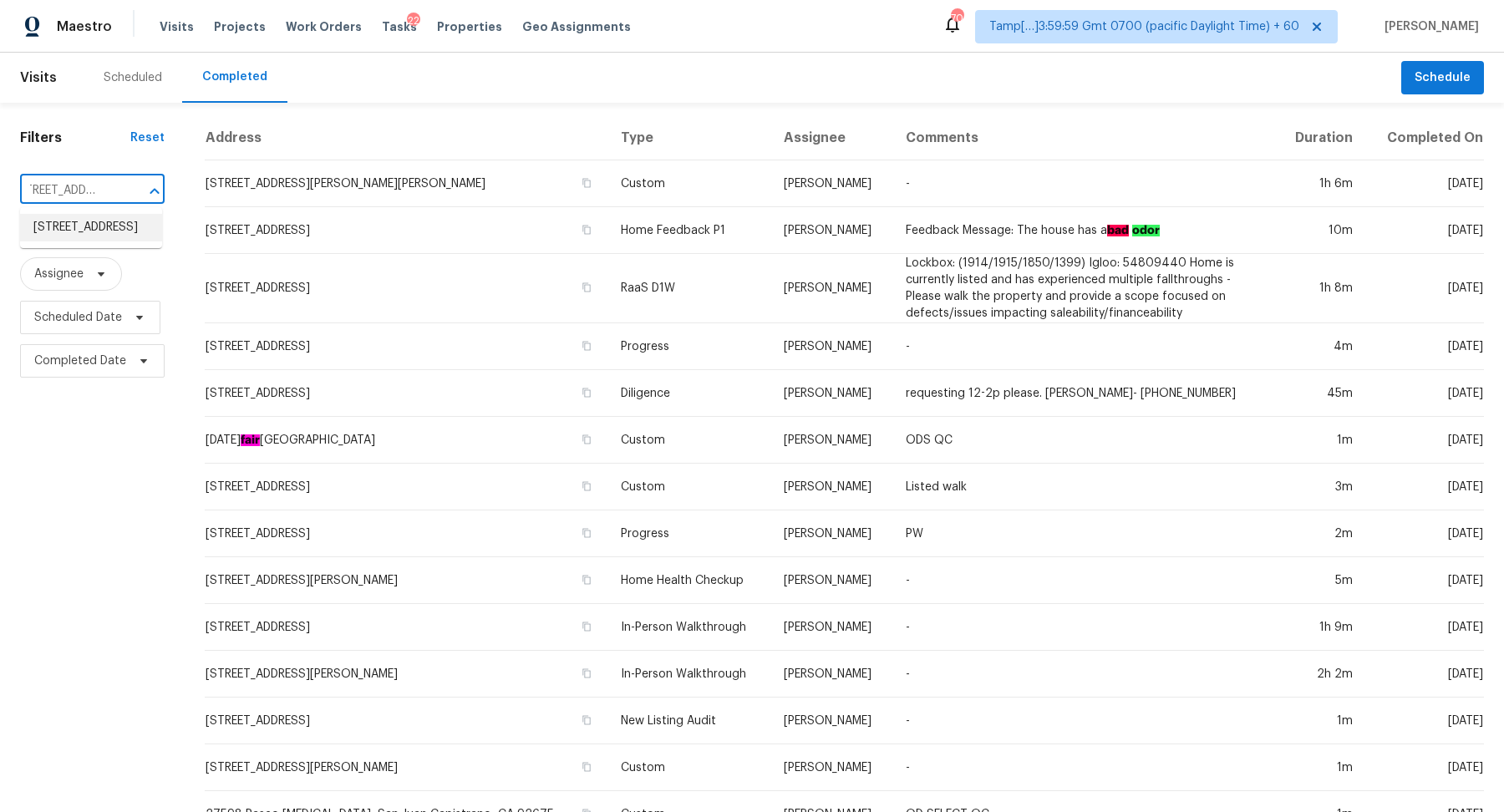
click at [86, 219] on li "3407 SE 172nd Ave, Vancouver, WA 98683" at bounding box center [91, 227] width 142 height 27
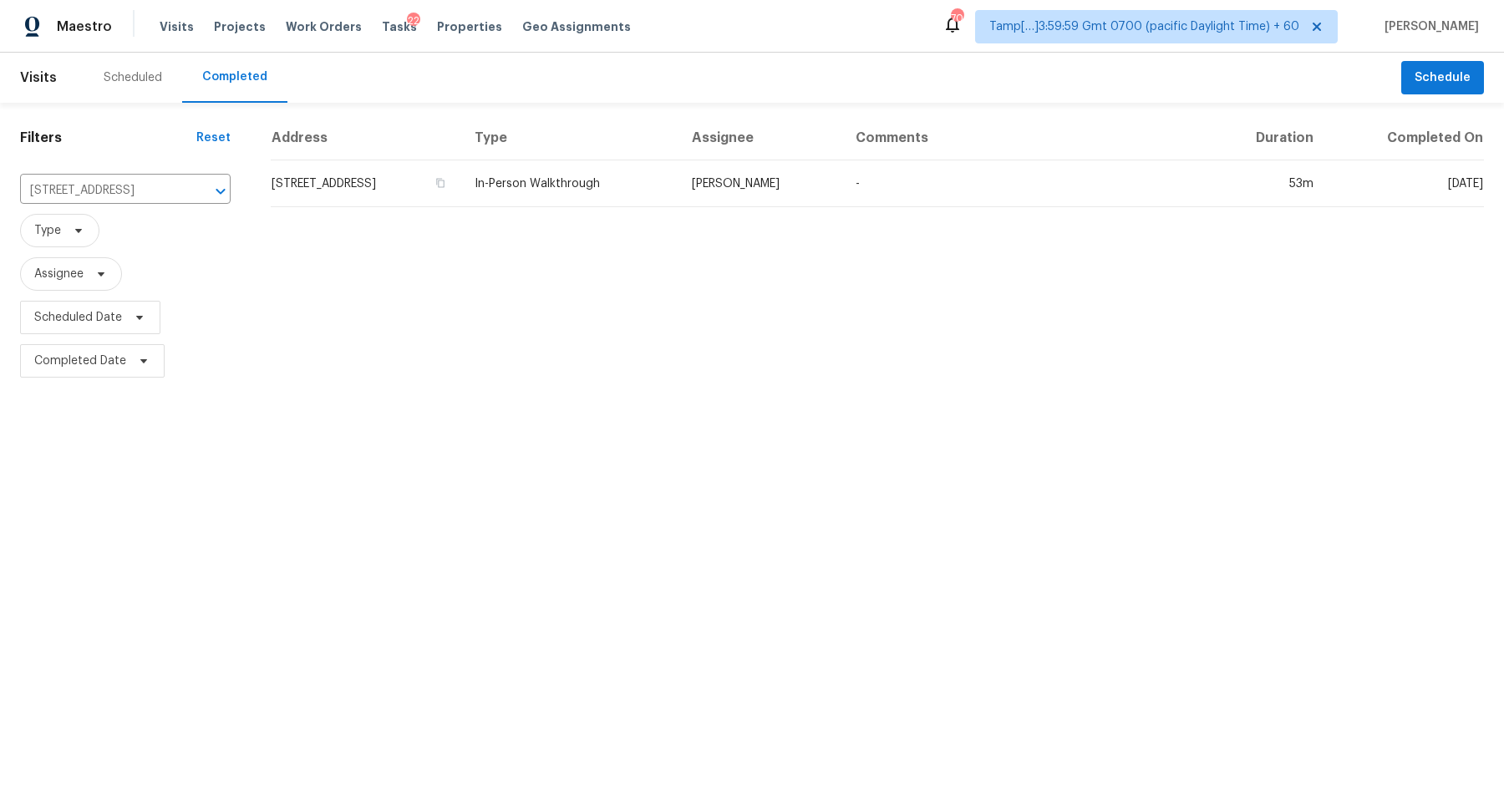
click at [320, 183] on td "3407 SE 172nd Ave, Vancouver, WA 98683" at bounding box center [366, 184] width 191 height 47
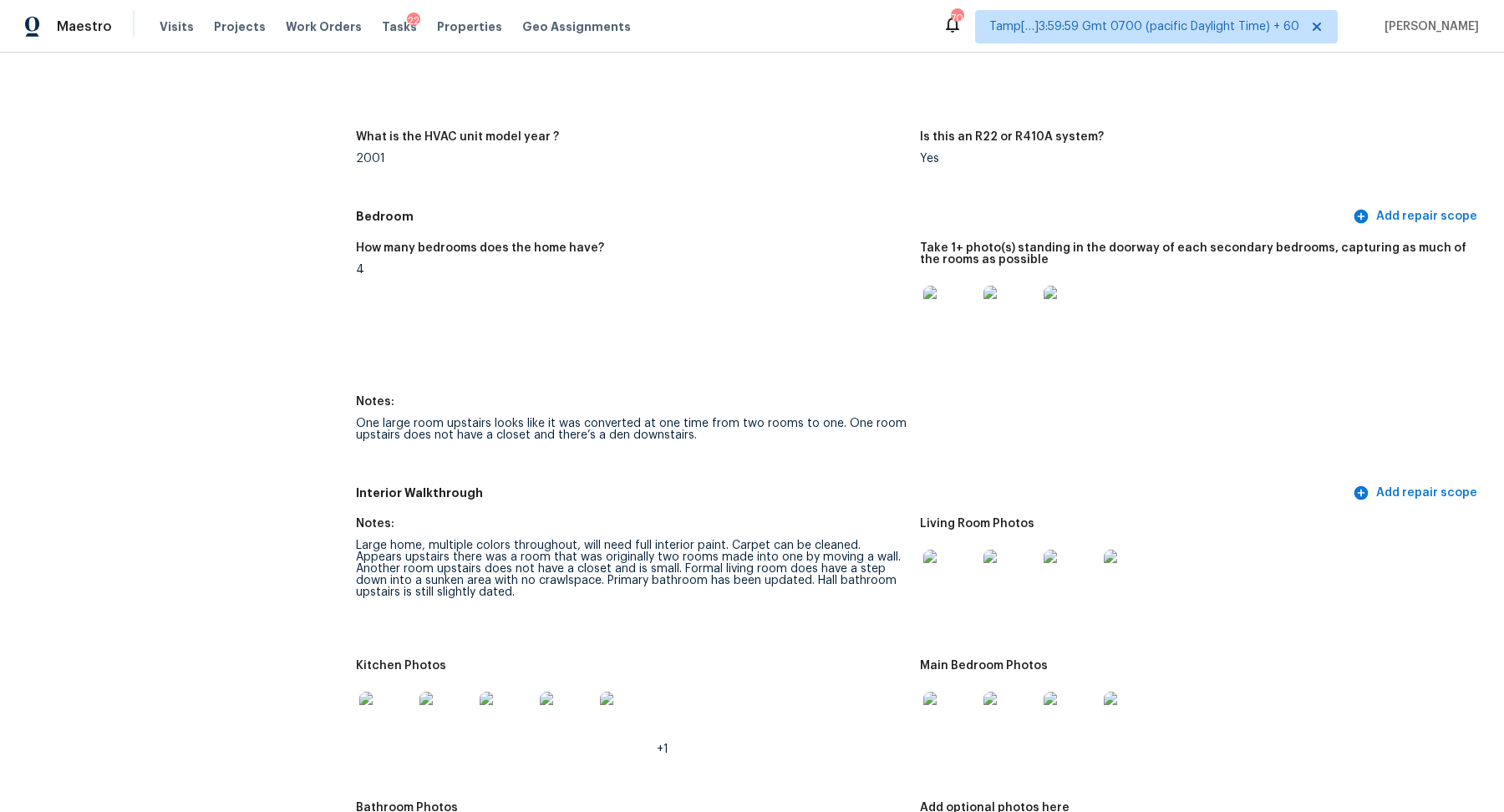
scroll to position [1673, 0]
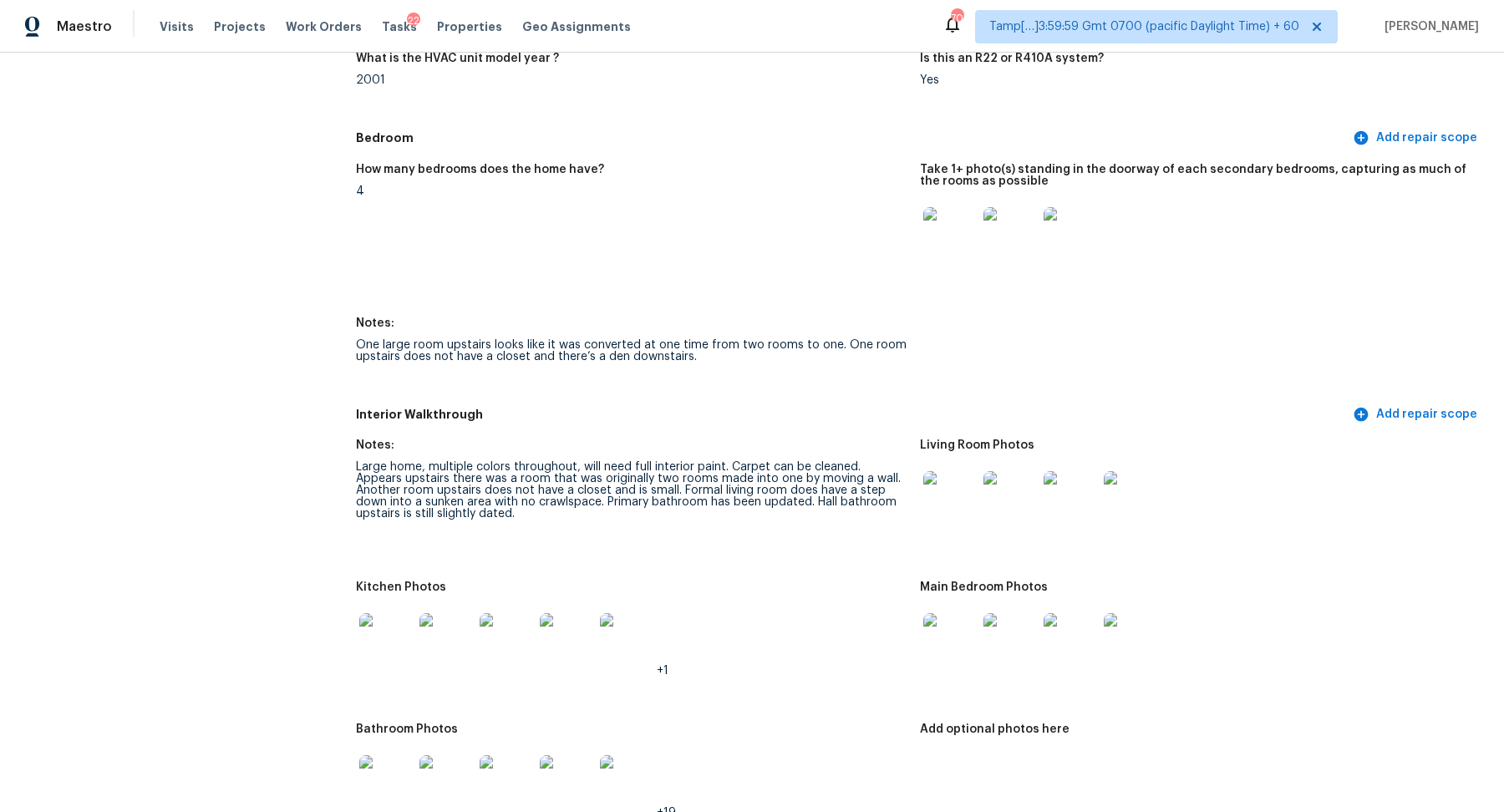
click at [629, 462] on div "Large home, multiple colors throughout, will need full interior paint. Carpet c…" at bounding box center [631, 490] width 551 height 59
drag, startPoint x: 638, startPoint y: 491, endPoint x: 942, endPoint y: 506, distance: 304.4
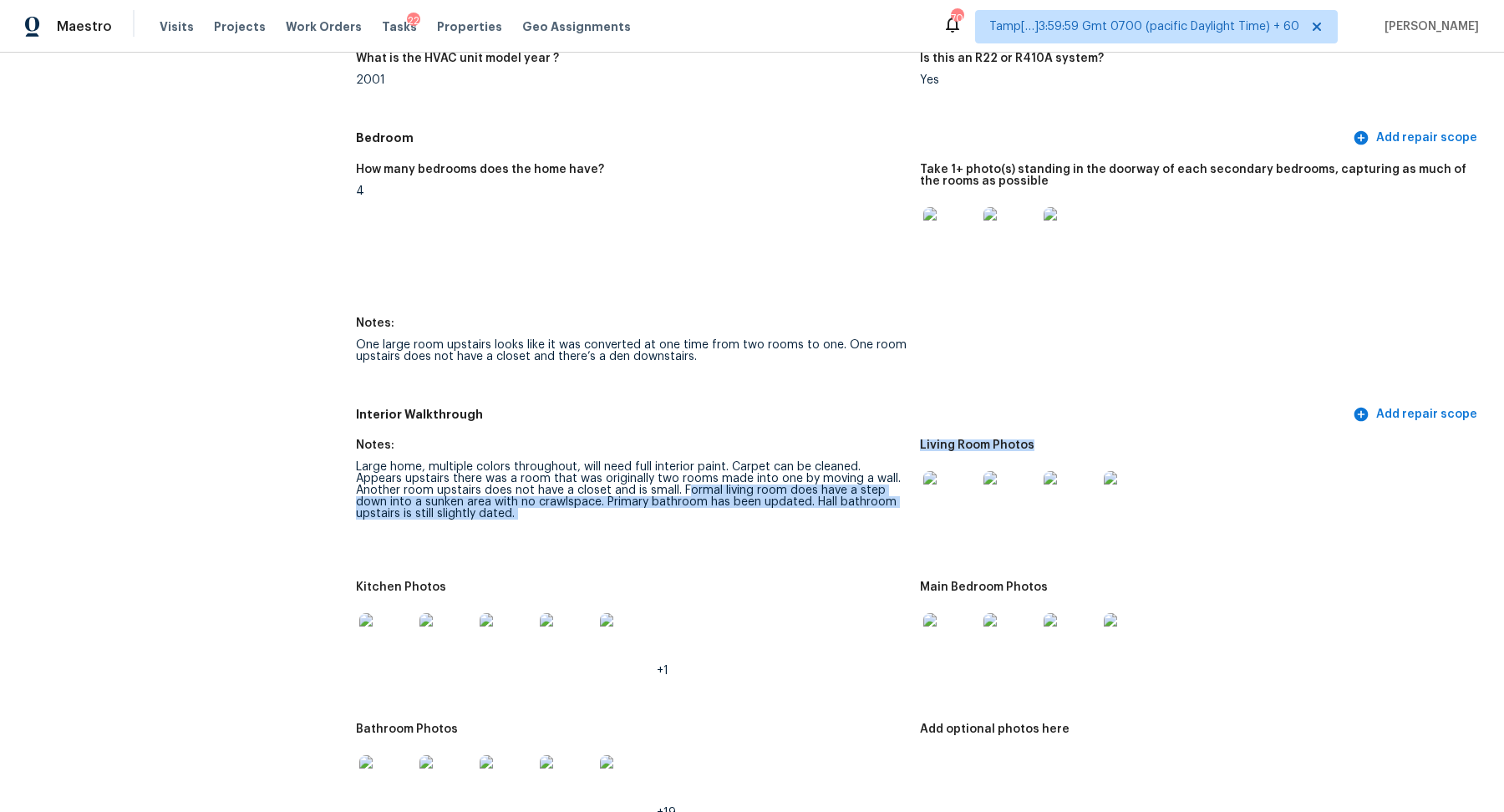
click at [760, 534] on figure "Notes: Large home, multiple colors throughout, will need full interior paint. C…" at bounding box center [637, 500] width 564 height 122
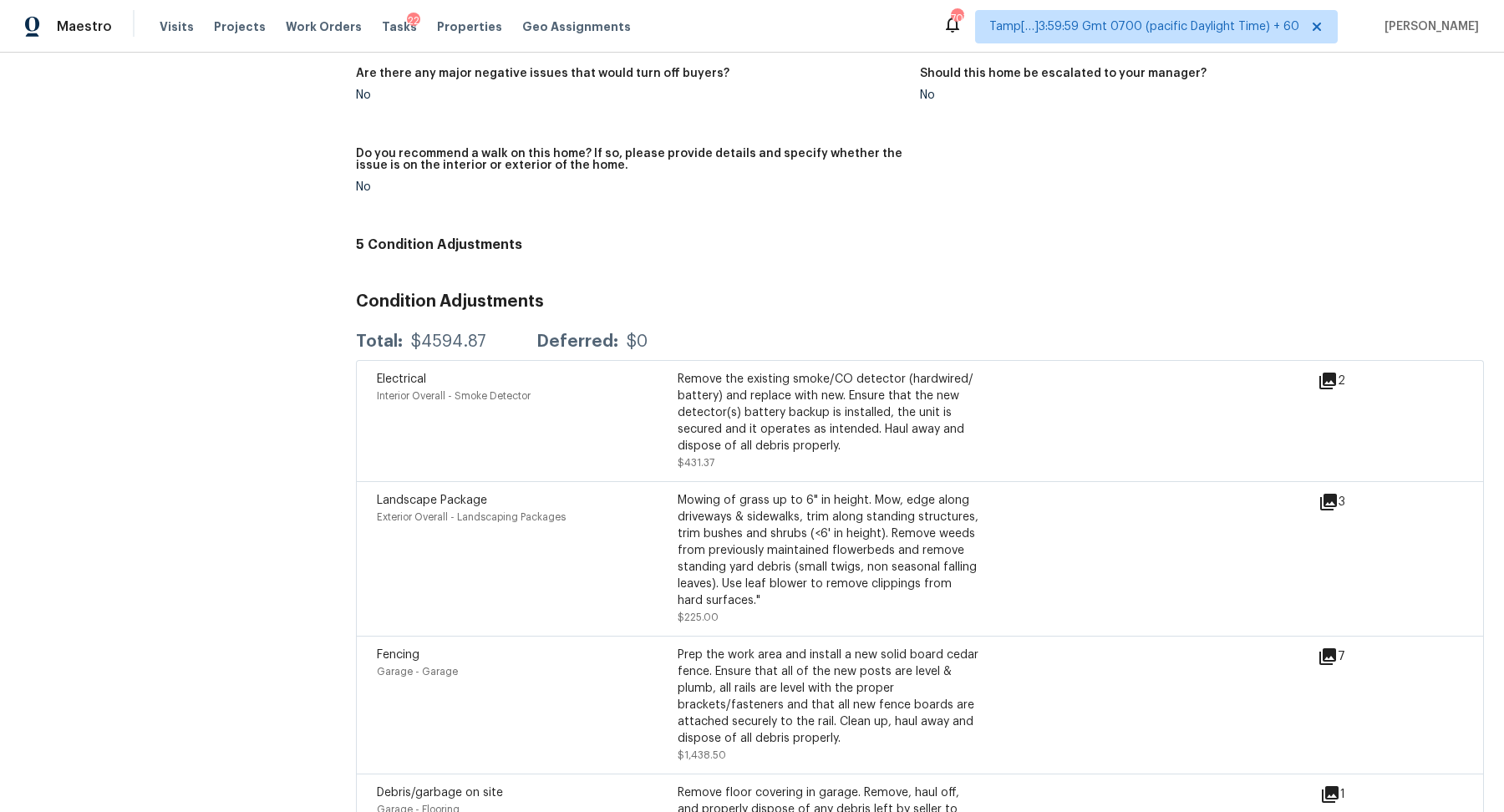
scroll to position [4178, 0]
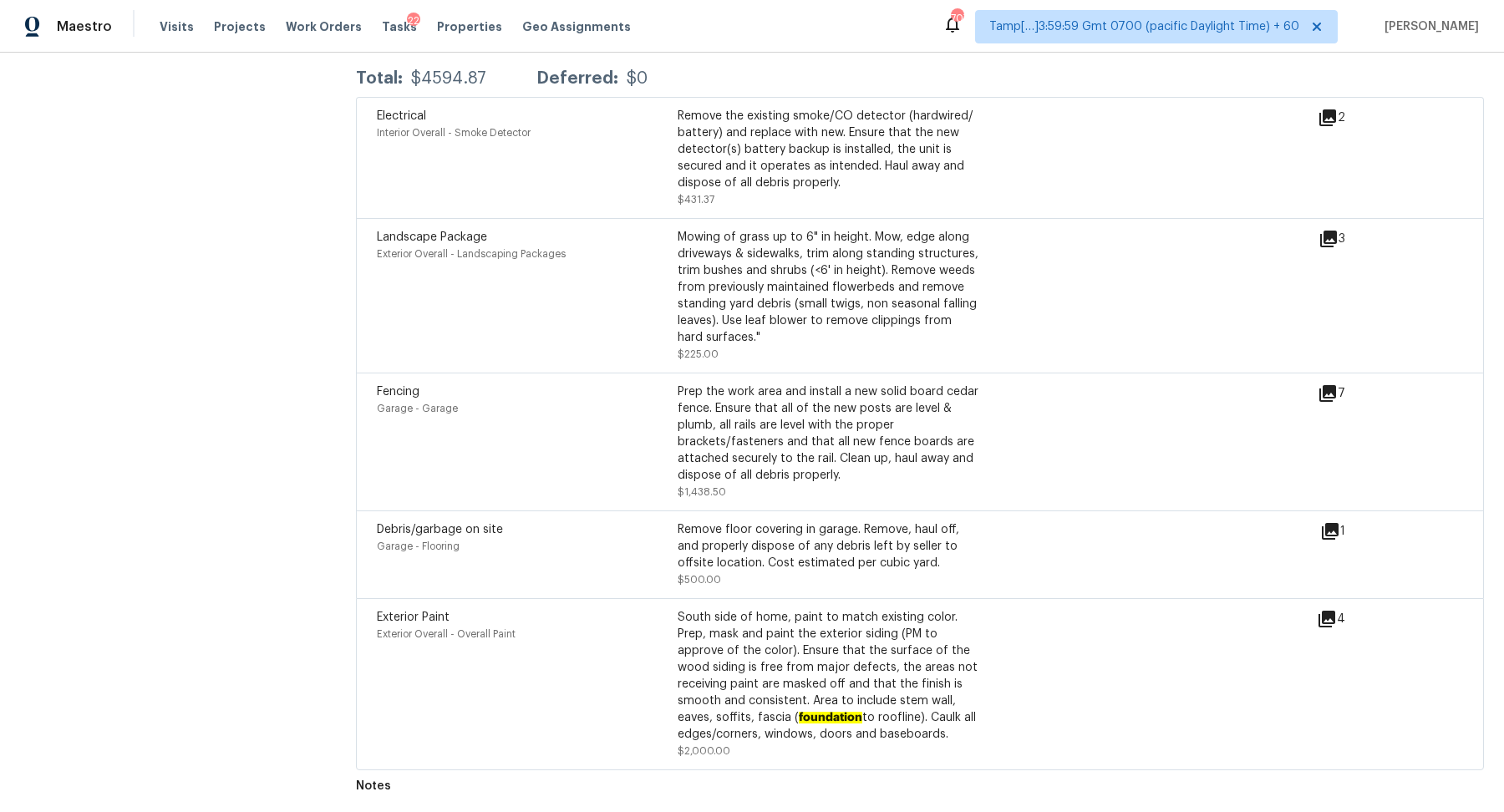
click at [1335, 623] on icon at bounding box center [1327, 619] width 17 height 17
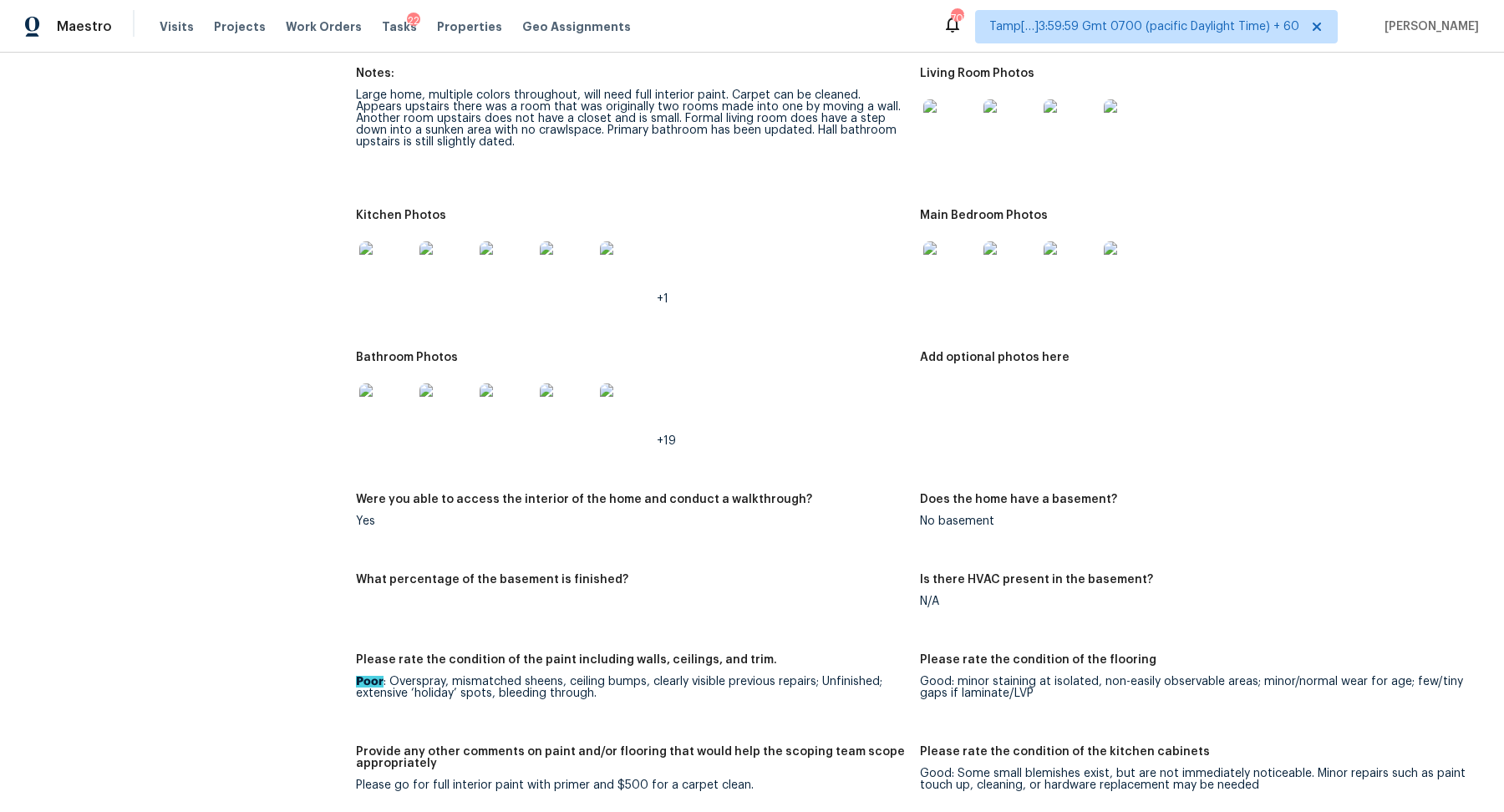
scroll to position [1949, 0]
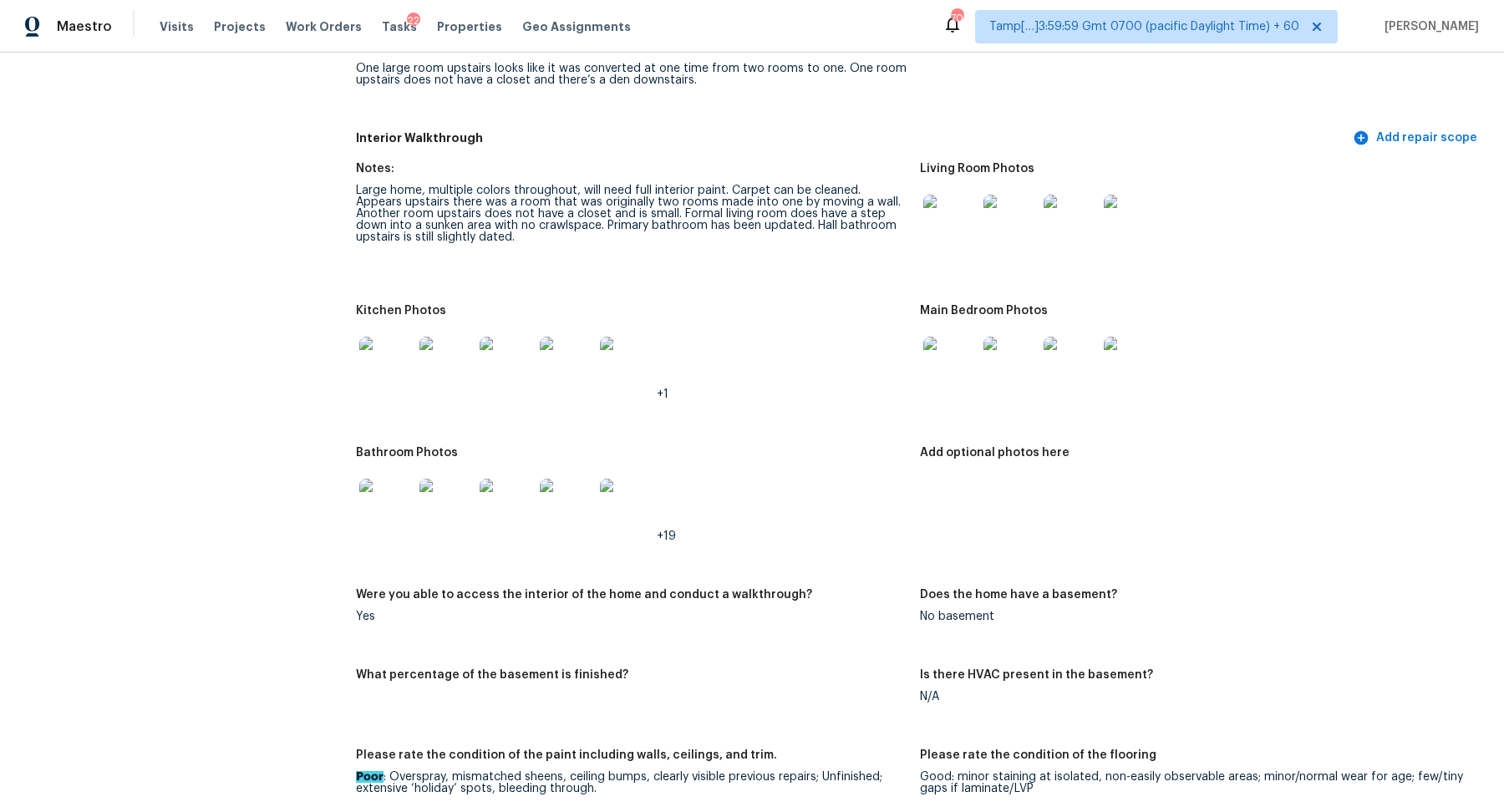
click at [956, 233] on img at bounding box center [950, 221] width 53 height 53
click at [423, 354] on img at bounding box center [446, 363] width 53 height 53
click at [938, 374] on img at bounding box center [950, 363] width 53 height 53
click at [961, 381] on img at bounding box center [950, 363] width 53 height 53
click at [374, 497] on img at bounding box center [385, 505] width 53 height 53
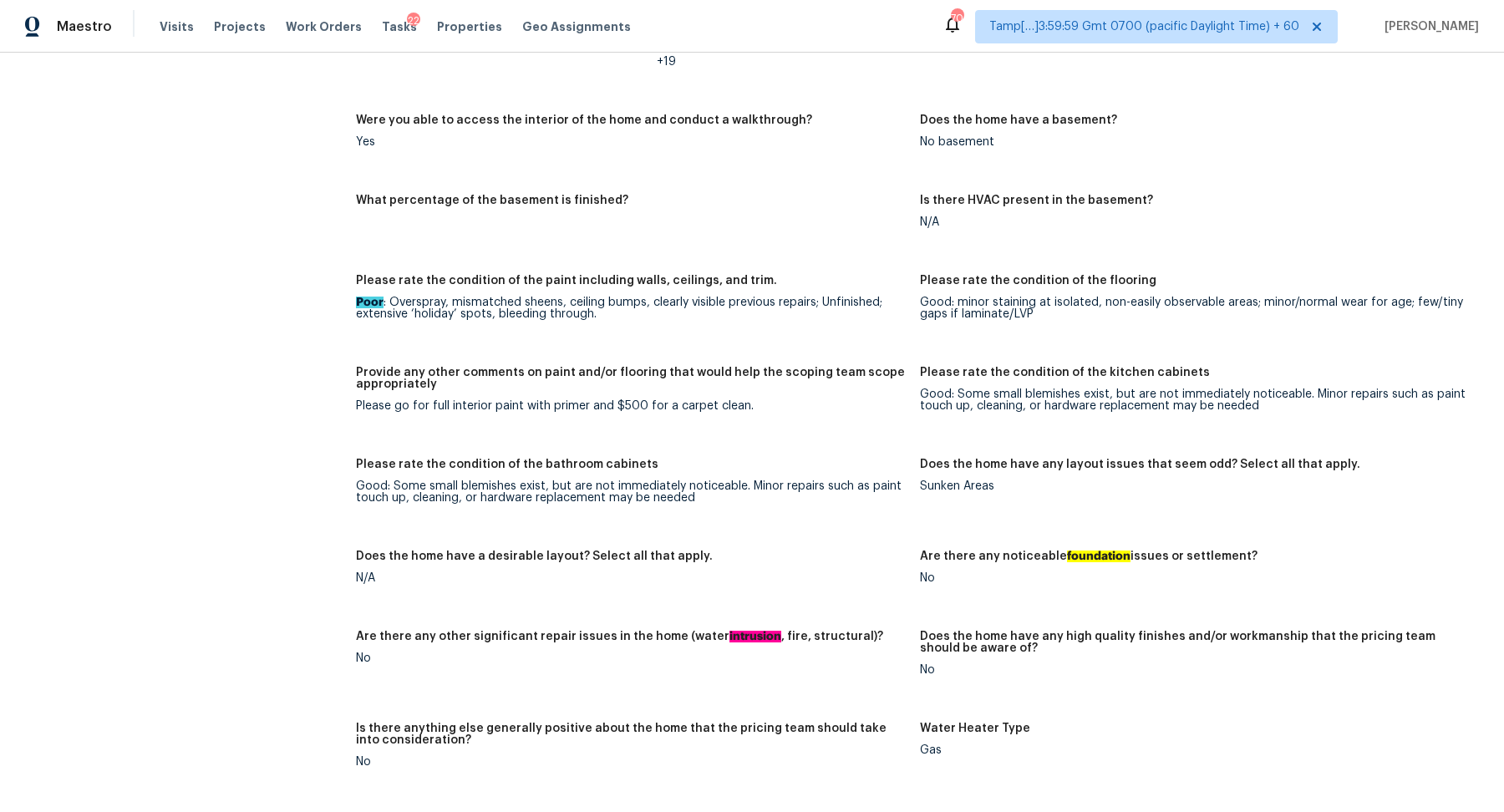
scroll to position [2092, 0]
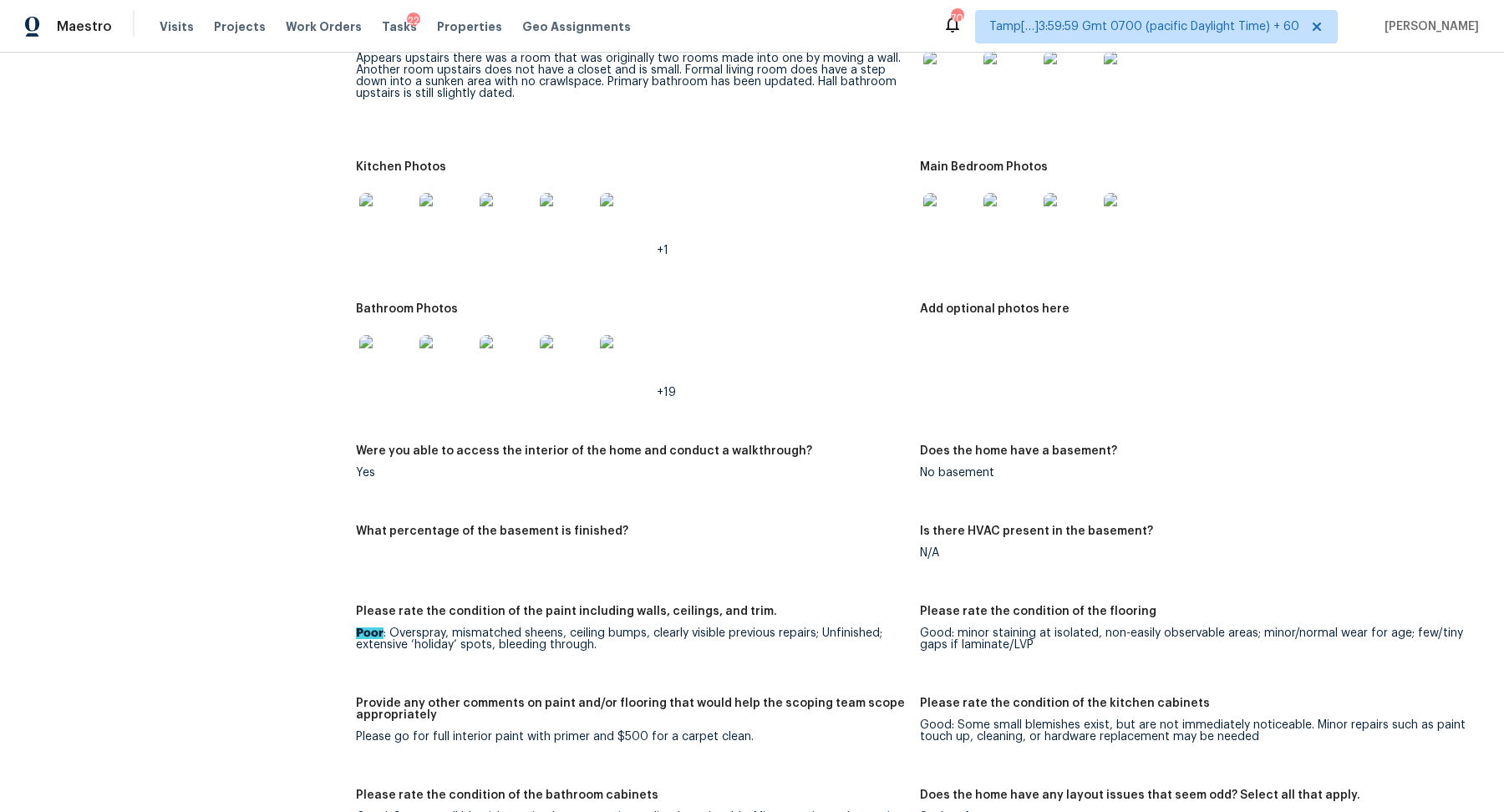
click at [957, 236] on img at bounding box center [950, 219] width 53 height 53
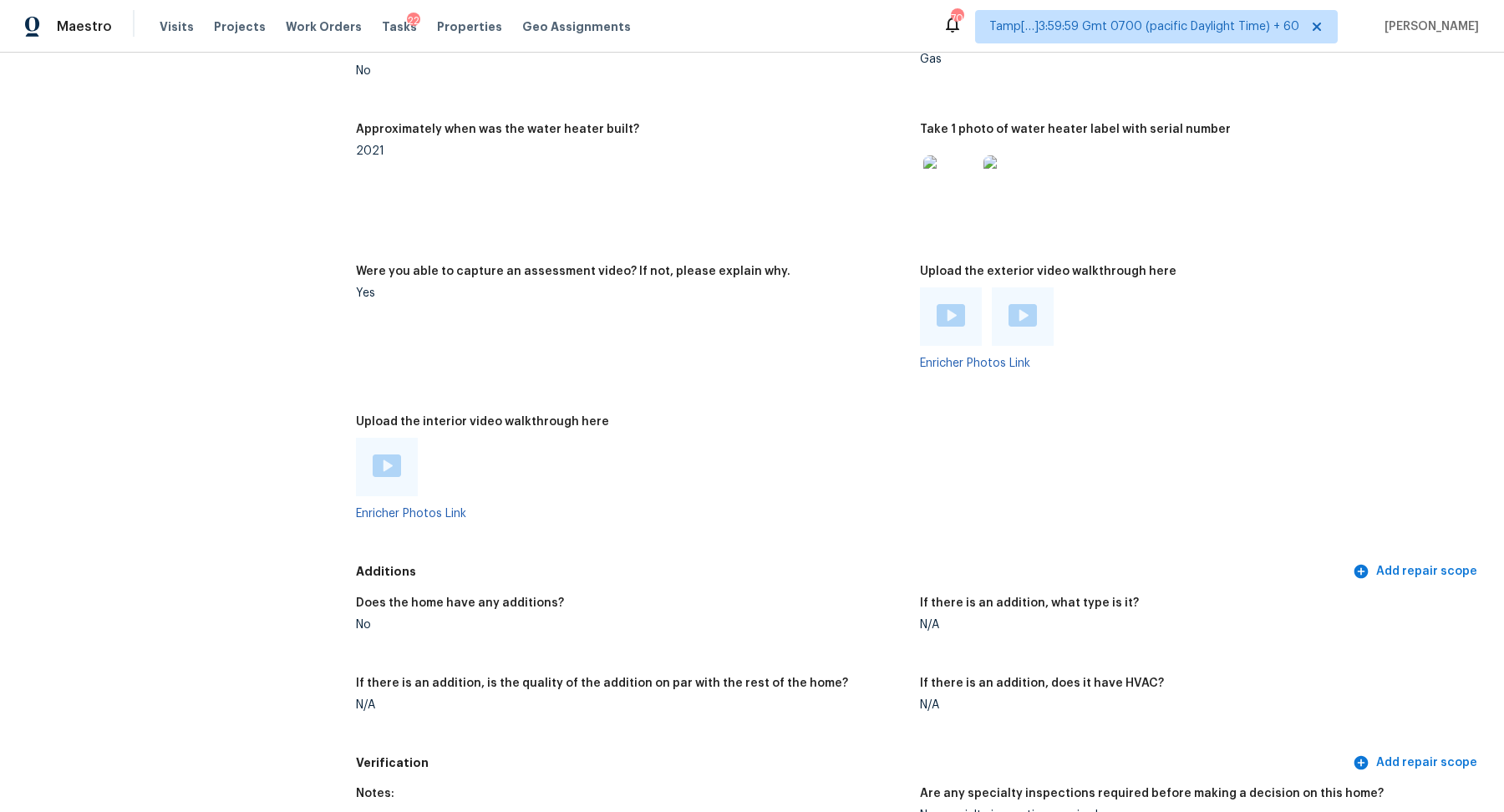
scroll to position [3038, 0]
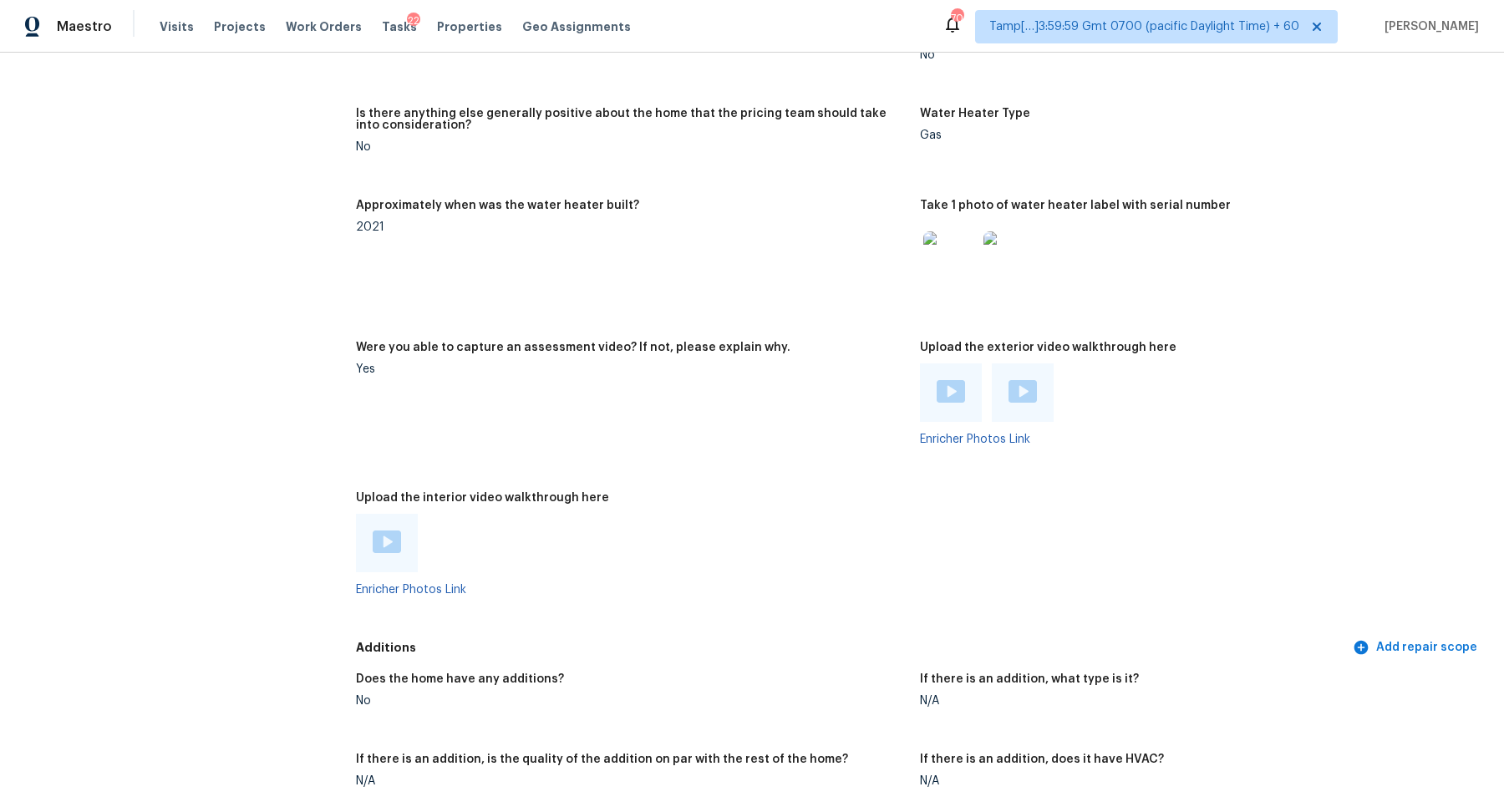
click at [384, 545] on img at bounding box center [387, 542] width 28 height 22
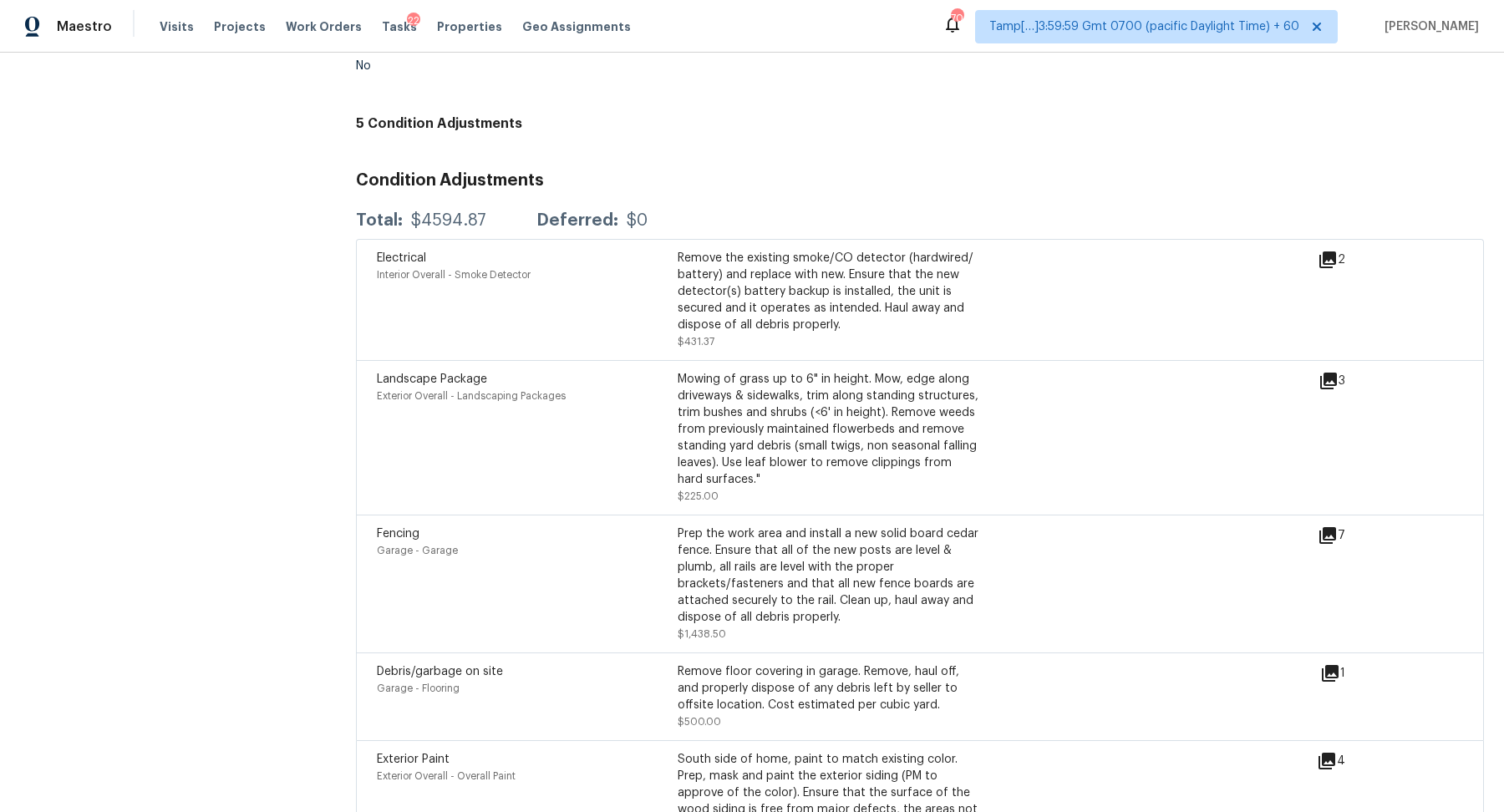
scroll to position [4178, 0]
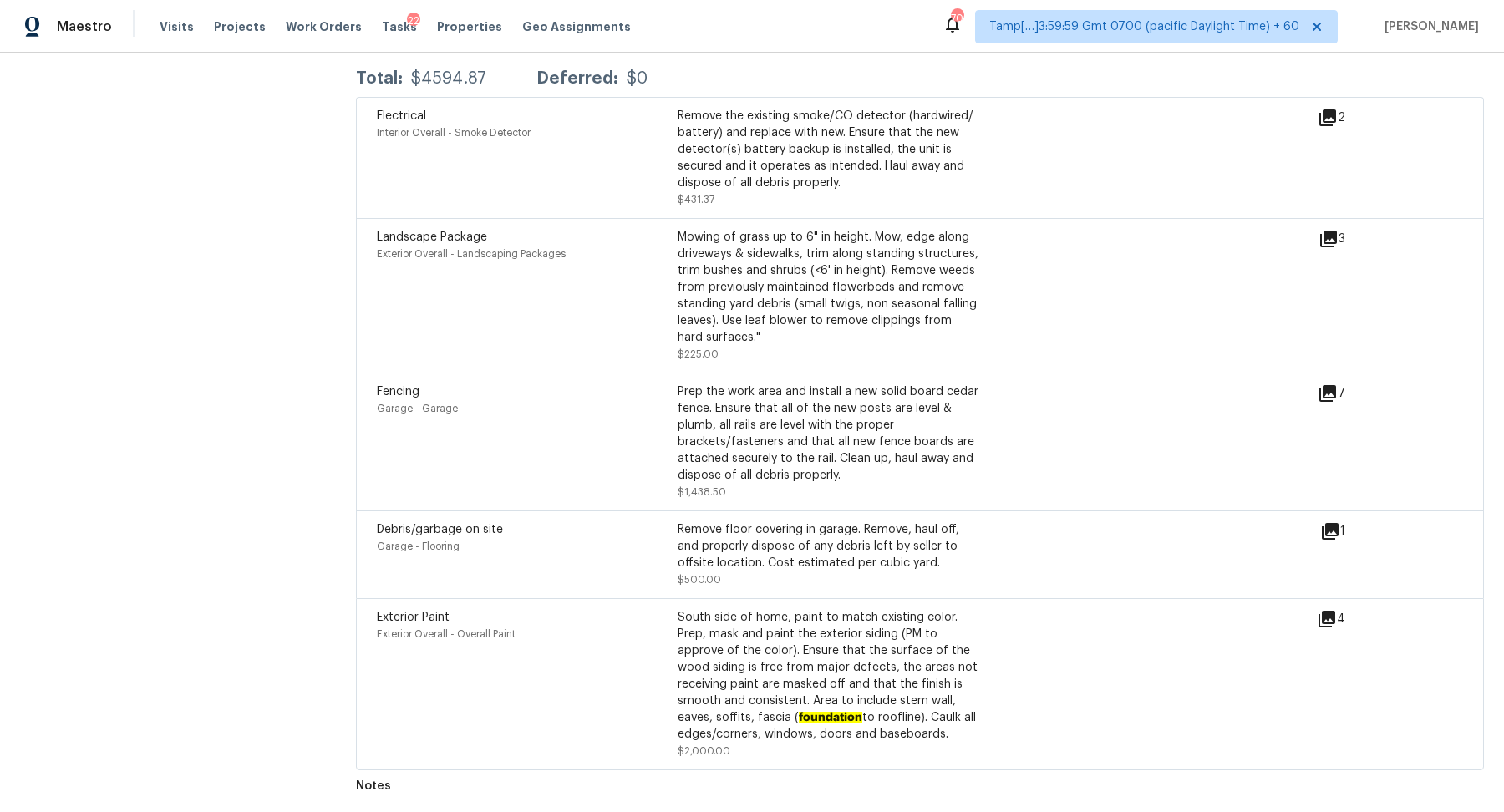
click at [1335, 531] on icon at bounding box center [1330, 532] width 17 height 17
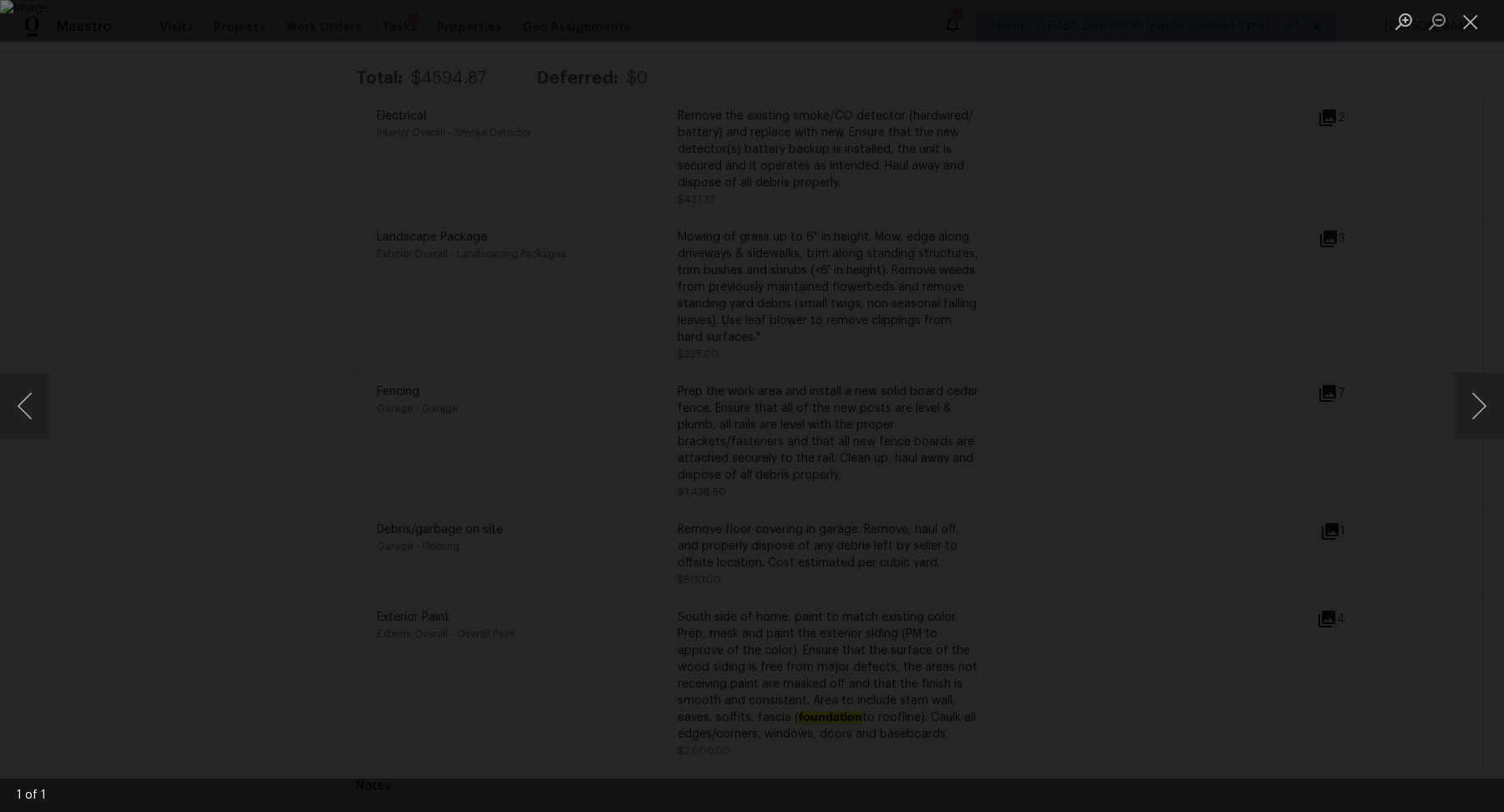
click at [1289, 533] on div "Lightbox" at bounding box center [752, 406] width 1504 height 812
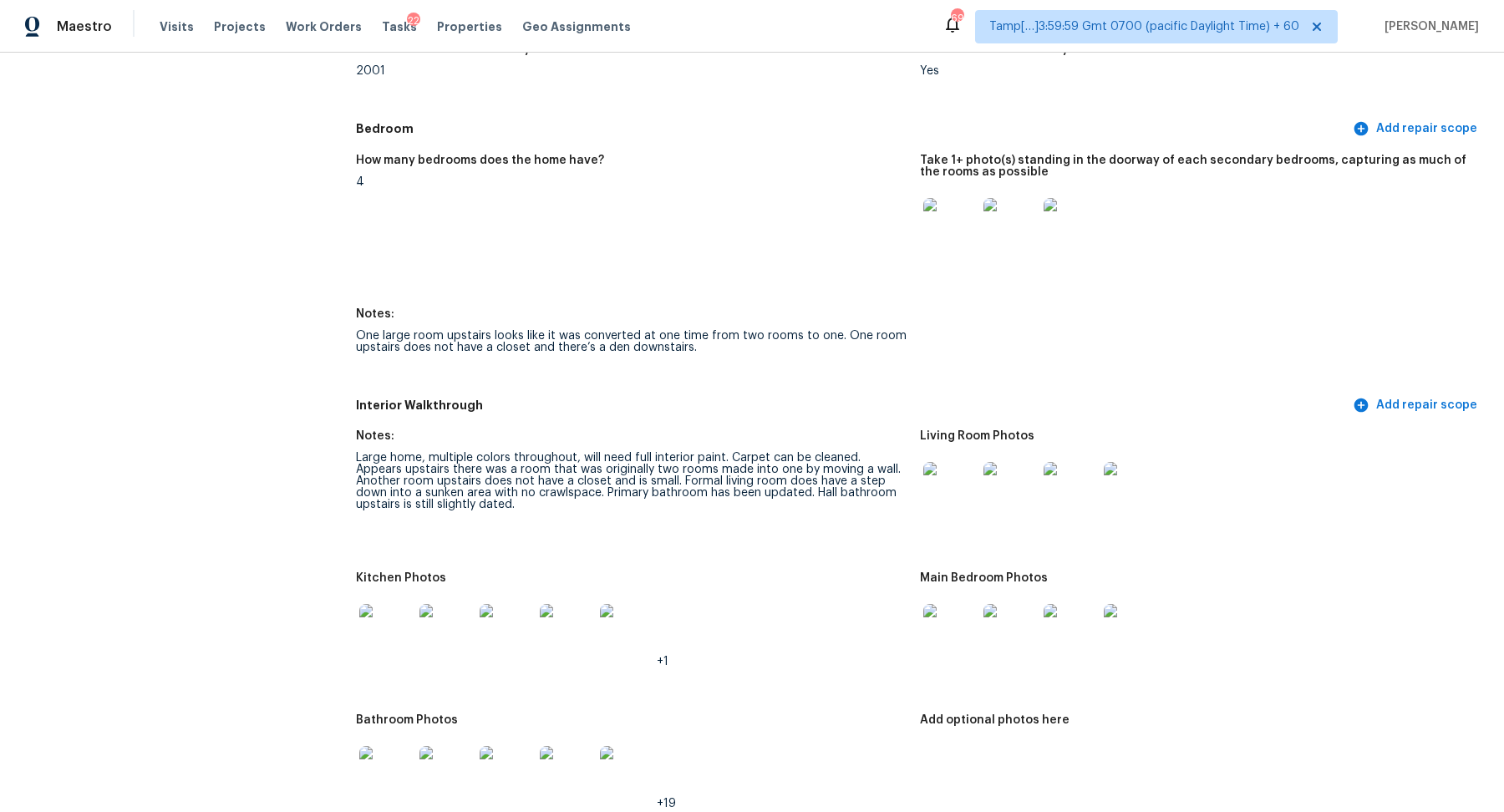
scroll to position [1169, 0]
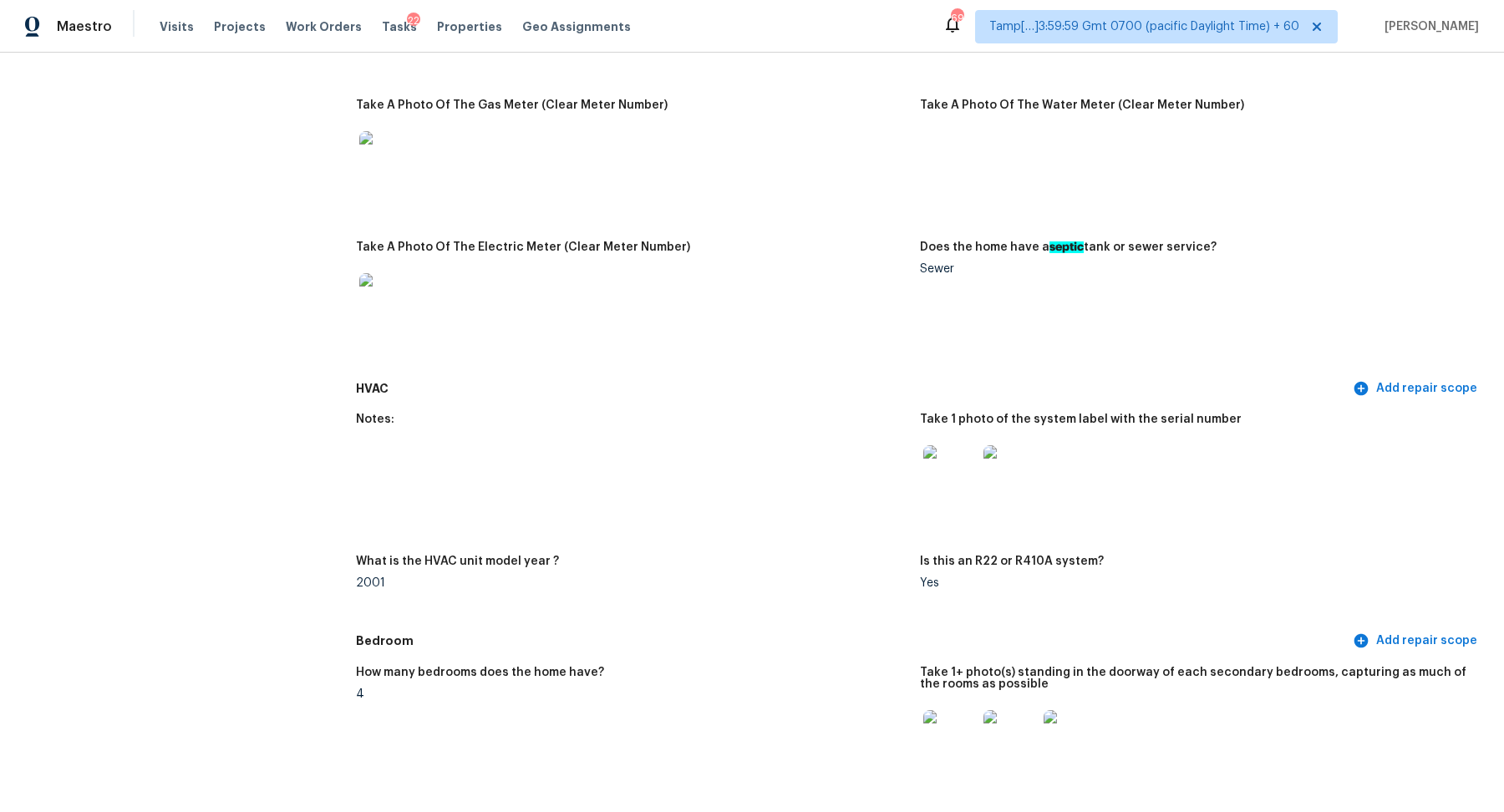
click at [1017, 484] on img at bounding box center [1010, 471] width 53 height 53
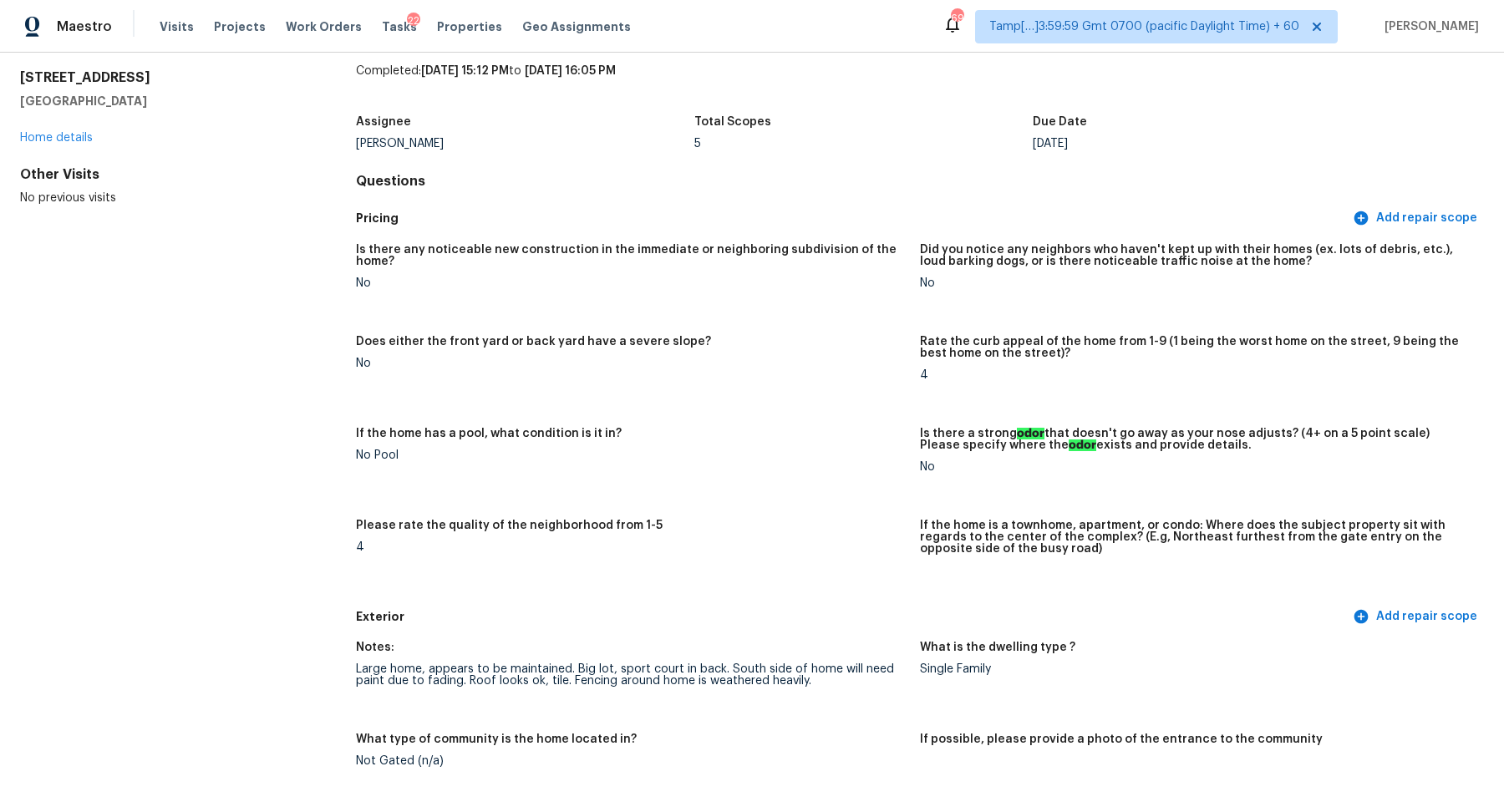
scroll to position [0, 0]
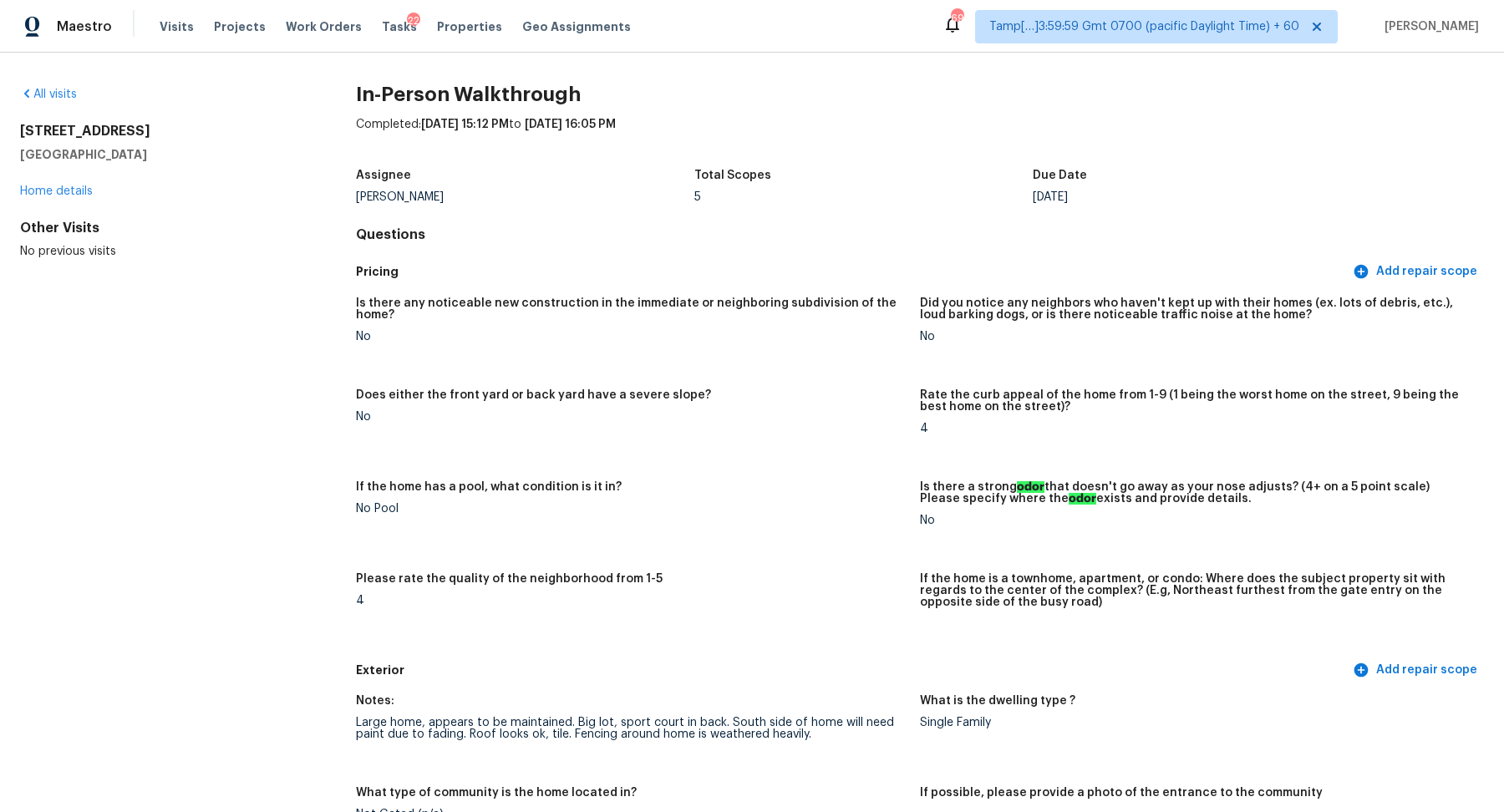
click at [67, 101] on div "All visits" at bounding box center [161, 94] width 282 height 17
click at [57, 97] on link "All visits" at bounding box center [48, 94] width 57 height 12
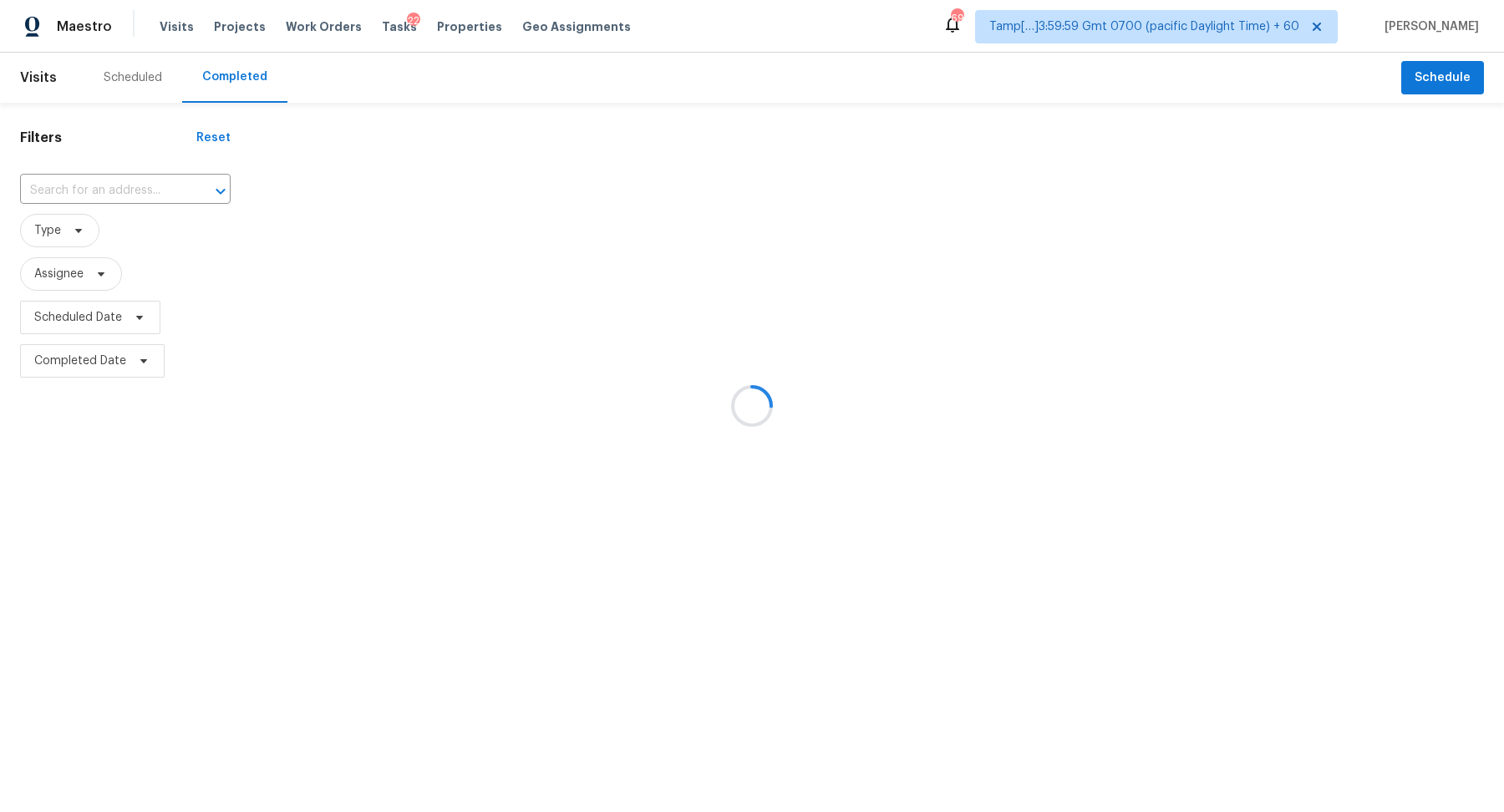
click at [130, 189] on div at bounding box center [752, 406] width 1504 height 812
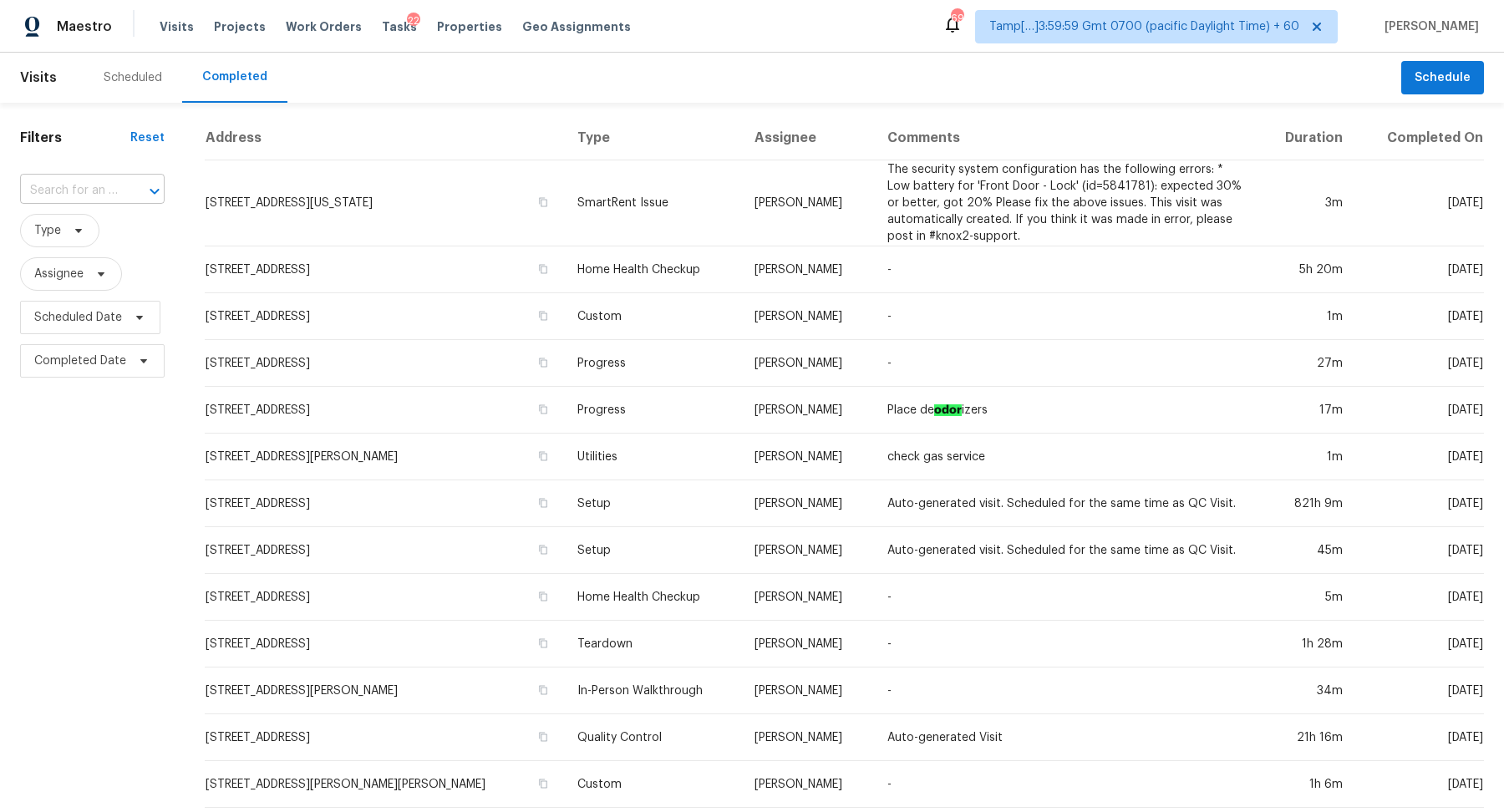
click at [123, 182] on div at bounding box center [143, 191] width 43 height 23
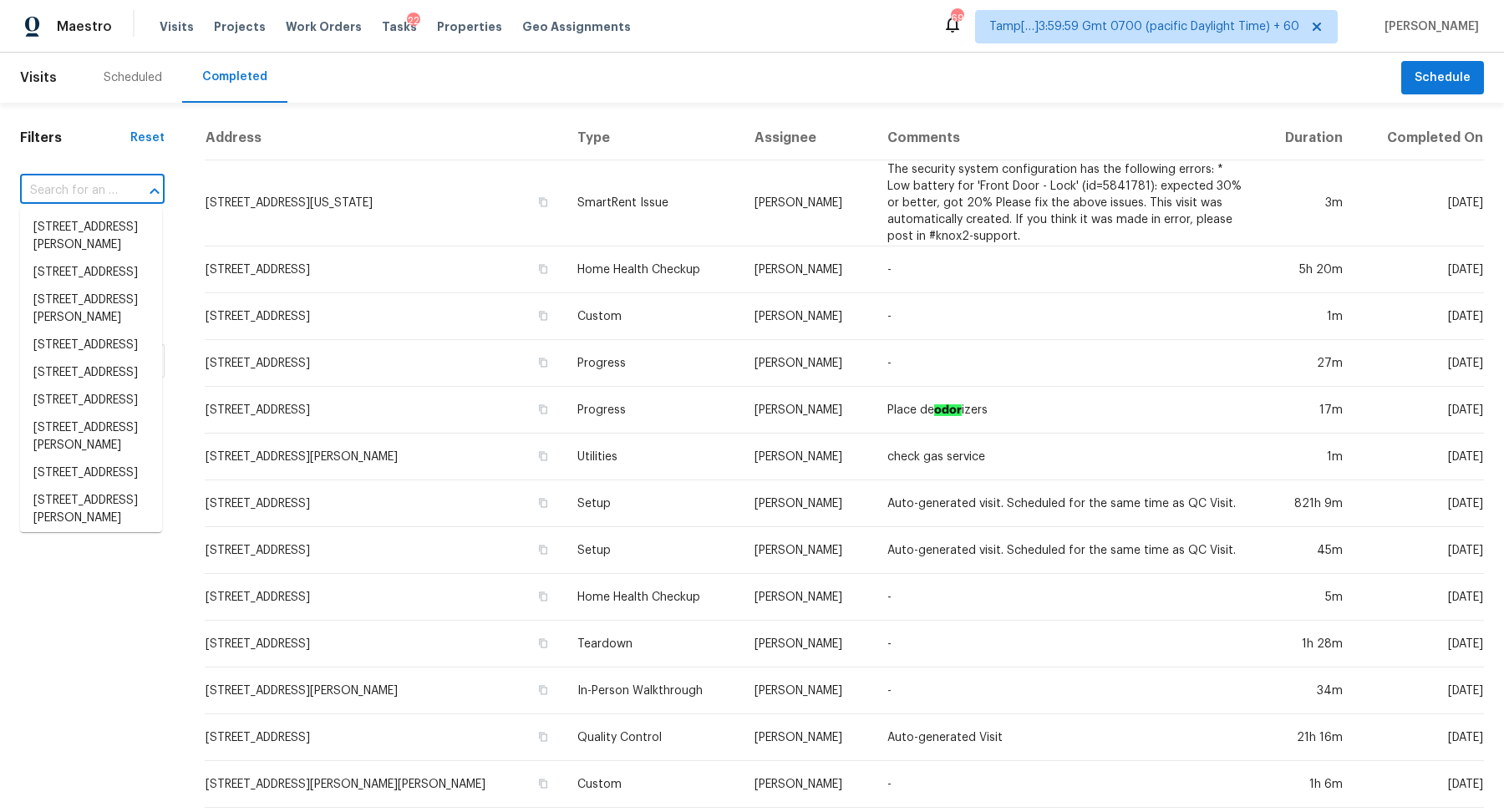
paste input "7510 Copper Lk Converse TX 78109"
type input "7510 Copper Lk Converse TX 78109"
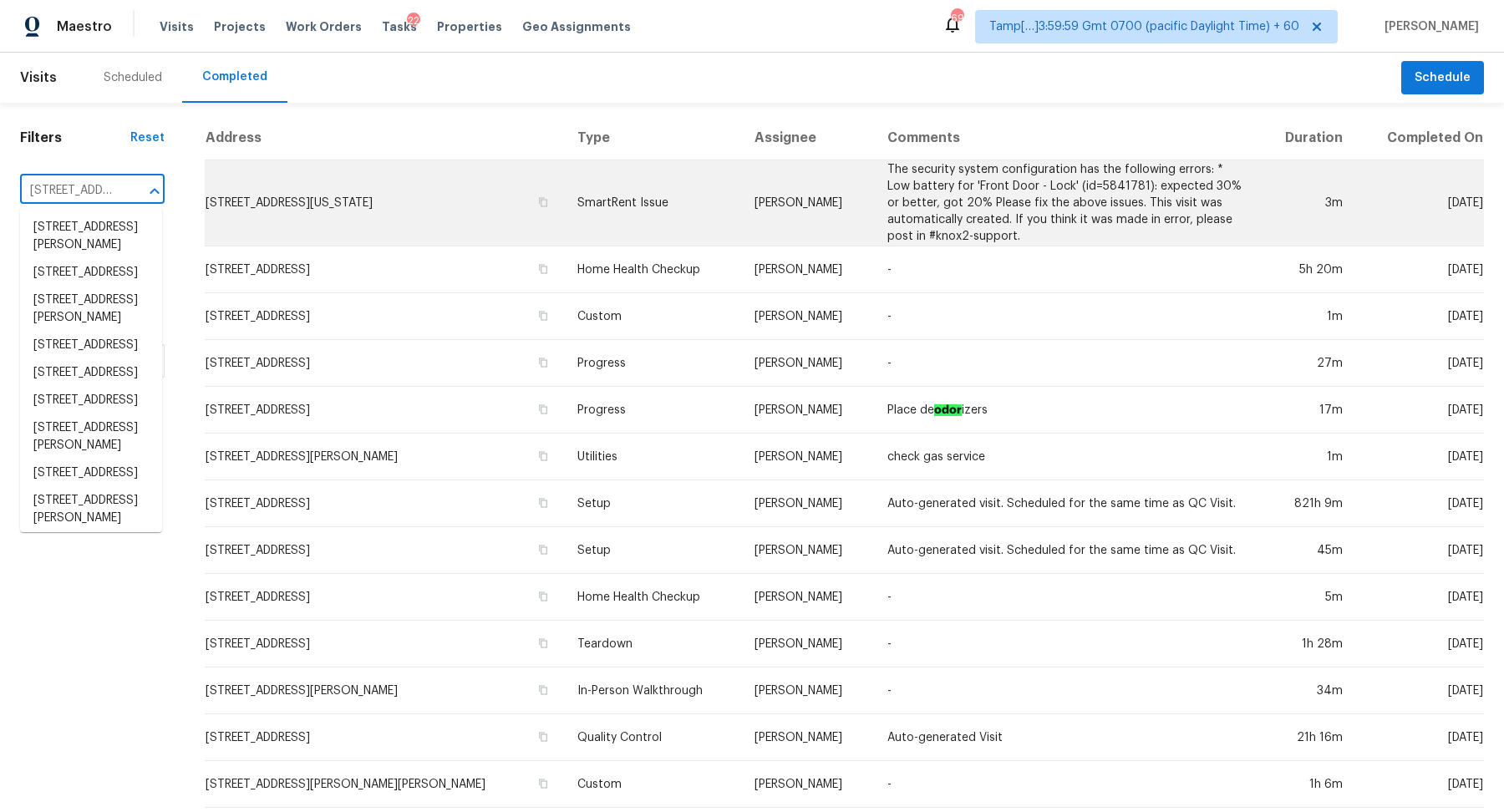
scroll to position [0, 108]
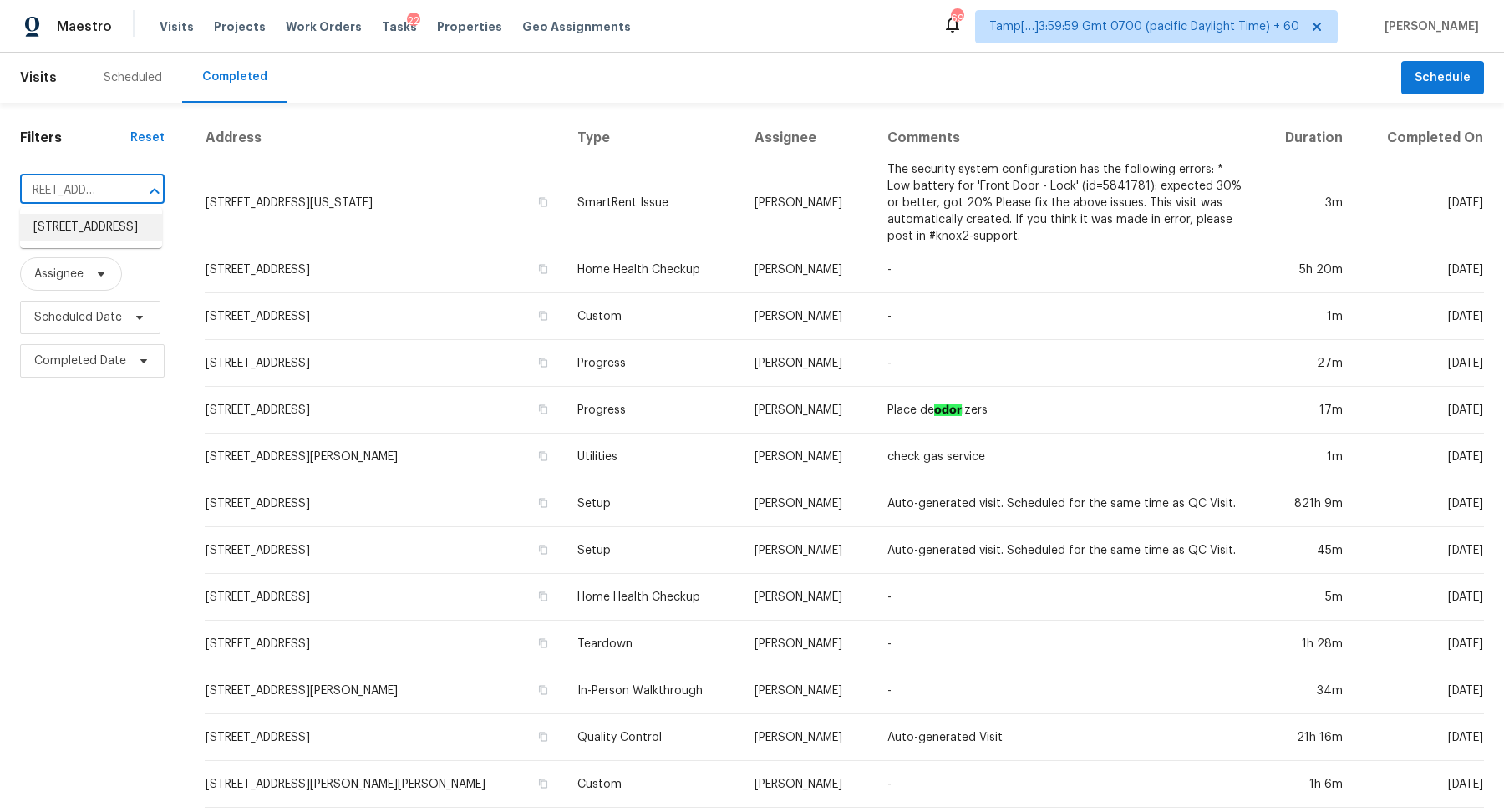
click at [91, 219] on li "7510 Copper Lk, Converse, TX 78109" at bounding box center [91, 227] width 142 height 27
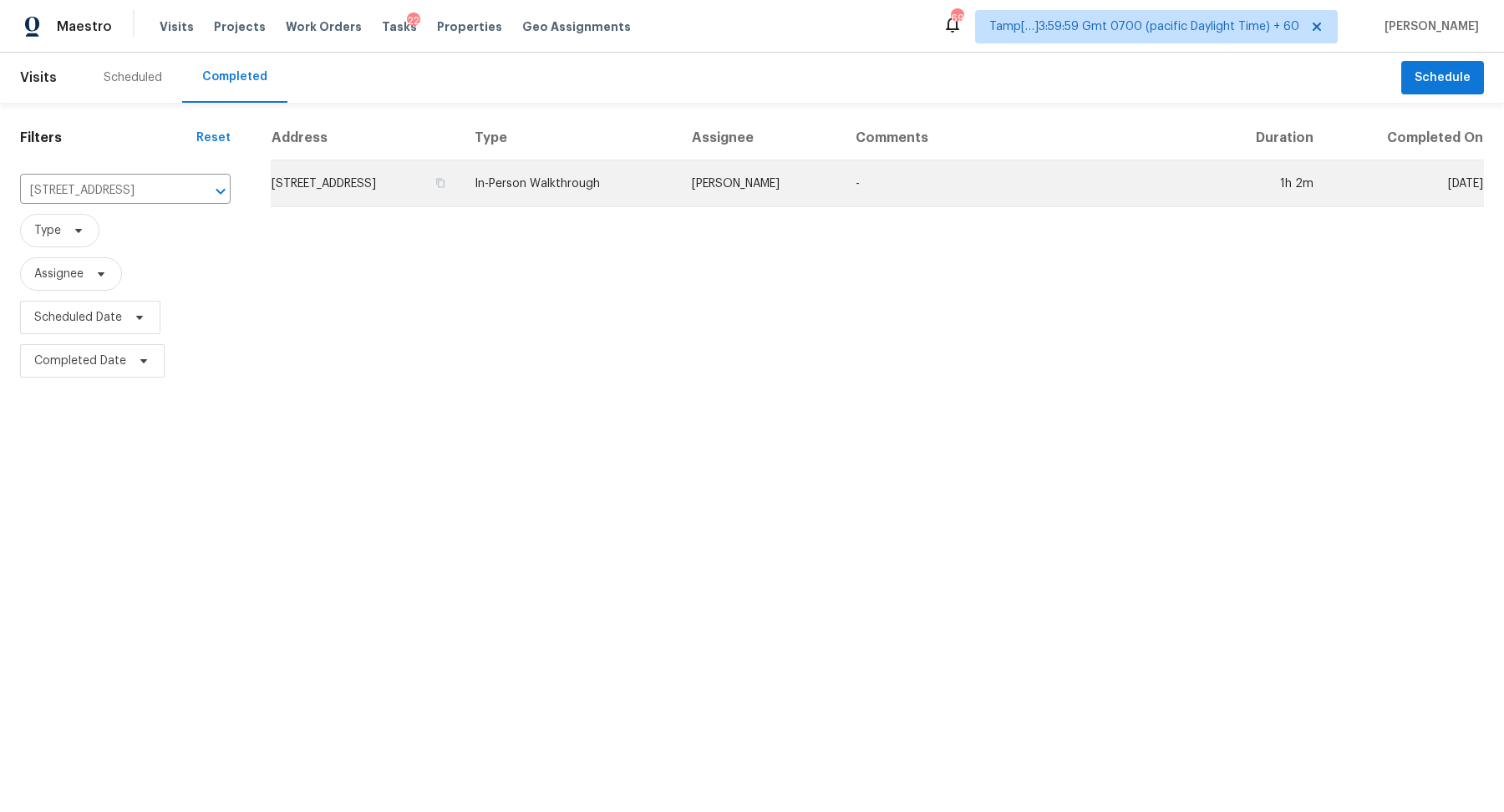
click at [361, 201] on td "7510 Copper Lk, Converse, TX 78109" at bounding box center [366, 184] width 191 height 47
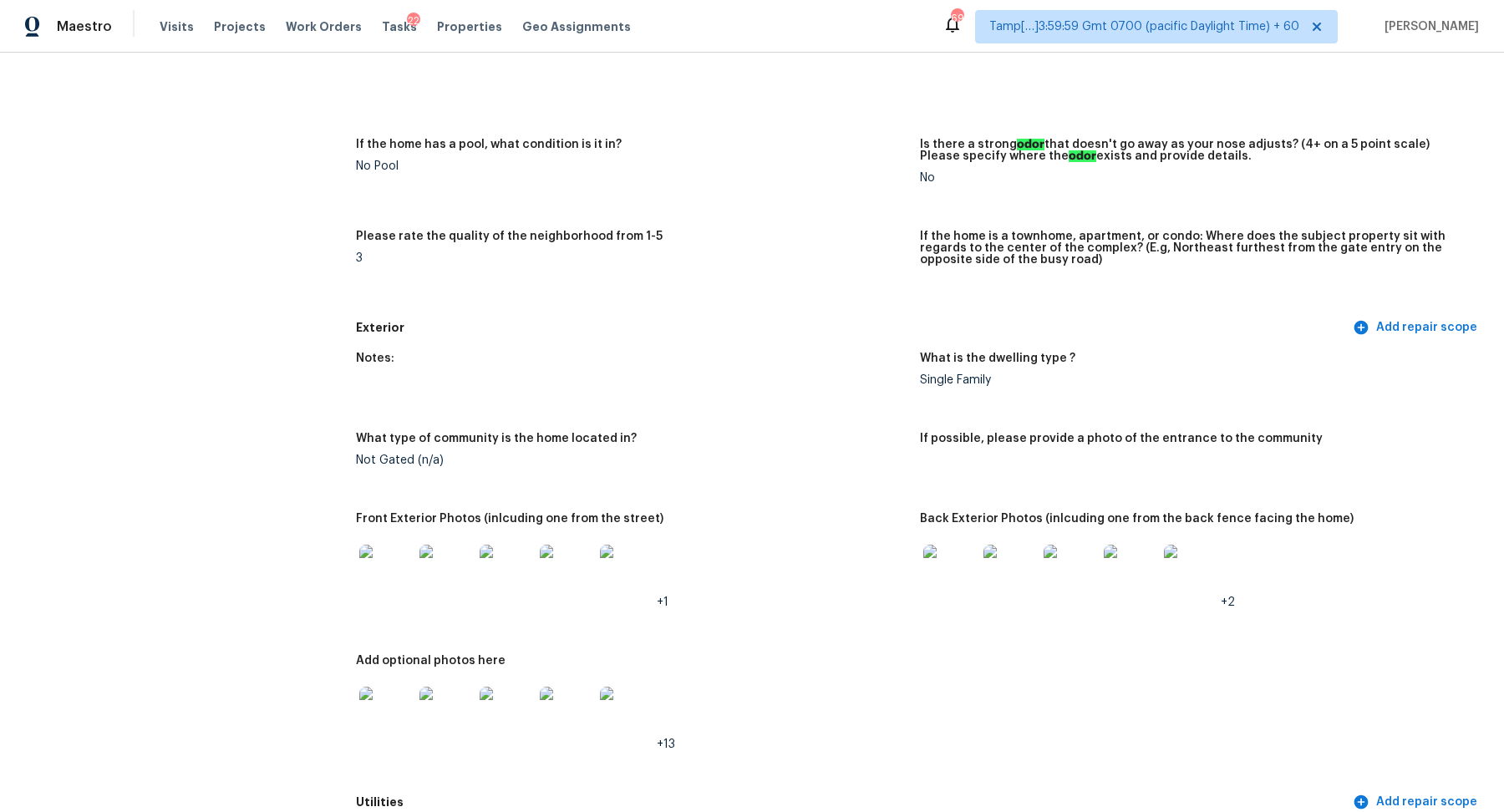
scroll to position [529, 0]
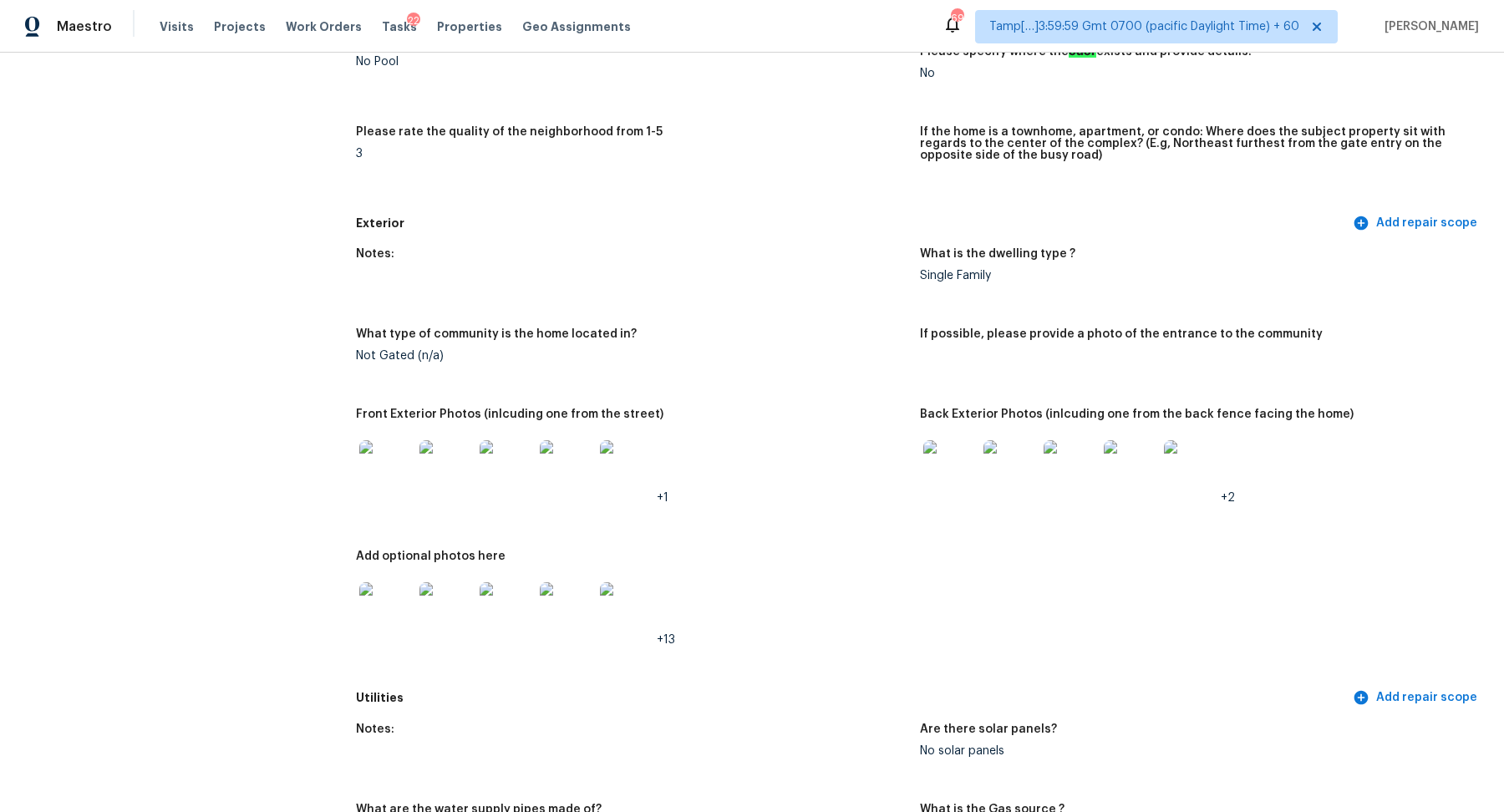
click at [960, 483] on img at bounding box center [950, 466] width 53 height 53
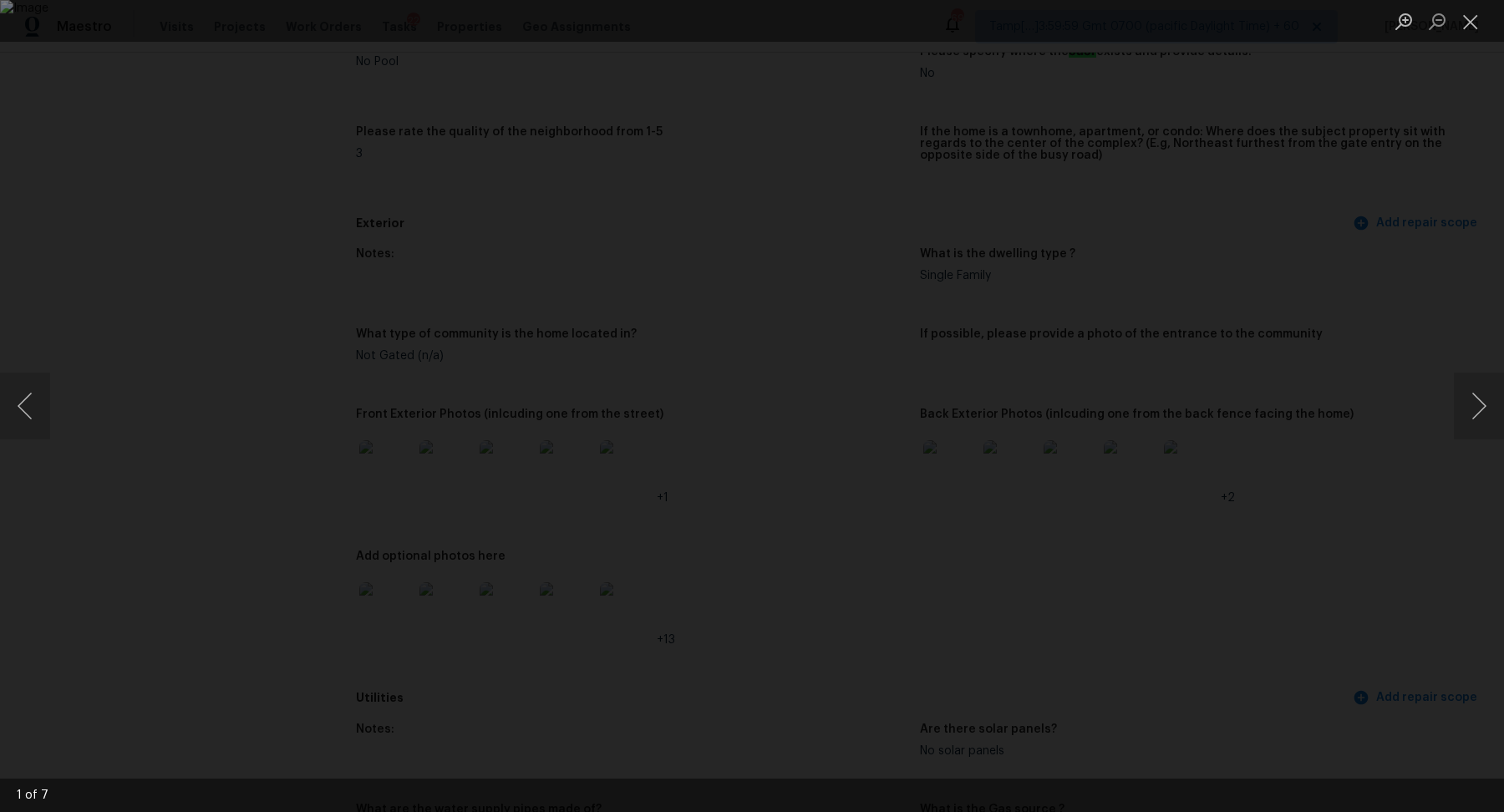
click at [1260, 324] on div "Lightbox" at bounding box center [752, 406] width 1504 height 812
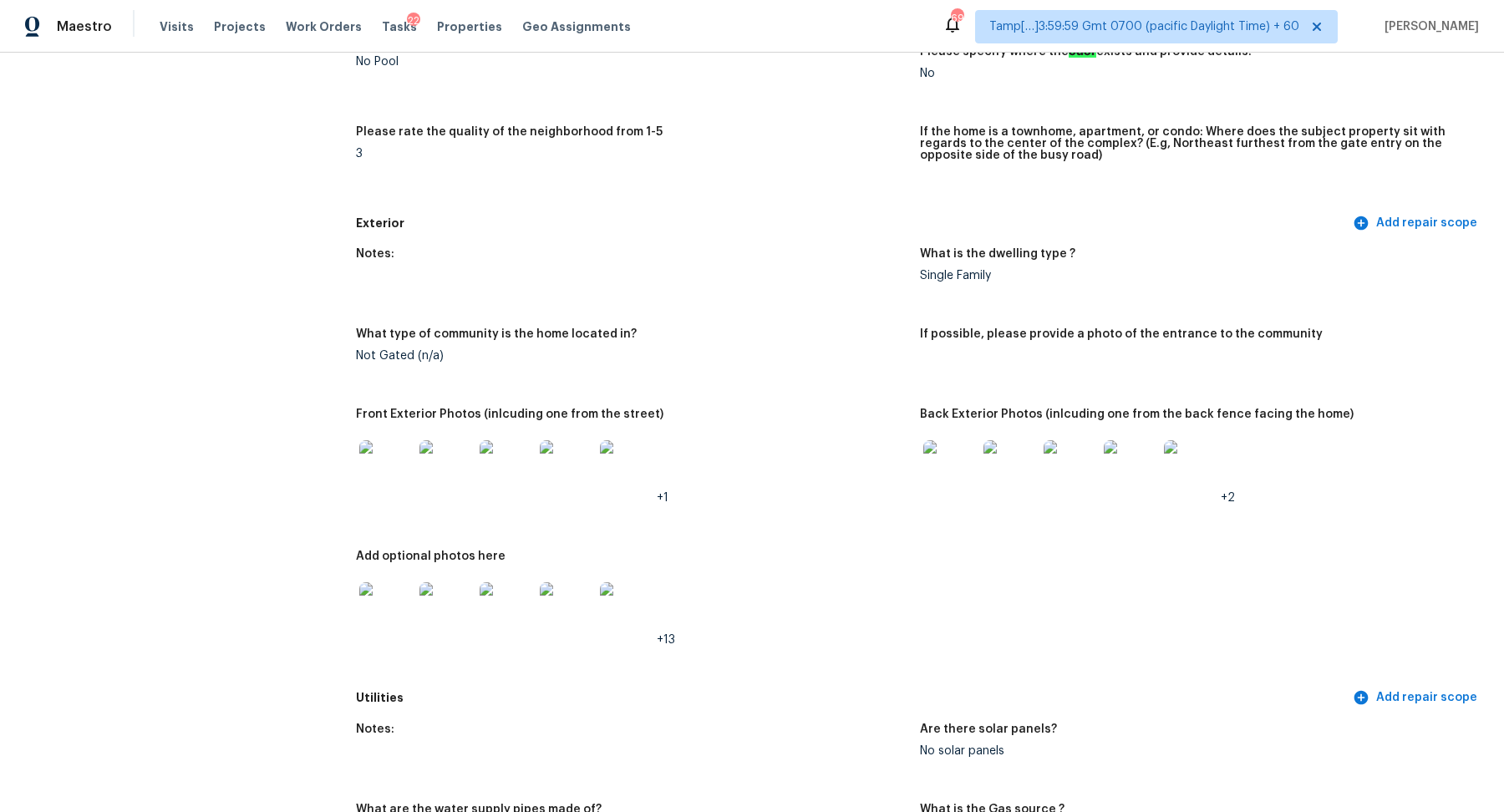
click at [965, 436] on div at bounding box center [950, 466] width 60 height 74
click at [953, 468] on img at bounding box center [950, 466] width 53 height 53
click at [402, 592] on img at bounding box center [385, 608] width 53 height 53
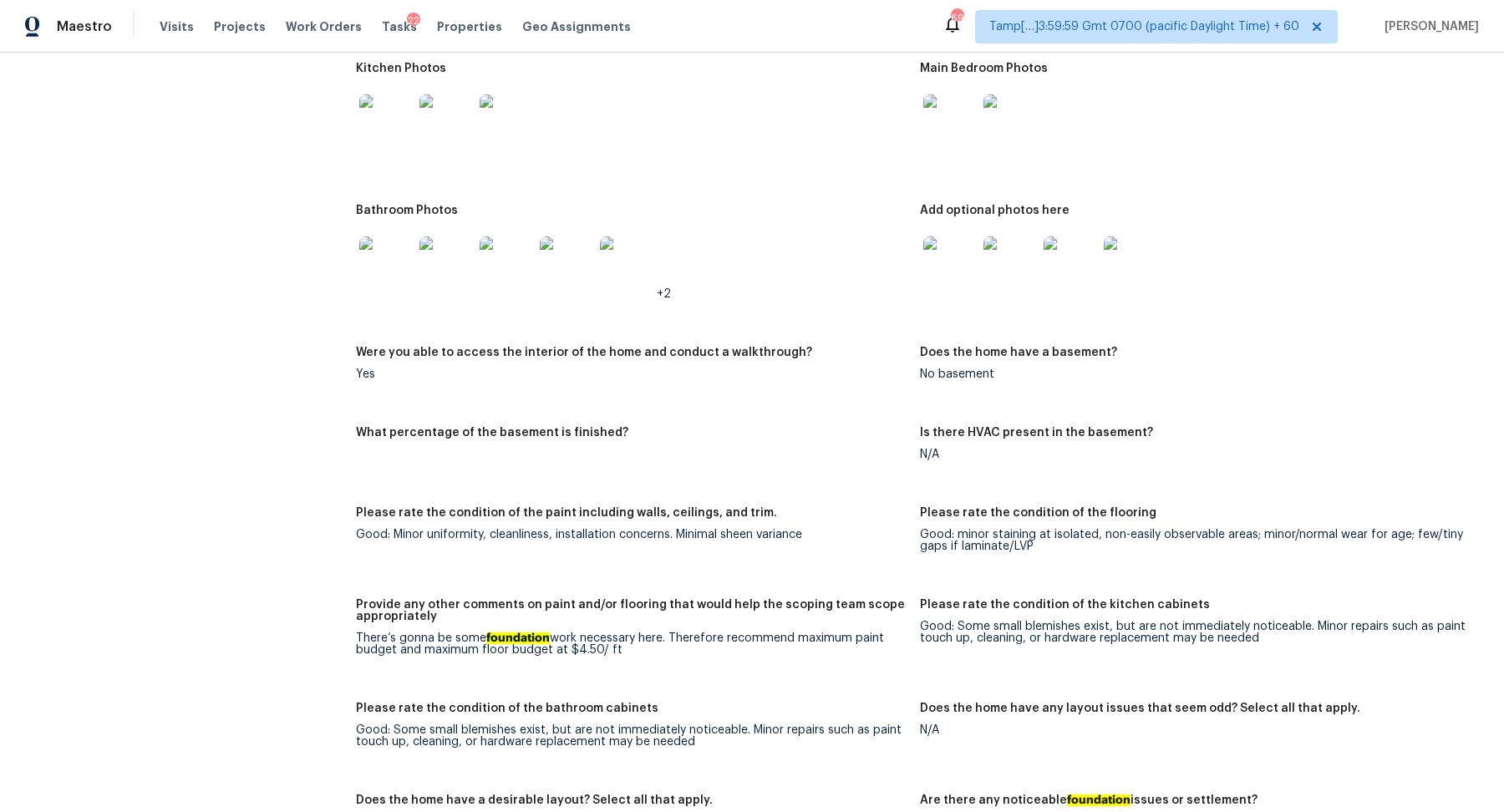
scroll to position [1788, 0]
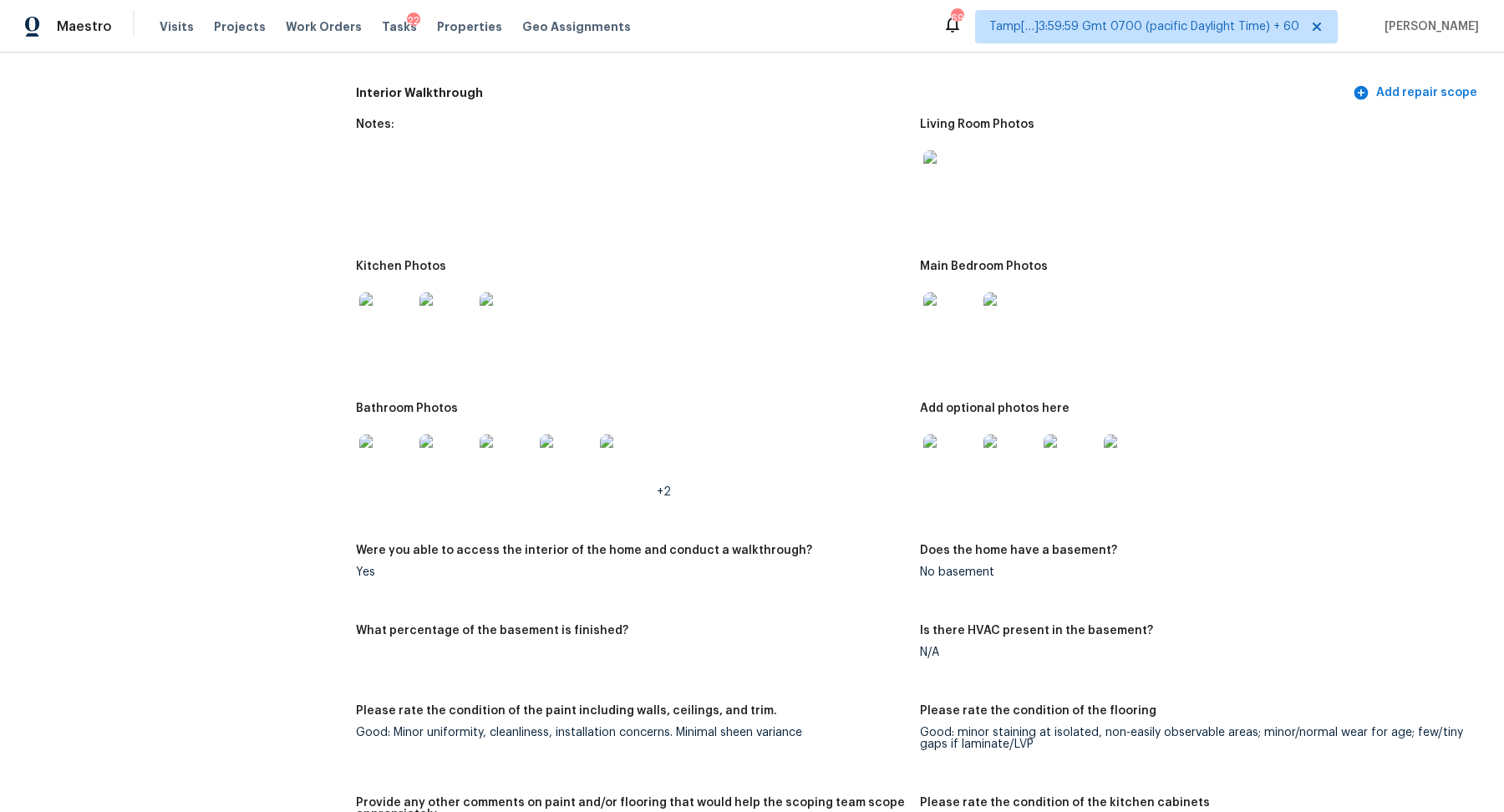
click at [406, 319] on img at bounding box center [385, 319] width 53 height 53
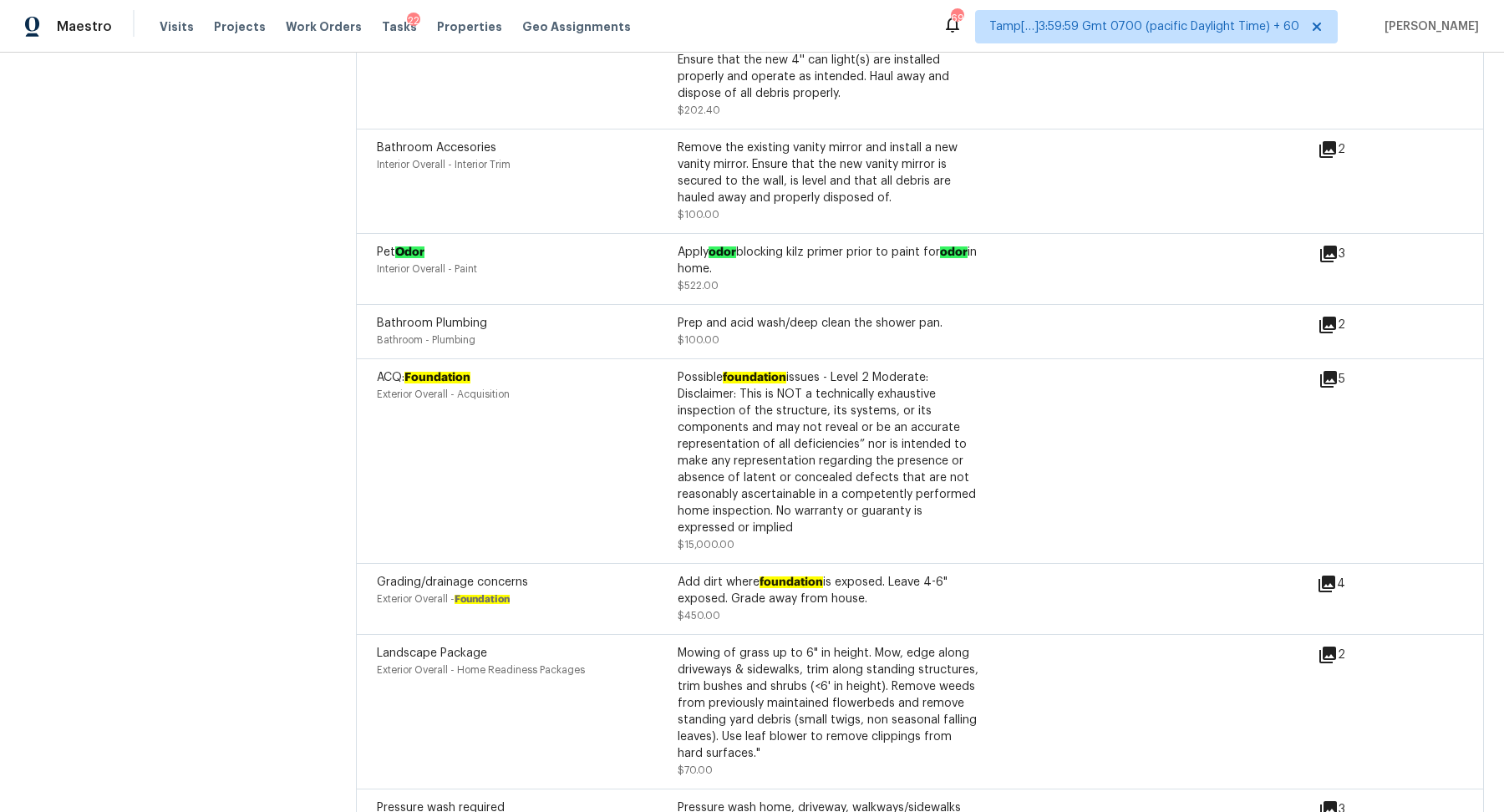
scroll to position [4094, 0]
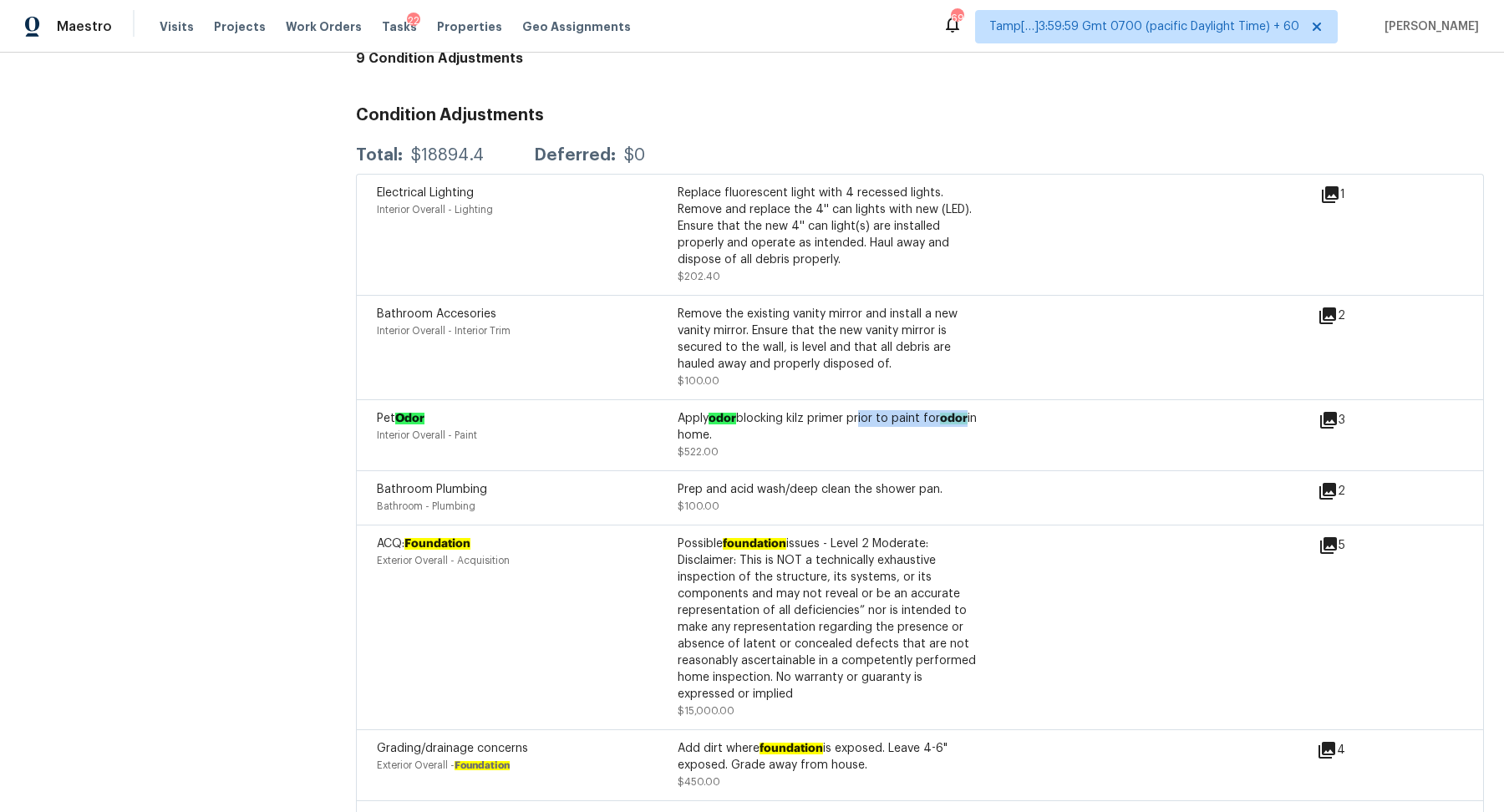
drag, startPoint x: 856, startPoint y: 421, endPoint x: 1109, endPoint y: 429, distance: 253.1
click at [1108, 428] on div "Pet Odor Interior Overall - Paint Apply odor blocking kilz primer prior to pain…" at bounding box center [847, 435] width 941 height 50
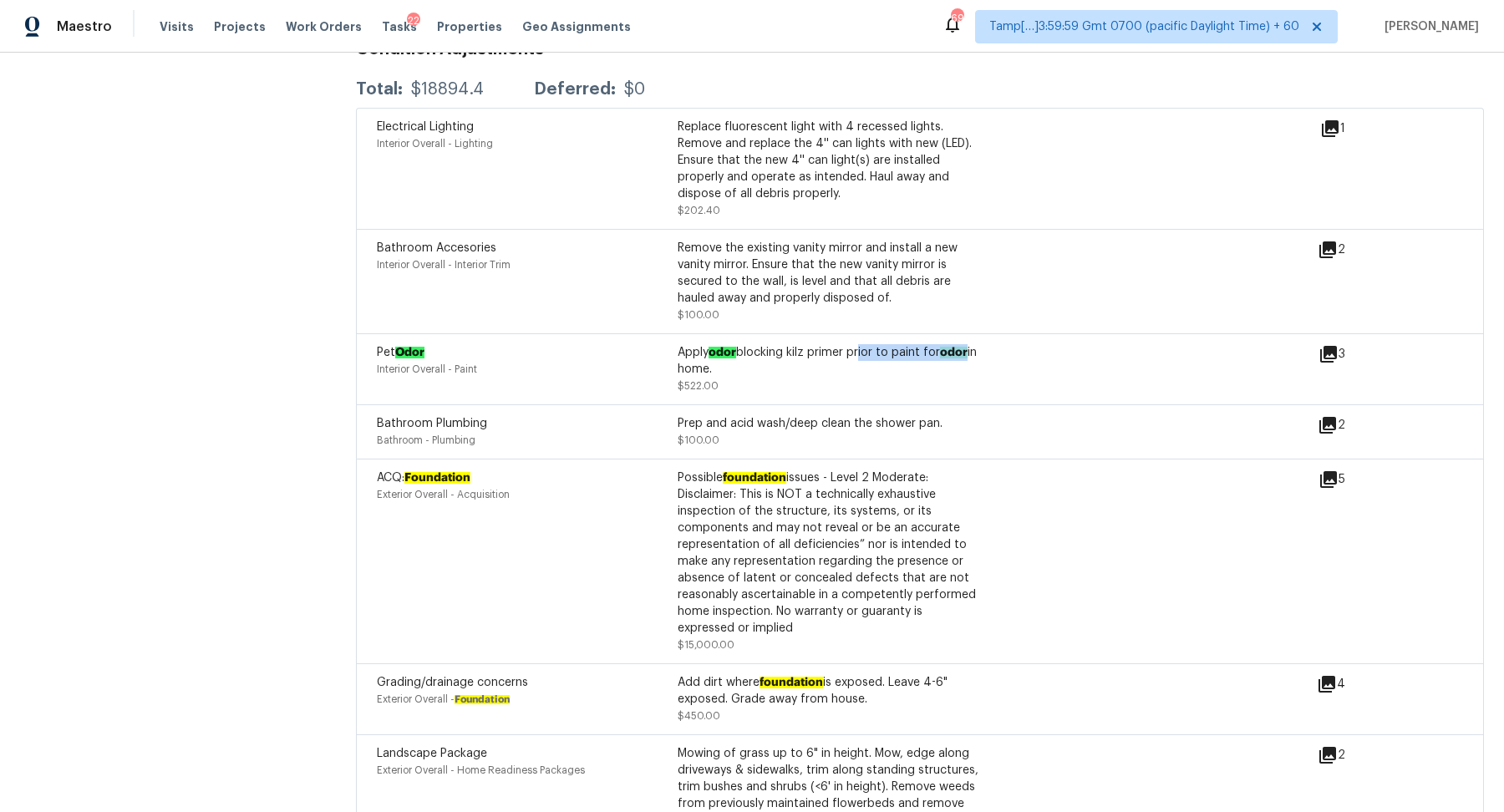
scroll to position [4165, 0]
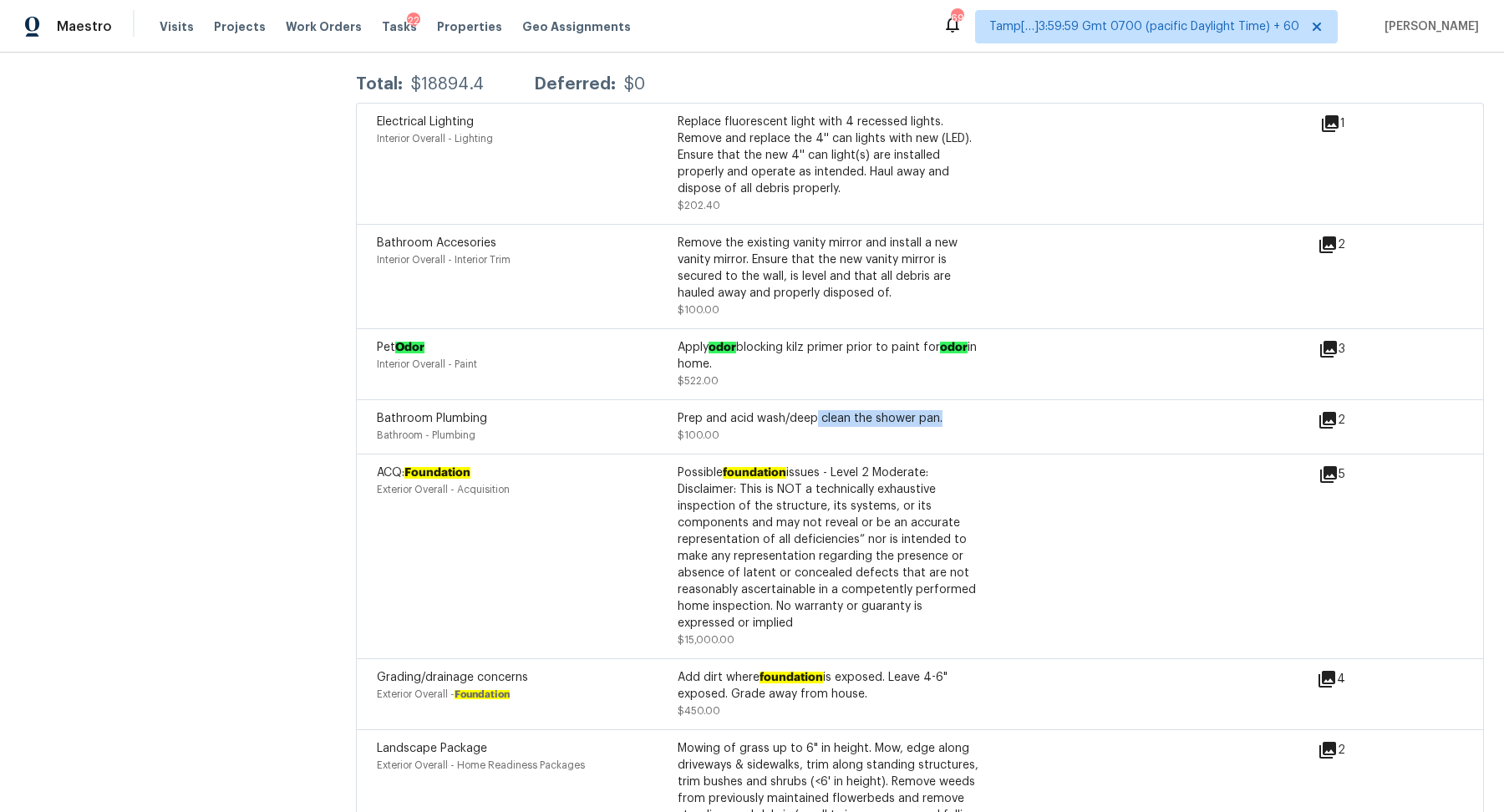
drag, startPoint x: 814, startPoint y: 422, endPoint x: 1050, endPoint y: 437, distance: 236.5
click at [1036, 434] on div "Bathroom Plumbing Bathroom - Plumbing Prep and acid wash/deep clean the shower …" at bounding box center [847, 427] width 941 height 34
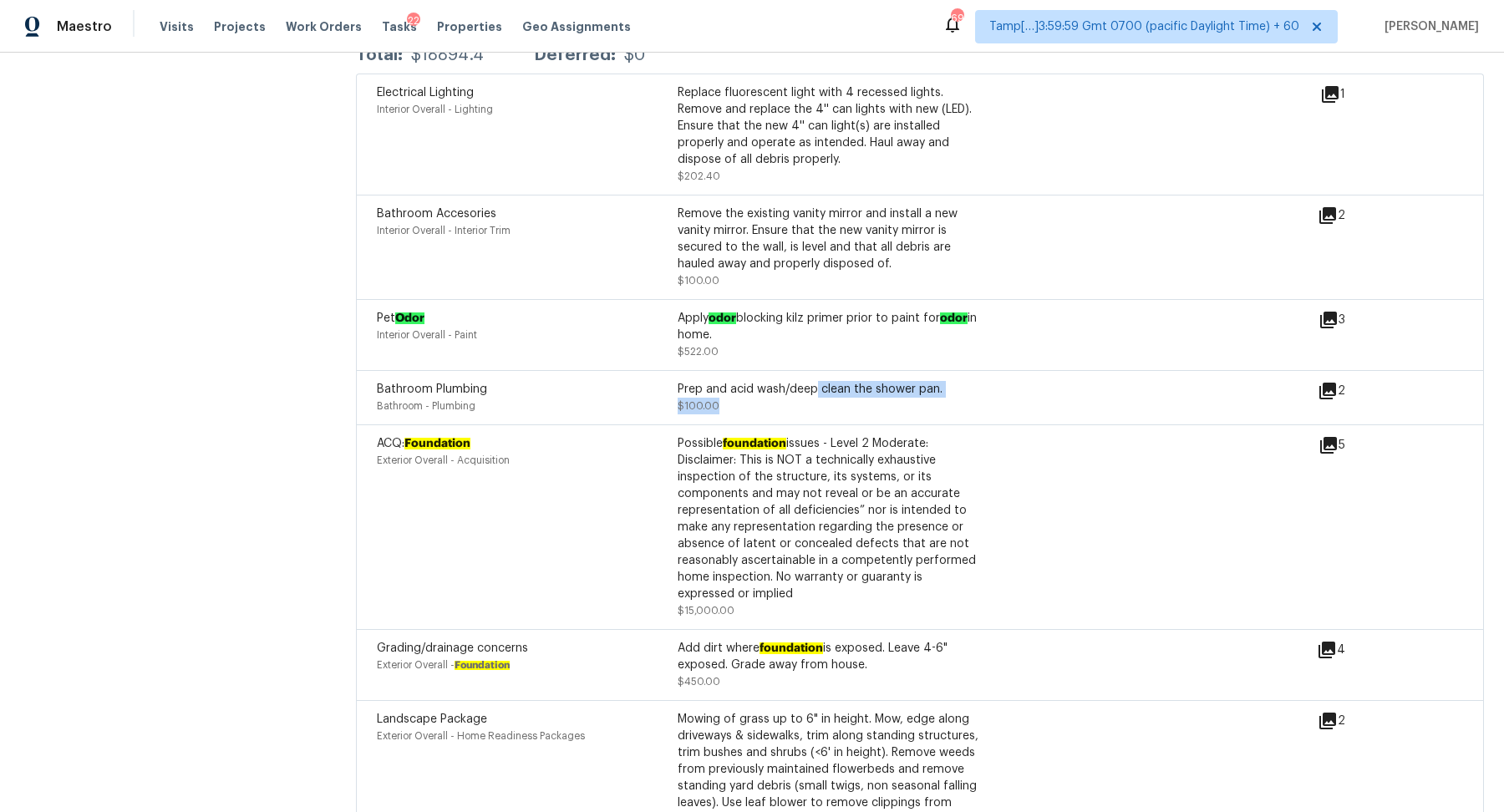
scroll to position [4226, 0]
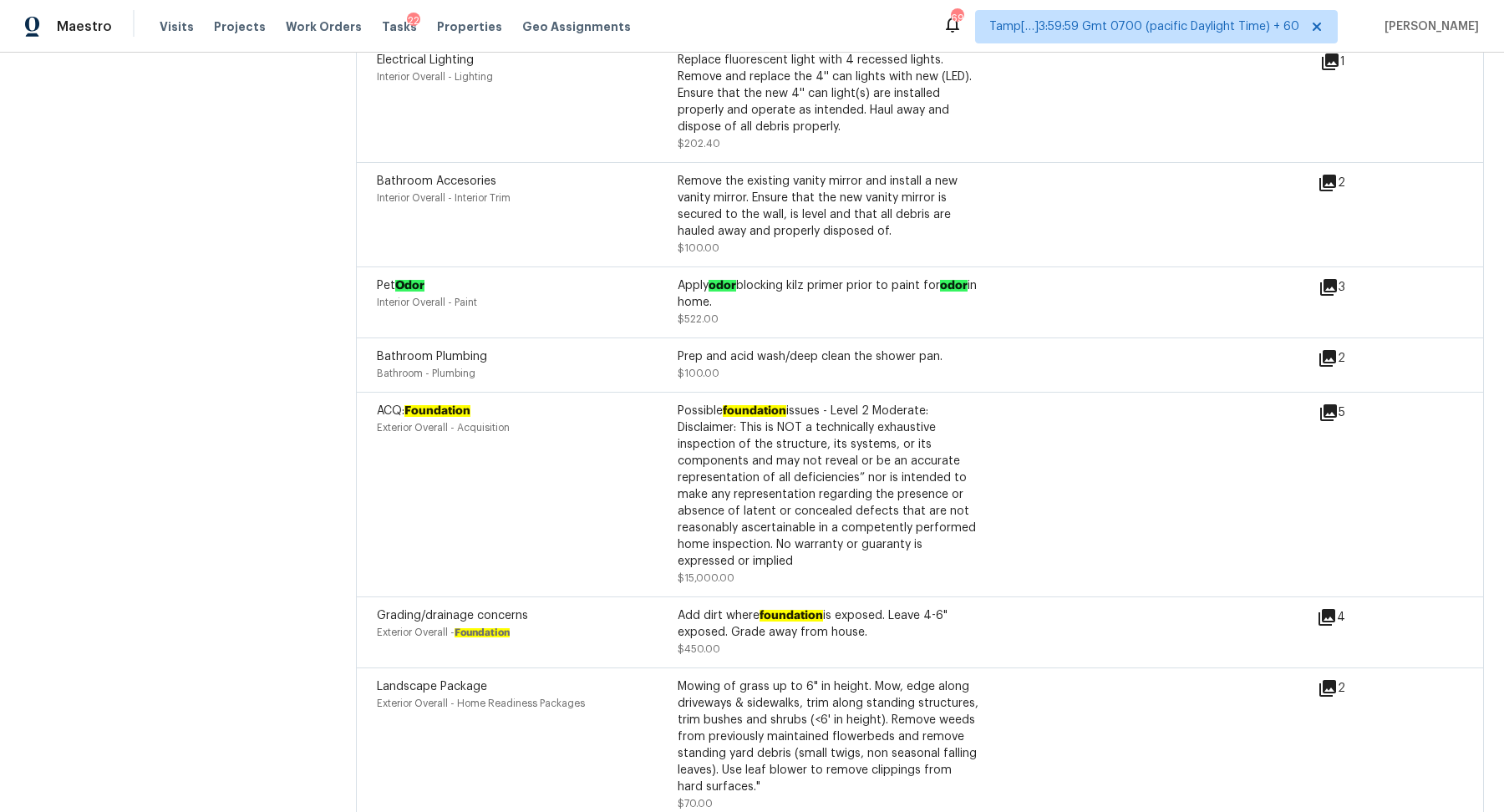
click at [1326, 398] on div "ACQ: Foundation Exterior Overall - Acquisition Possible foundation issues - Lev…" at bounding box center [920, 493] width 1128 height 205
click at [1327, 413] on icon at bounding box center [1328, 413] width 17 height 17
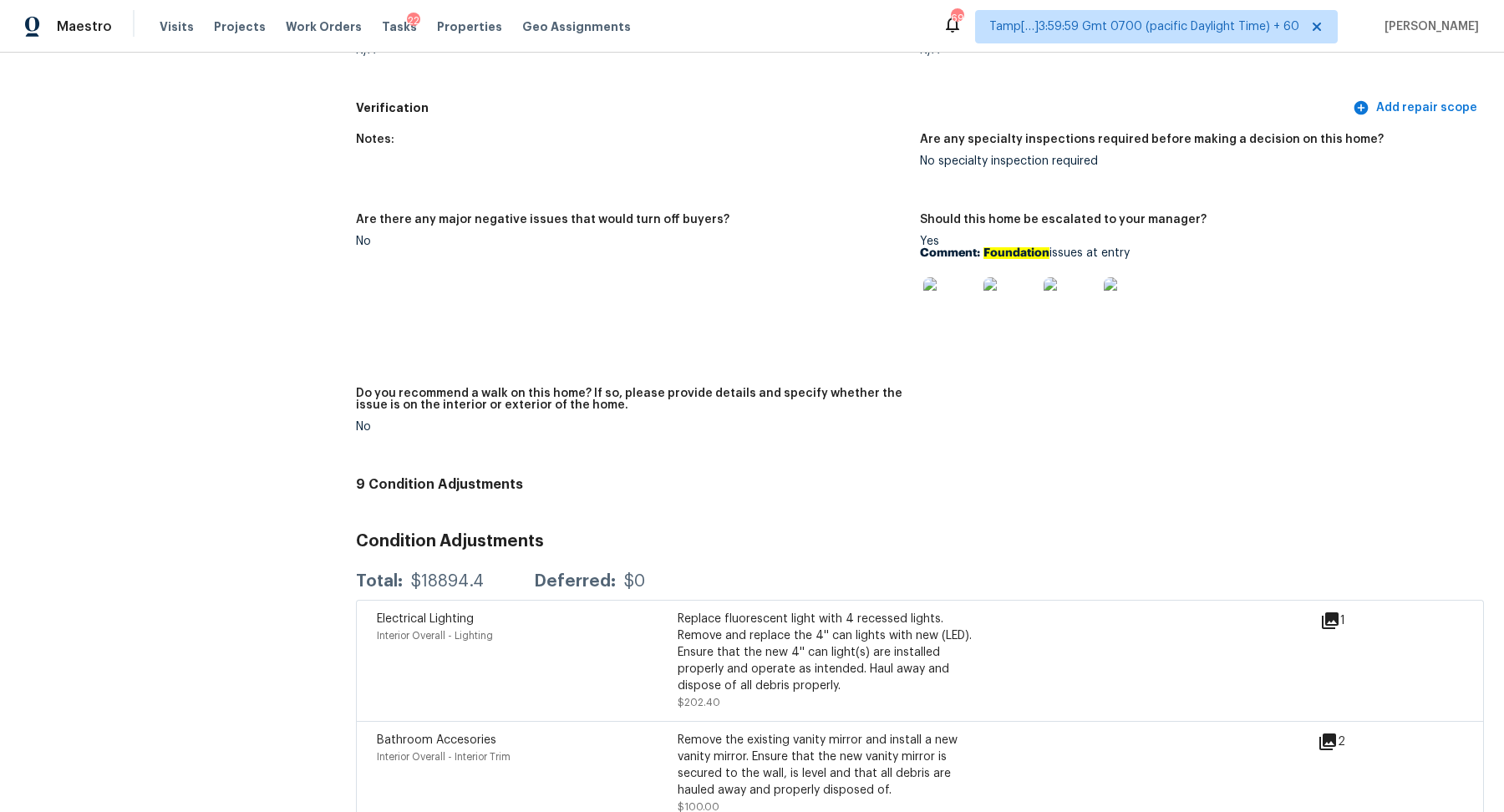
scroll to position [3629, 0]
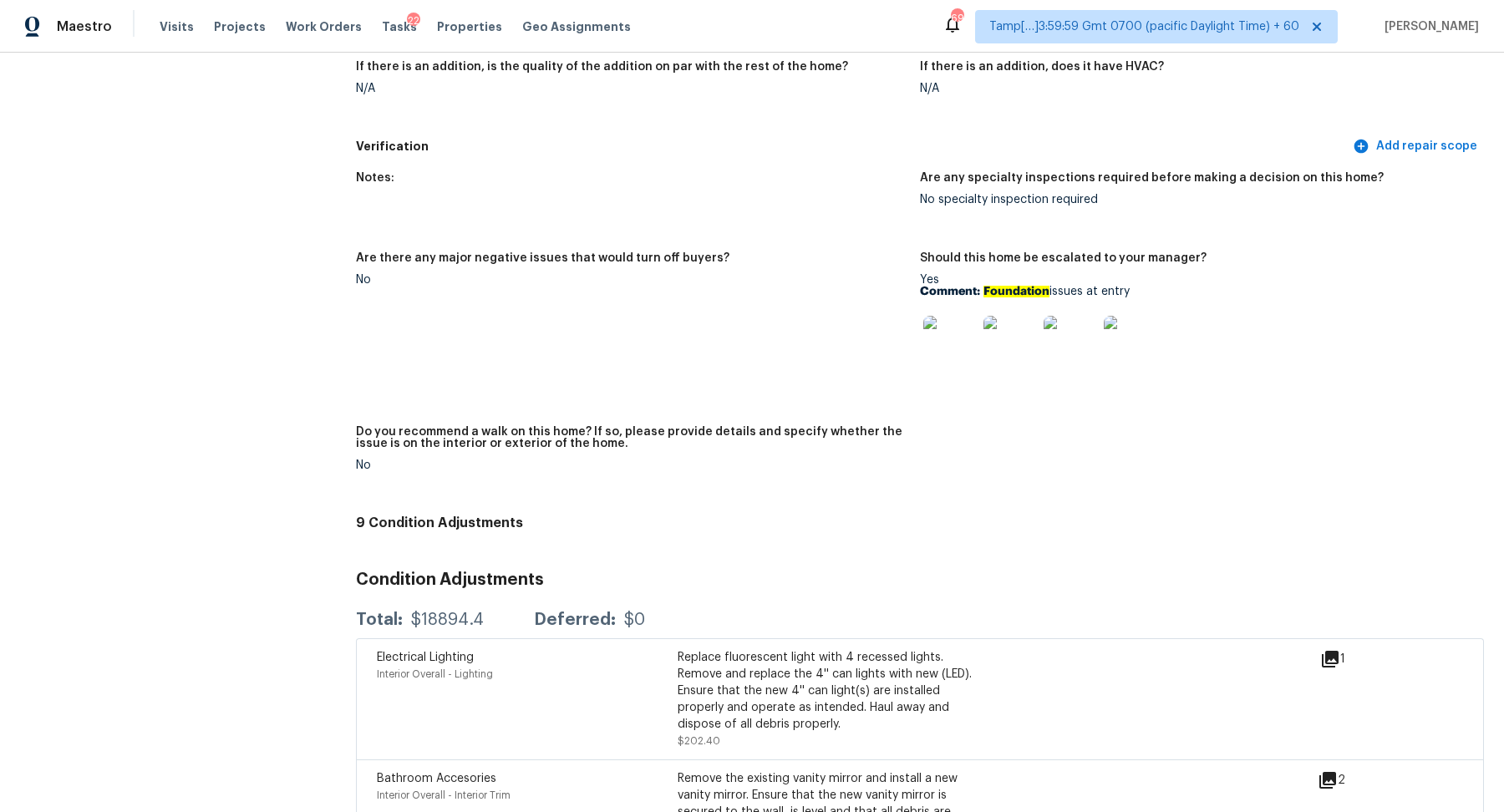
click at [973, 335] on img at bounding box center [950, 342] width 53 height 53
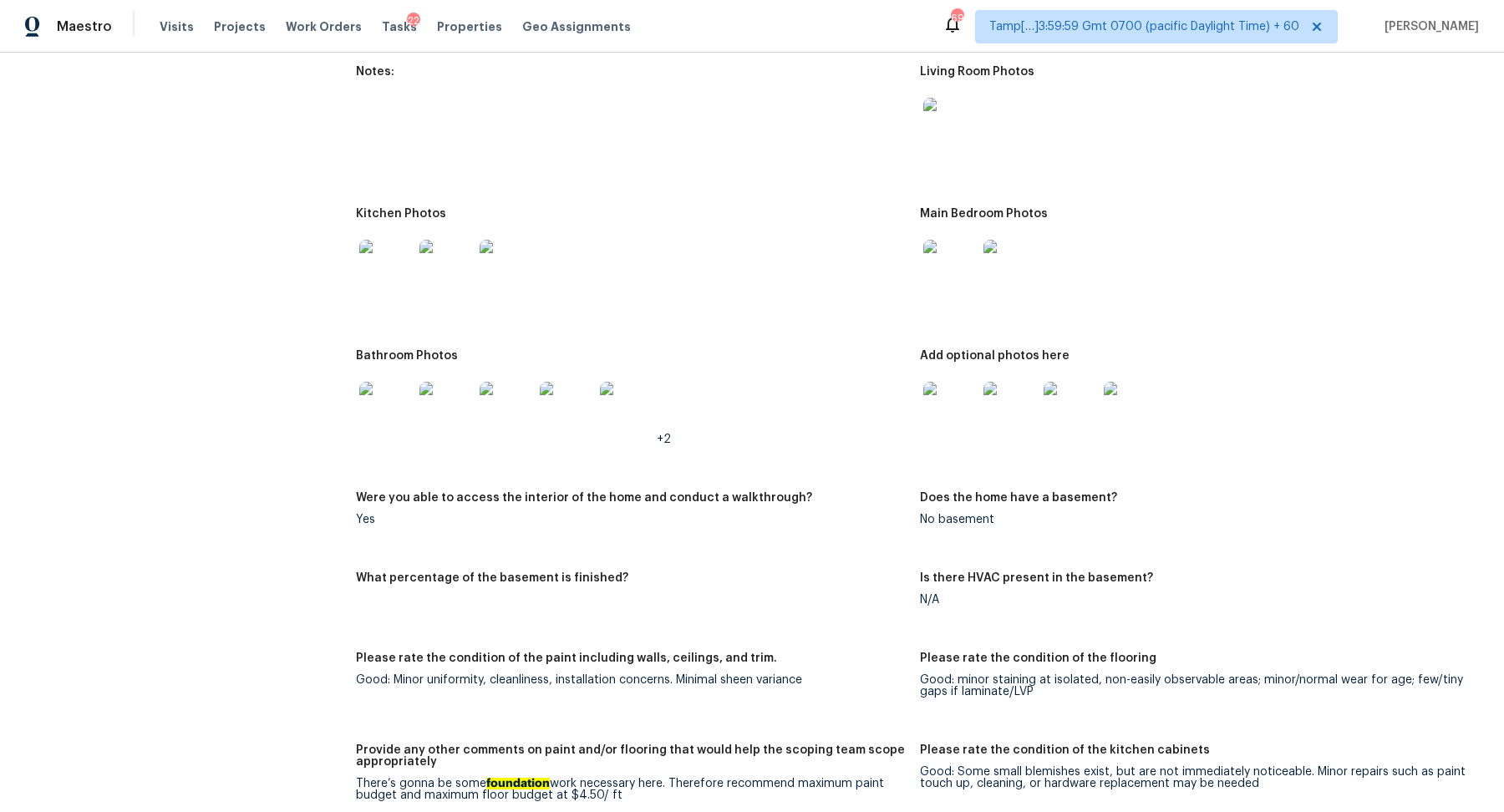
scroll to position [1752, 0]
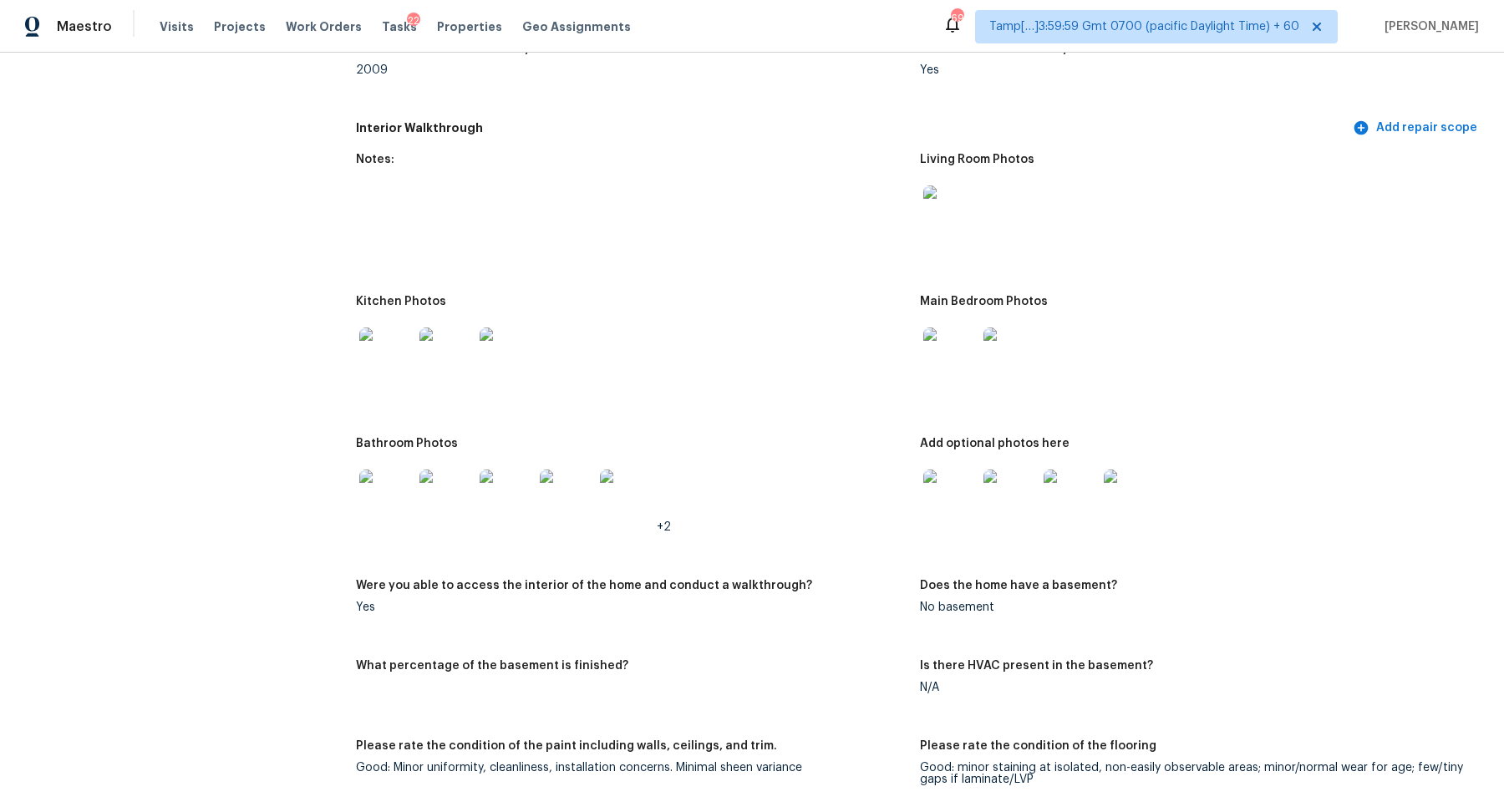
click at [957, 216] on img at bounding box center [950, 211] width 53 height 53
click at [394, 500] on img at bounding box center [385, 495] width 53 height 53
click at [956, 519] on img at bounding box center [950, 495] width 53 height 53
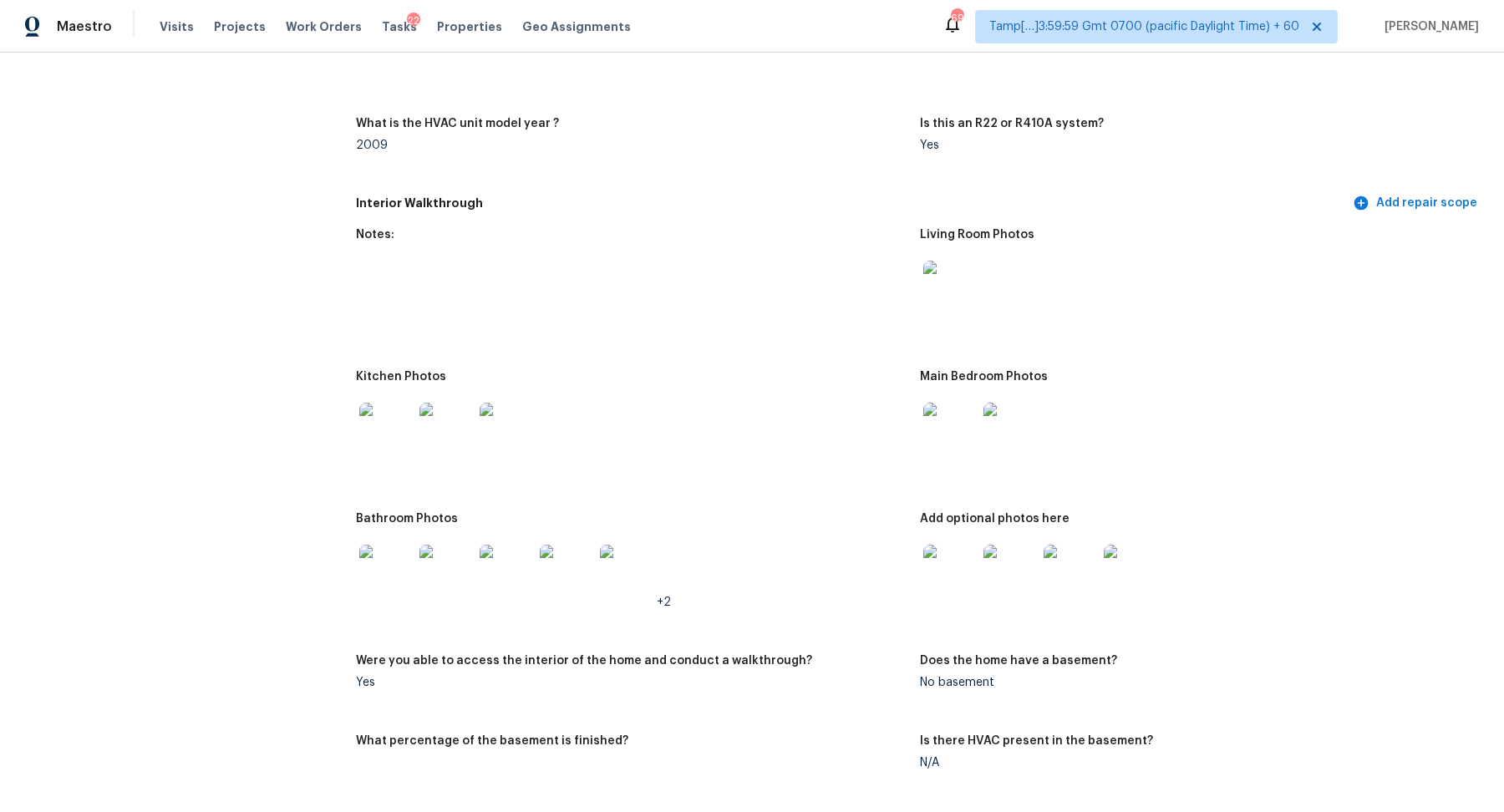
scroll to position [1456, 0]
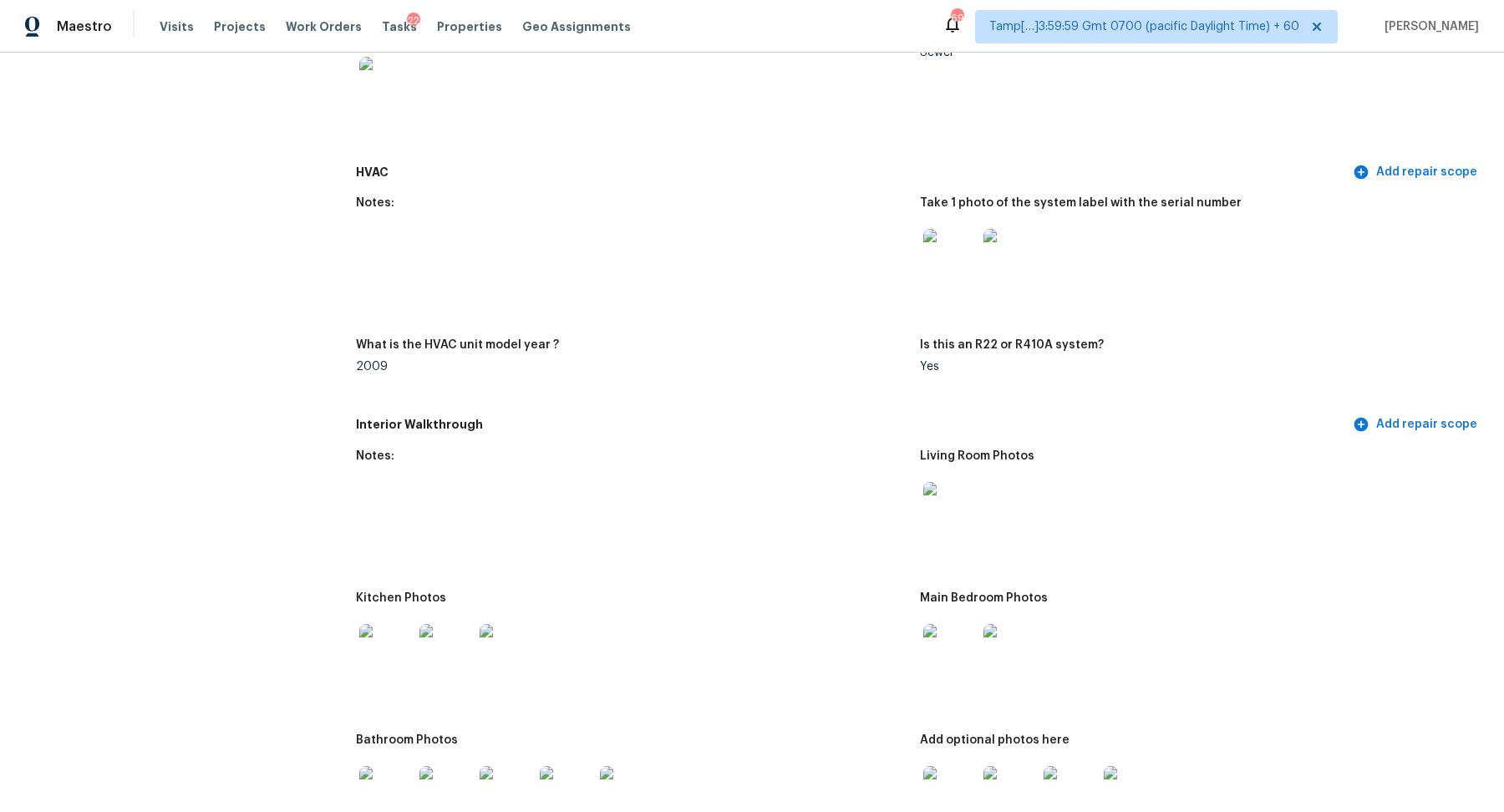
click at [957, 503] on img at bounding box center [950, 508] width 53 height 53
click at [938, 623] on div at bounding box center [950, 650] width 60 height 74
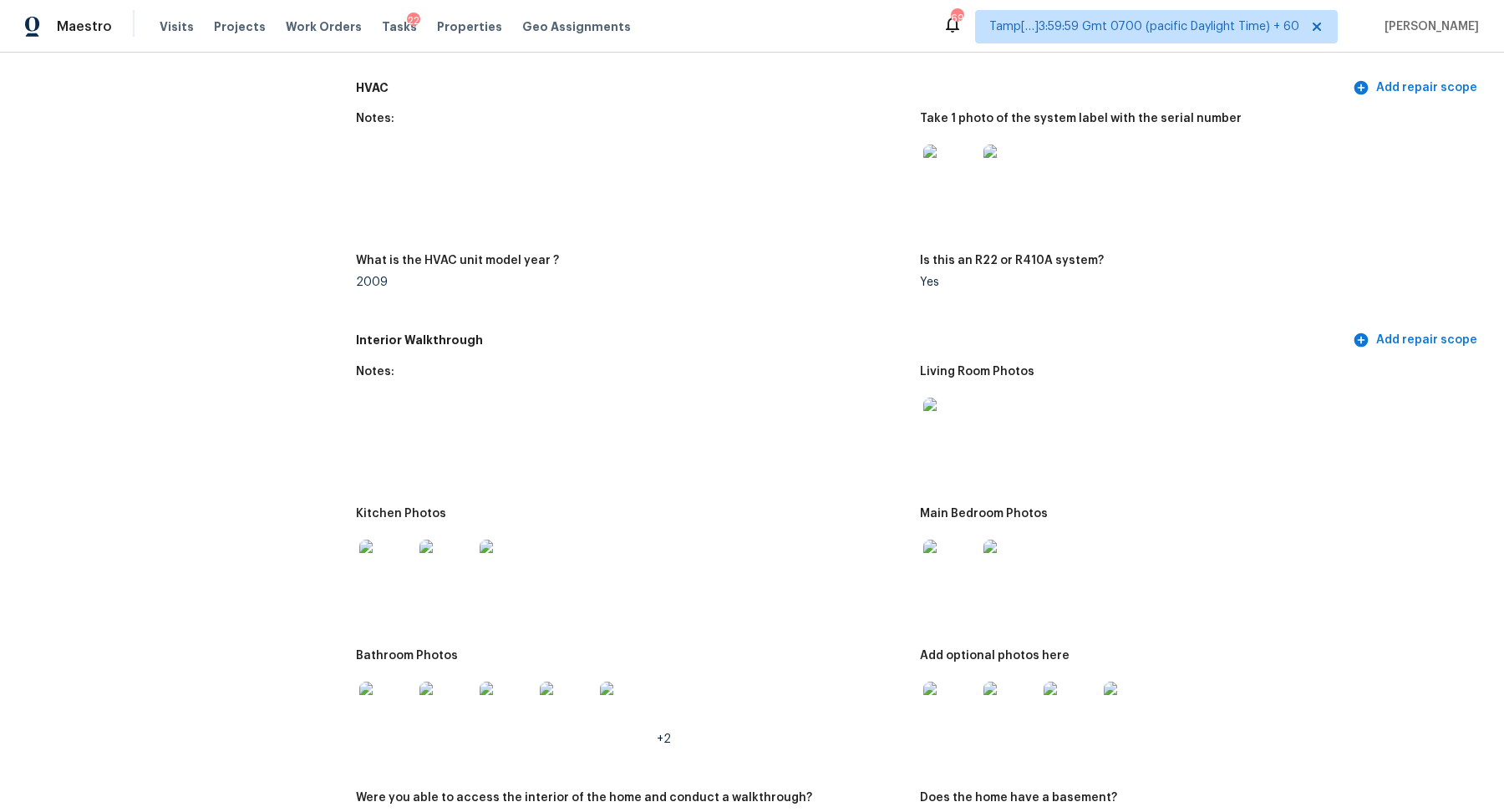
scroll to position [1670, 0]
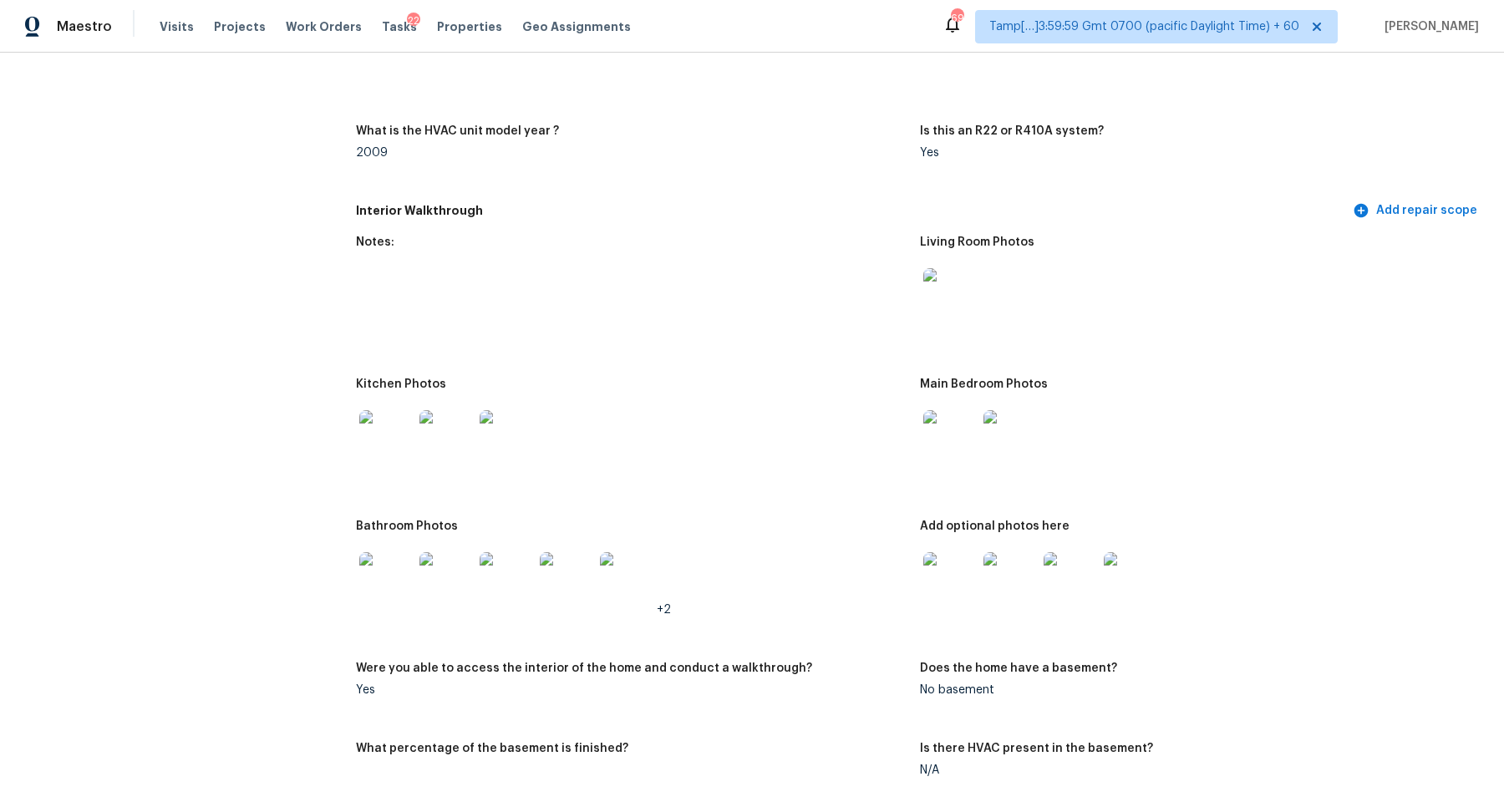
click at [403, 463] on img at bounding box center [385, 436] width 53 height 53
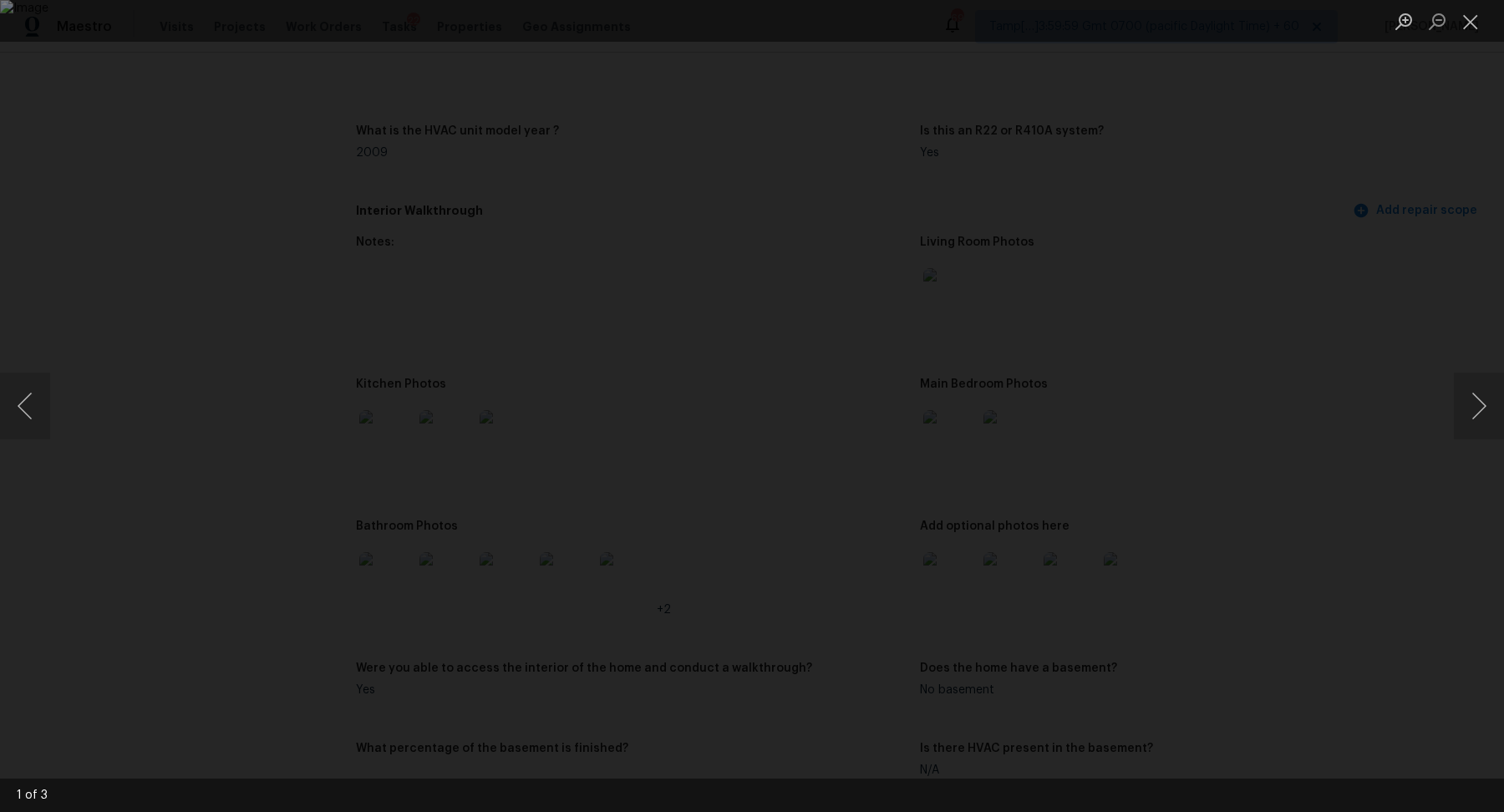
click at [398, 458] on img "Lightbox" at bounding box center [752, 406] width 1504 height 812
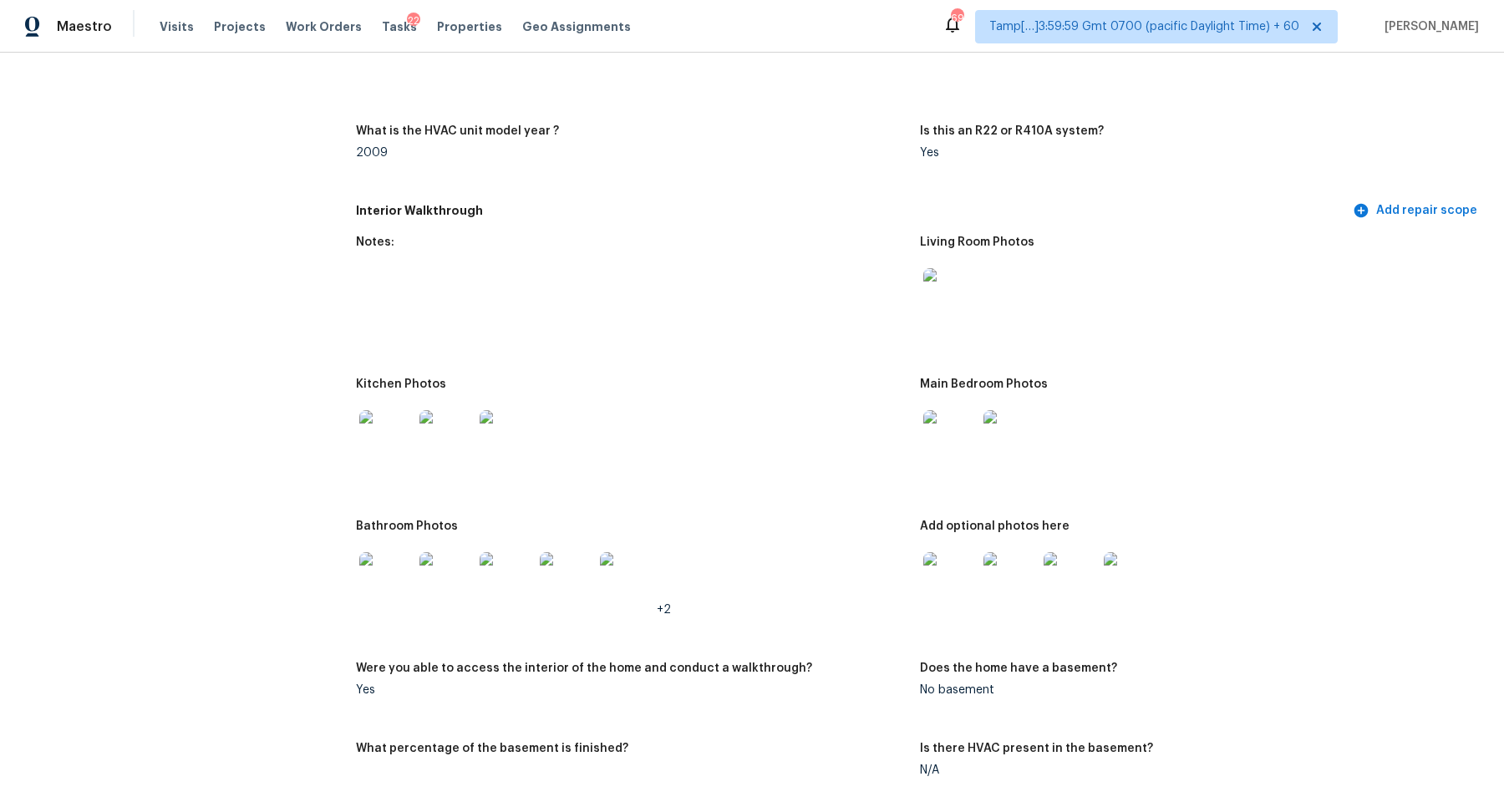
click at [972, 581] on img at bounding box center [950, 578] width 53 height 53
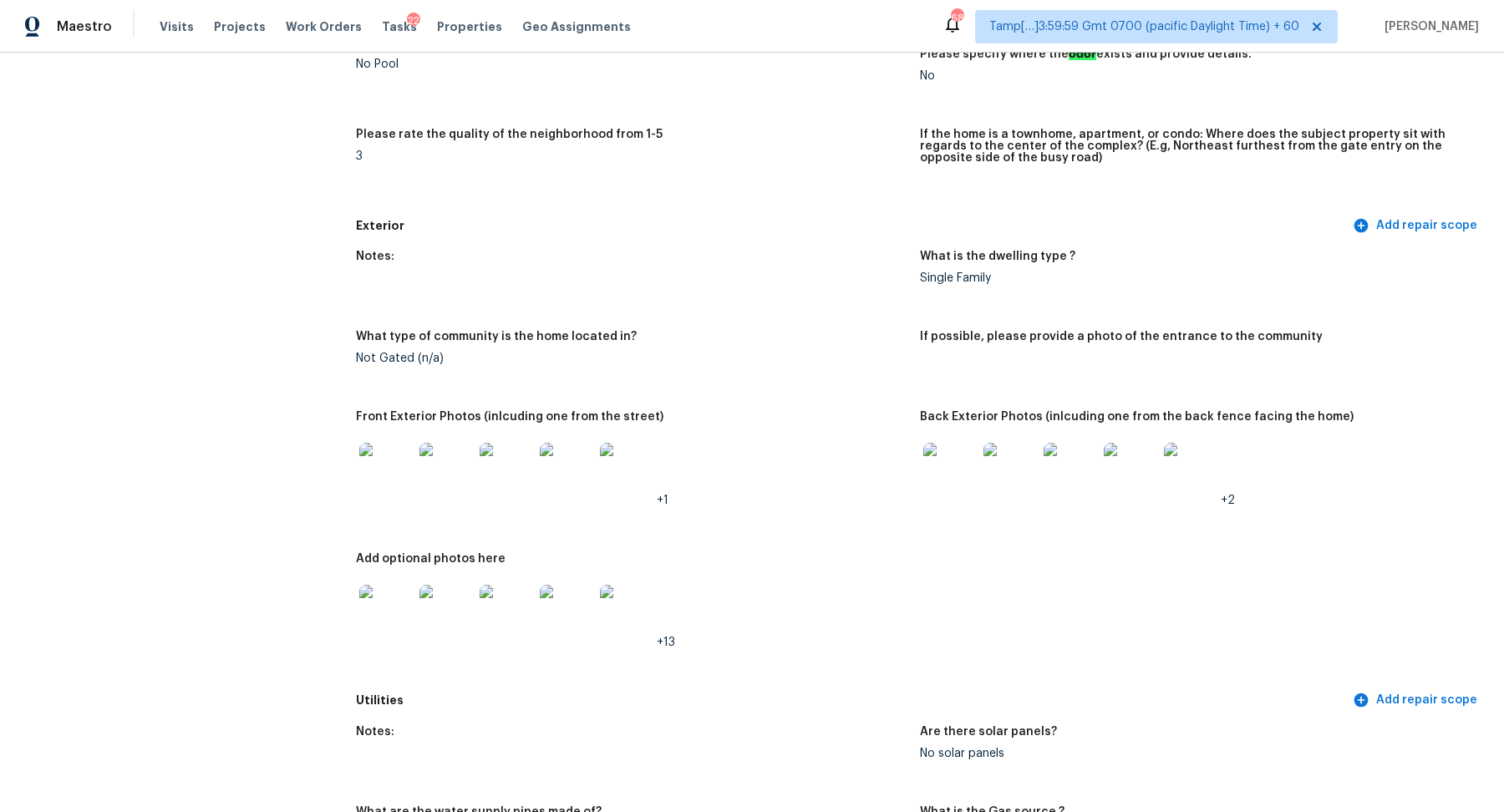
scroll to position [0, 0]
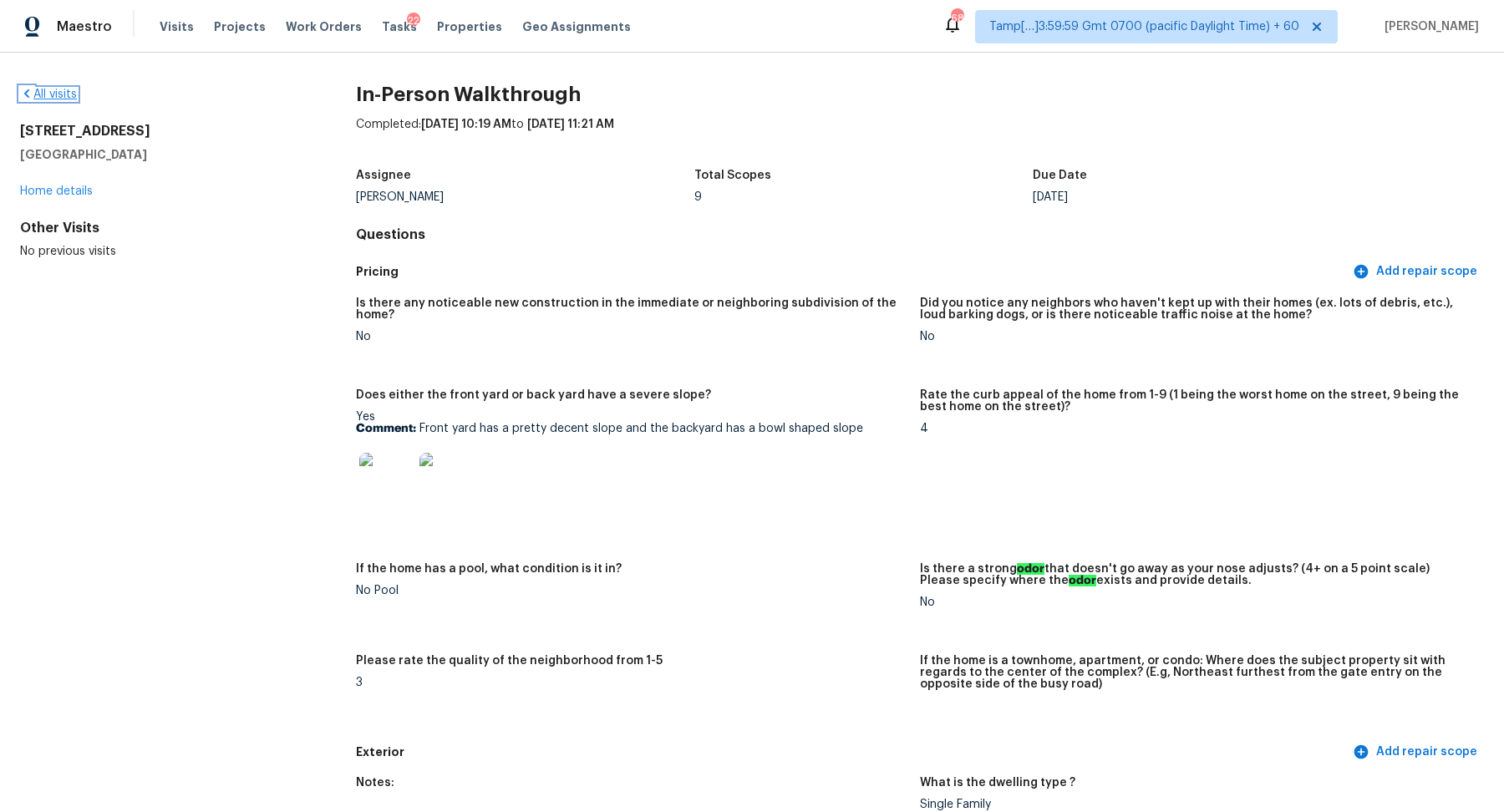
click at [59, 91] on link "All visits" at bounding box center [48, 94] width 57 height 12
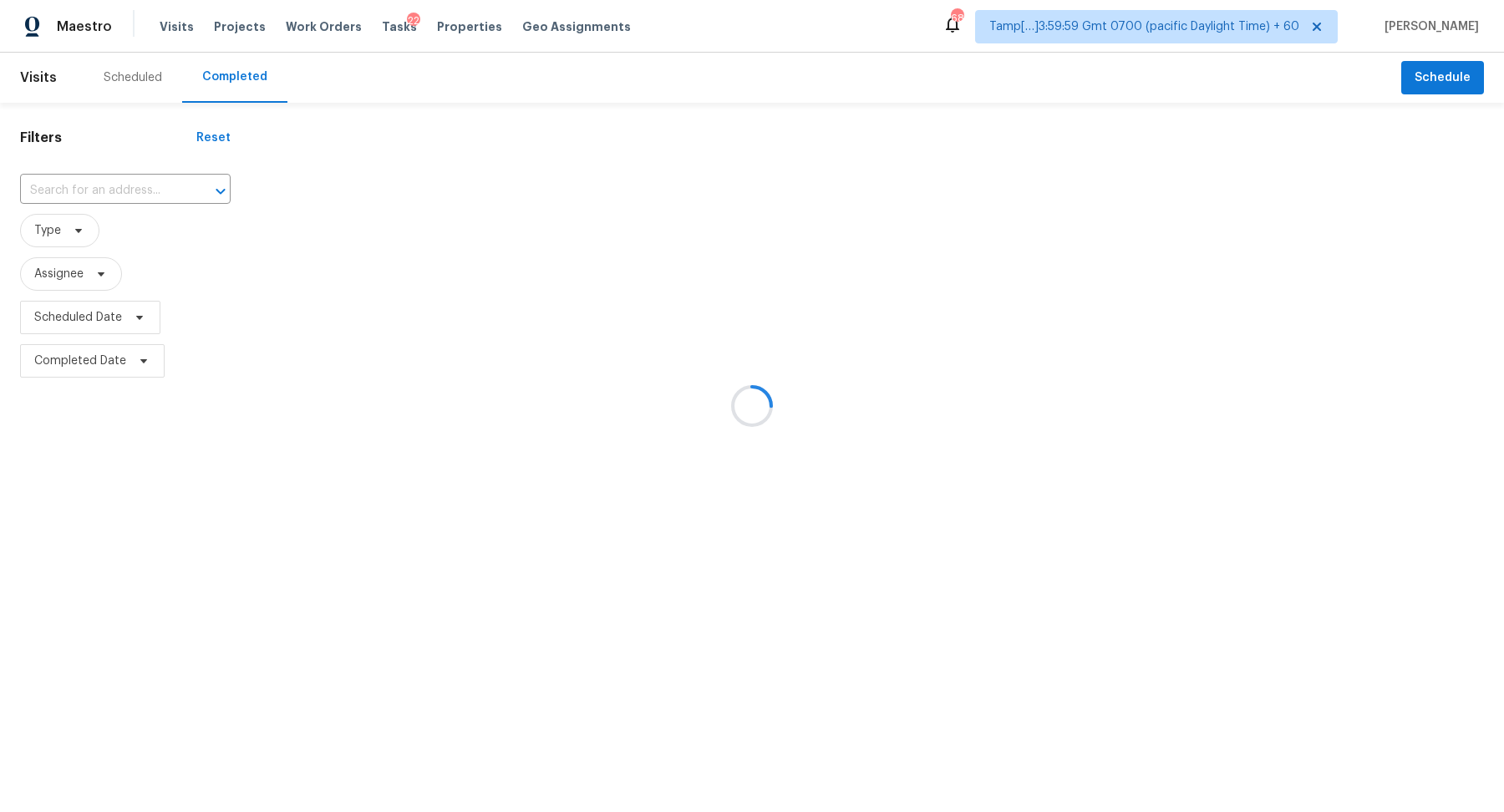
click at [129, 185] on div at bounding box center [752, 406] width 1504 height 812
click at [133, 188] on div at bounding box center [752, 406] width 1504 height 812
click at [142, 187] on div at bounding box center [752, 406] width 1504 height 812
click at [151, 192] on div at bounding box center [752, 406] width 1504 height 812
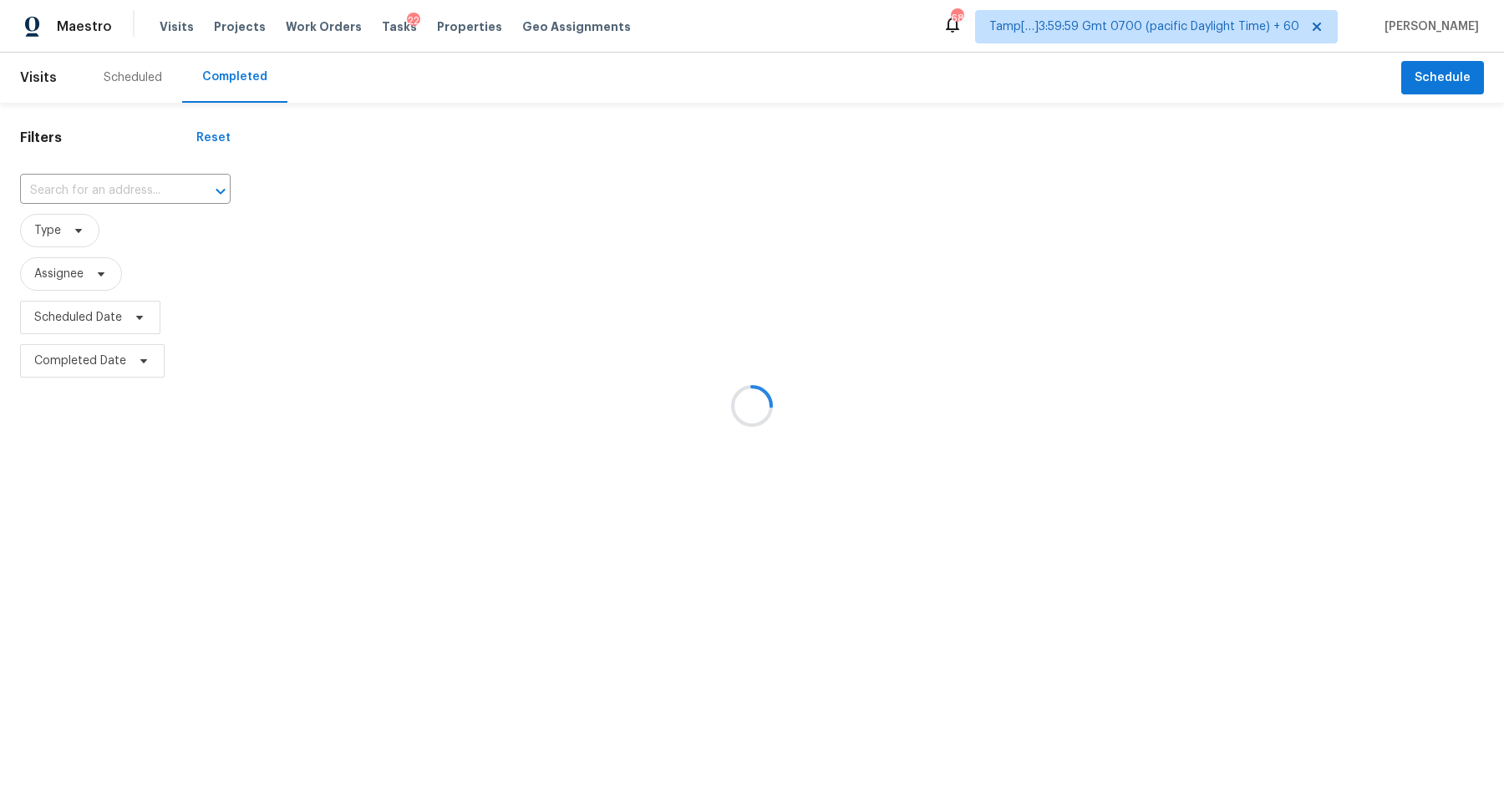
click at [114, 192] on div at bounding box center [752, 406] width 1504 height 812
click at [120, 189] on div at bounding box center [752, 406] width 1504 height 812
click at [124, 190] on div at bounding box center [752, 406] width 1504 height 812
click at [138, 190] on div at bounding box center [752, 406] width 1504 height 812
click at [109, 185] on div at bounding box center [752, 406] width 1504 height 812
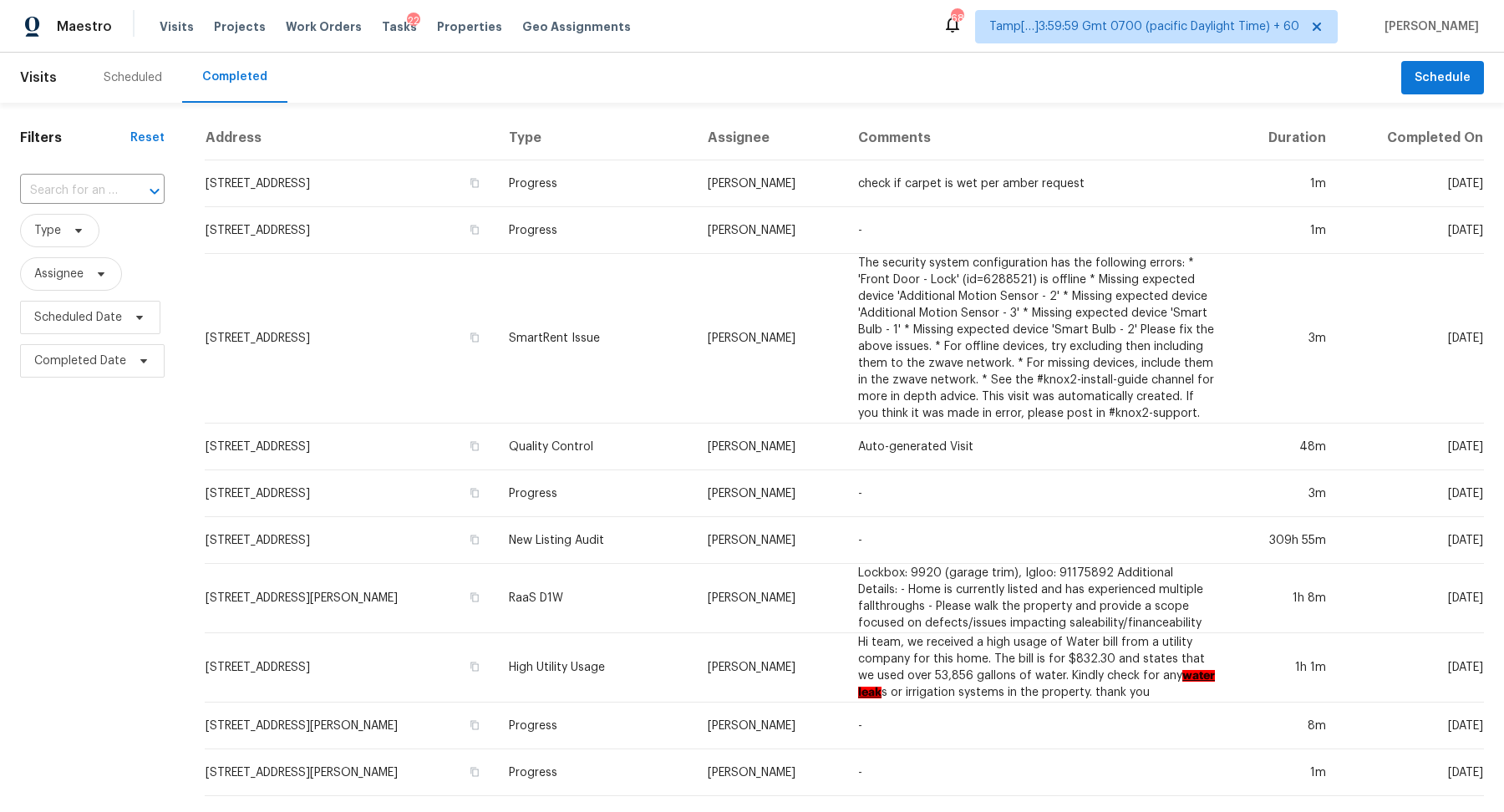
click at [109, 185] on input "text" at bounding box center [68, 191] width 98 height 26
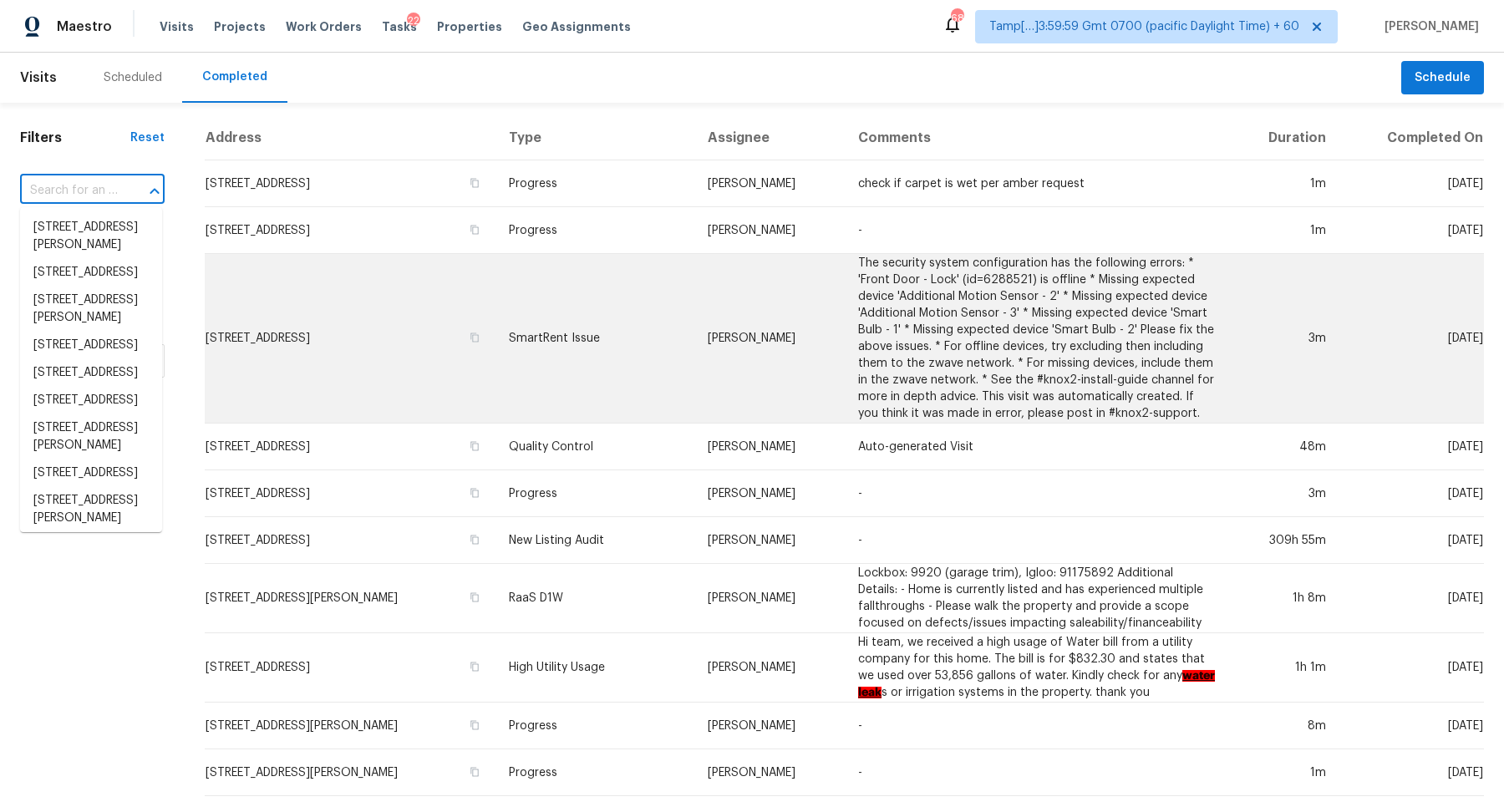
paste input "1182 E Butler Dr Chandler AZ 85225"
type input "1182 E Butler Dr Chandler AZ 85225"
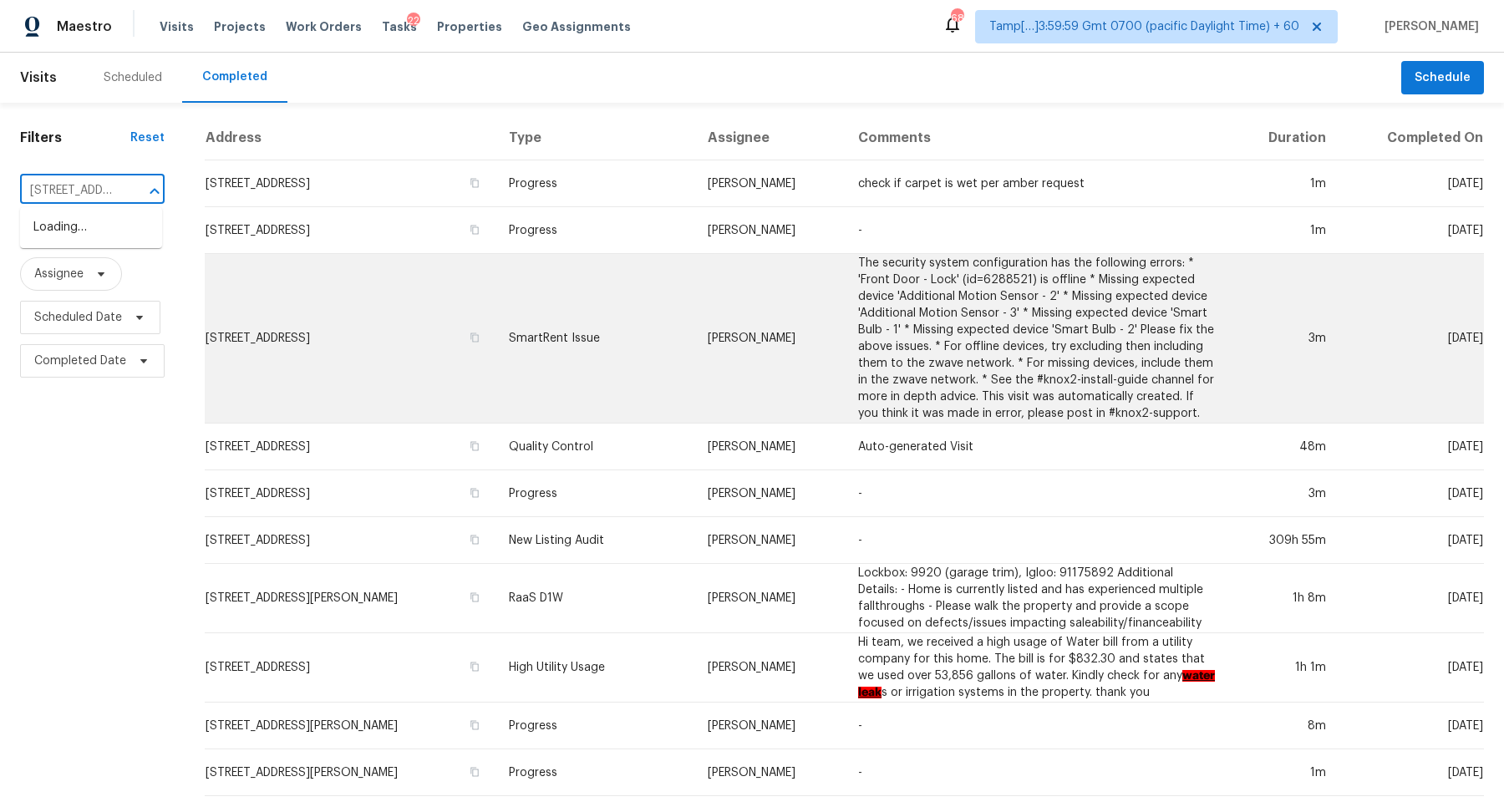
scroll to position [0, 107]
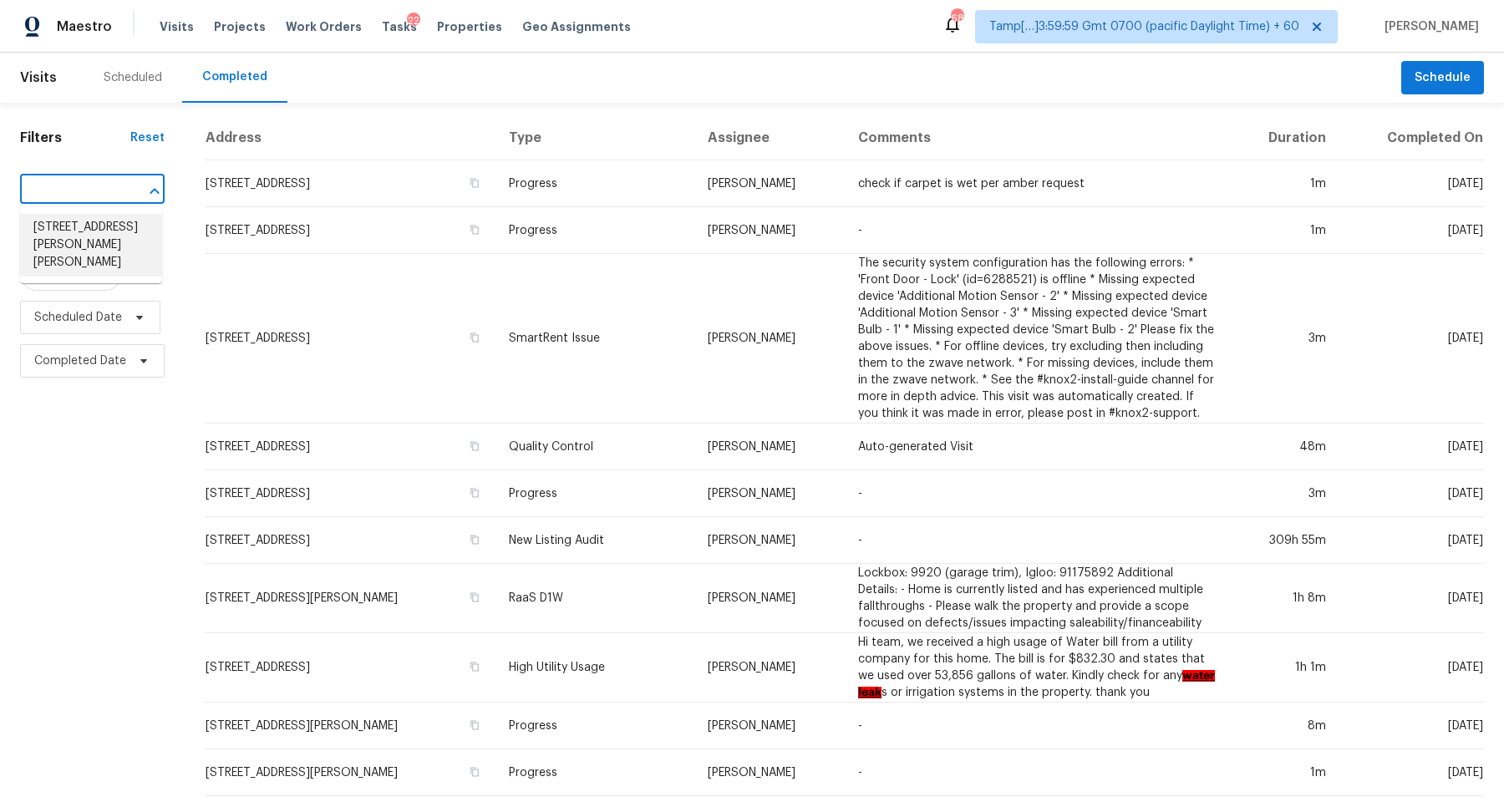
click at [67, 237] on li "1182 E Butler Dr, Chandler, AZ 85225" at bounding box center [91, 245] width 142 height 63
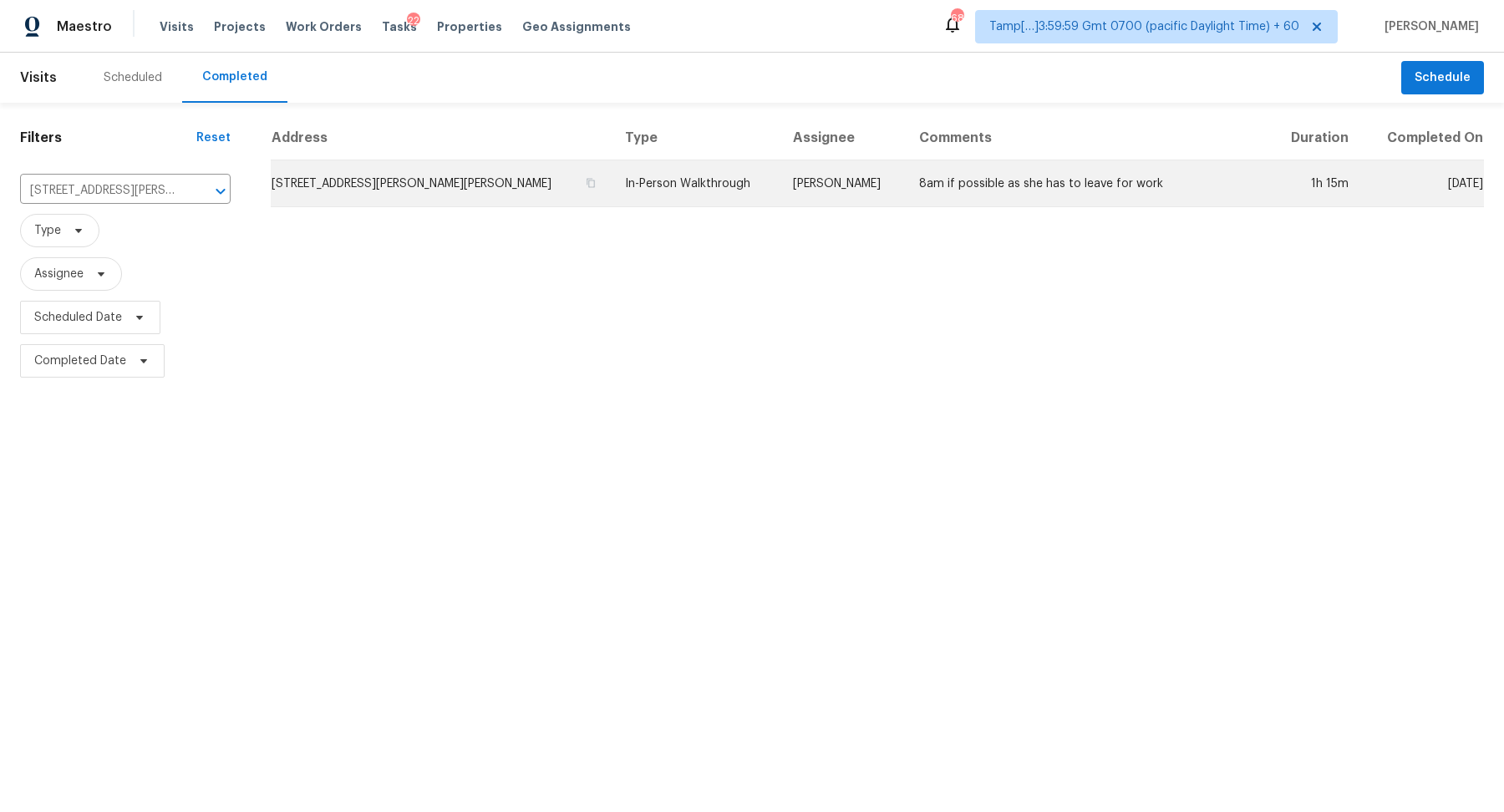
click at [350, 200] on td "1182 E Butler Dr, Chandler, AZ 85225" at bounding box center [441, 184] width 341 height 47
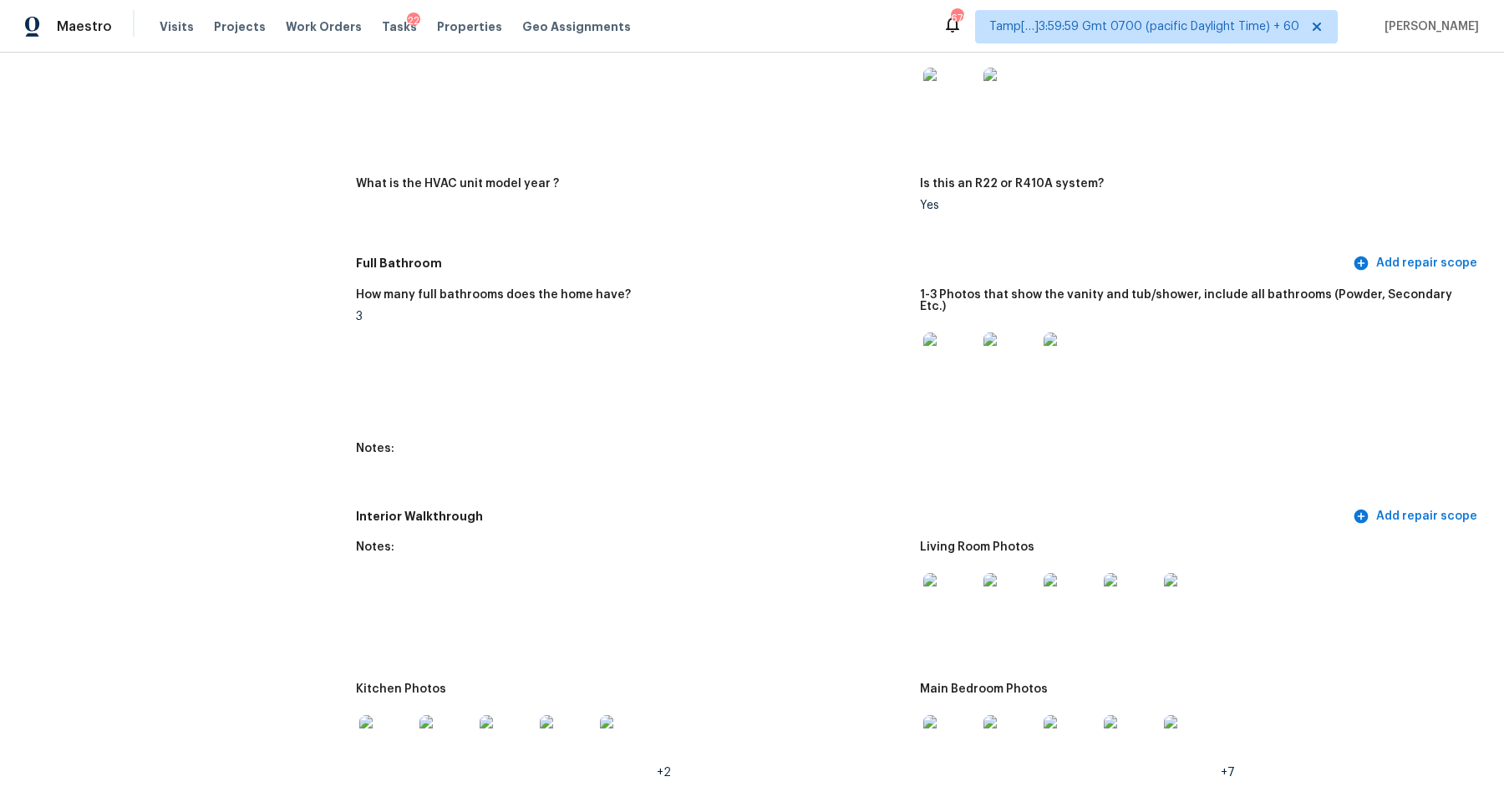
scroll to position [1777, 0]
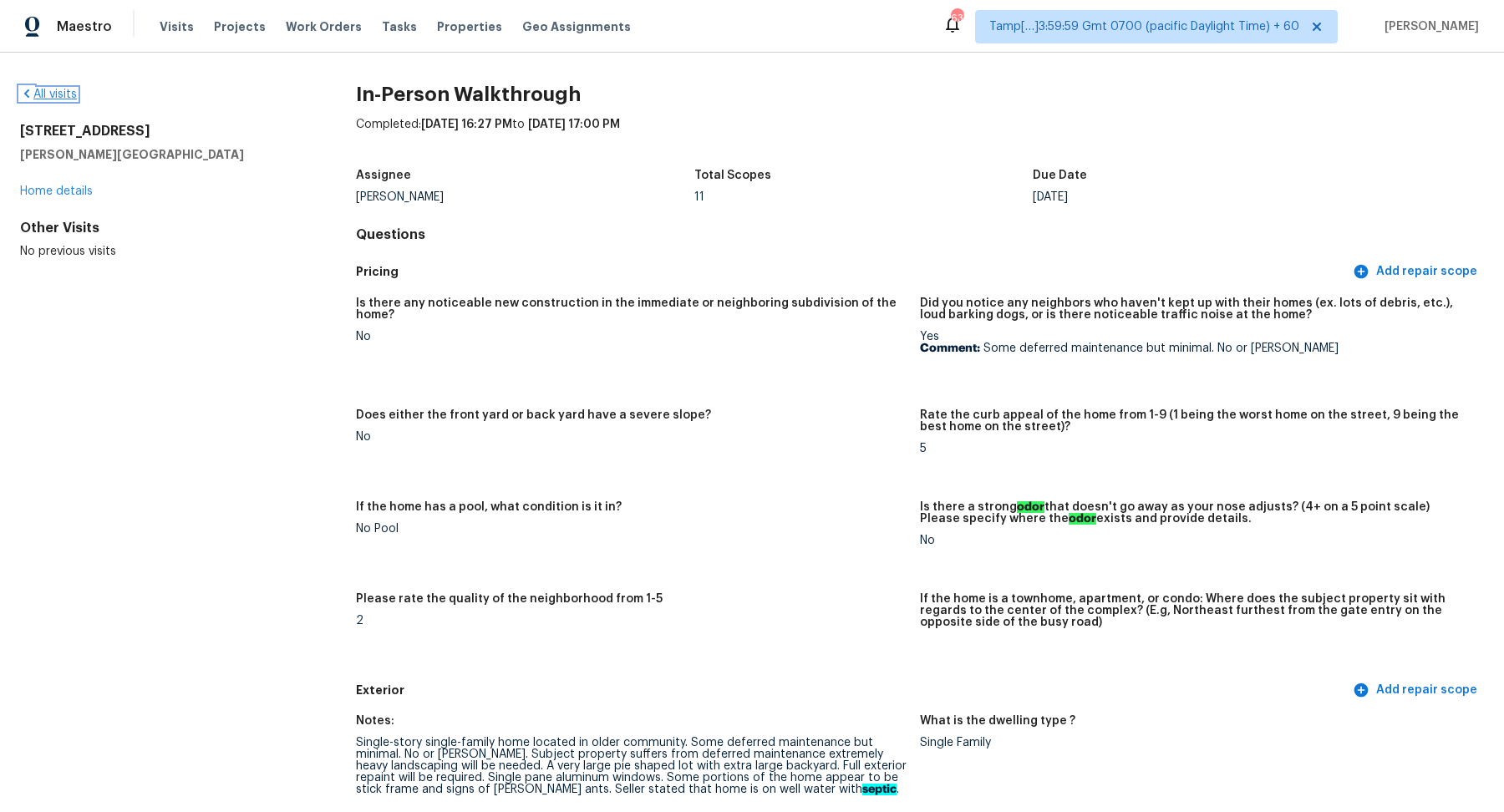
click at [54, 89] on link "All visits" at bounding box center [48, 94] width 57 height 12
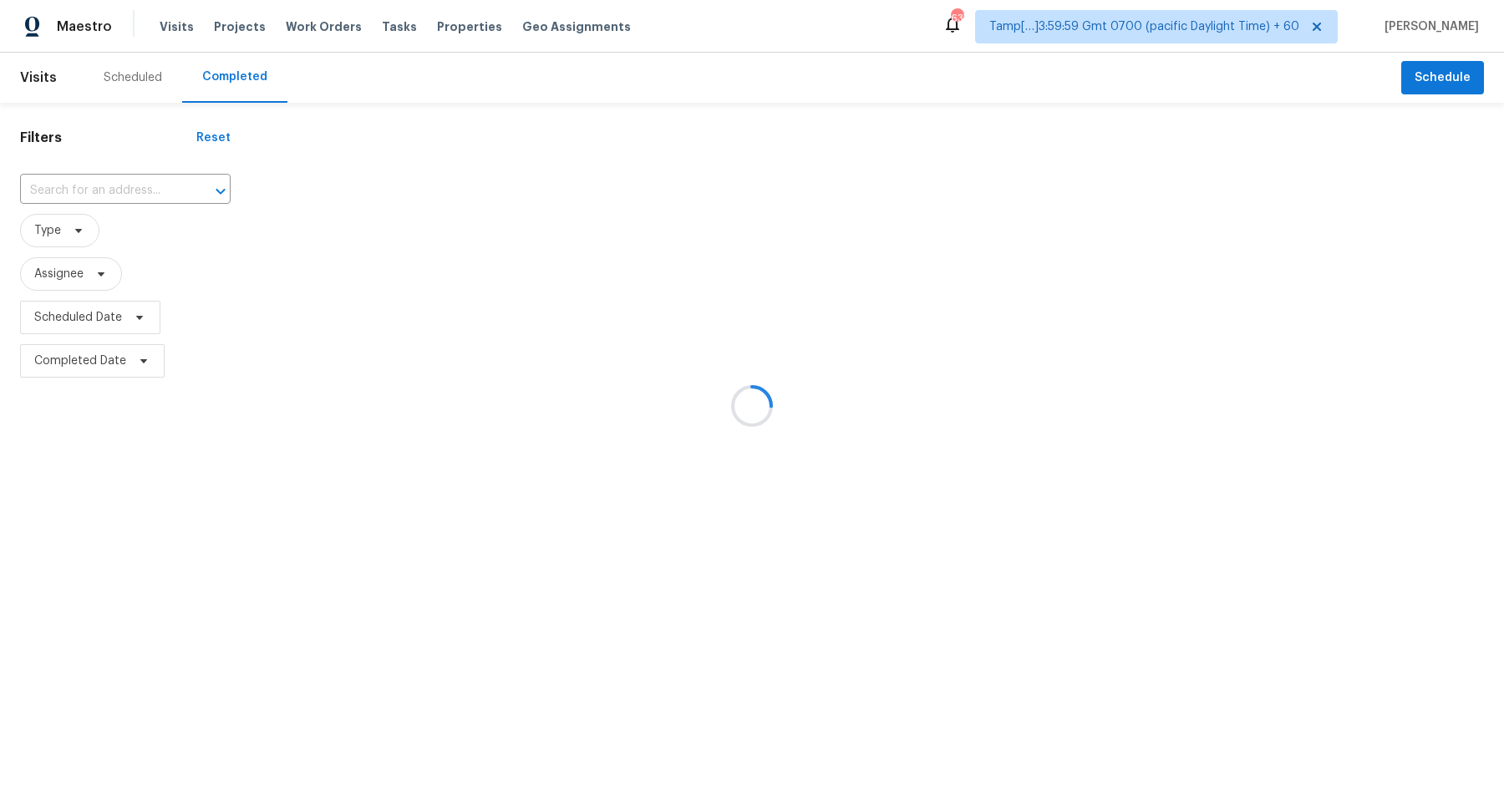
click at [101, 183] on div at bounding box center [752, 406] width 1504 height 812
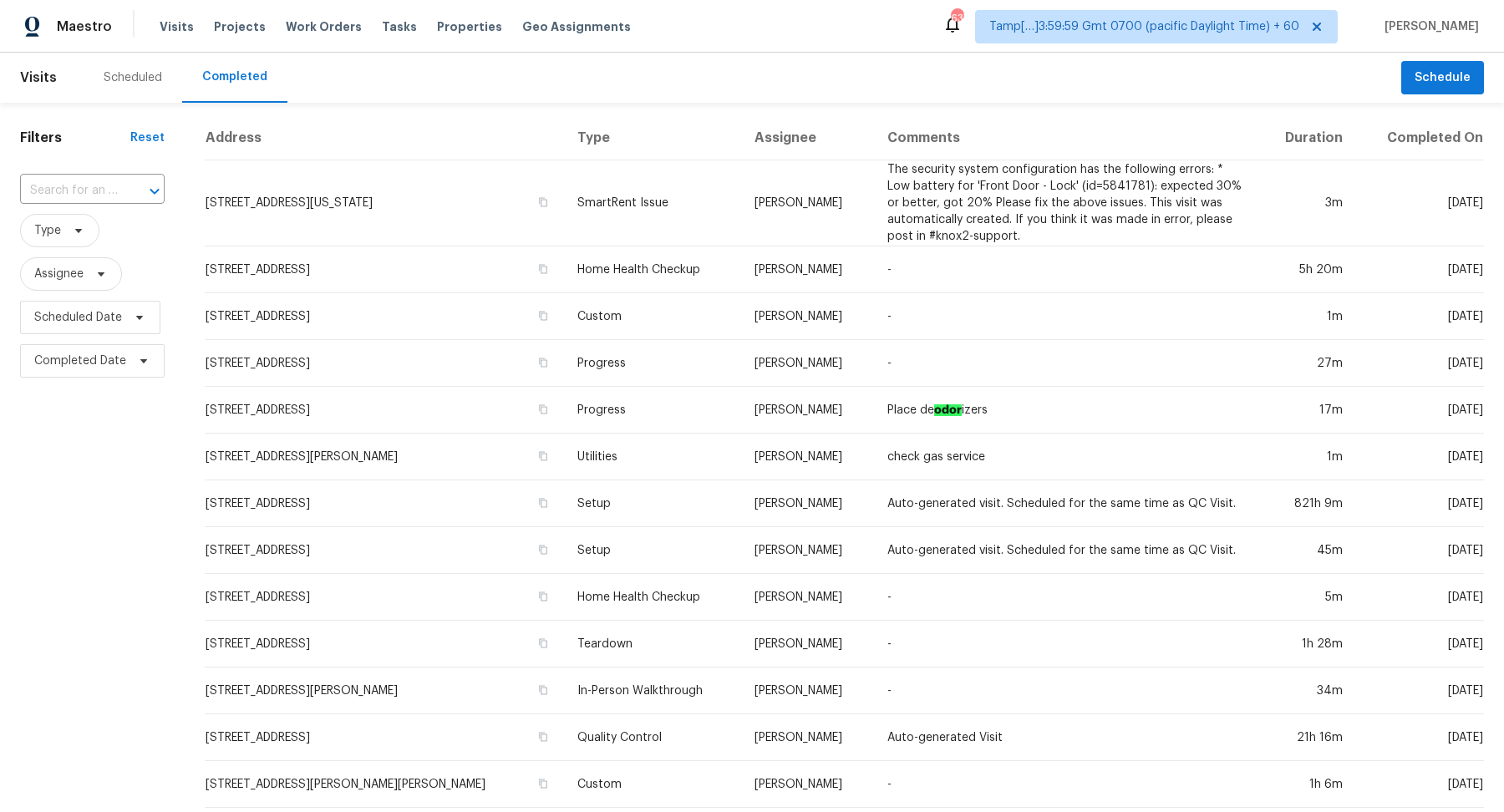
click at [101, 183] on input "text" at bounding box center [68, 191] width 98 height 26
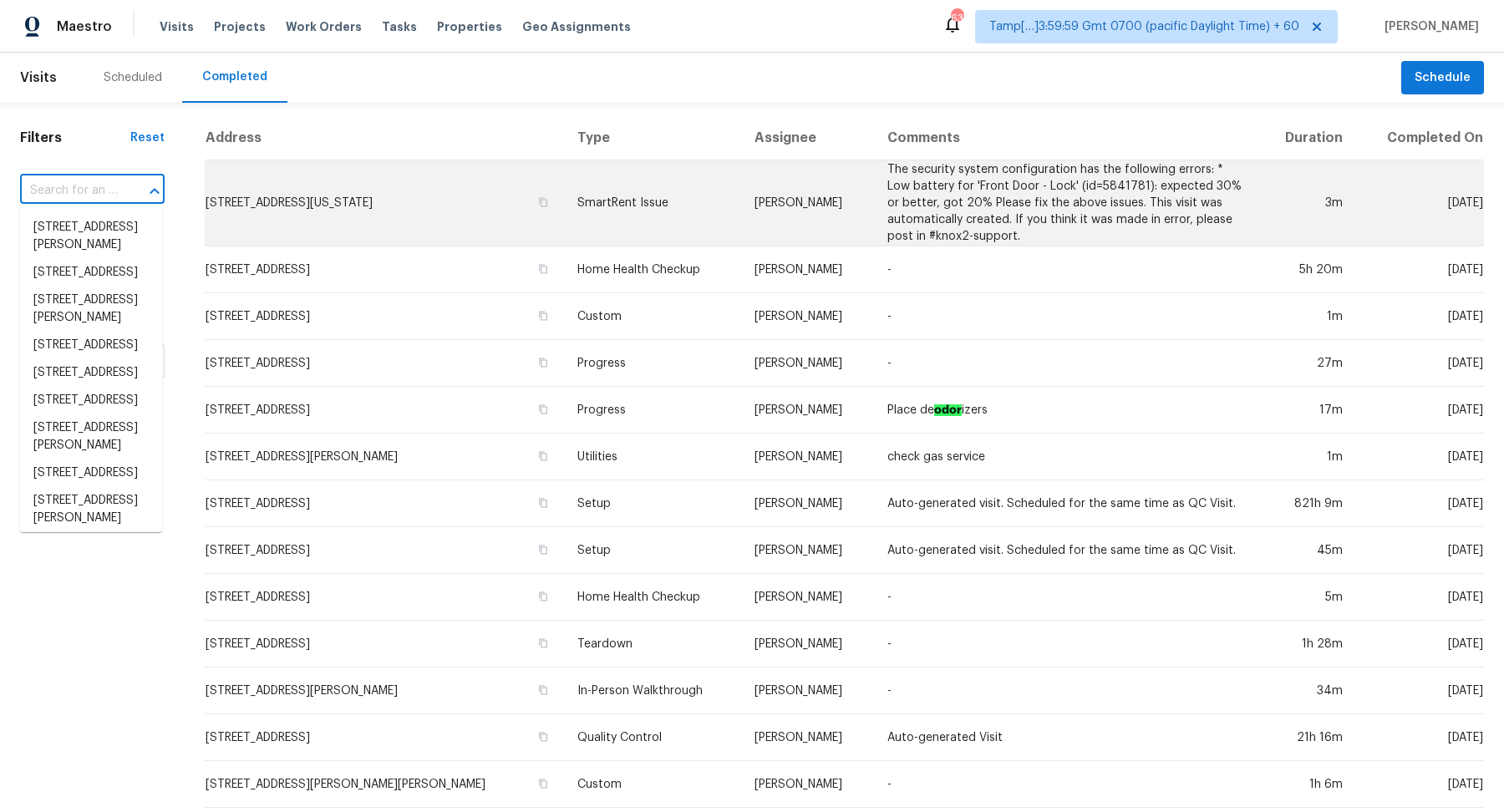
paste input "3102 Rena Ln Sanford NC 27330"
type input "3102 Rena Ln Sanford NC 27330"
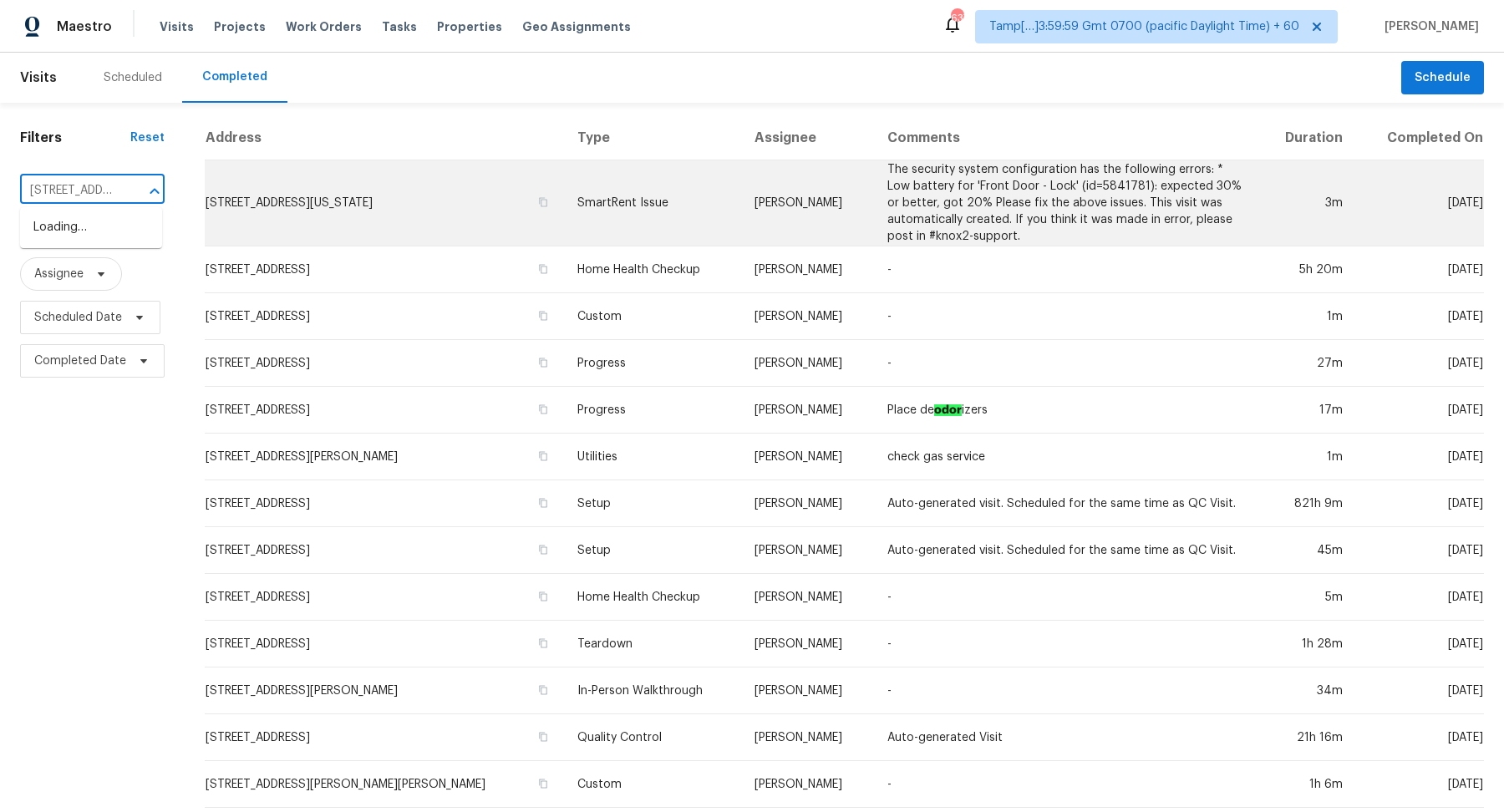
scroll to position [0, 91]
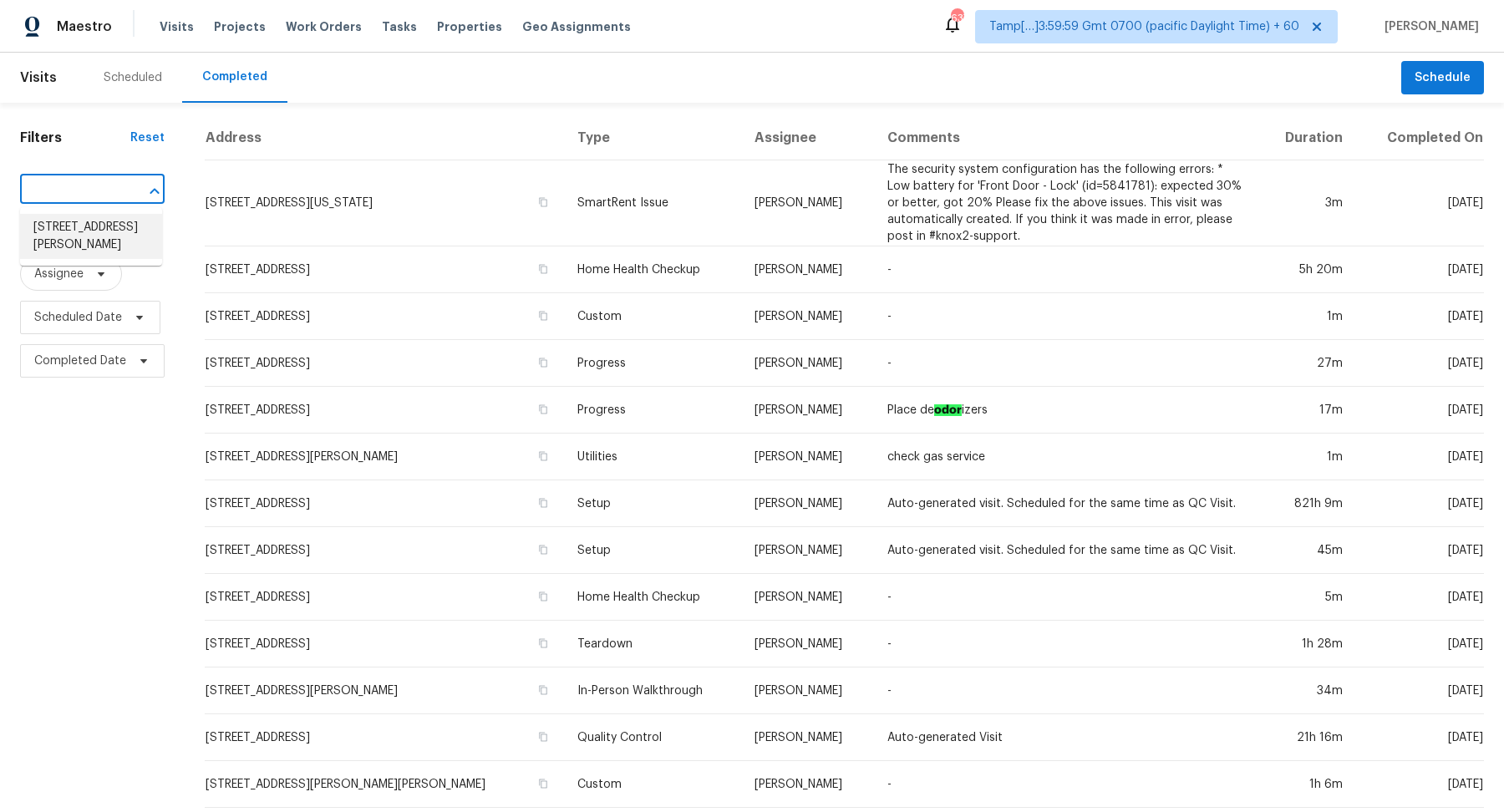
click at [54, 226] on li "3102 Rena Ln, Sanford, NC 27330" at bounding box center [91, 236] width 142 height 45
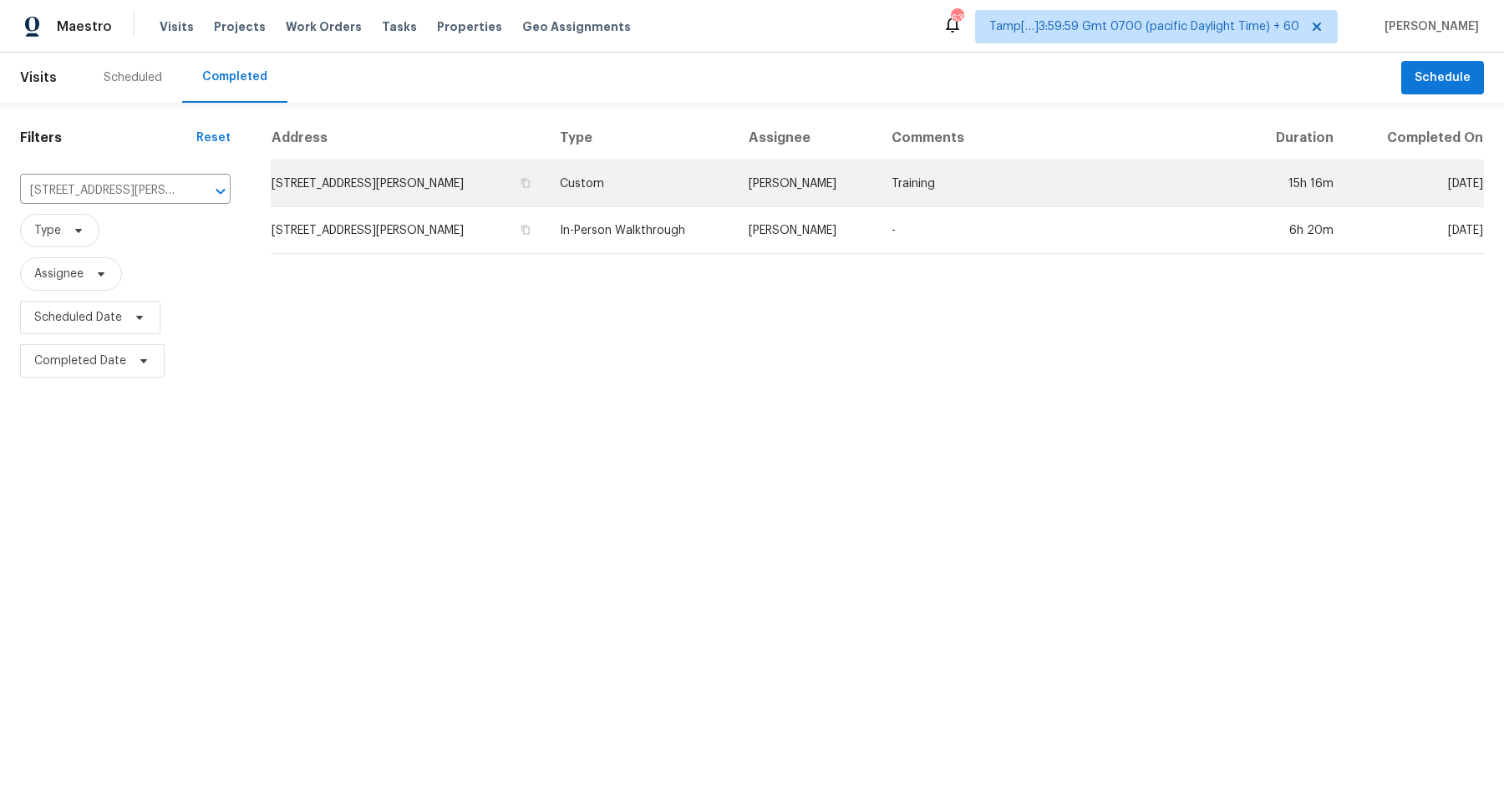
click at [289, 192] on td "3102 Rena Ln, Sanford, NC 27330" at bounding box center [408, 184] width 276 height 47
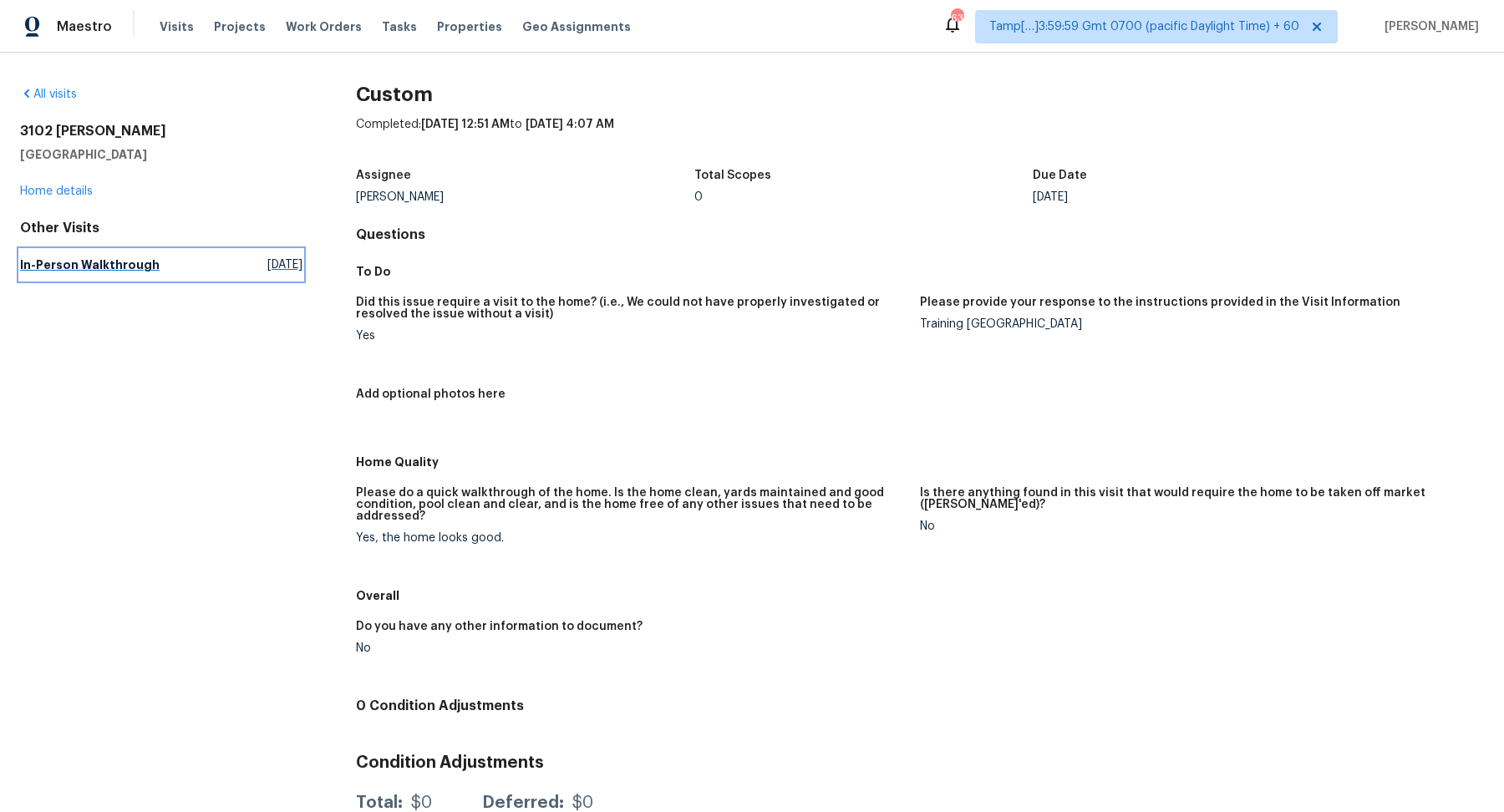
click at [183, 263] on link "In-Person Walkthrough Tue, Sep 09 2025" at bounding box center [161, 264] width 282 height 30
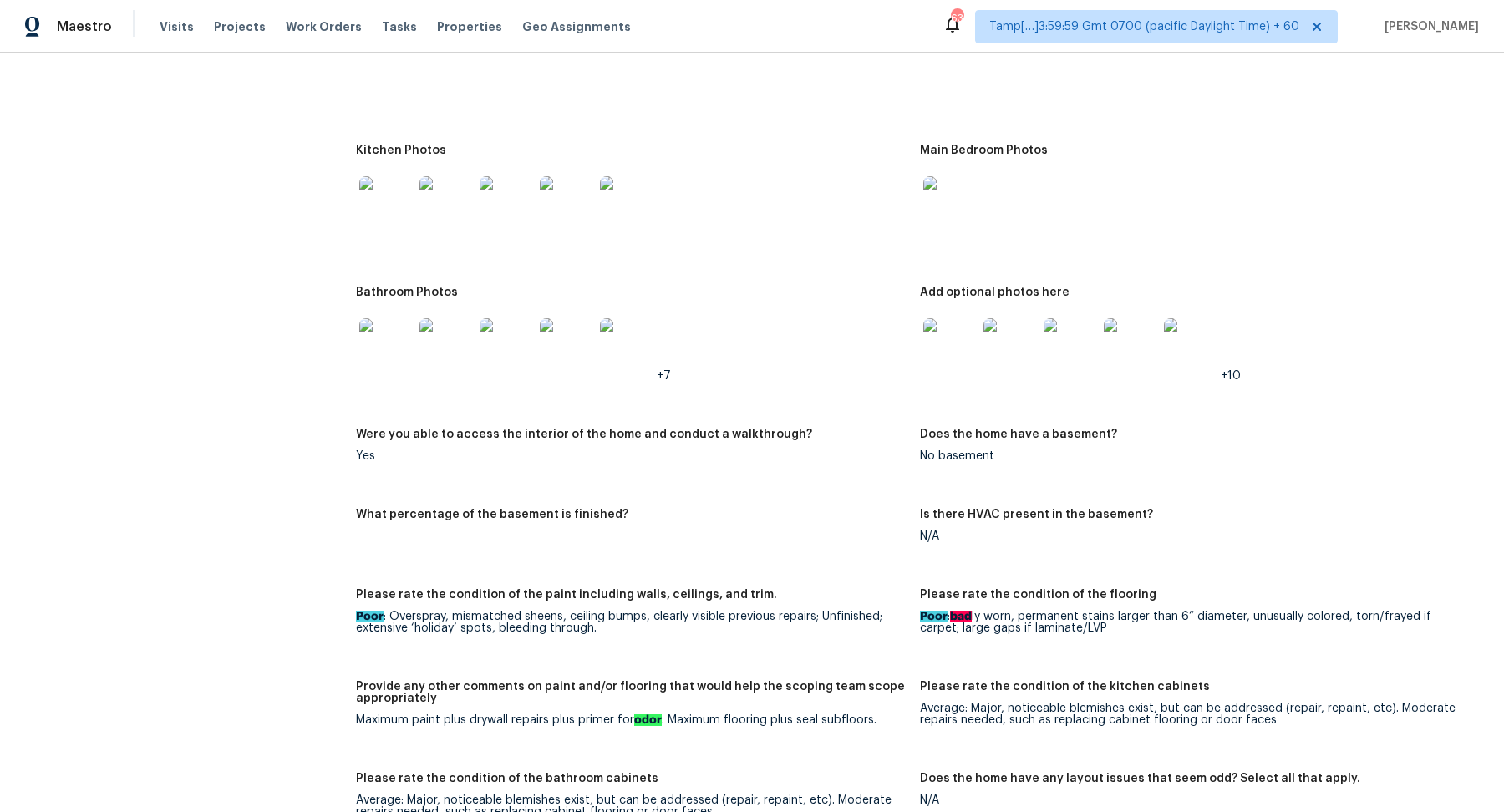
scroll to position [1879, 0]
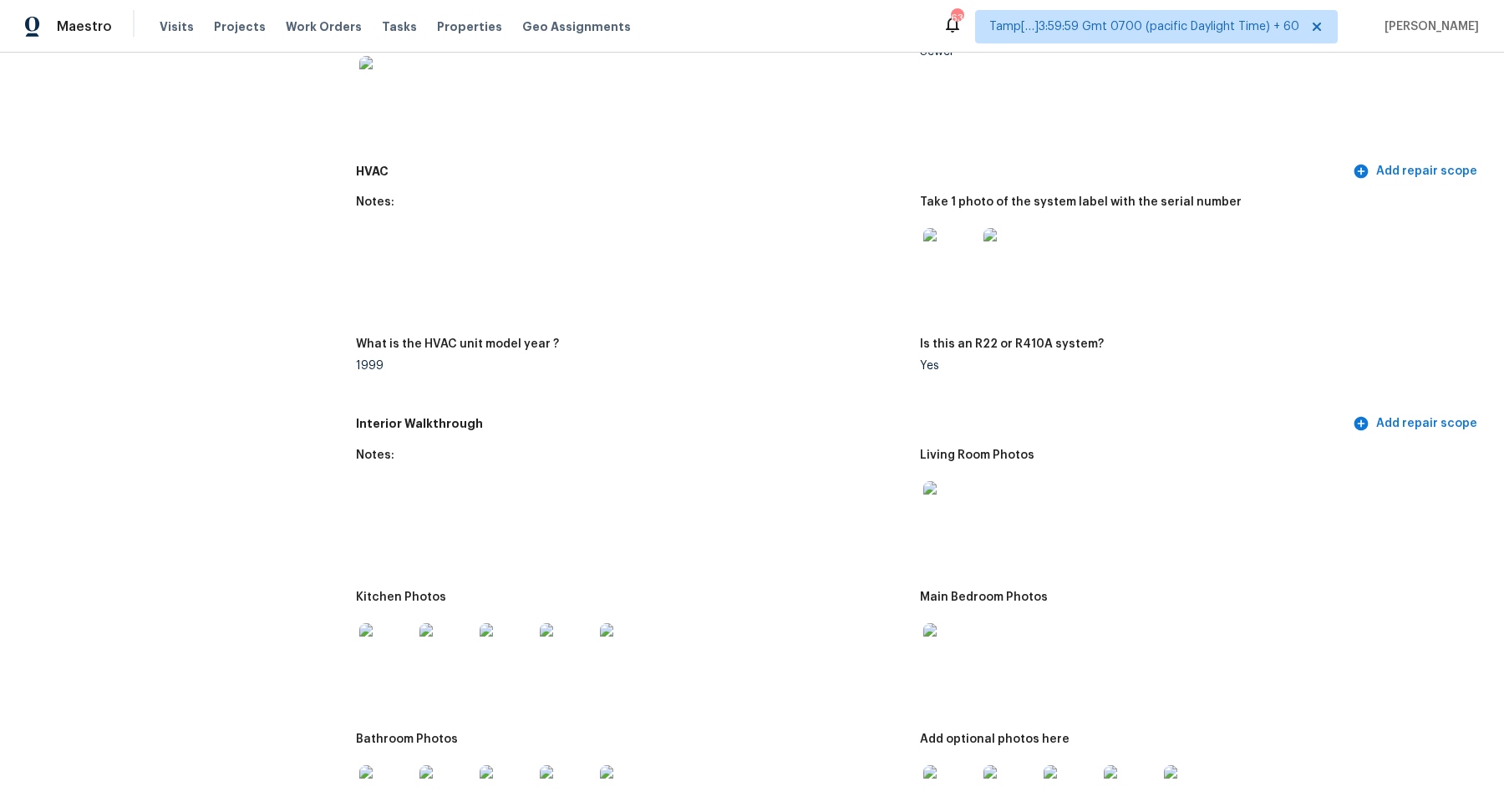
click at [784, 326] on div "Notes: Take 1 photo of the system label with the serial number What is the HVAC…" at bounding box center [920, 297] width 1128 height 222
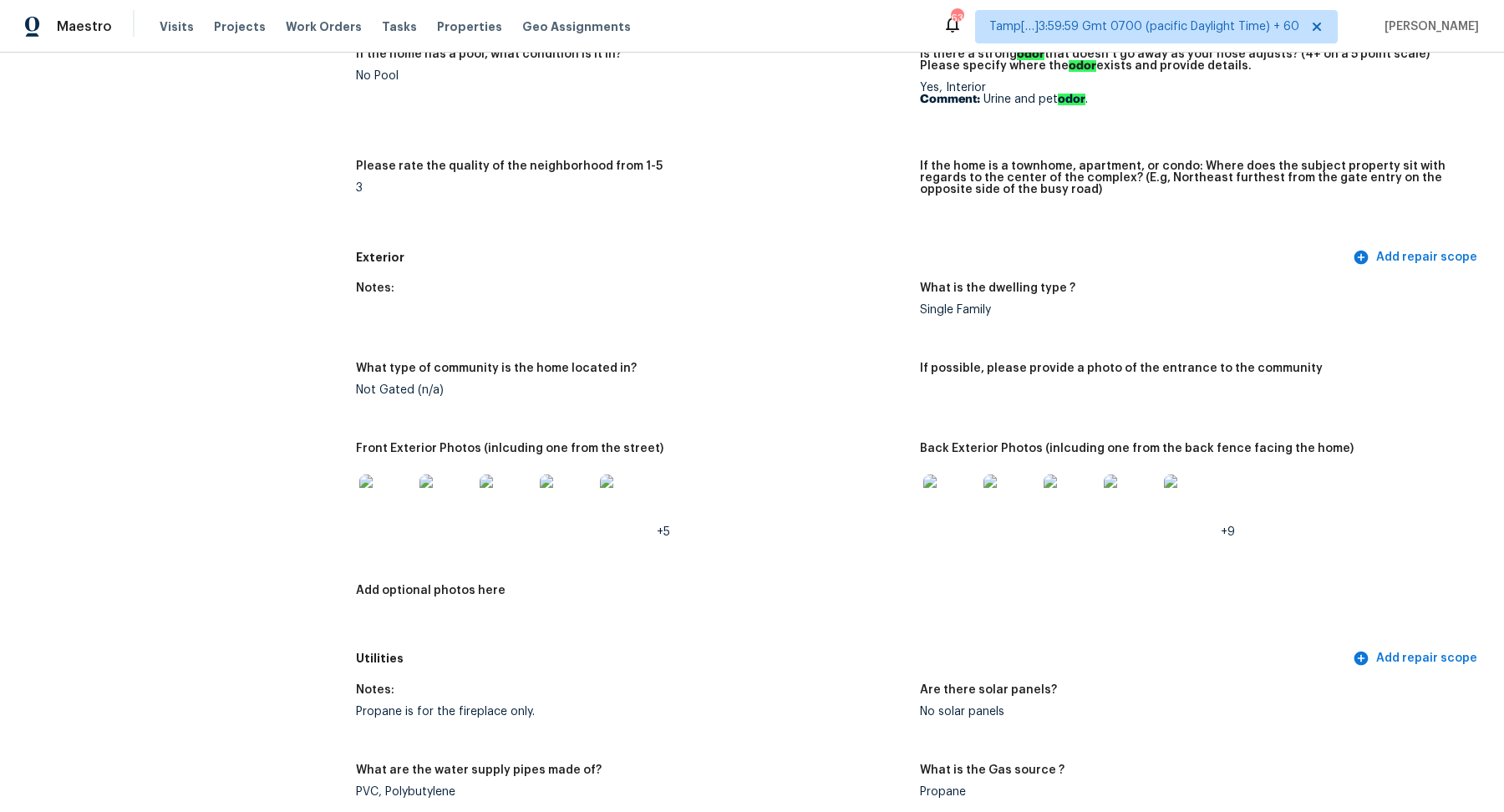
scroll to position [537, 0]
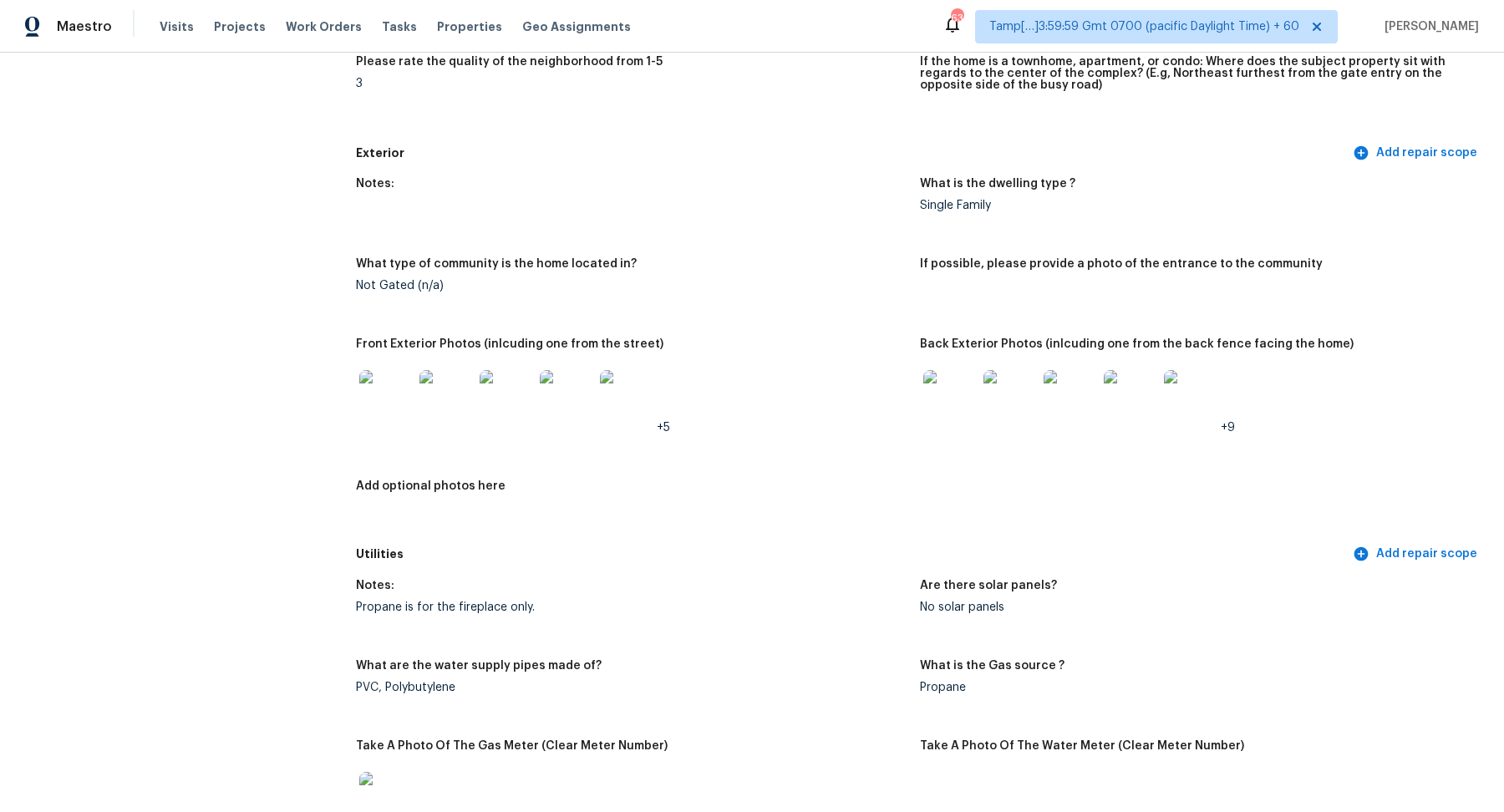
click at [393, 403] on img at bounding box center [385, 396] width 53 height 53
click at [968, 398] on img at bounding box center [950, 396] width 53 height 53
click at [986, 392] on img at bounding box center [1010, 396] width 53 height 53
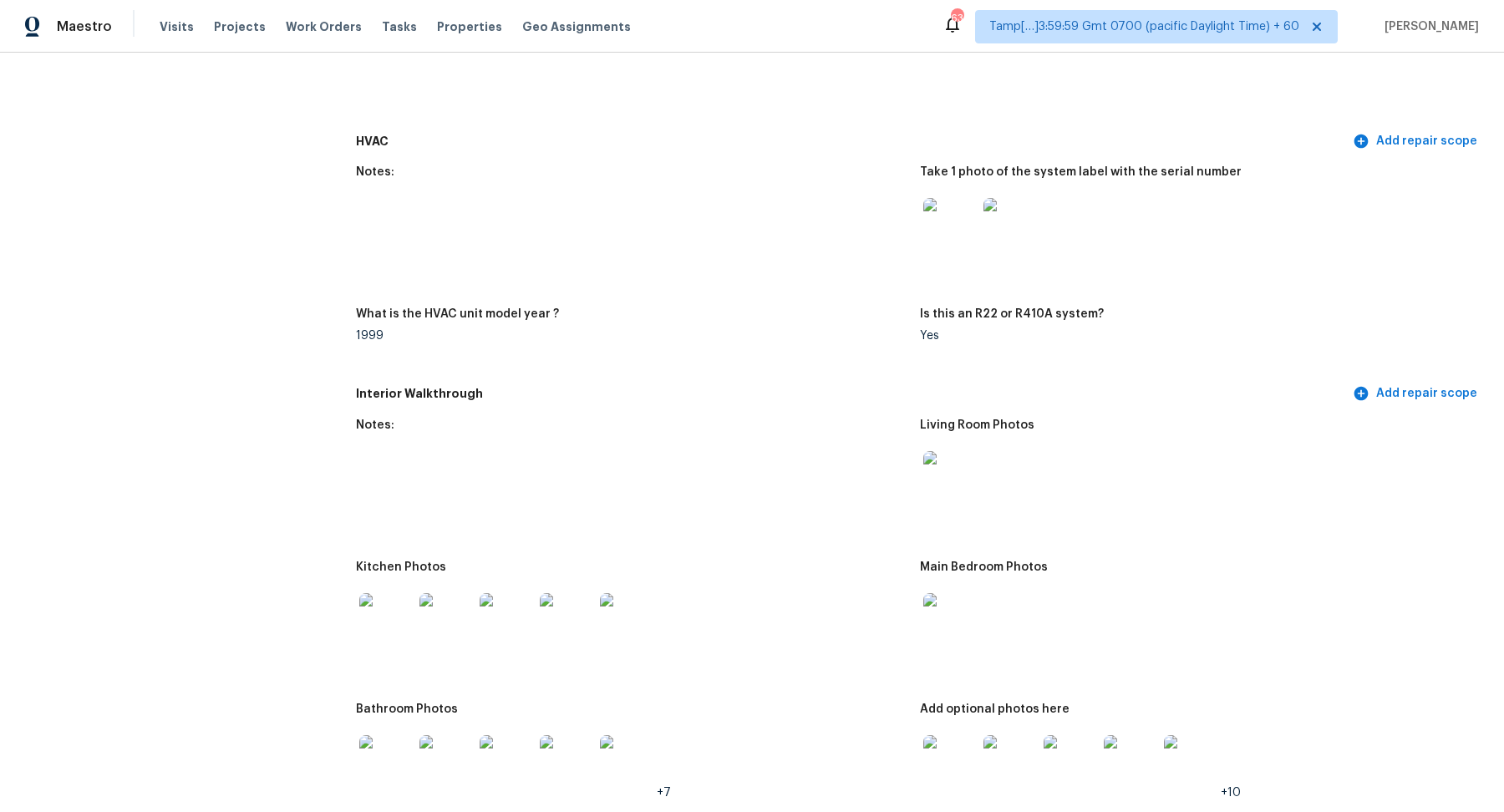
scroll to position [1523, 0]
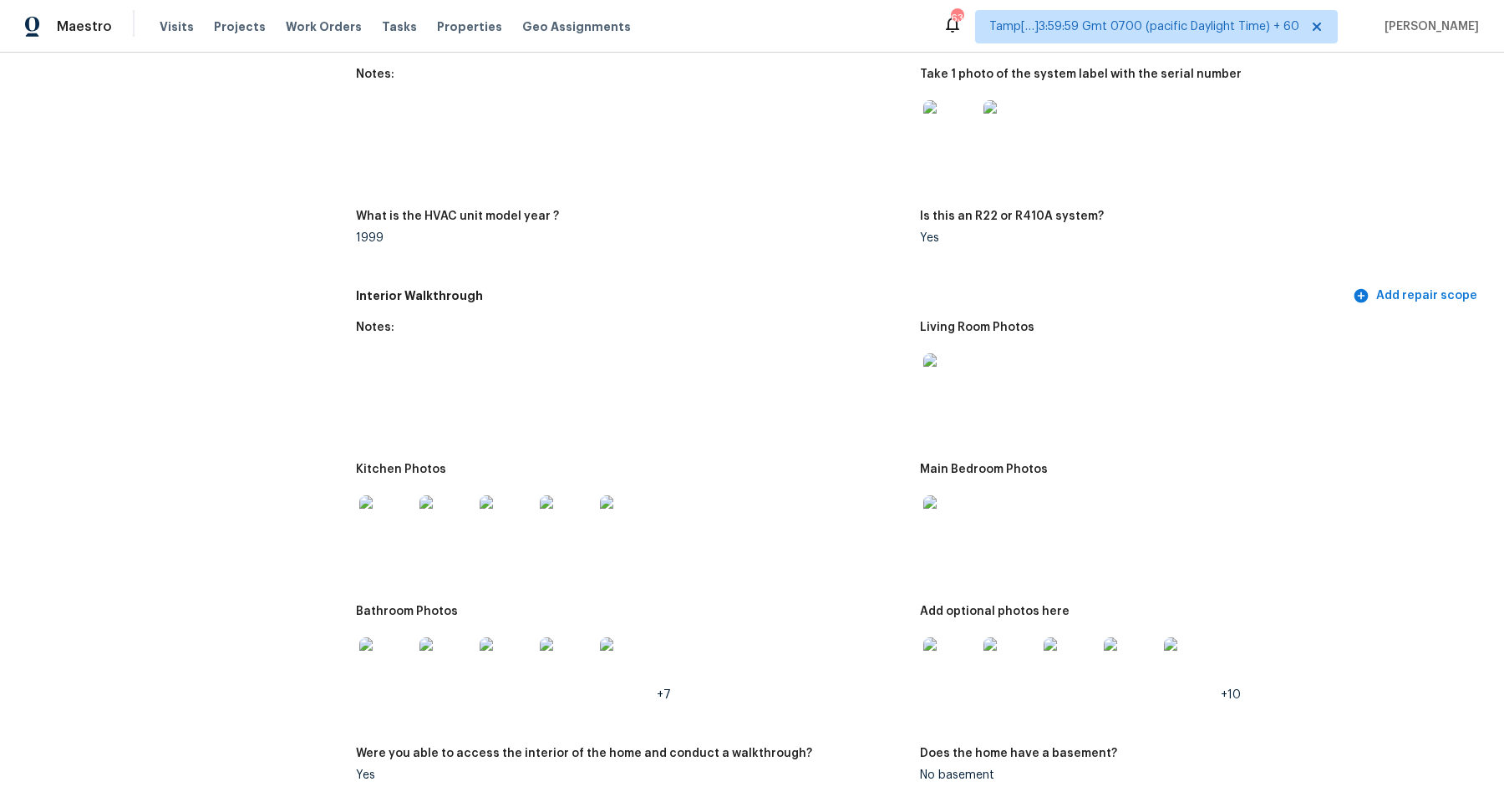
click at [382, 532] on img at bounding box center [385, 521] width 53 height 53
click at [944, 523] on img at bounding box center [950, 521] width 53 height 53
click at [413, 657] on div at bounding box center [386, 663] width 60 height 74
click at [393, 662] on img at bounding box center [385, 663] width 53 height 53
click at [953, 653] on img at bounding box center [950, 663] width 53 height 53
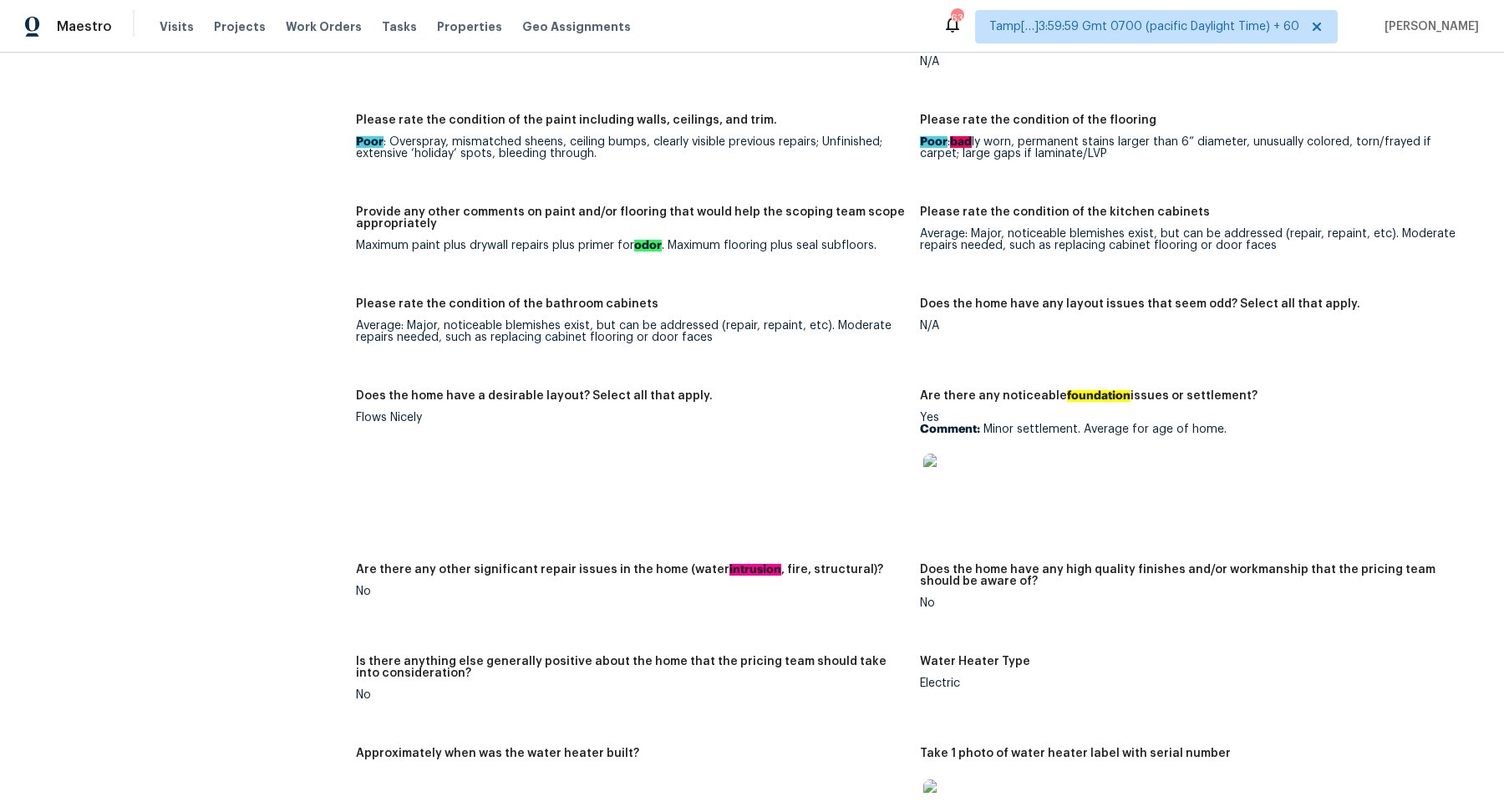
scroll to position [2439, 0]
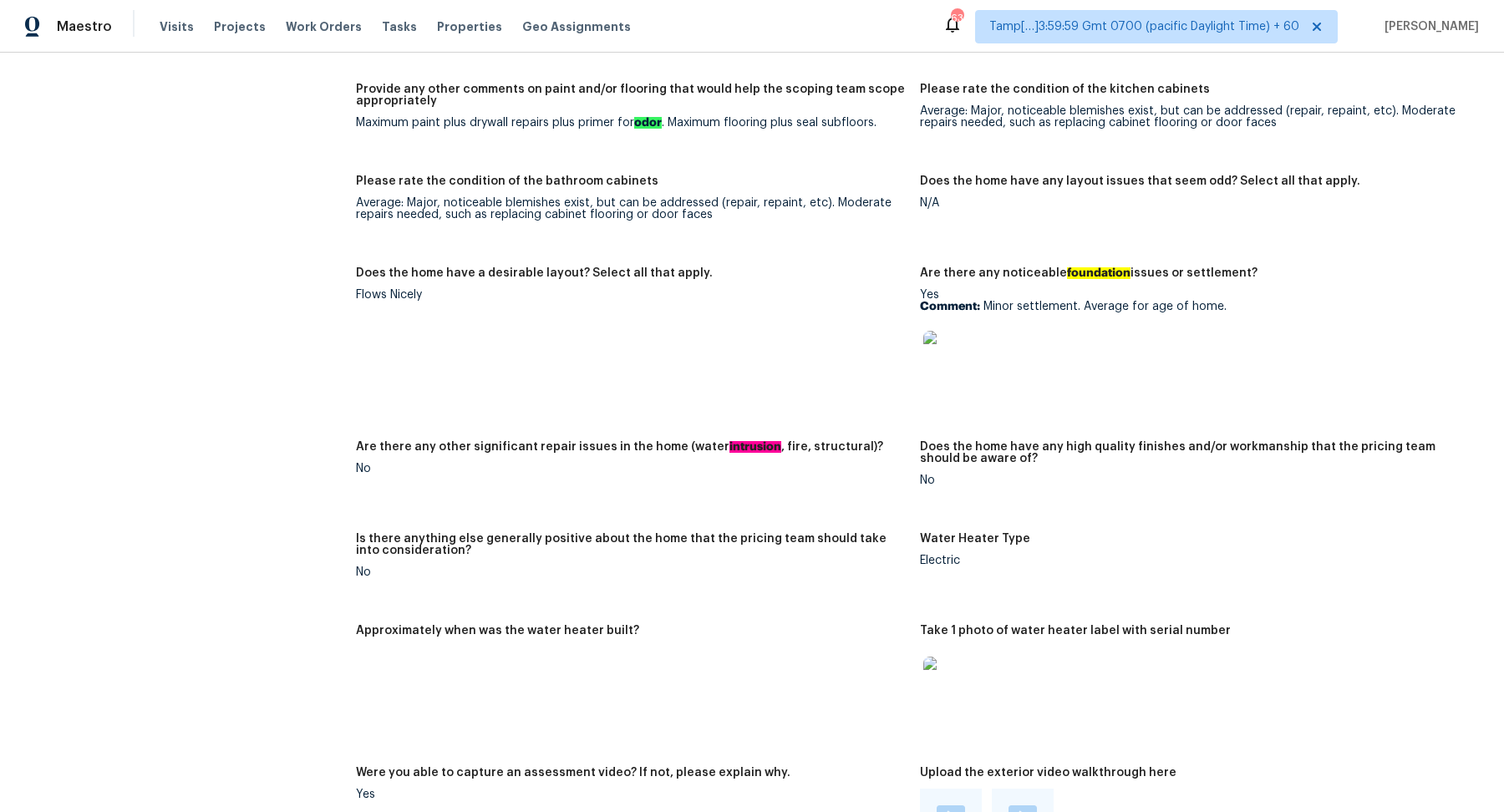
click at [954, 381] on img at bounding box center [950, 357] width 53 height 53
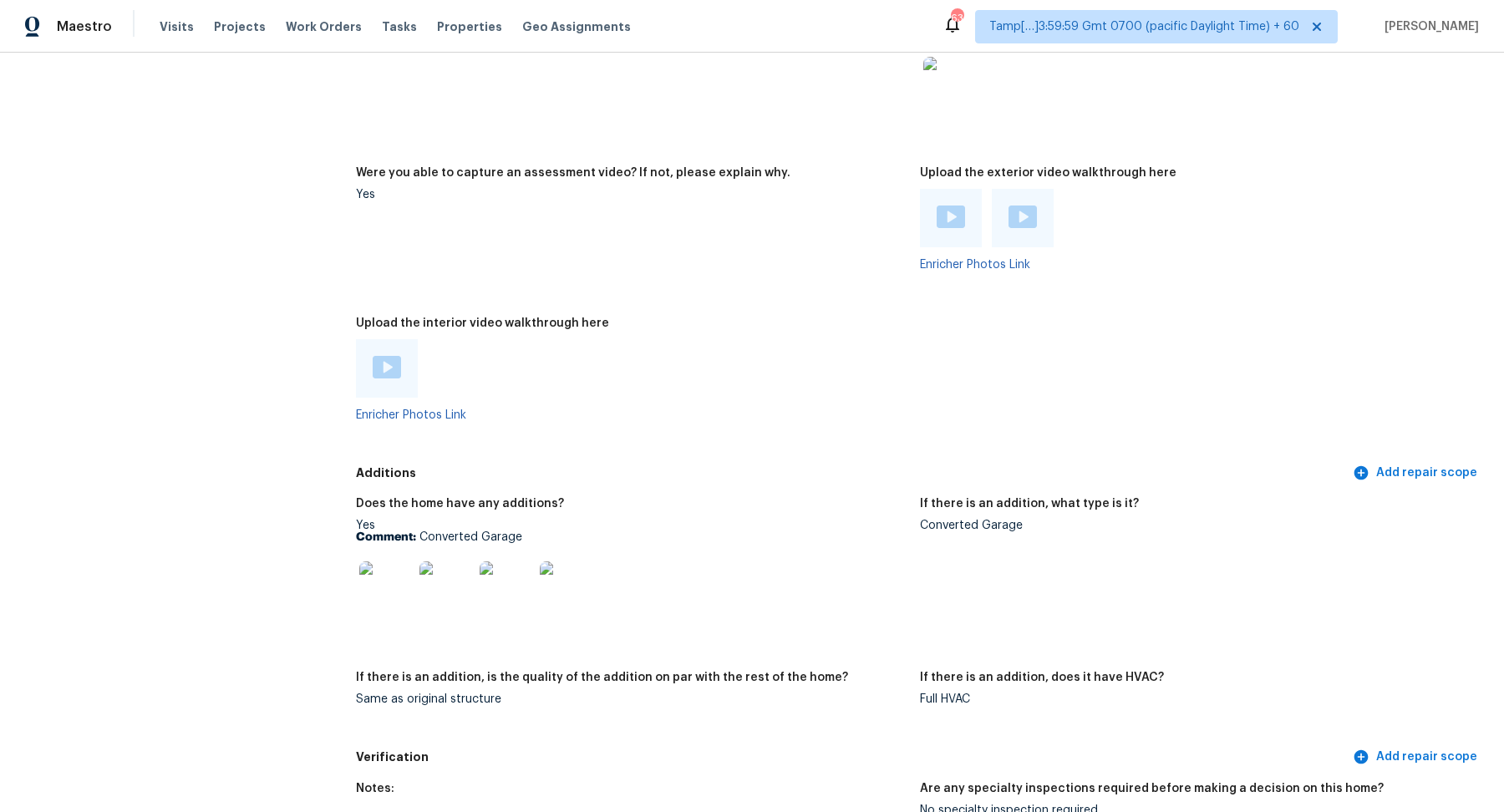
click at [388, 594] on img at bounding box center [385, 588] width 53 height 53
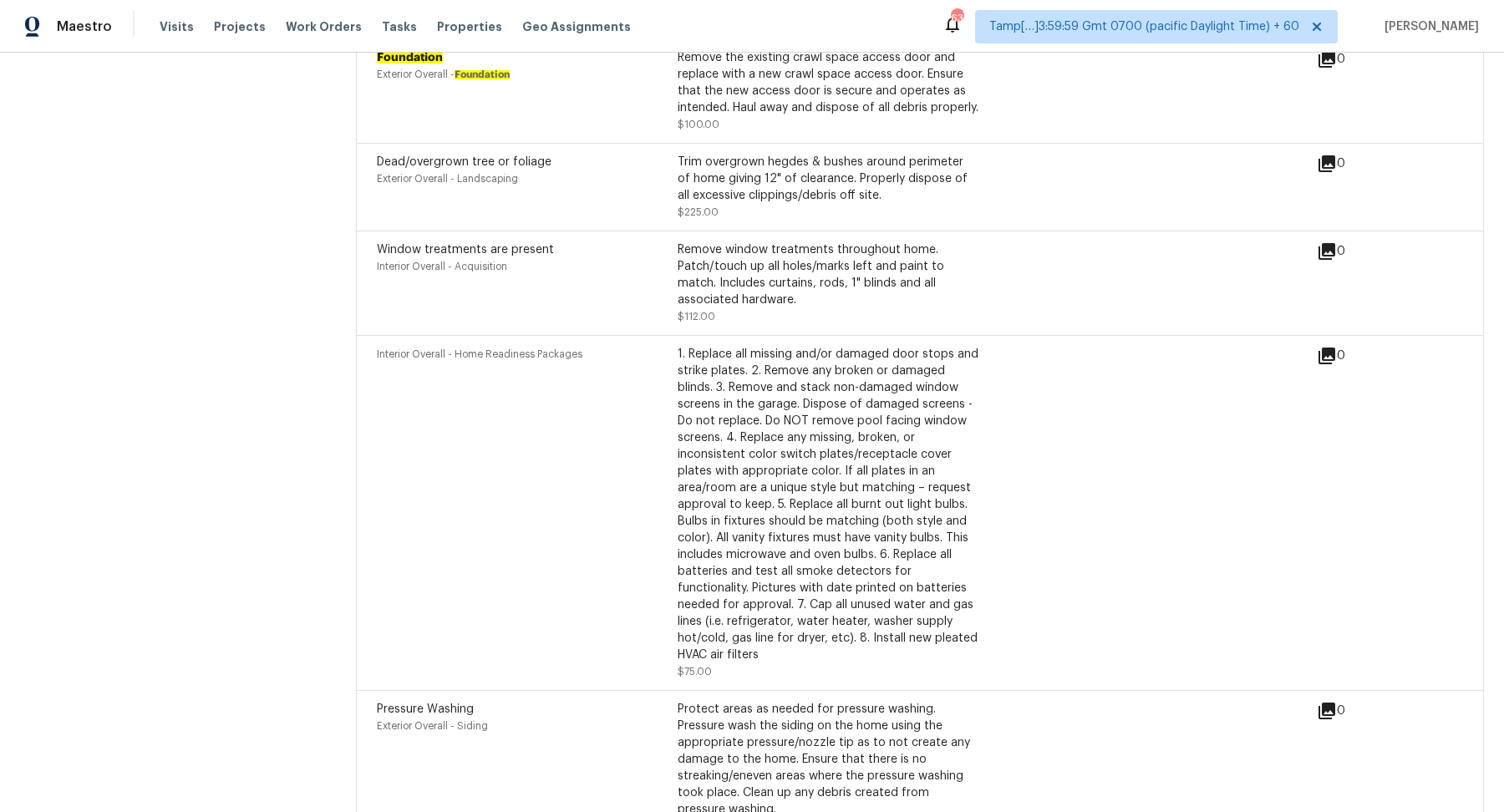
scroll to position [7130, 0]
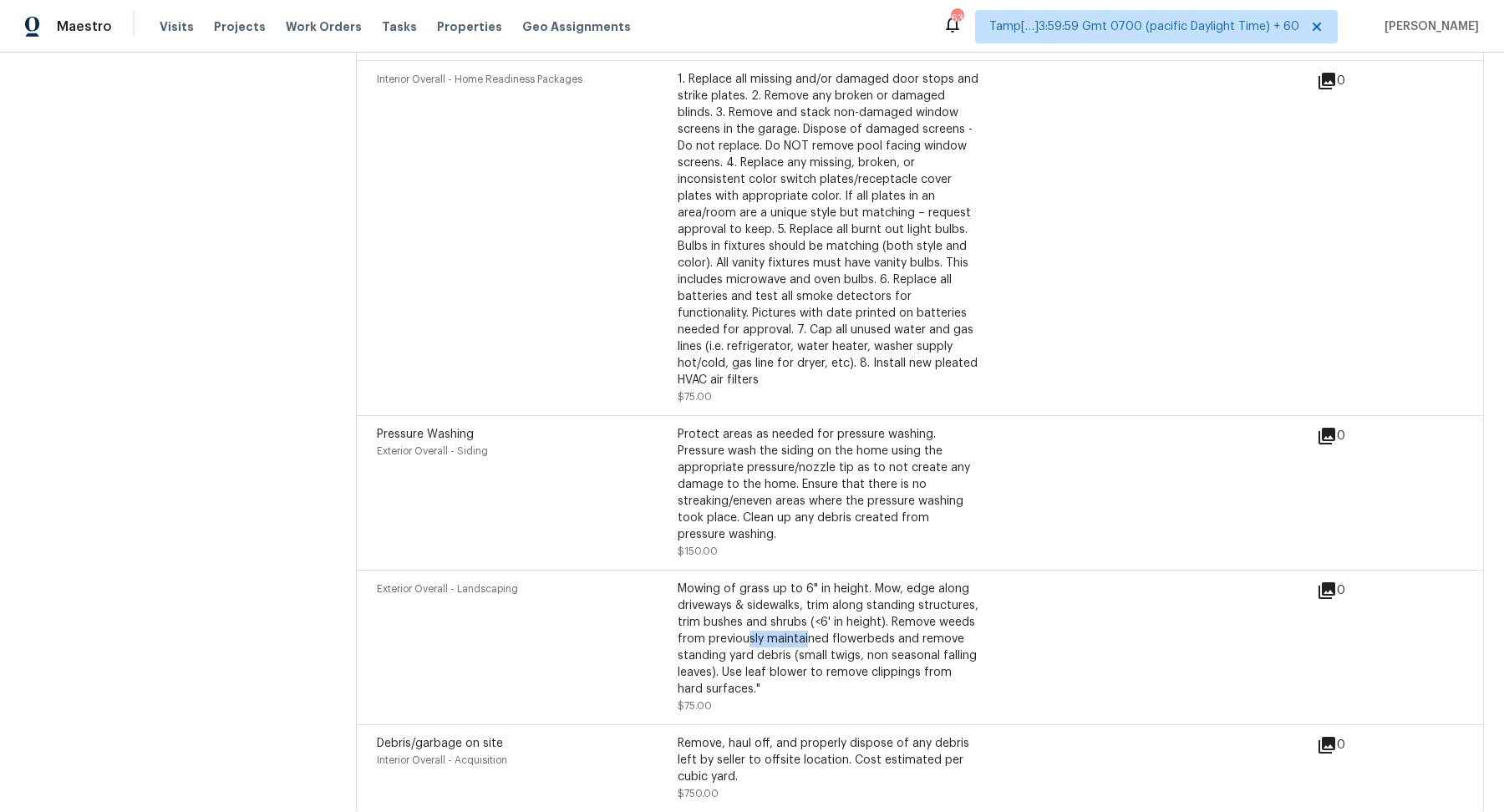
drag, startPoint x: 747, startPoint y: 600, endPoint x: 970, endPoint y: 600, distance: 223.0
click at [965, 600] on div "Mowing of grass up to 6" in height. Mow, edge along driveways & sidewalks, trim…" at bounding box center [828, 638] width 301 height 117
drag, startPoint x: 795, startPoint y: 433, endPoint x: 914, endPoint y: 441, distance: 119.3
click at [843, 434] on div "Protect areas as needed for pressure washing. Pressure wash the siding on the h…" at bounding box center [828, 484] width 301 height 117
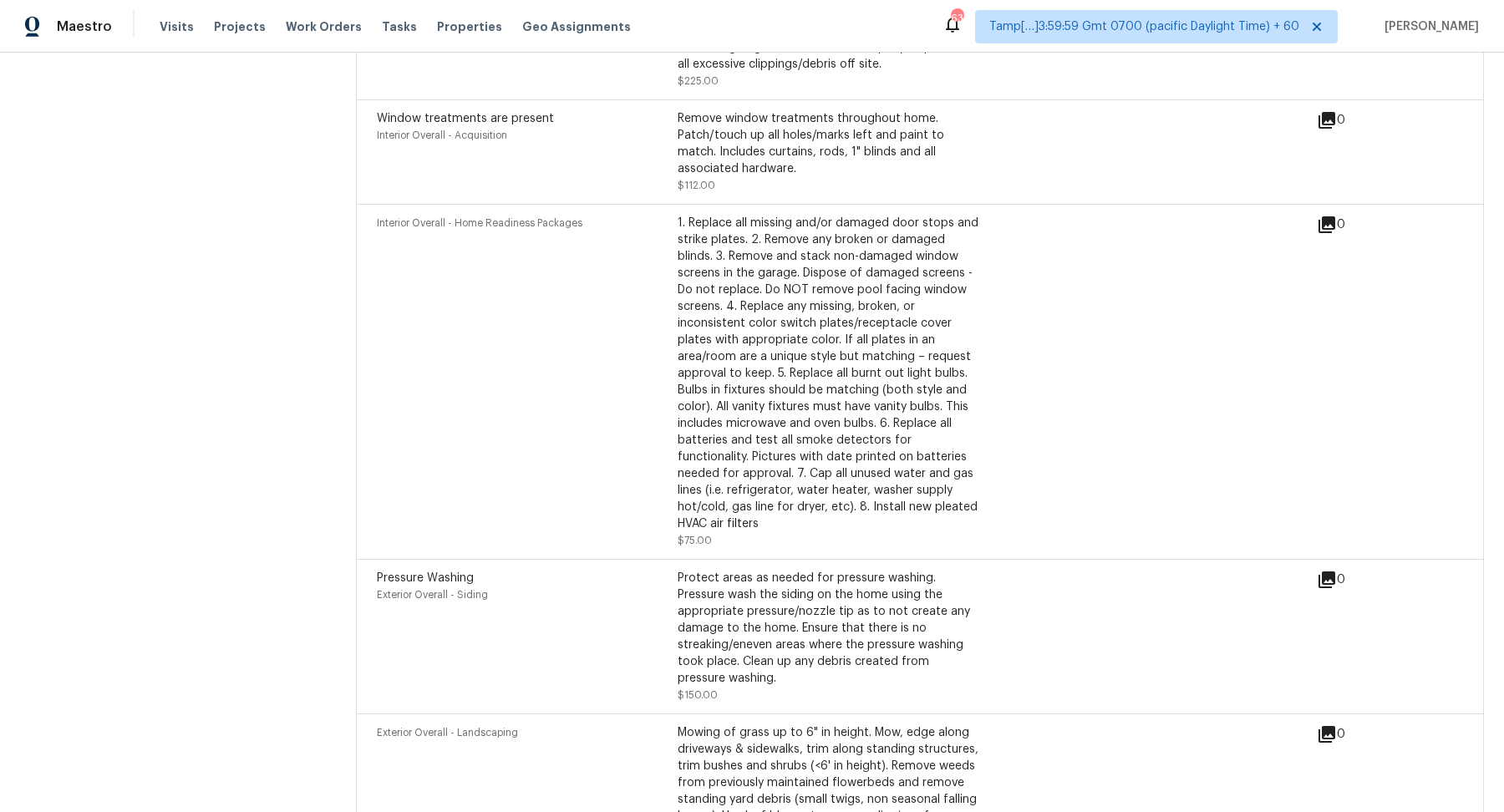
drag, startPoint x: 716, startPoint y: 315, endPoint x: 838, endPoint y: 366, distance: 132.2
click at [773, 335] on div "1. Replace all missing and/or damaged door stops and strike plates. 2. Remove a…" at bounding box center [828, 374] width 301 height 318
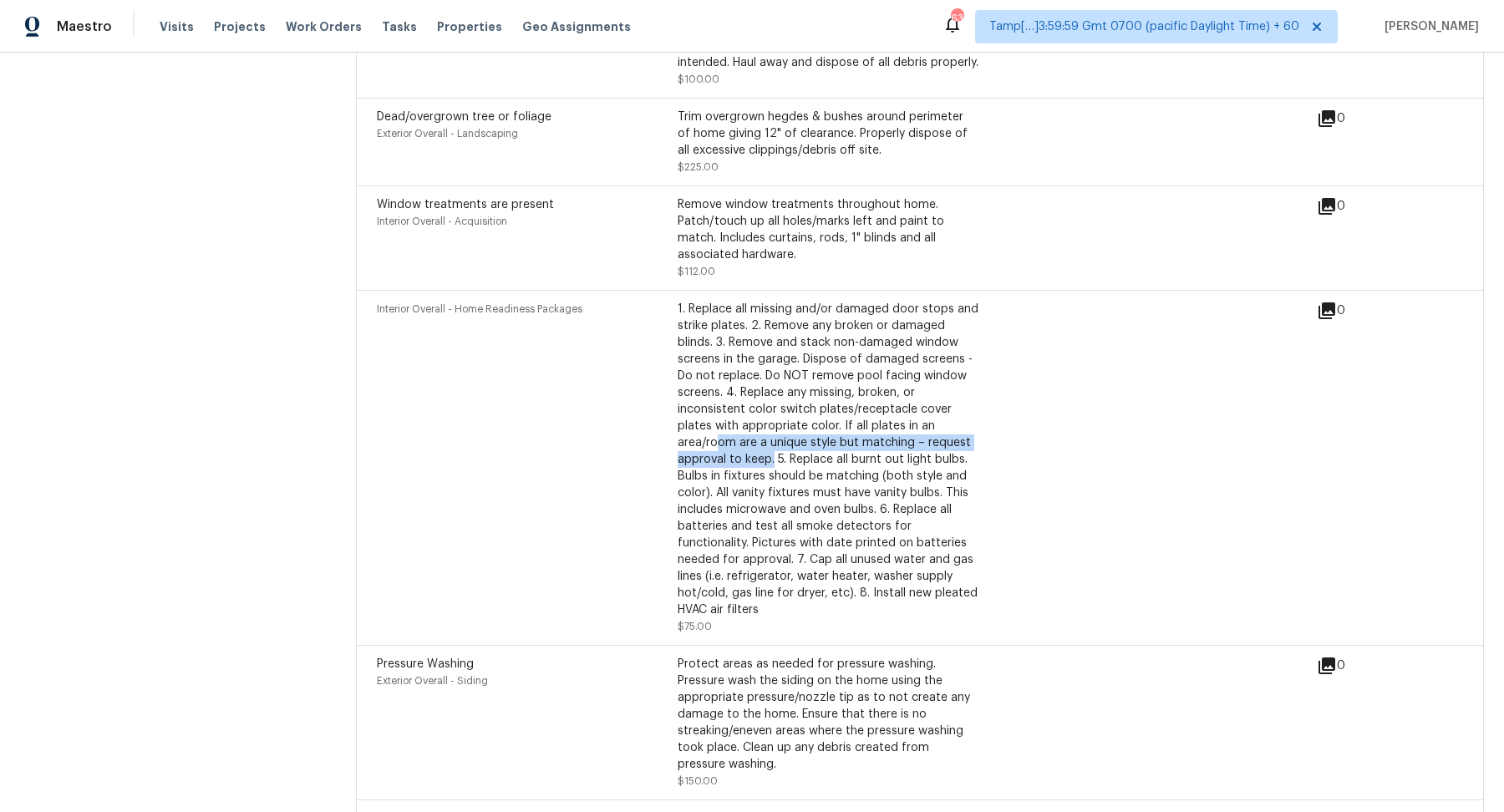
scroll to position [6819, 0]
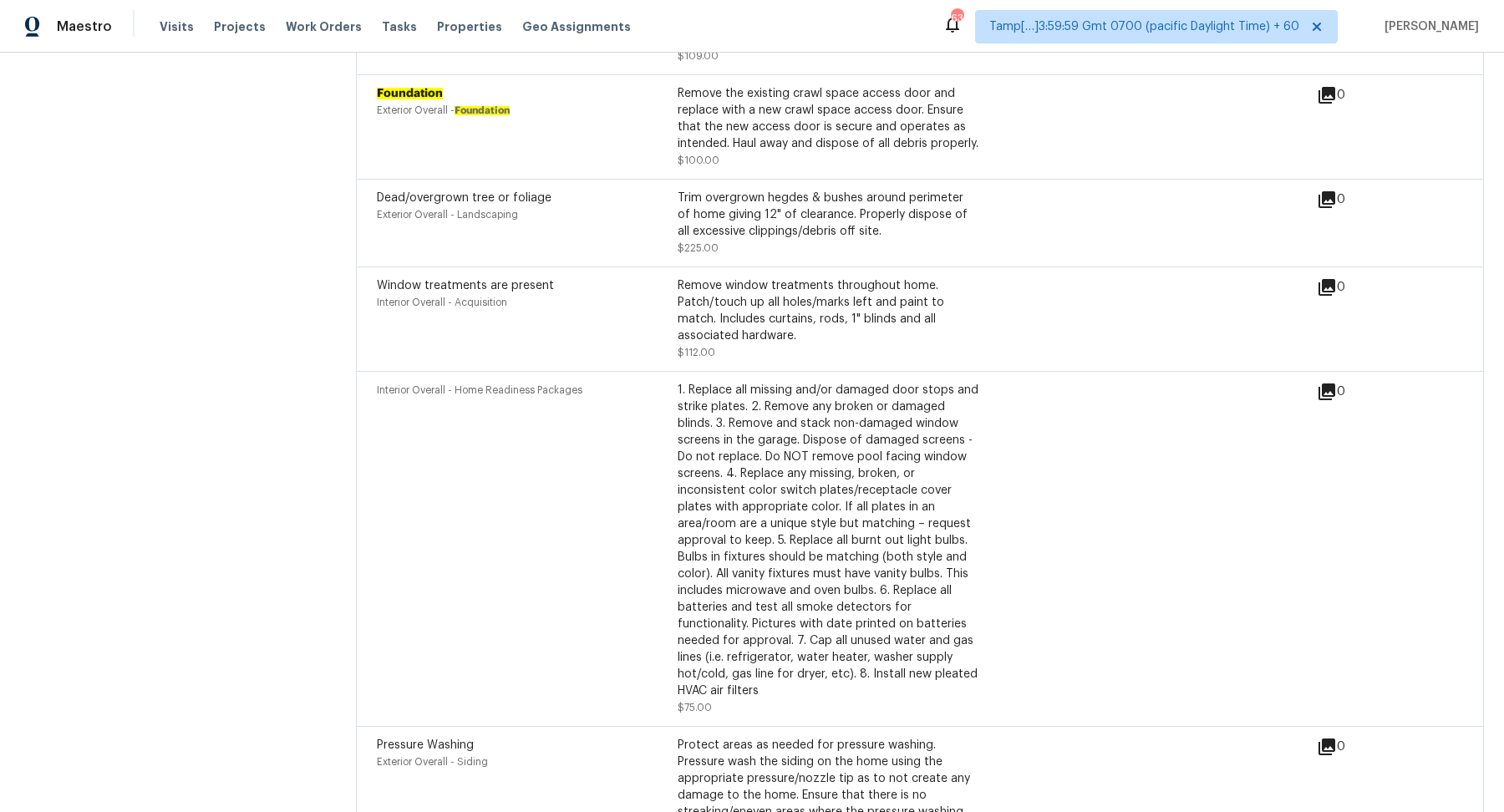
drag, startPoint x: 760, startPoint y: 252, endPoint x: 888, endPoint y: 271, distance: 129.4
click at [798, 278] on div "Remove window treatments throughout home. Patch/touch up all holes/marks left a…" at bounding box center [828, 311] width 301 height 67
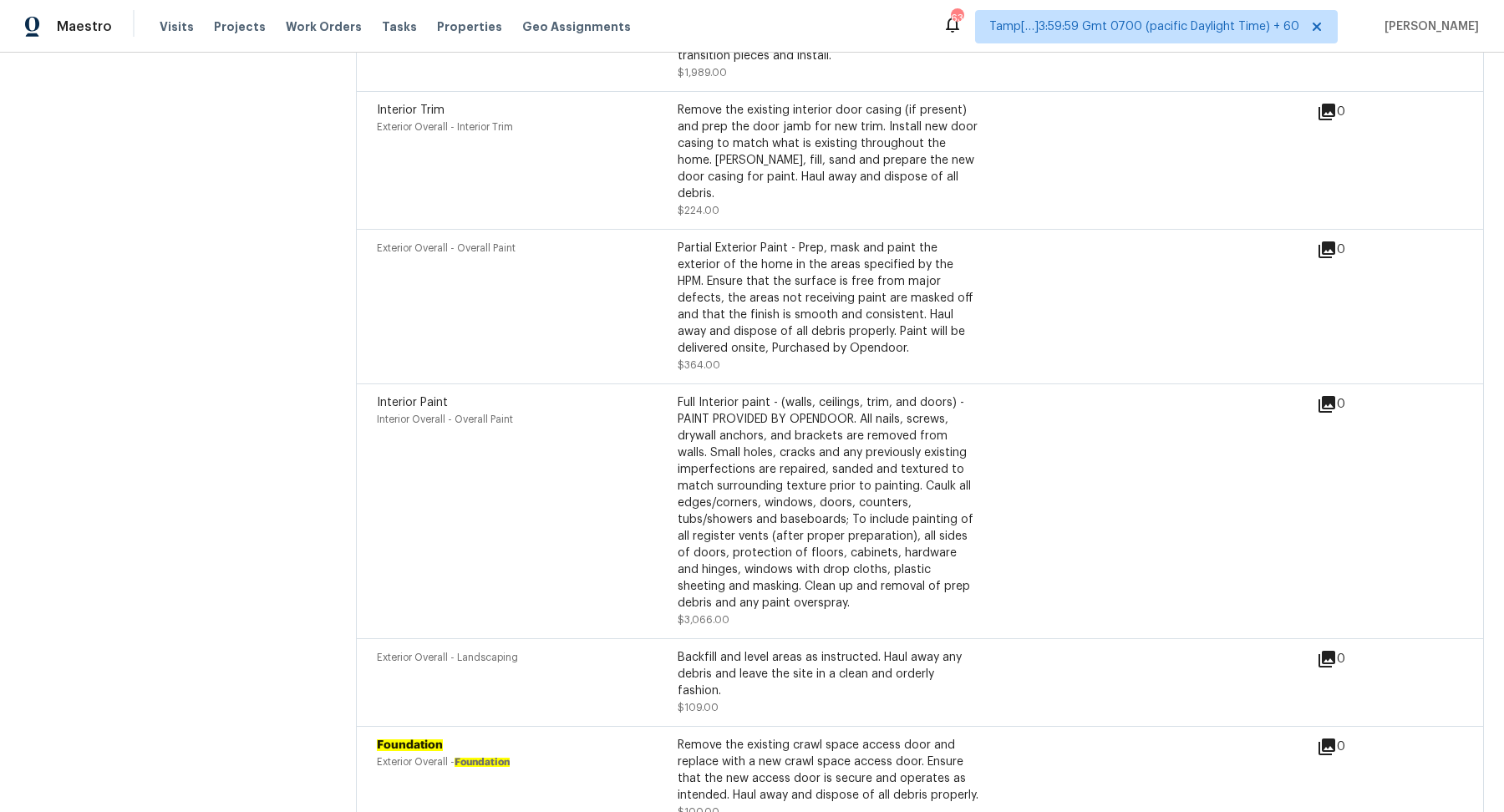
scroll to position [5822, 0]
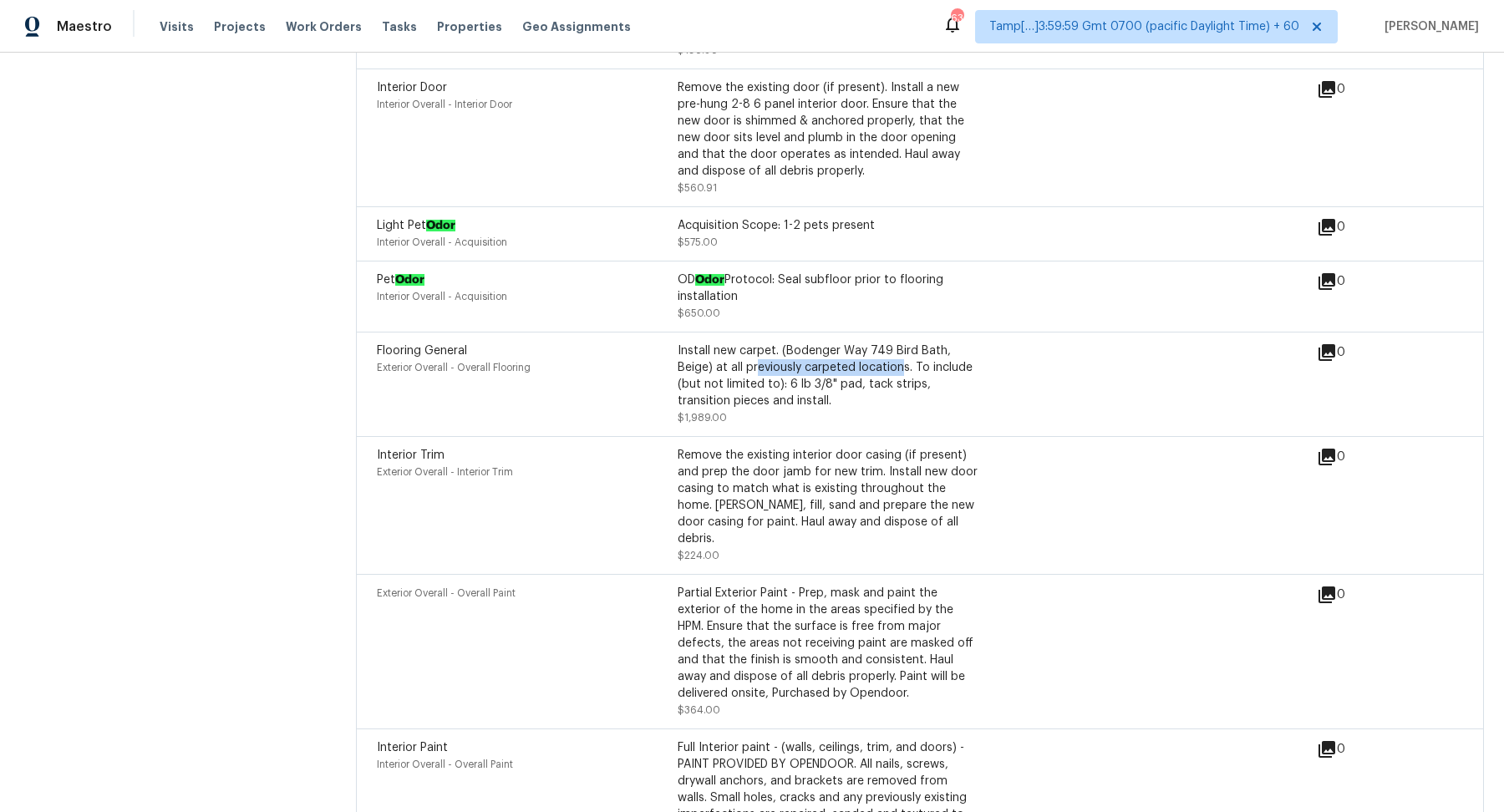
drag, startPoint x: 757, startPoint y: 364, endPoint x: 1012, endPoint y: 364, distance: 255.0
click at [1002, 364] on div "Flooring General Exterior Overall - Overall Flooring Install new carpet. (Boden…" at bounding box center [847, 384] width 940 height 83
drag, startPoint x: 837, startPoint y: 445, endPoint x: 1009, endPoint y: 450, distance: 172.1
click at [1000, 450] on div "Interior Trim Exterior Overall - Interior Trim Remove the existing interior doo…" at bounding box center [847, 505] width 940 height 117
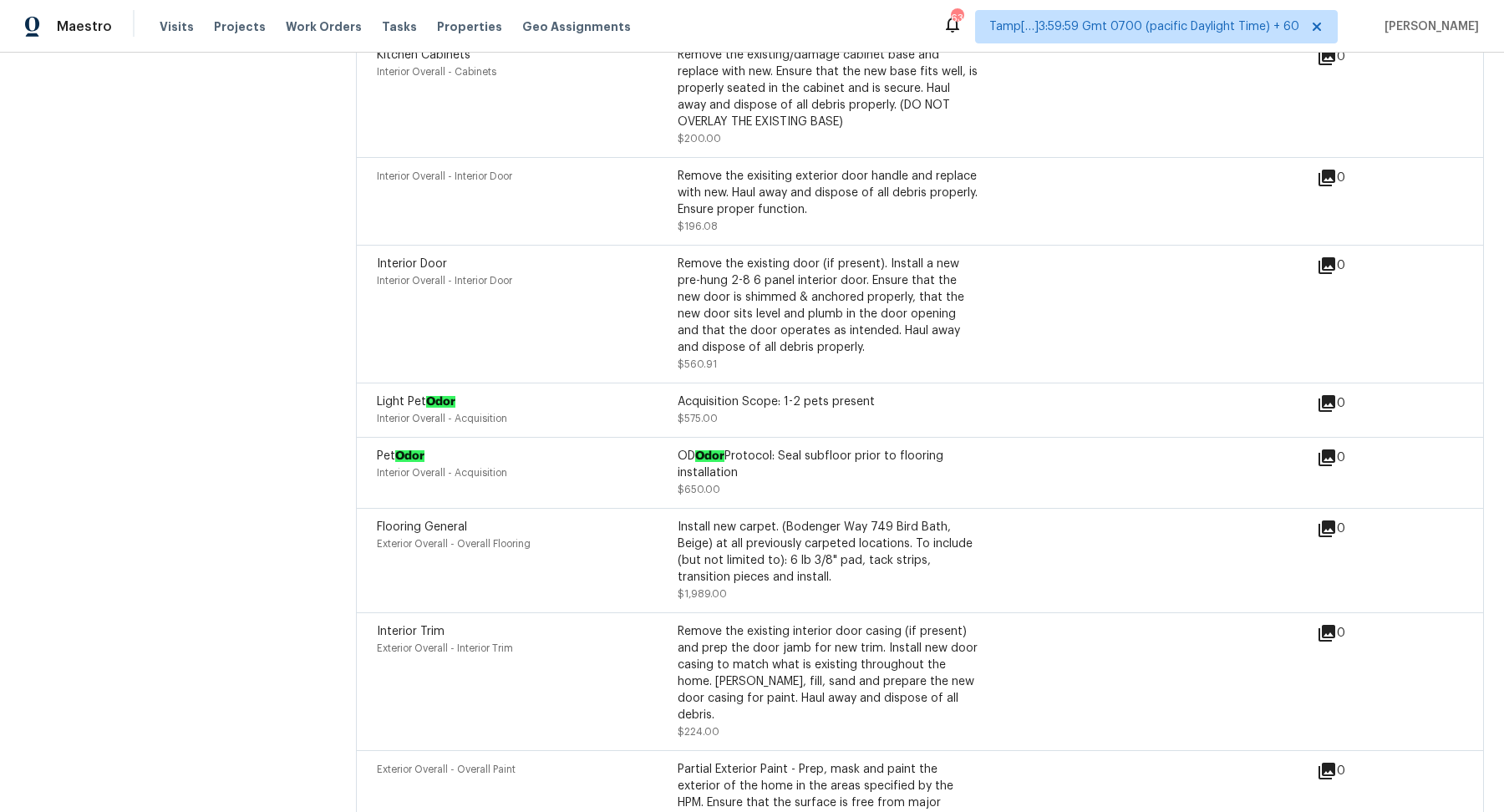
drag, startPoint x: 795, startPoint y: 304, endPoint x: 966, endPoint y: 306, distance: 171.0
click at [928, 304] on div "Remove the existing door (if present). Install a new pre-hung 2-8 6 panel inter…" at bounding box center [828, 306] width 301 height 100
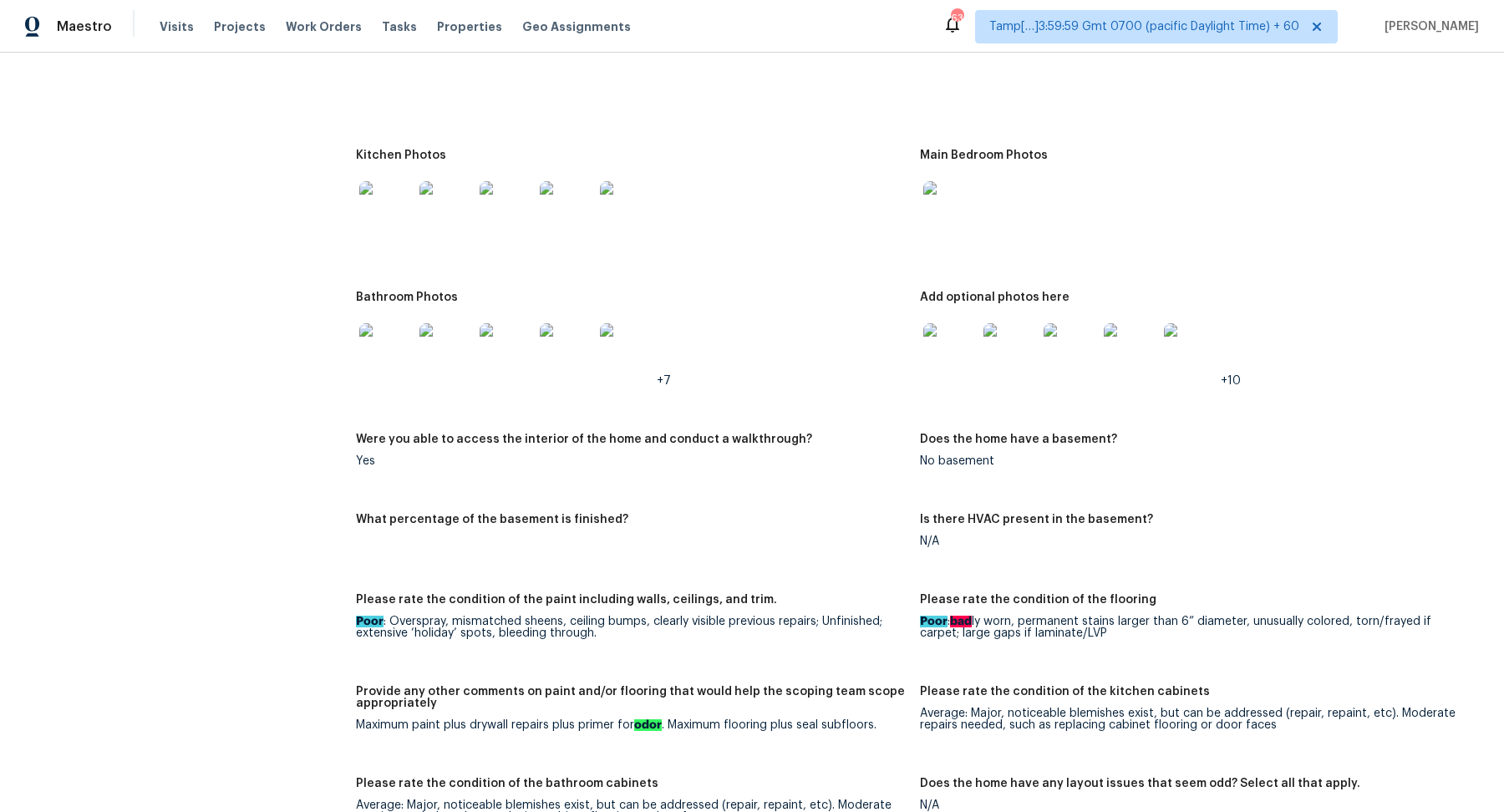
scroll to position [2397, 0]
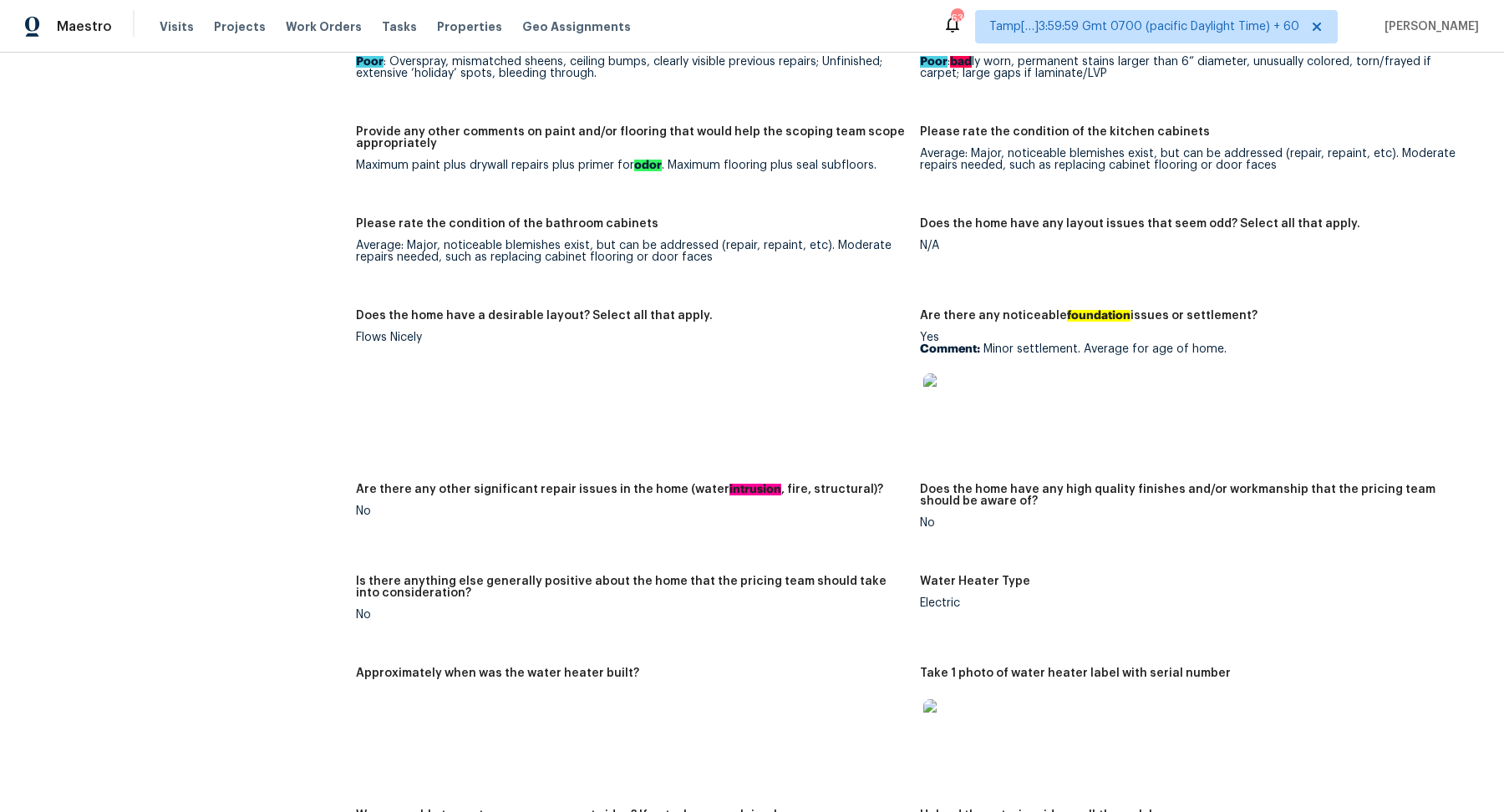
click at [927, 406] on img at bounding box center [950, 400] width 53 height 53
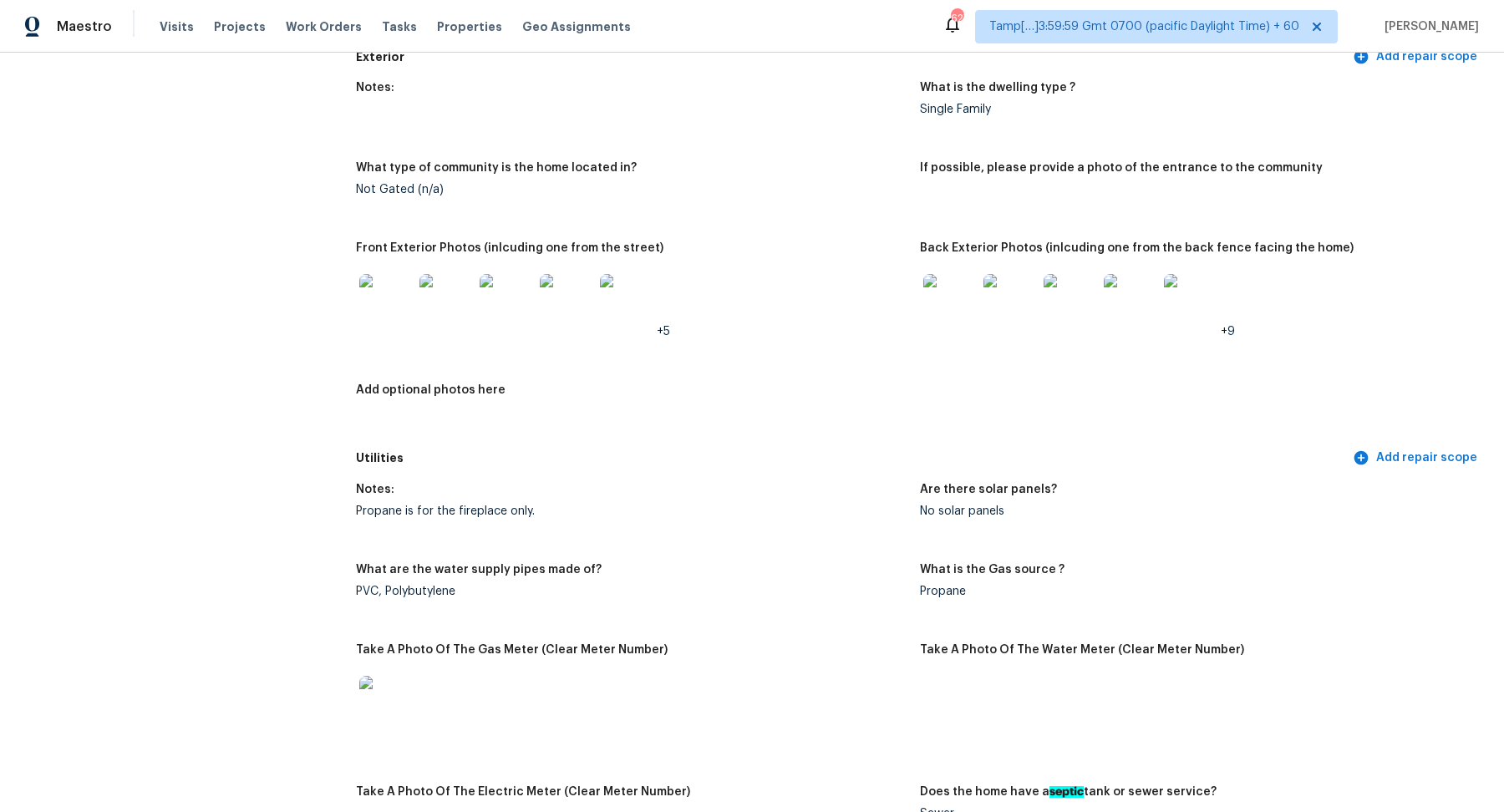
scroll to position [0, 0]
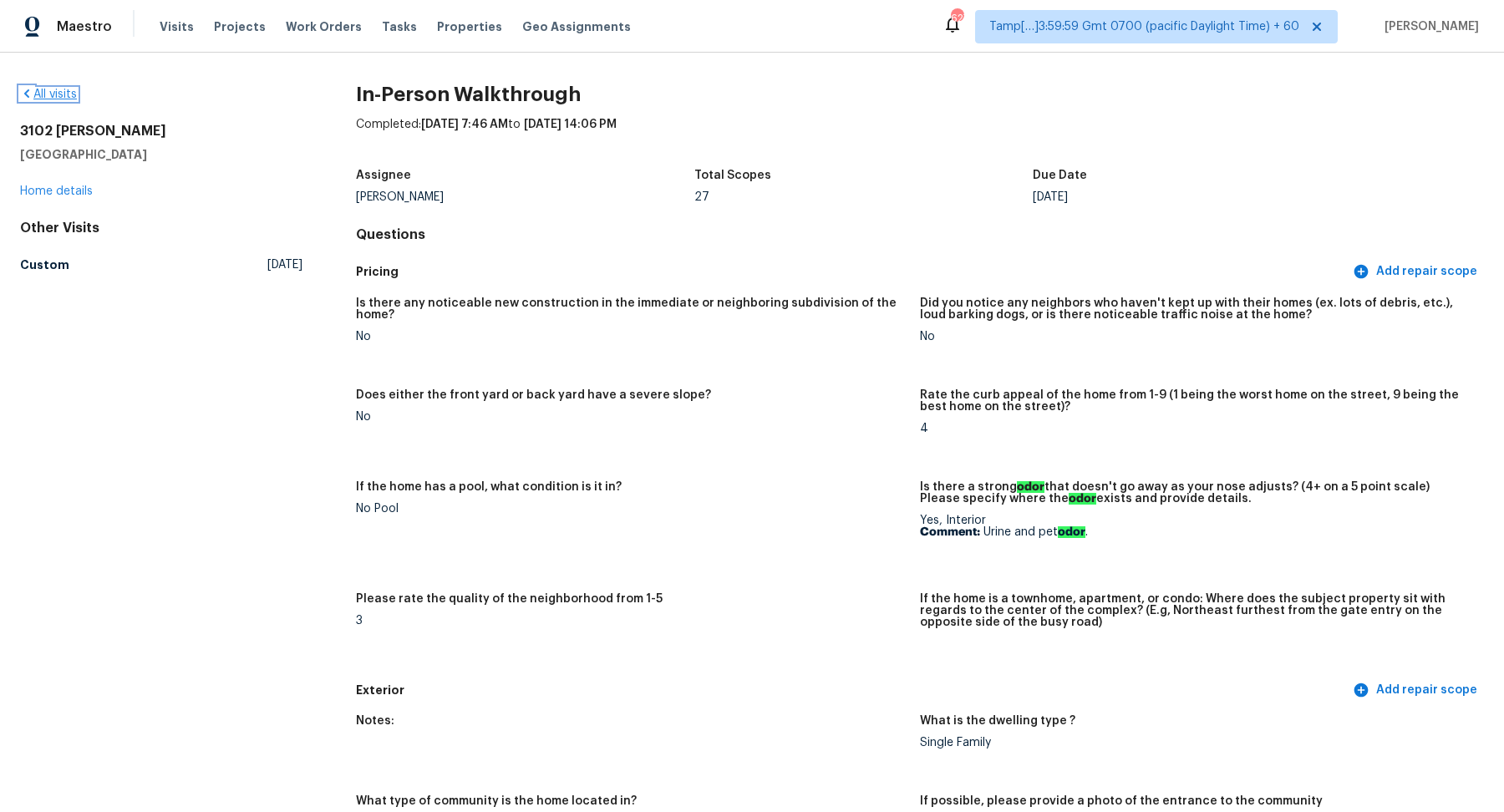
click at [64, 92] on link "All visits" at bounding box center [48, 94] width 57 height 12
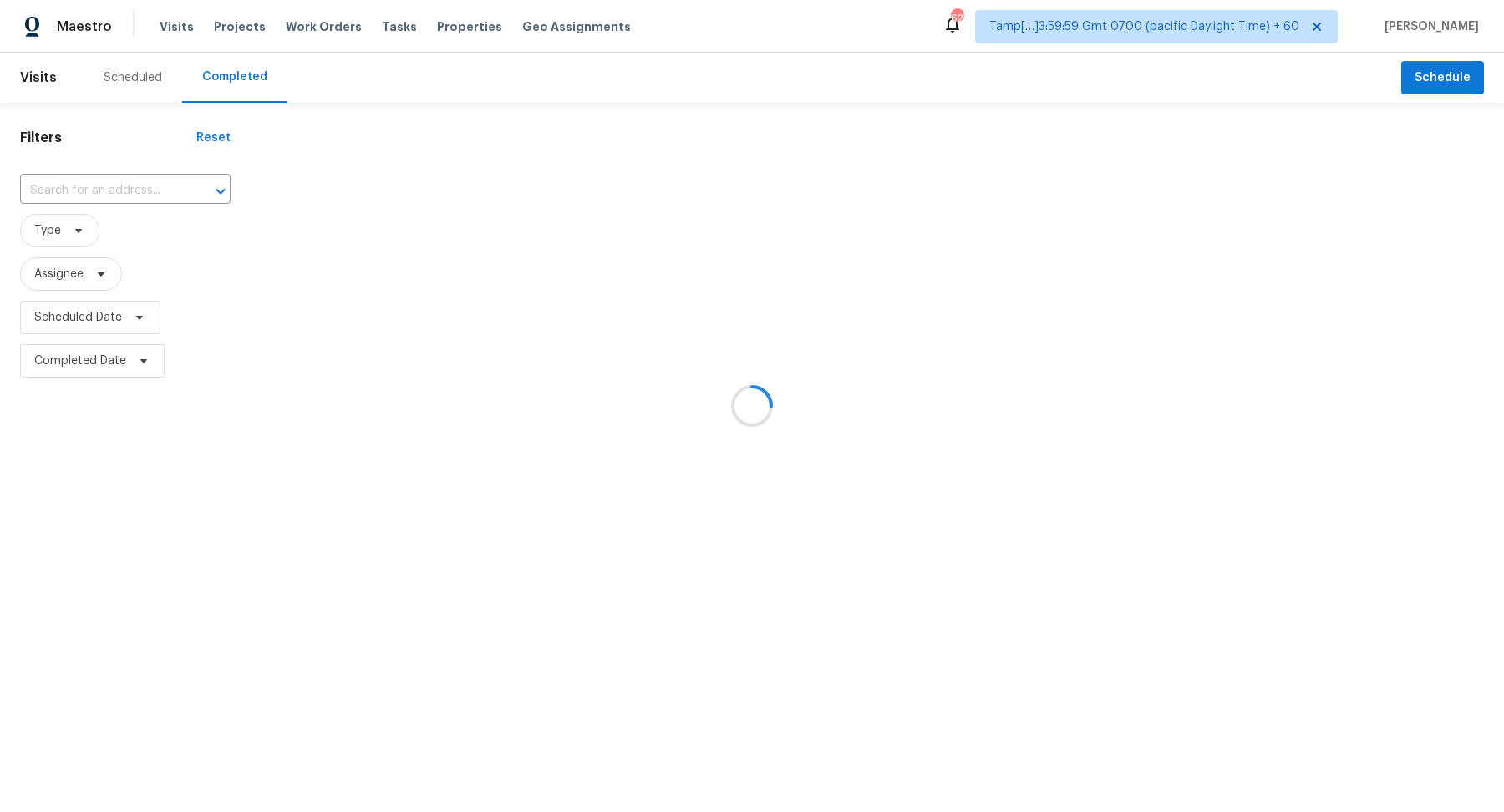
click at [151, 176] on div at bounding box center [752, 406] width 1504 height 812
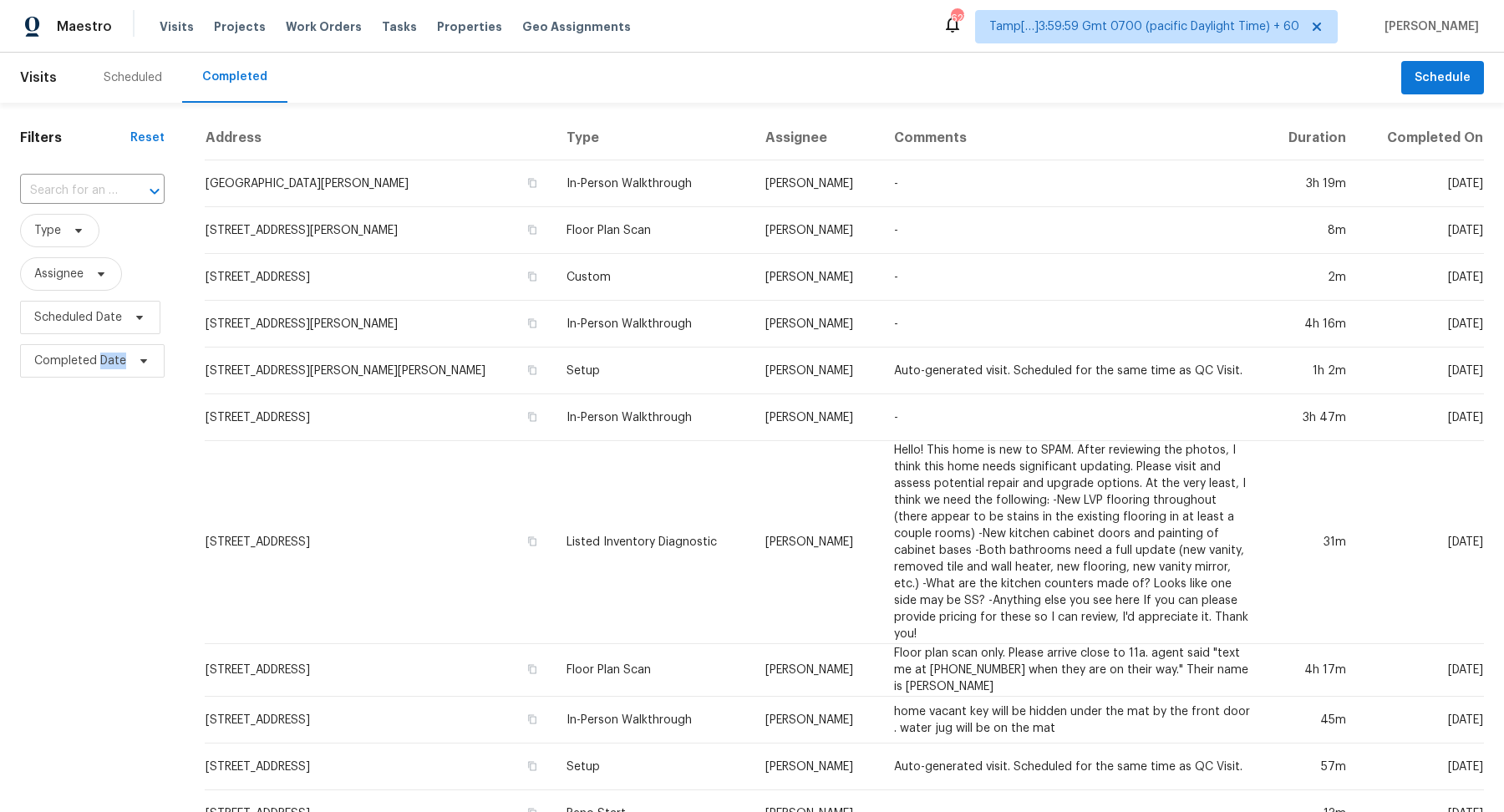
click at [151, 176] on div "​" at bounding box center [92, 191] width 145 height 36
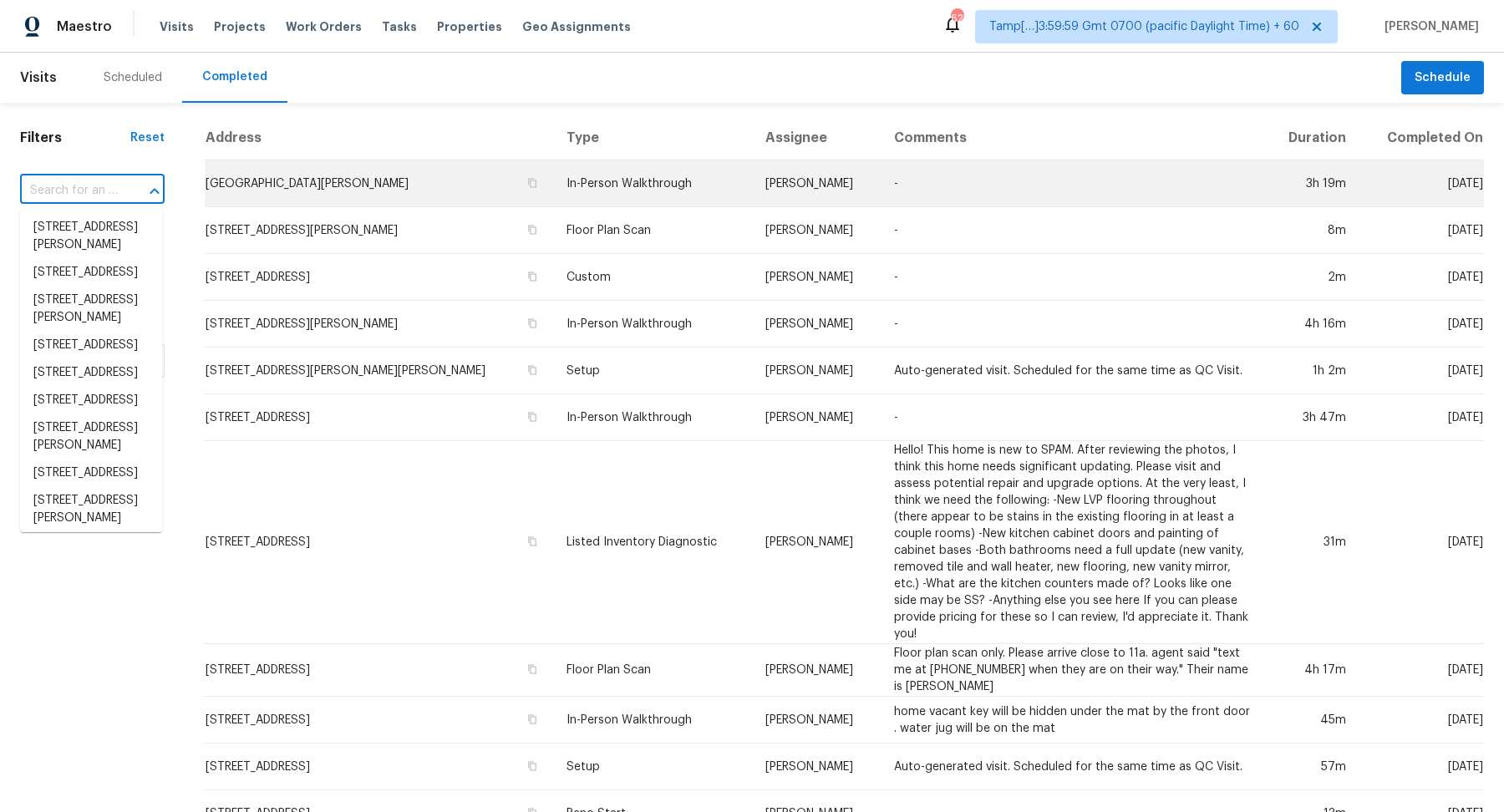
paste input "1182 E Butler Dr Chandler AZ 85225"
type input "1182 E Butler Dr Chandler AZ 85225"
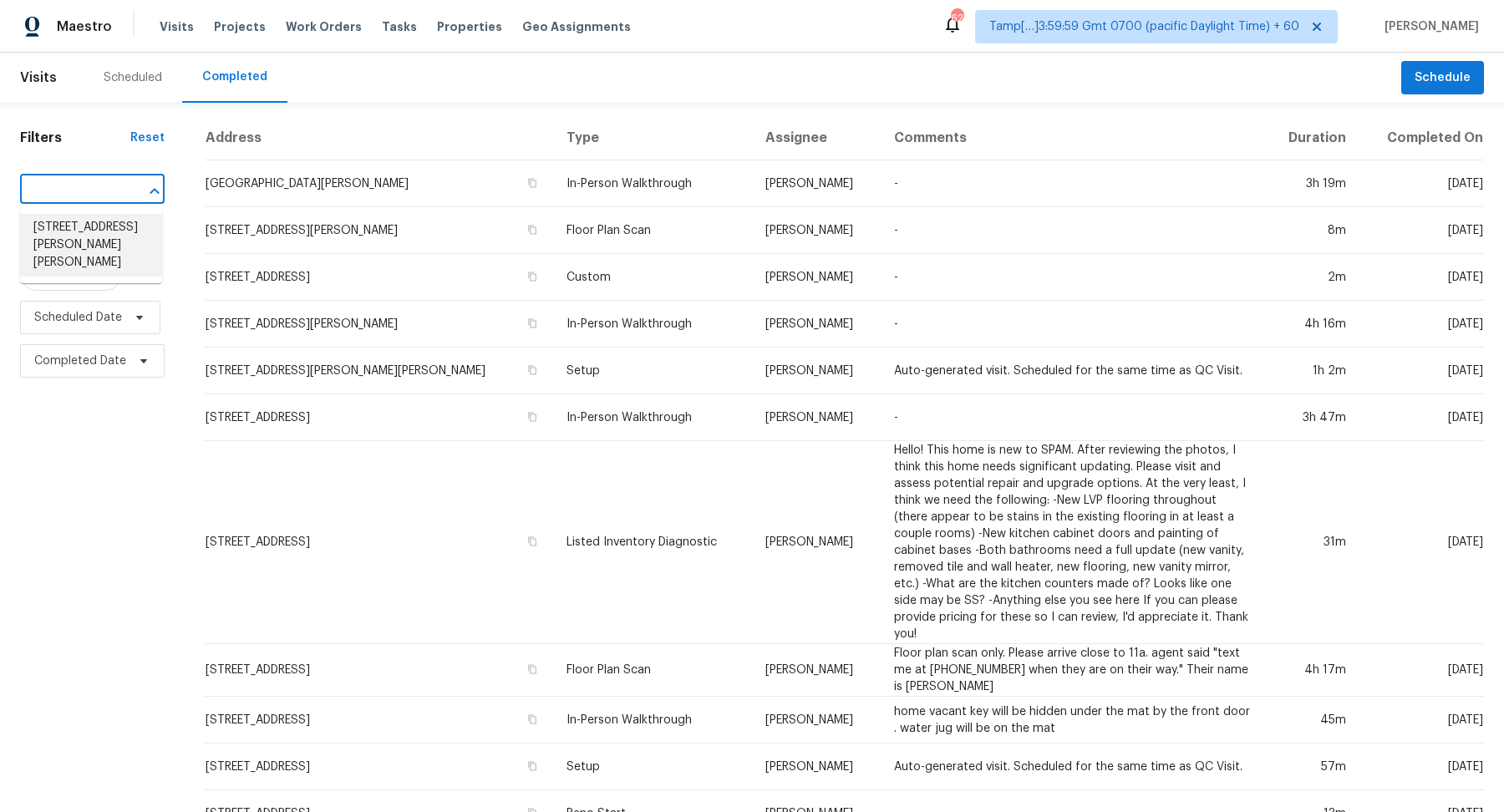
click at [66, 225] on li "1182 E Butler Dr, Chandler, AZ 85225" at bounding box center [91, 245] width 142 height 63
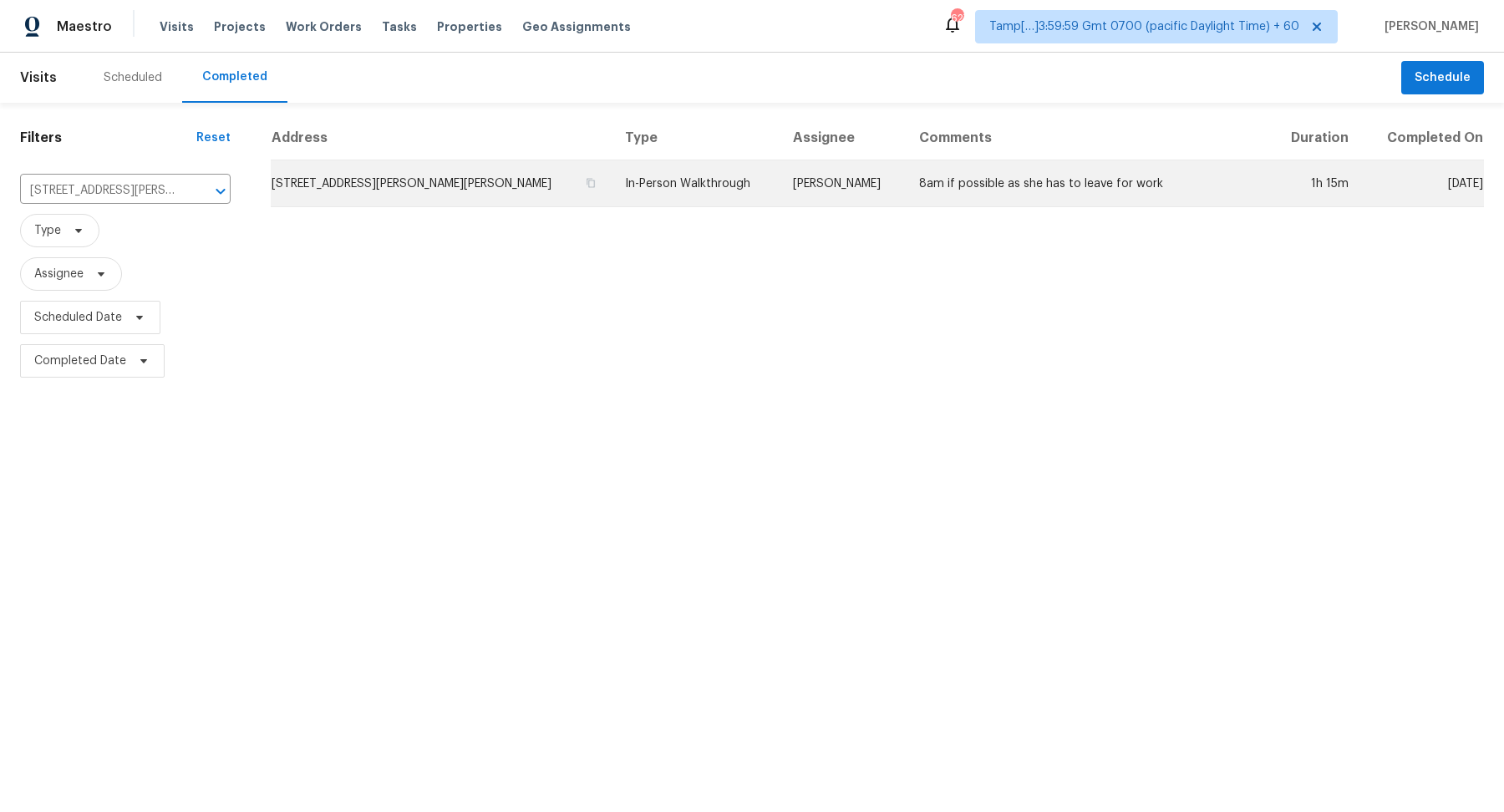
click at [382, 178] on td "1182 E Butler Dr, Chandler, AZ 85225" at bounding box center [441, 184] width 341 height 47
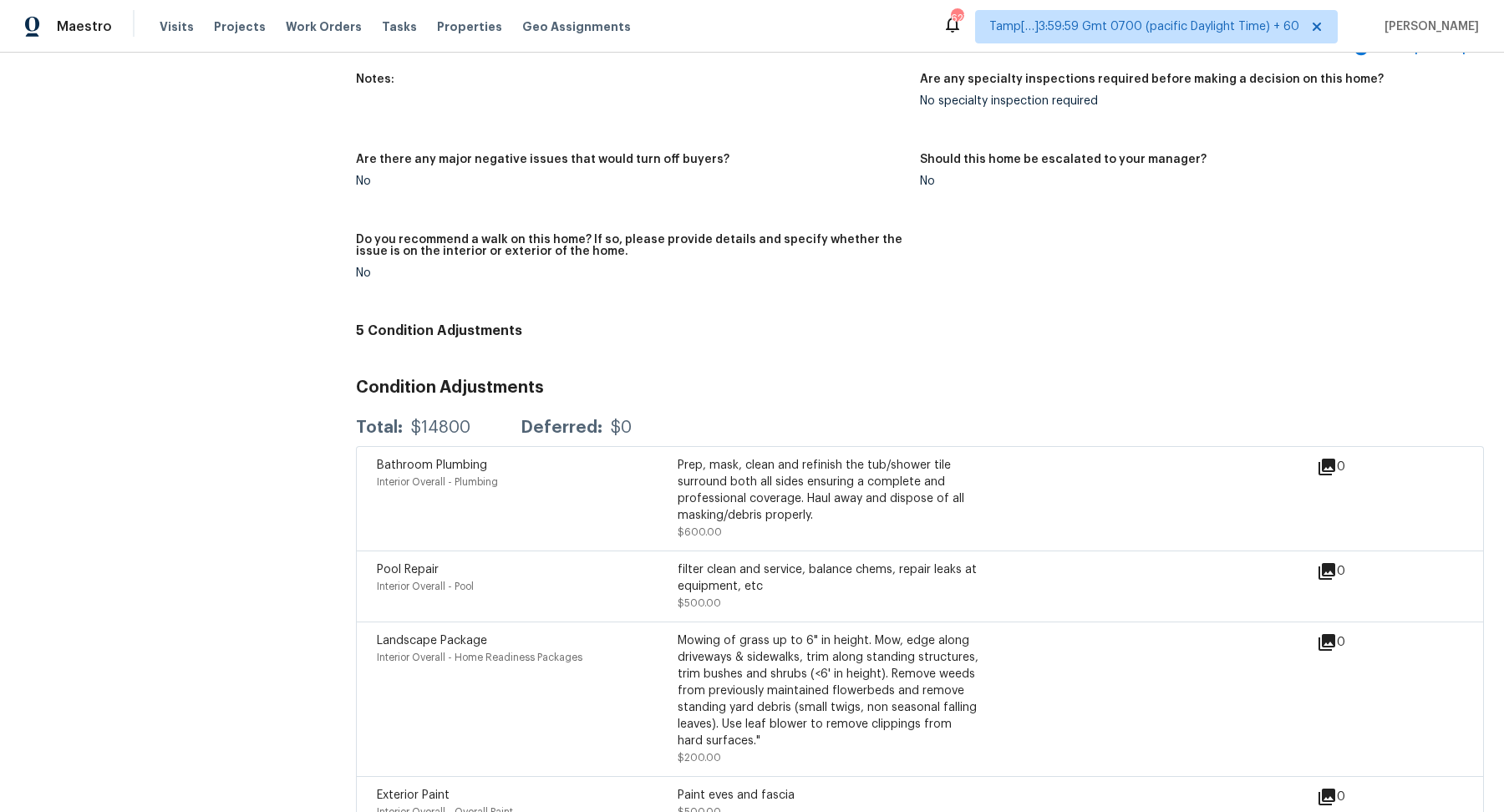
scroll to position [4261, 0]
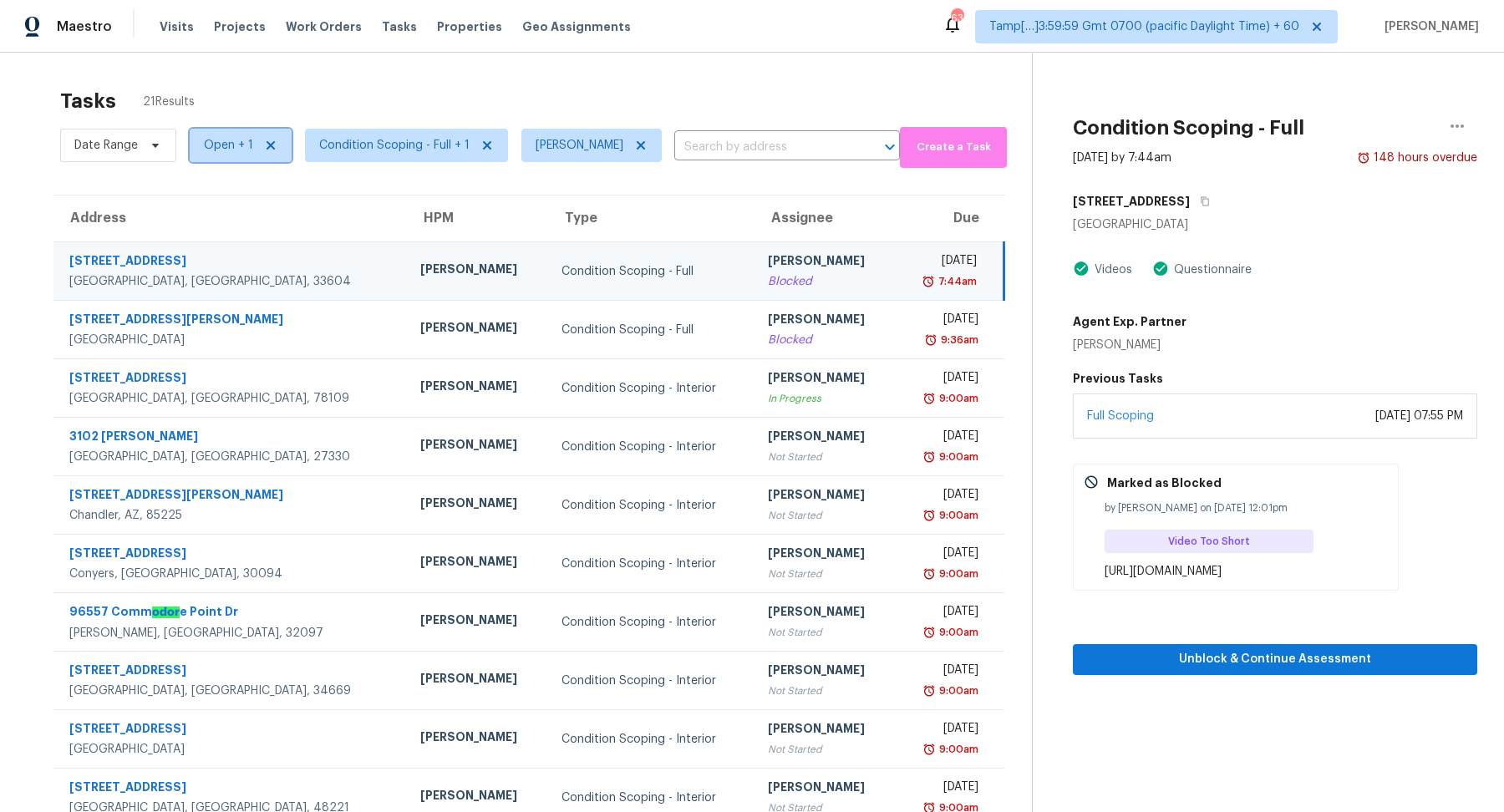
click at [236, 142] on span "Open + 1" at bounding box center [228, 146] width 50 height 17
click at [253, 192] on label "Blocked" at bounding box center [232, 192] width 66 height 17
click at [209, 192] on input "Blocked" at bounding box center [205, 190] width 11 height 11
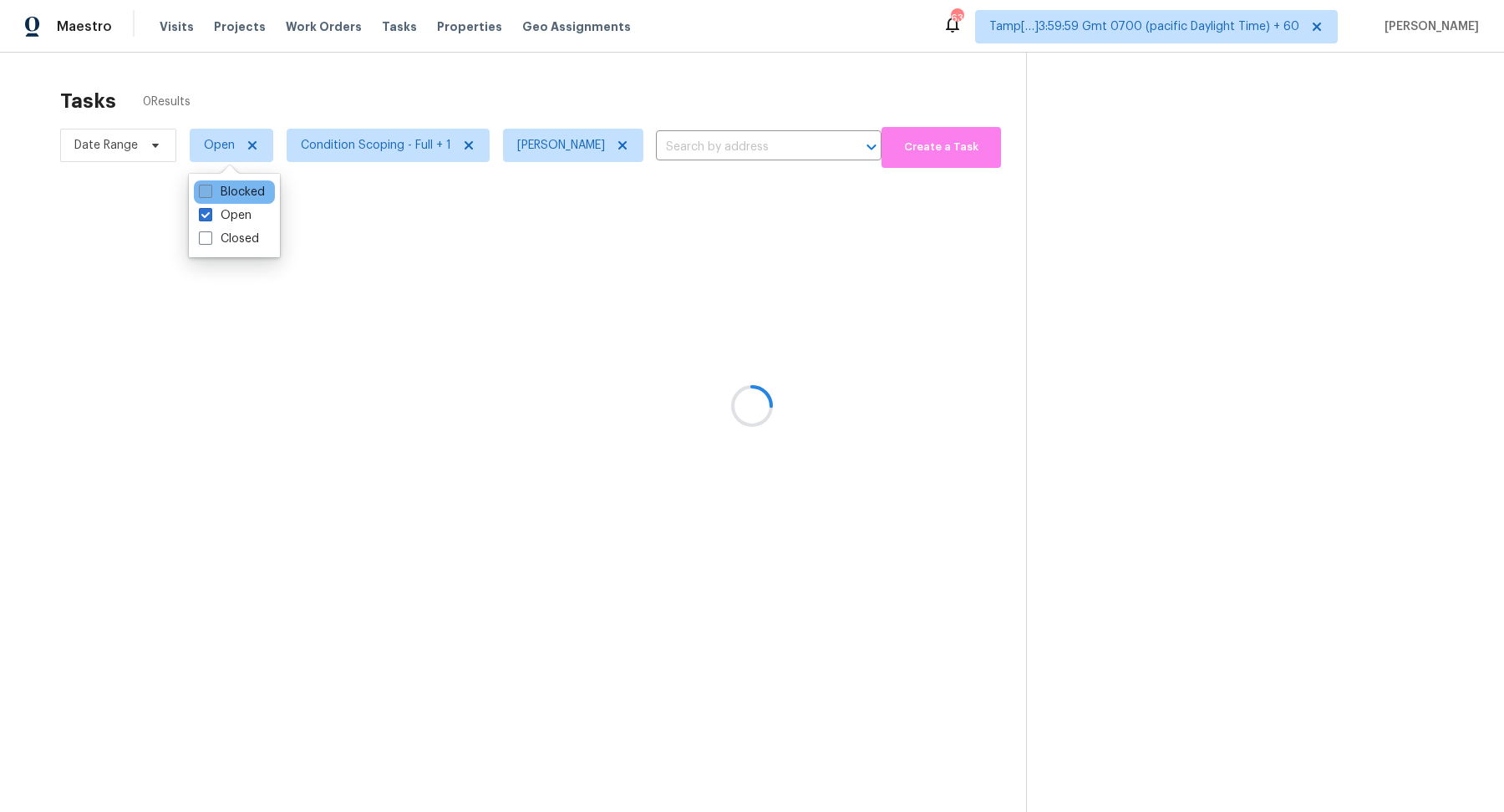
click at [244, 195] on label "Blocked" at bounding box center [232, 192] width 66 height 17
click at [209, 194] on input "Blocked" at bounding box center [205, 190] width 11 height 11
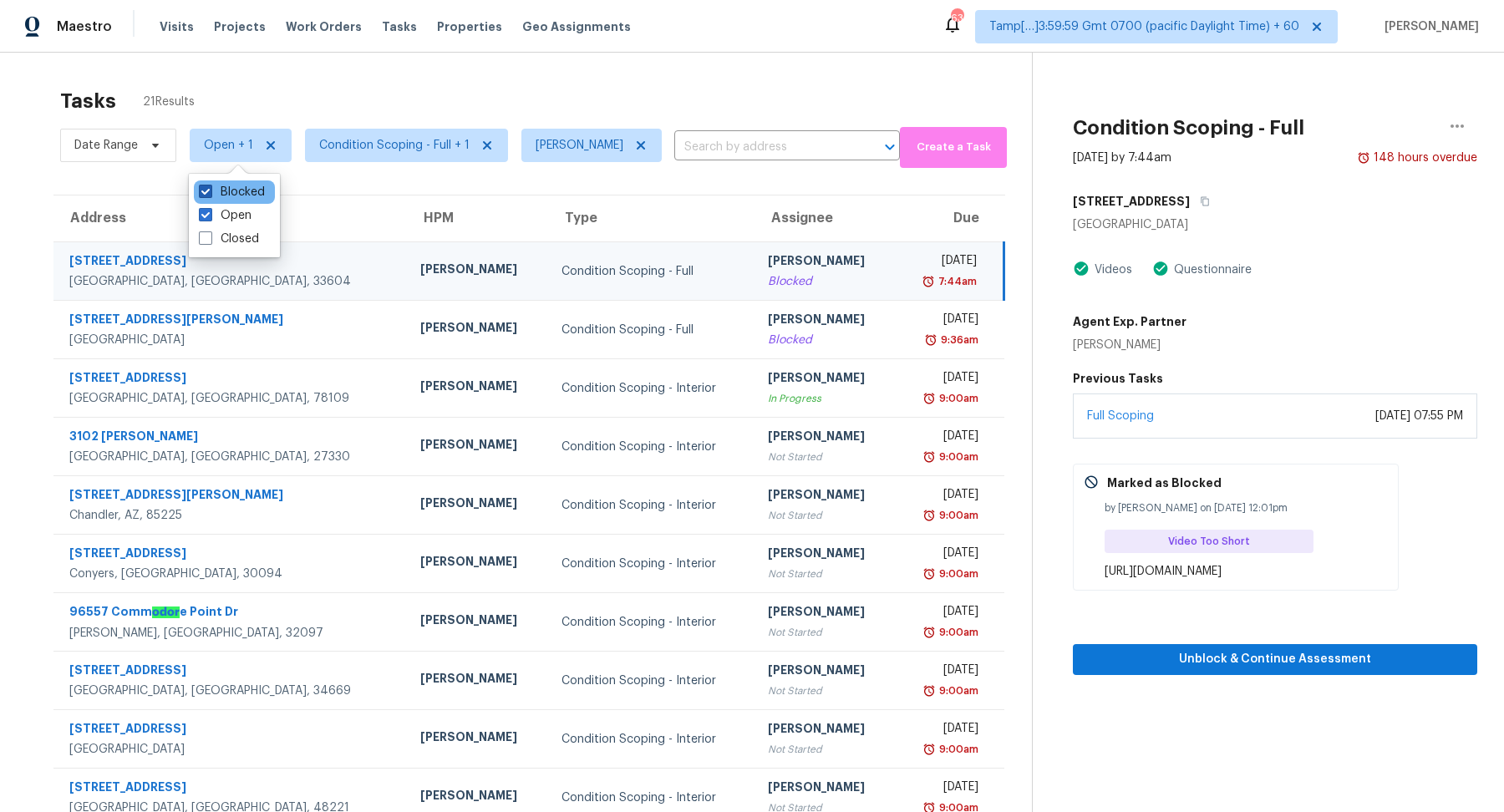
click at [244, 195] on label "Blocked" at bounding box center [232, 192] width 66 height 17
click at [209, 194] on input "Blocked" at bounding box center [205, 190] width 11 height 11
checkbox input "false"
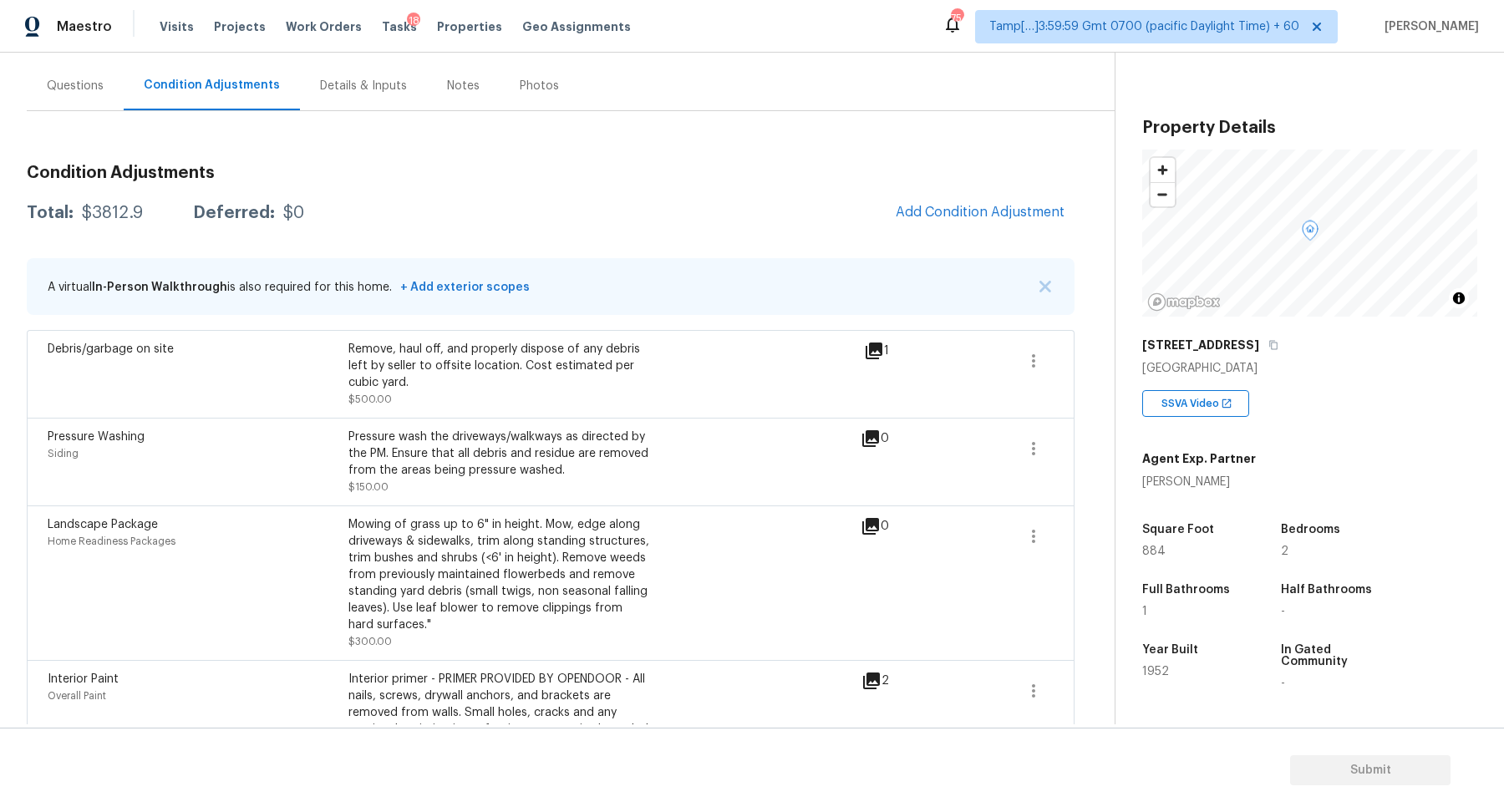
scroll to position [358, 0]
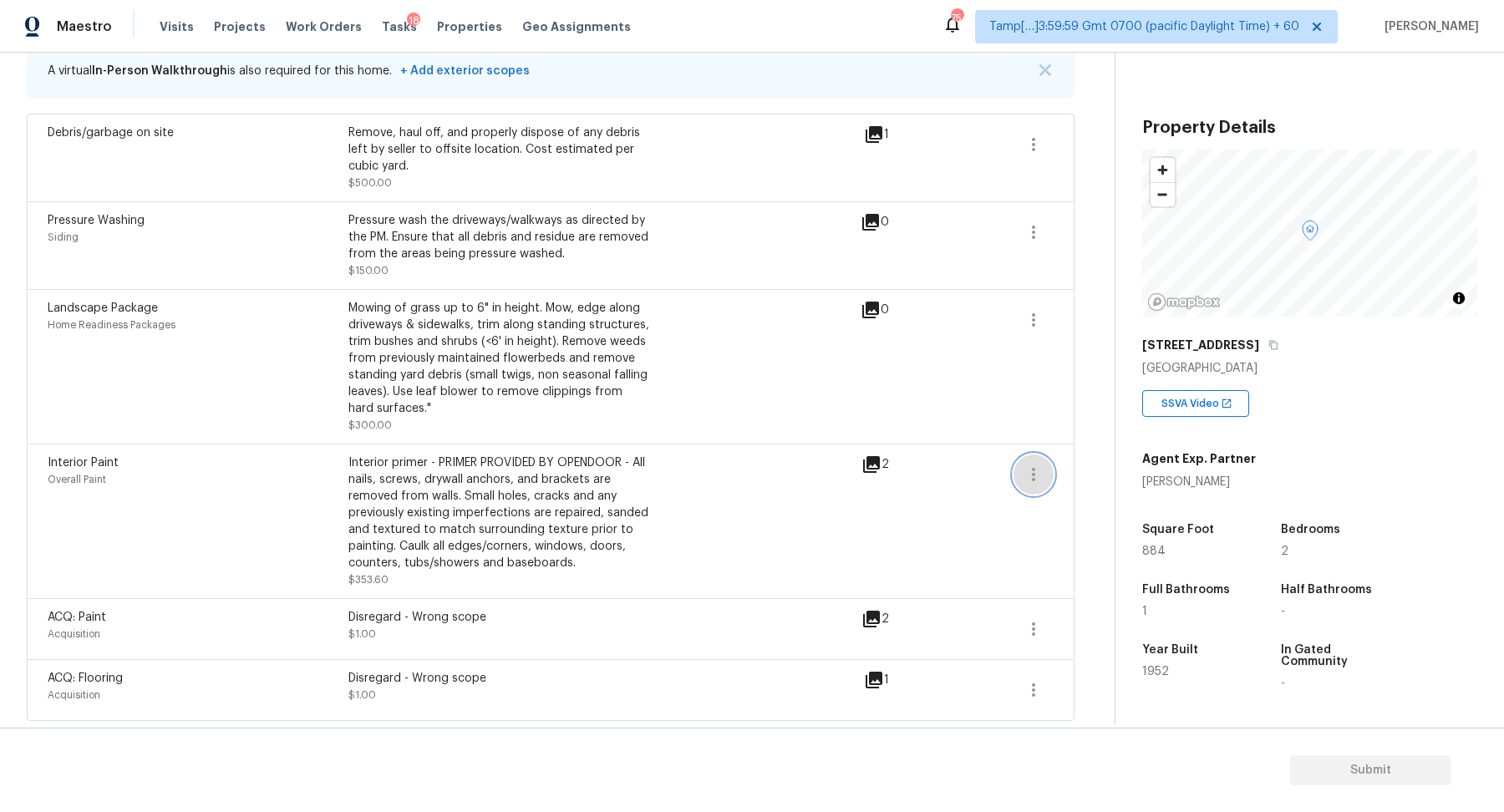
click at [1029, 465] on icon "button" at bounding box center [1033, 474] width 20 height 20
click at [1106, 463] on div "Edit" at bounding box center [1128, 470] width 130 height 17
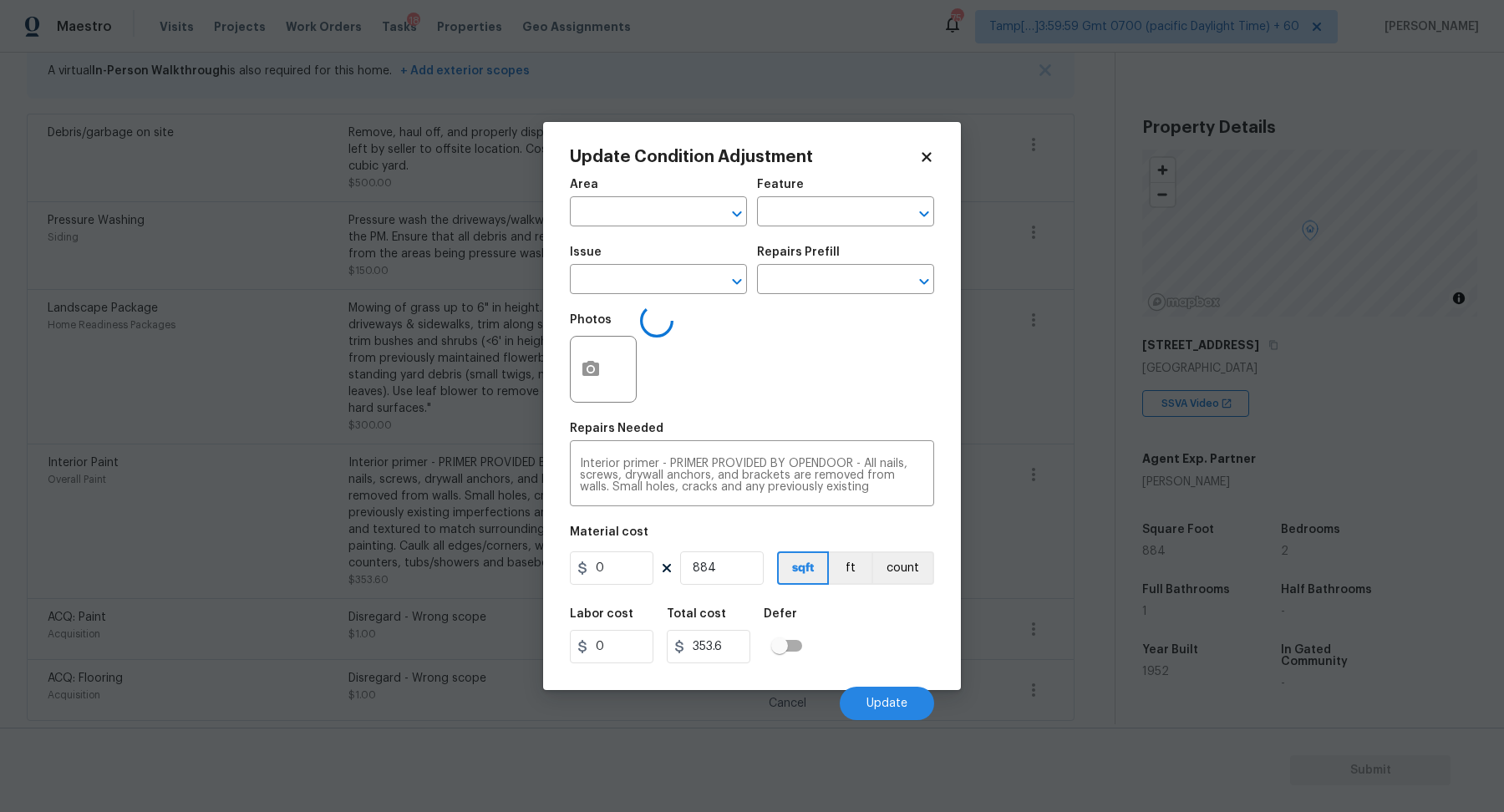
type input "Overall Paint"
type input "Interior Paint"
type input "0.4"
click at [831, 479] on textarea "Interior primer - PRIMER PROVIDED BY OPENDOOR - All nails, screws, drywall anch…" at bounding box center [752, 476] width 344 height 36
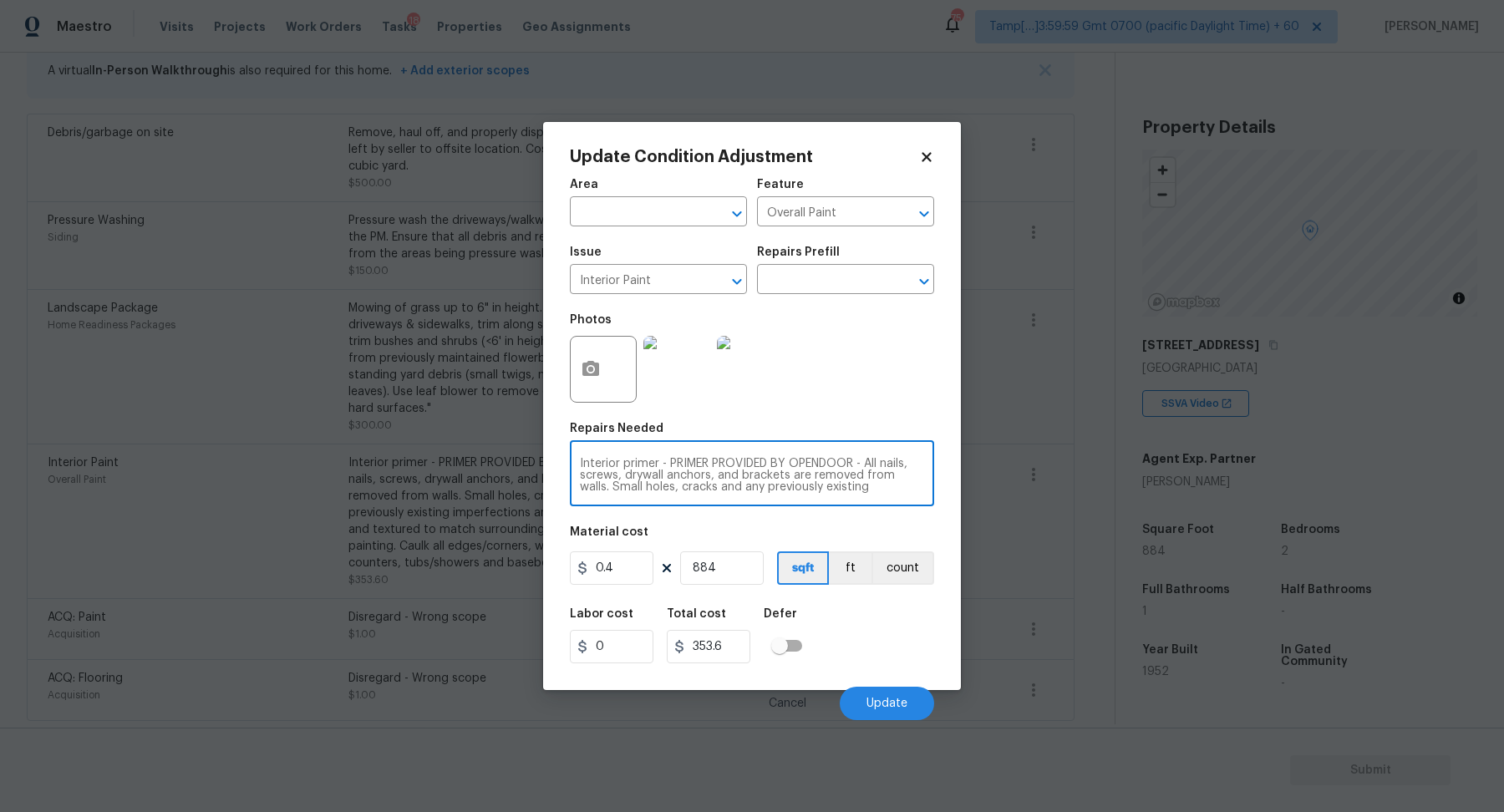
click at [831, 479] on textarea "Interior primer - PRIMER PROVIDED BY OPENDOOR - All nails, screws, drywall anch…" at bounding box center [752, 476] width 344 height 36
paste textarea "Disregard - Wrong scope"
type textarea "Disregard - Wrong scope"
click at [721, 566] on input "884" at bounding box center [722, 568] width 83 height 34
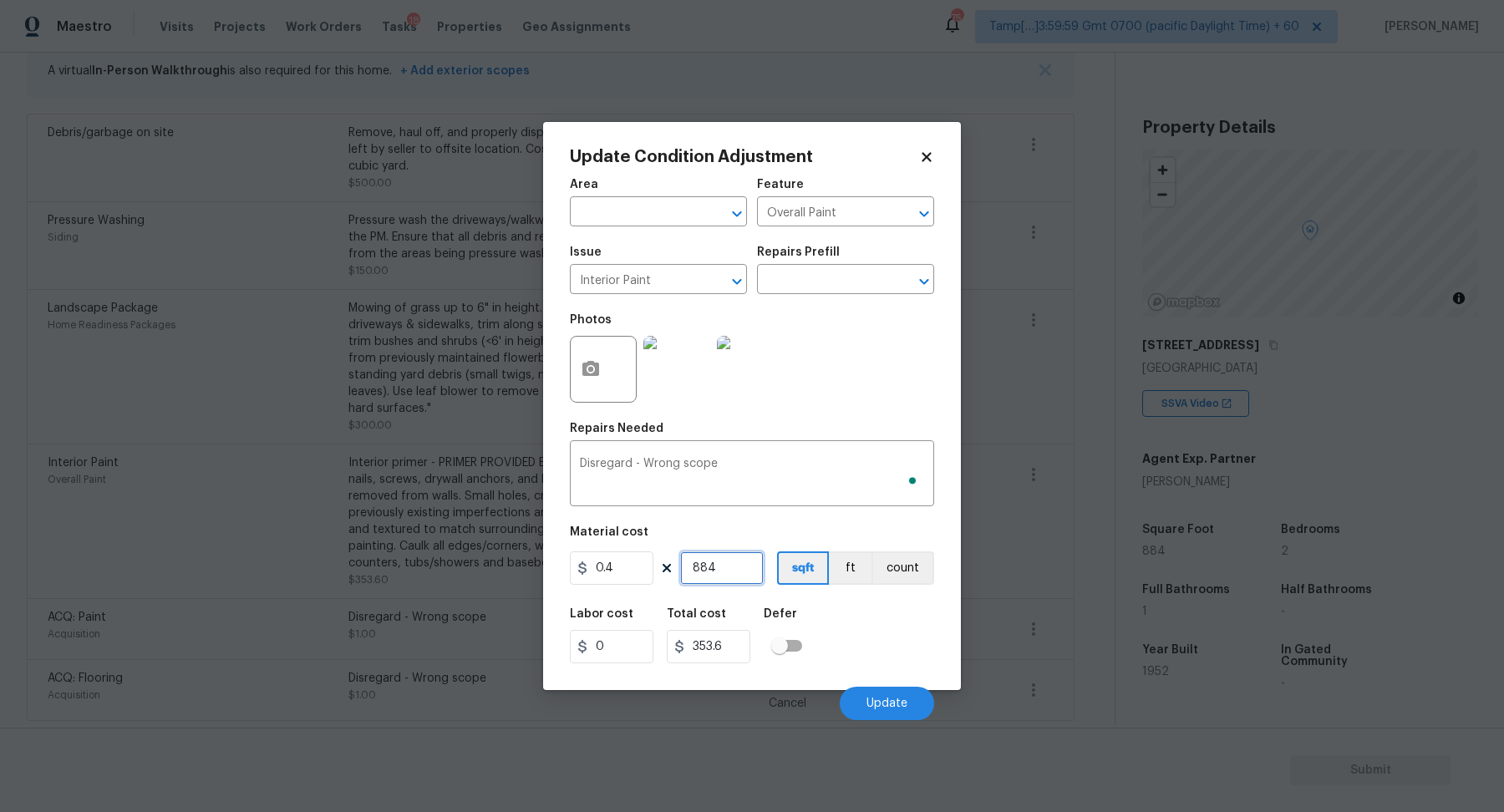
click at [721, 566] on input "884" at bounding box center [722, 568] width 83 height 34
type input "1"
type input "0.4"
type input "1"
click at [634, 568] on input "0.4" at bounding box center [611, 568] width 83 height 34
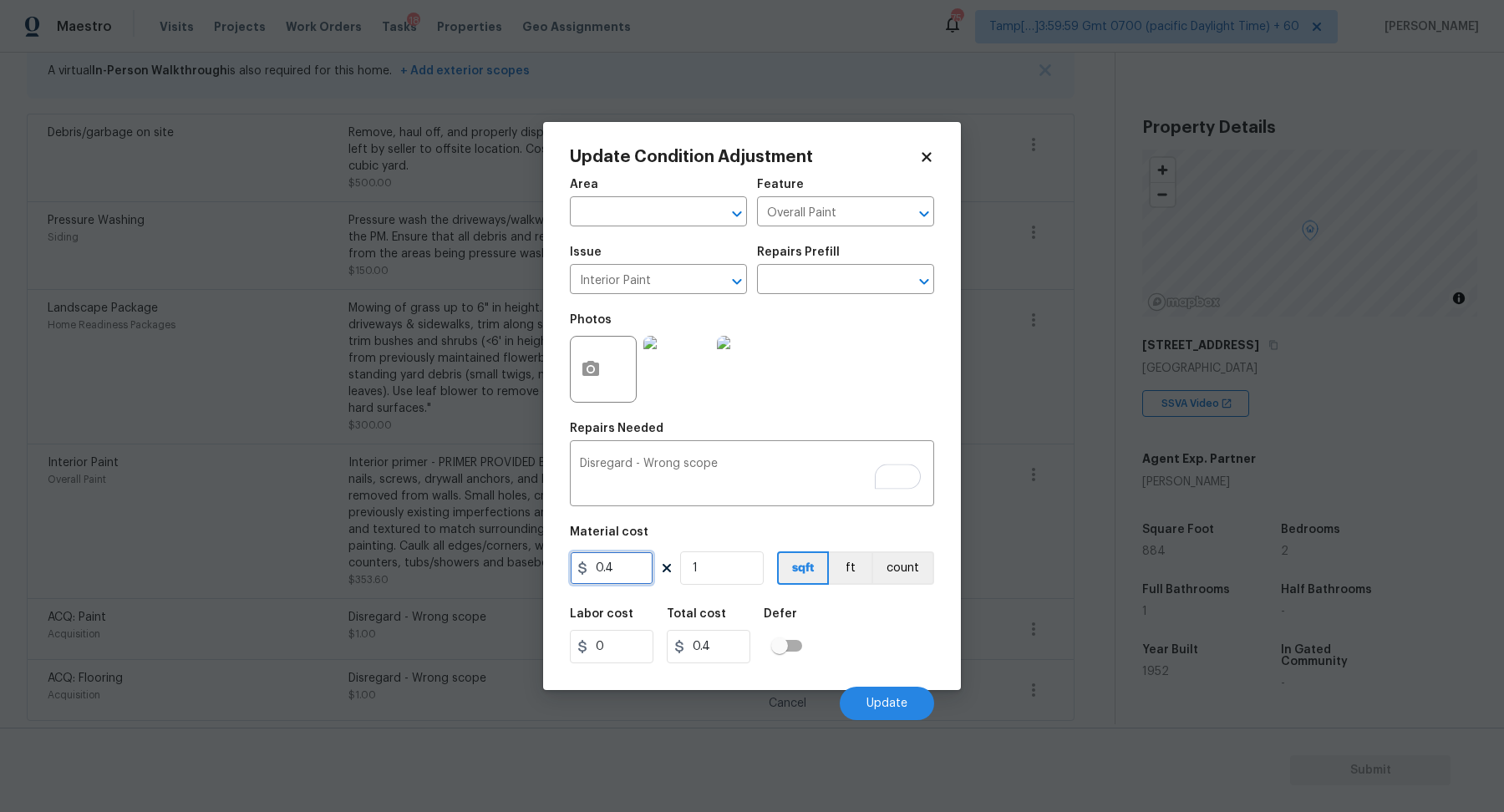
click at [634, 568] on input "0.4" at bounding box center [611, 568] width 83 height 34
type input "1"
click at [863, 694] on button "Update" at bounding box center [886, 704] width 94 height 34
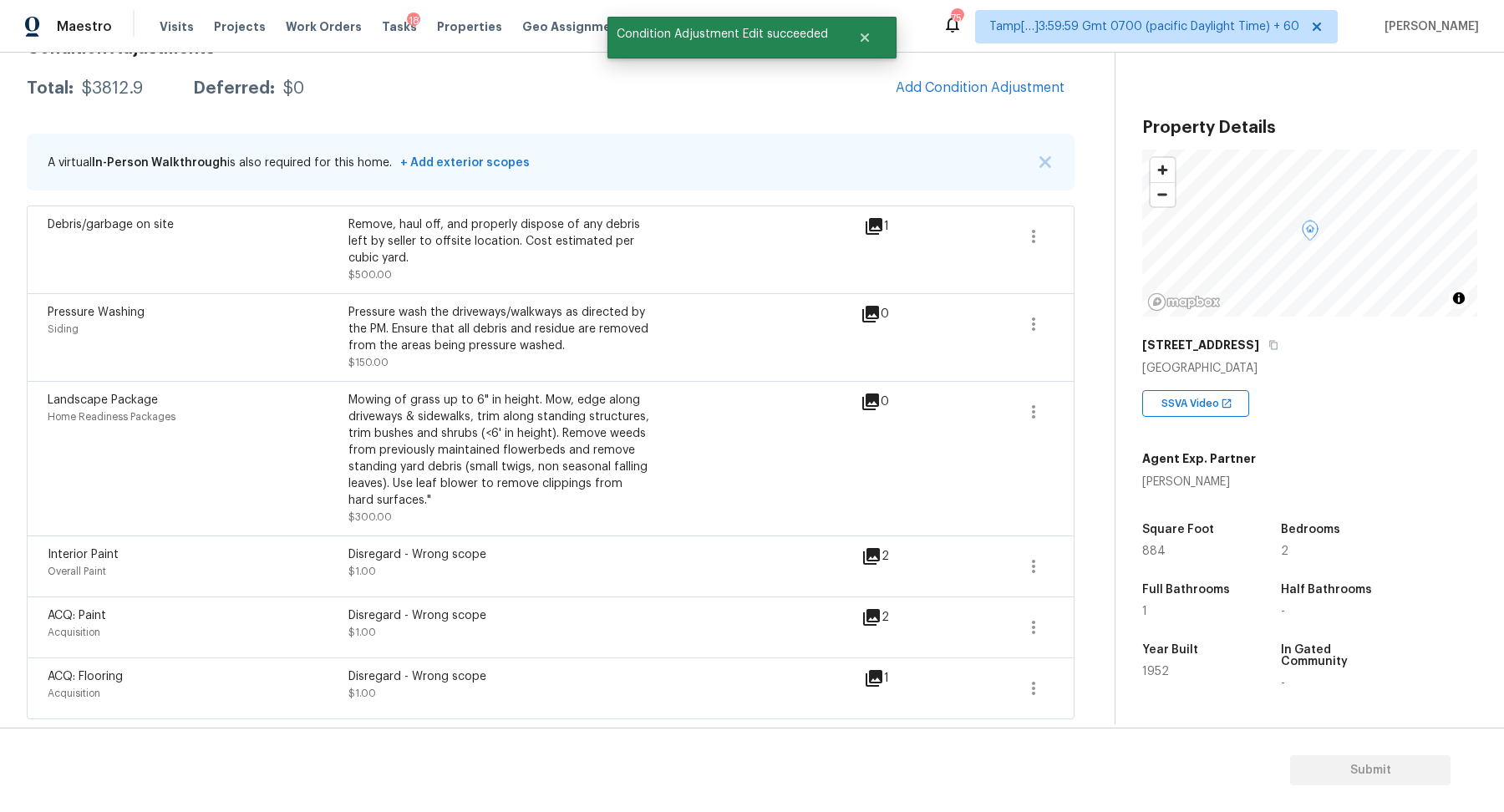
scroll to position [264, 0]
click at [1032, 407] on icon "button" at bounding box center [1033, 414] width 20 height 20
click at [1067, 407] on div "Edit" at bounding box center [1128, 410] width 130 height 17
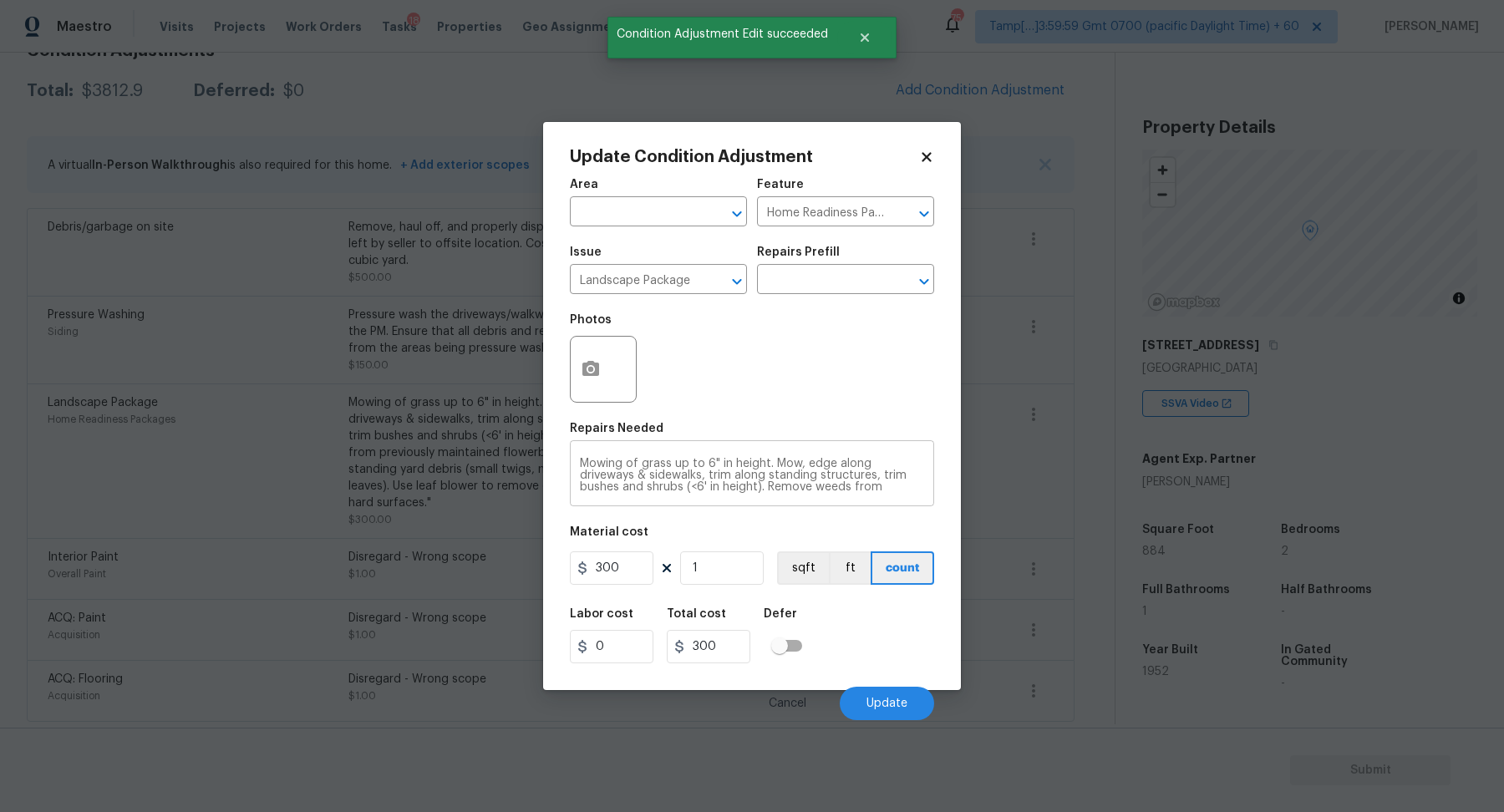
click at [741, 455] on div "Mowing of grass up to 6" in height. Mow, edge along driveways & sidewalks, trim…" at bounding box center [752, 476] width 365 height 62
click at [743, 466] on textarea "Mowing of grass up to 6" in height. Mow, edge along driveways & sidewalks, trim…" at bounding box center [752, 476] width 344 height 36
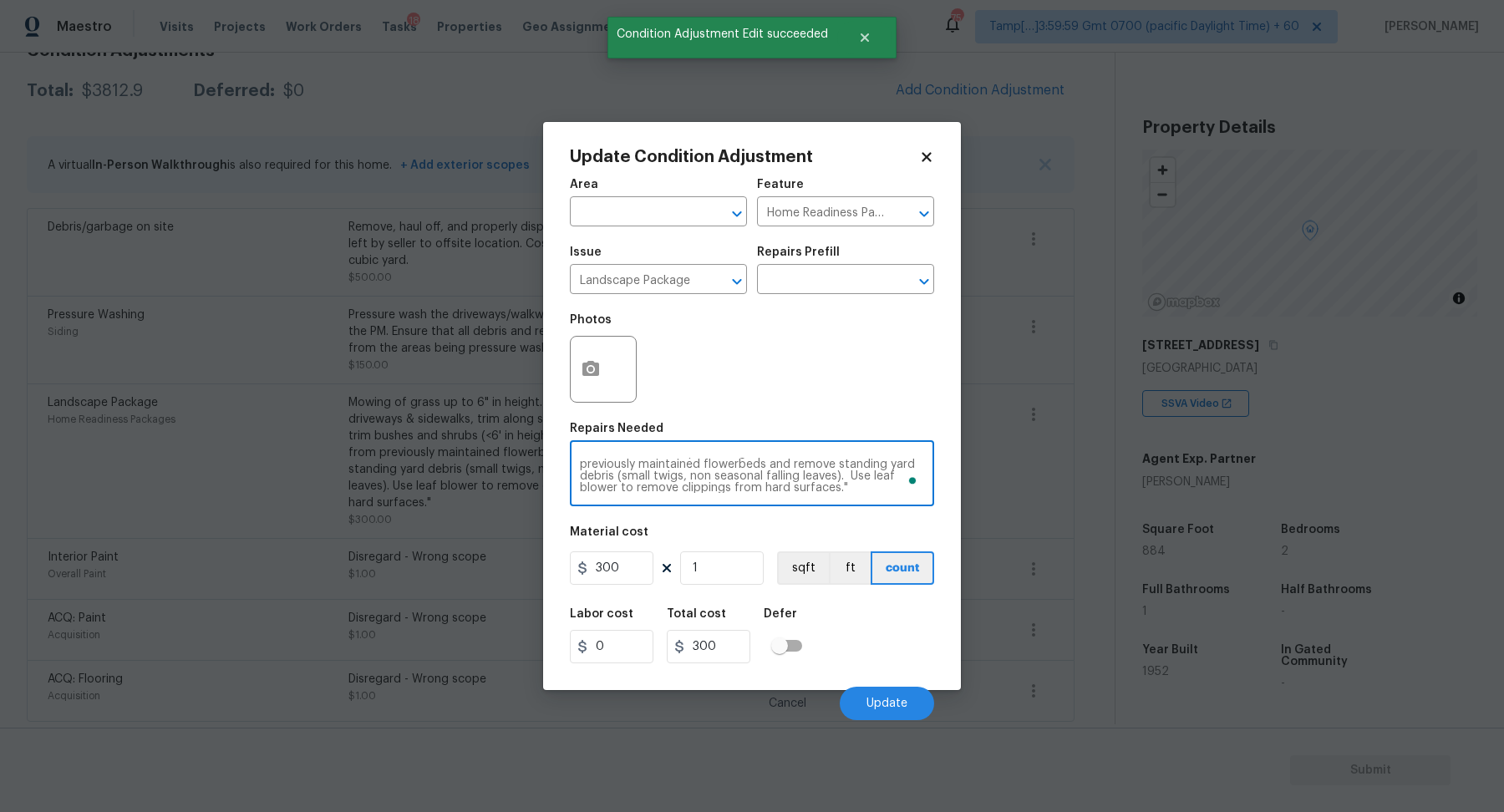
click at [743, 466] on textarea "Mowing of grass up to 6" in height. Mow, edge along driveways & sidewalks, trim…" at bounding box center [752, 476] width 344 height 36
paste textarea "Disregard - Wrong scope"
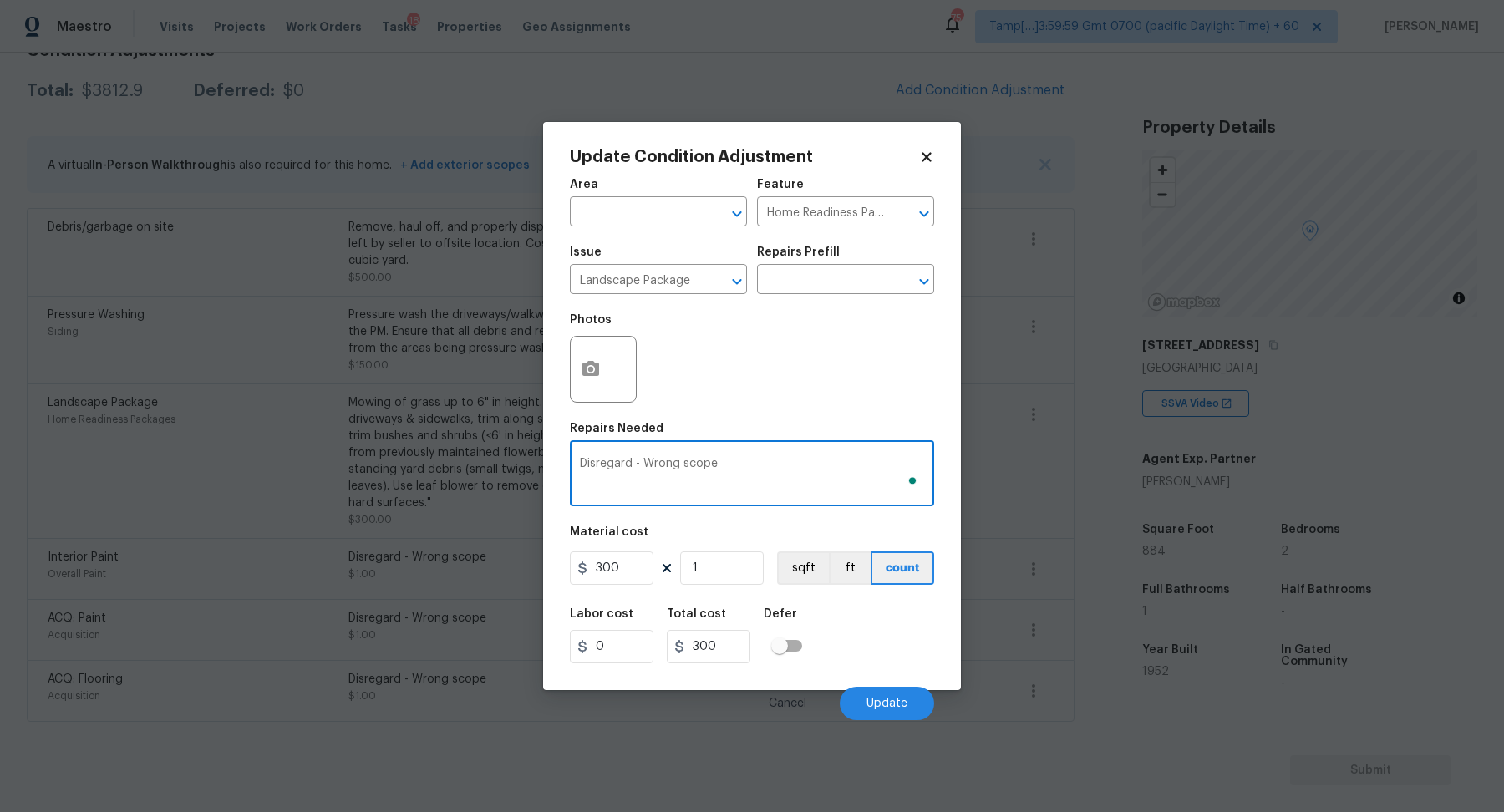
type textarea "Disregard - Wrong scope"
click at [646, 548] on div "Material cost" at bounding box center [752, 536] width 365 height 21
click at [637, 571] on input "300" at bounding box center [611, 568] width 83 height 34
type input "1"
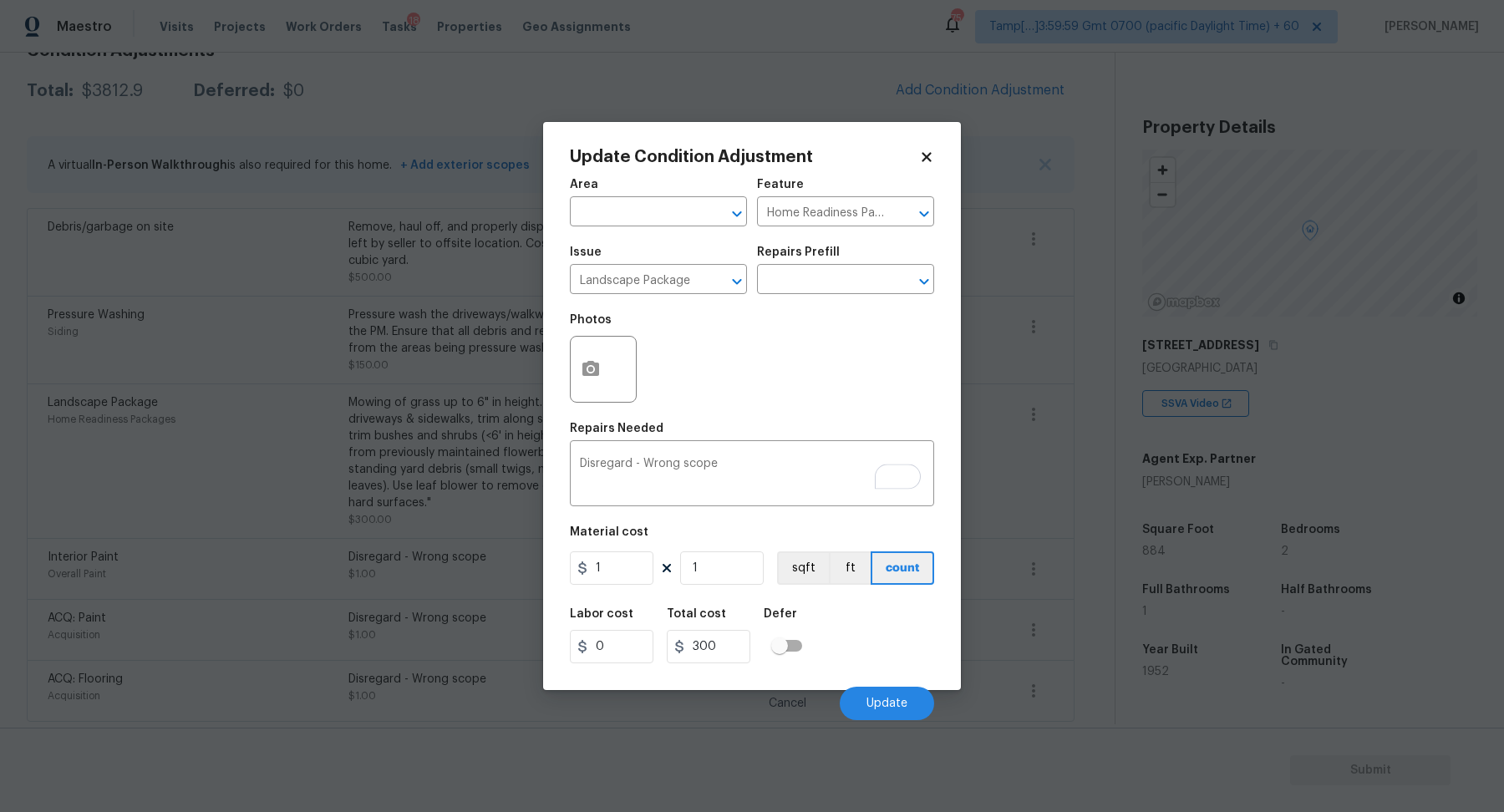
type input "1"
click at [726, 586] on figure "Material cost 1 1 sqft ft count" at bounding box center [752, 557] width 365 height 62
click at [873, 694] on button "Update" at bounding box center [886, 704] width 94 height 34
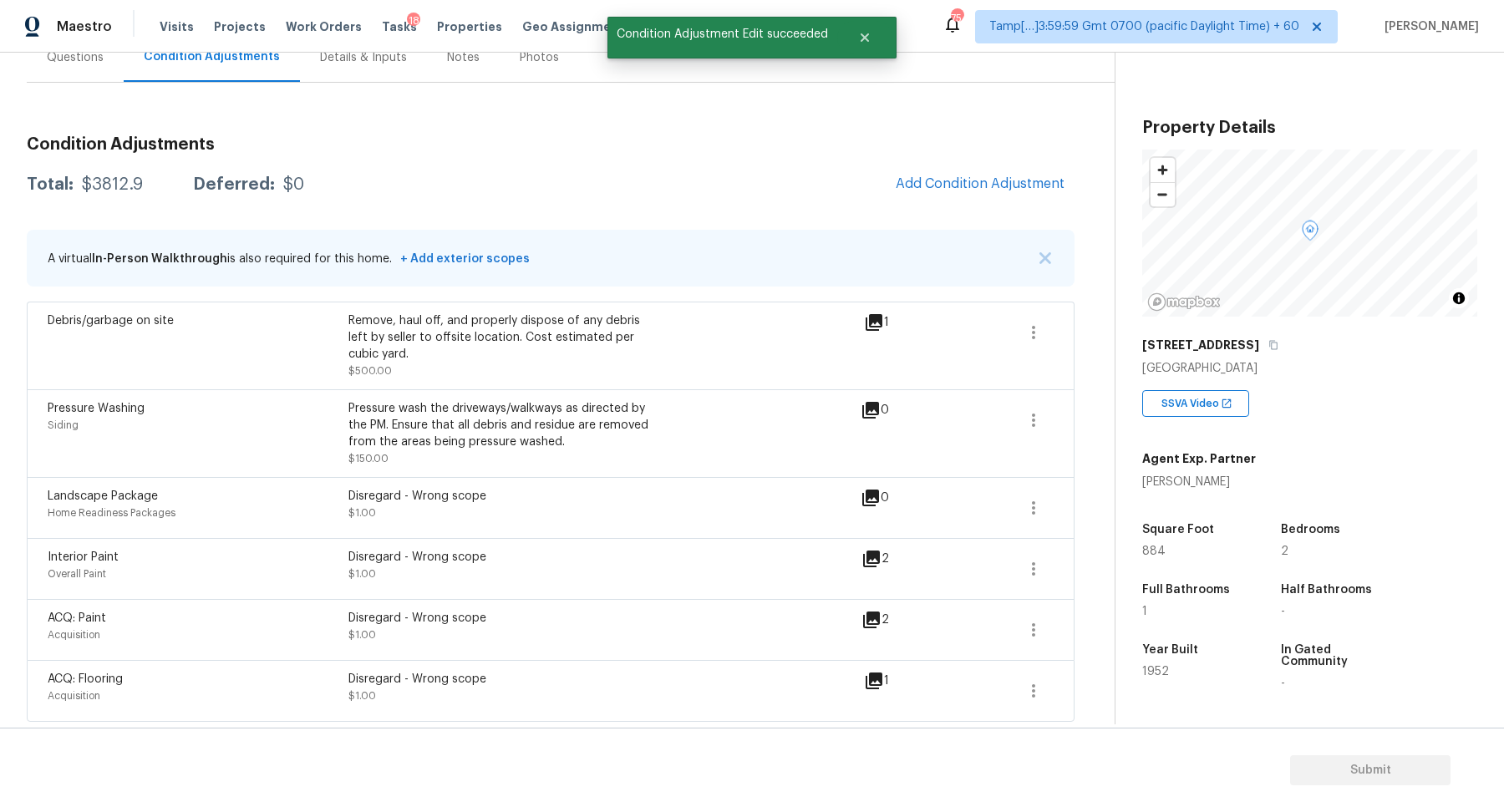
click at [999, 421] on span at bounding box center [974, 434] width 64 height 67
click at [1041, 421] on icon "button" at bounding box center [1033, 420] width 20 height 20
click at [1114, 421] on div "Edit" at bounding box center [1128, 416] width 130 height 17
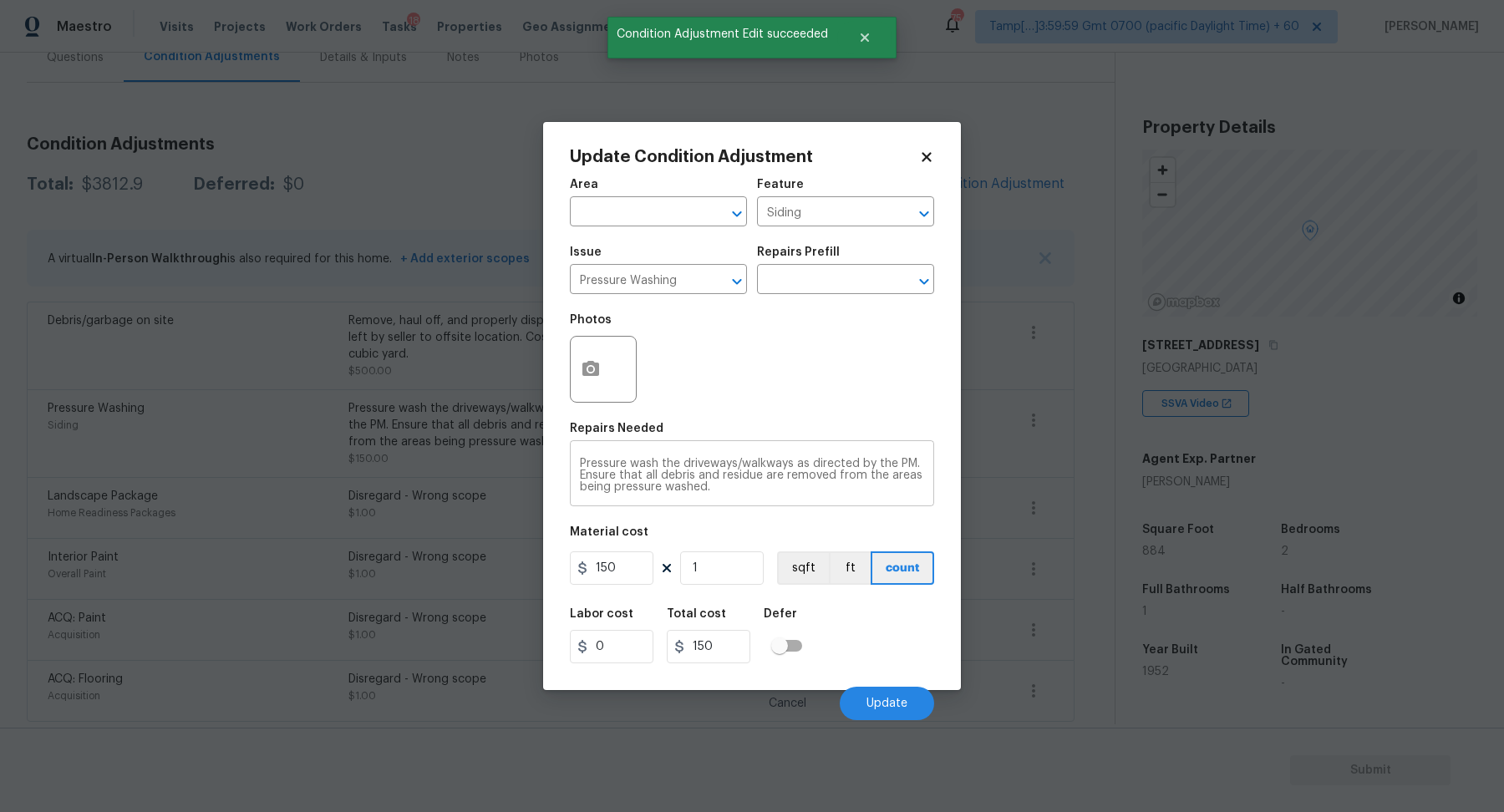
click at [710, 487] on textarea "Pressure wash the driveways/walkways as directed by the PM. Ensure that all deb…" at bounding box center [752, 476] width 344 height 36
